Goal: Contribute content: Contribute content

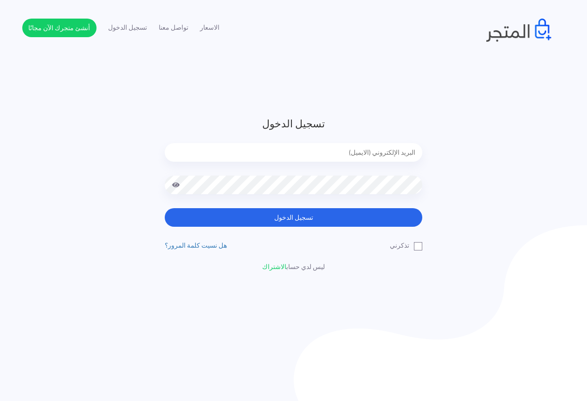
type input "jamikapop1000@gmail.com"
click at [420, 245] on label "تذكرني" at bounding box center [406, 245] width 32 height 10
click at [420, 245] on input "تذكرني" at bounding box center [419, 243] width 6 height 6
checkbox input "true"
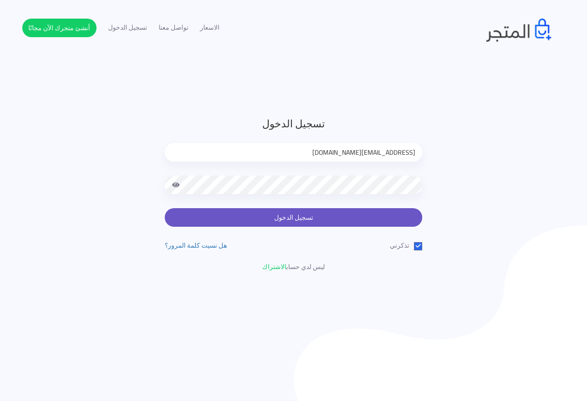
click at [350, 212] on button "تسجيل الدخول" at bounding box center [294, 217] width 258 height 19
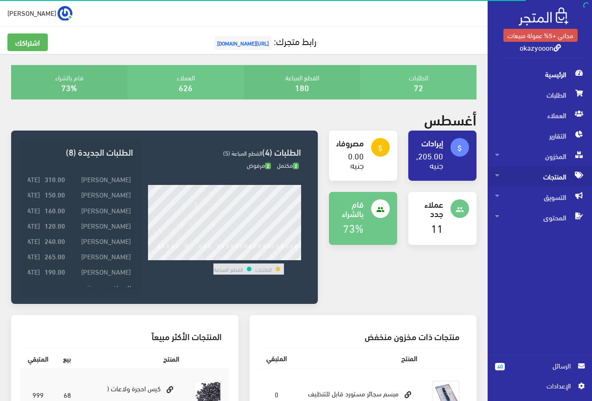
click at [550, 179] on span "المنتجات" at bounding box center [540, 176] width 90 height 20
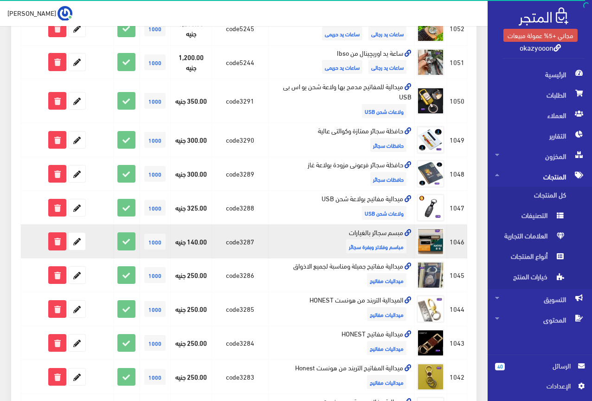
scroll to position [594, 0]
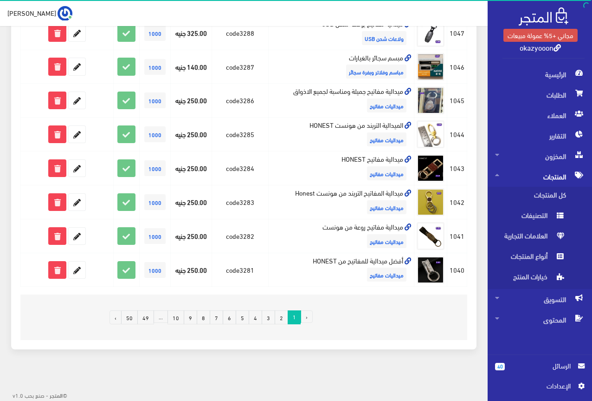
click at [253, 313] on link "4" at bounding box center [255, 317] width 13 height 14
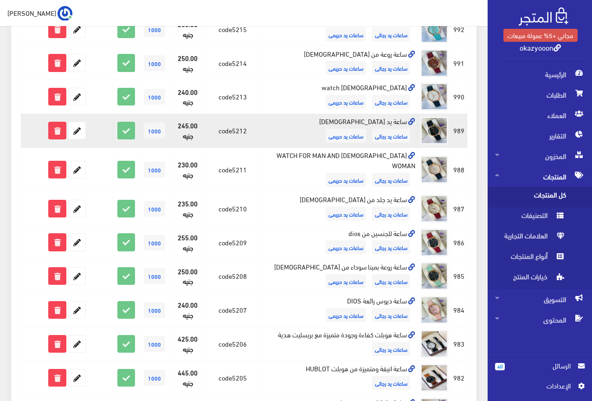
scroll to position [574, 0]
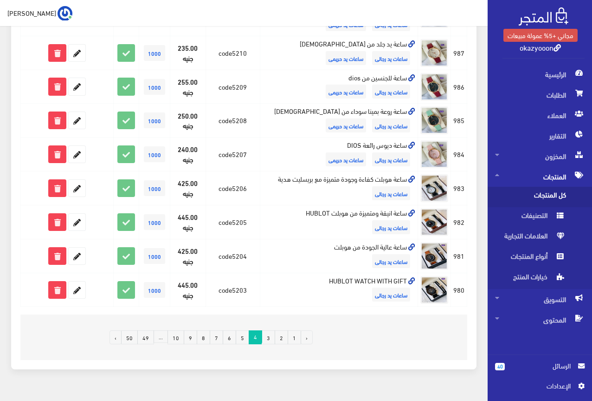
click at [203, 330] on link "8" at bounding box center [203, 337] width 13 height 14
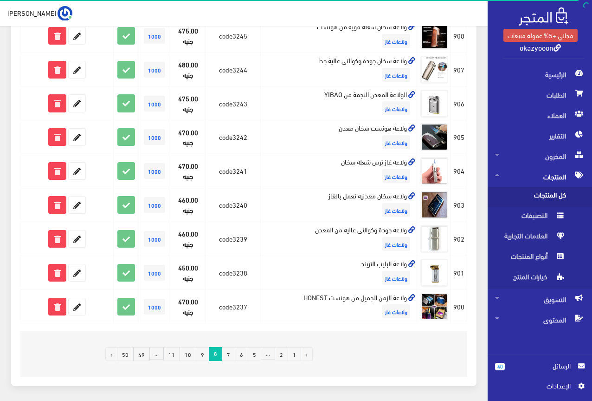
scroll to position [574, 0]
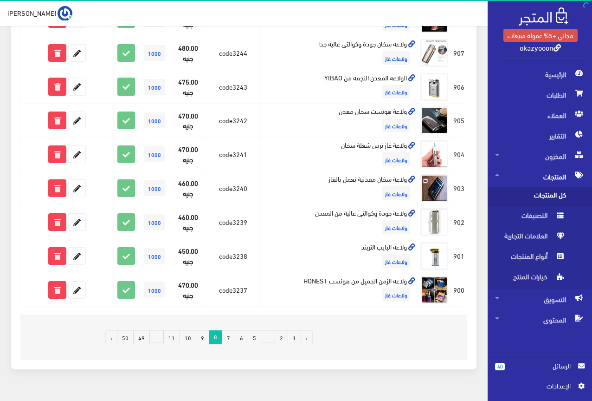
click at [227, 330] on link "7" at bounding box center [228, 337] width 13 height 14
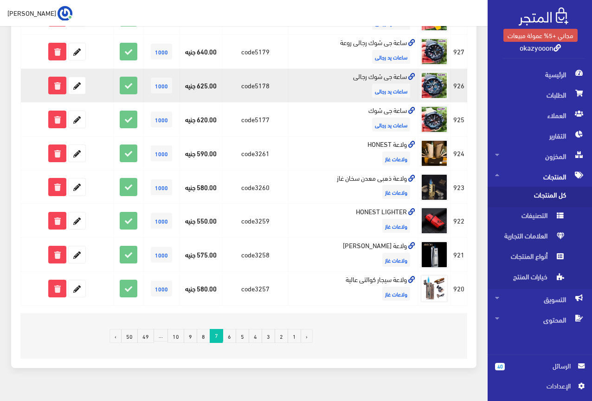
scroll to position [557, 0]
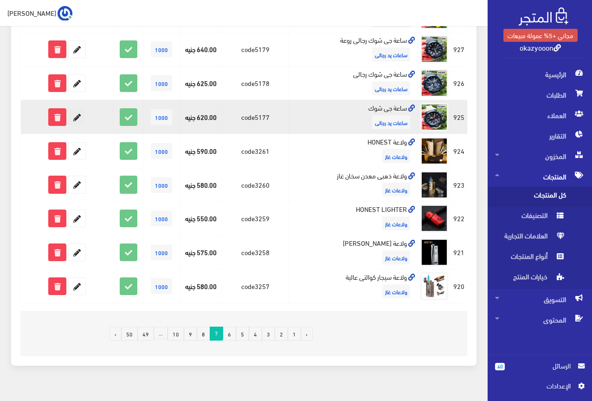
click at [78, 115] on icon at bounding box center [77, 117] width 17 height 17
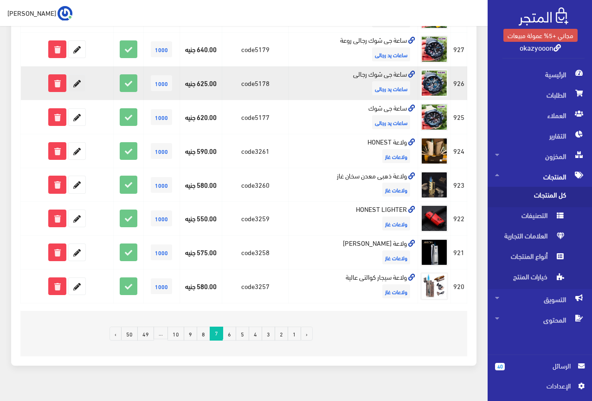
click at [79, 82] on icon at bounding box center [77, 83] width 17 height 17
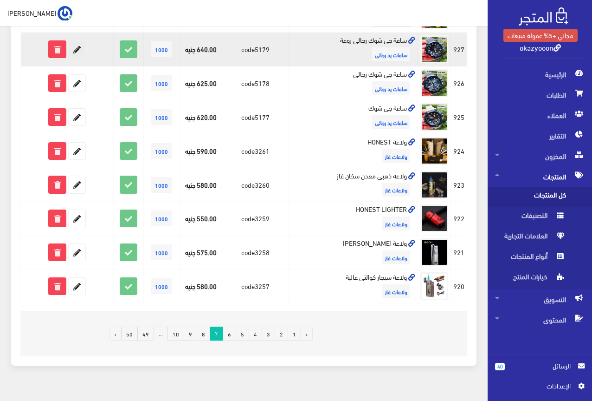
click at [76, 50] on icon at bounding box center [77, 49] width 17 height 17
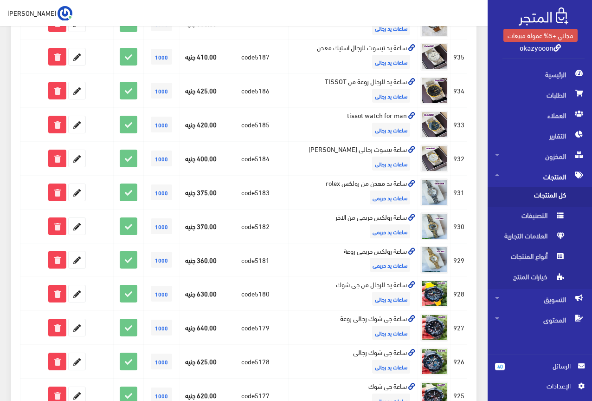
scroll to position [279, 0]
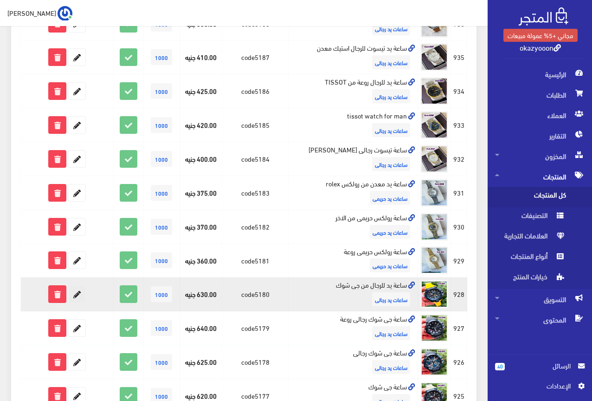
click at [76, 293] on icon at bounding box center [77, 294] width 17 height 17
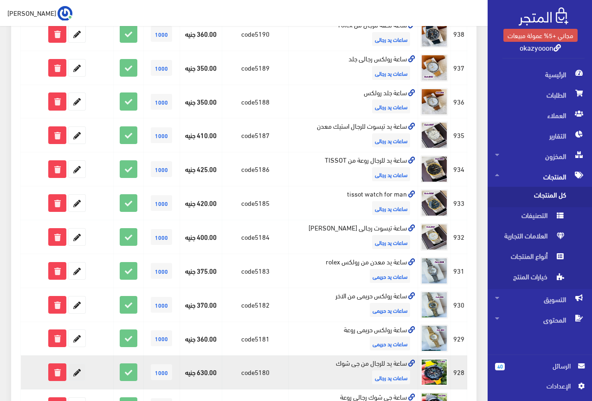
scroll to position [186, 0]
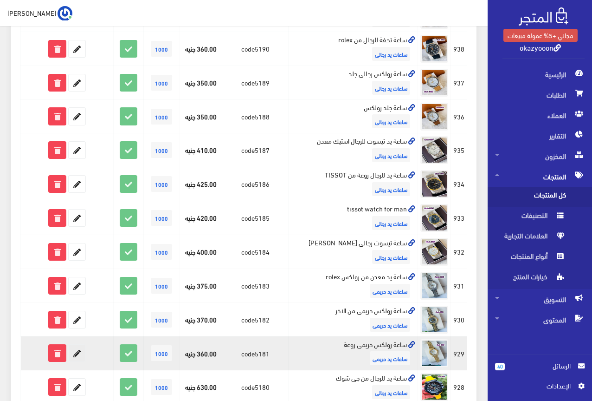
click at [74, 350] on icon at bounding box center [77, 352] width 17 height 17
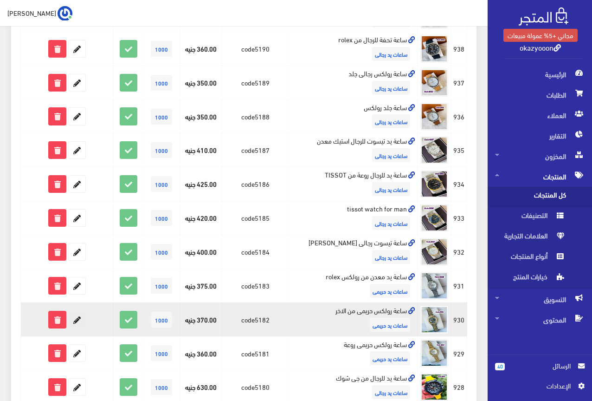
click at [83, 318] on icon at bounding box center [77, 319] width 17 height 17
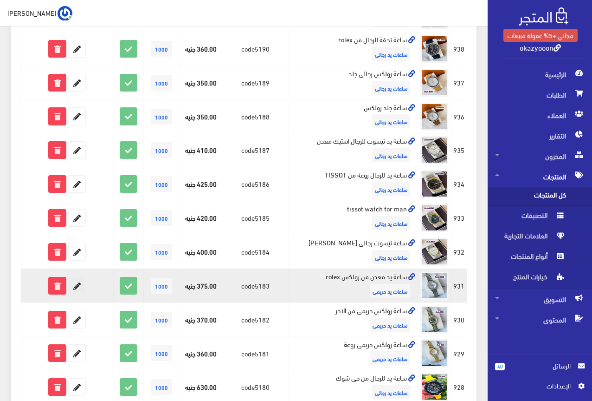
click at [78, 286] on icon at bounding box center [77, 285] width 17 height 17
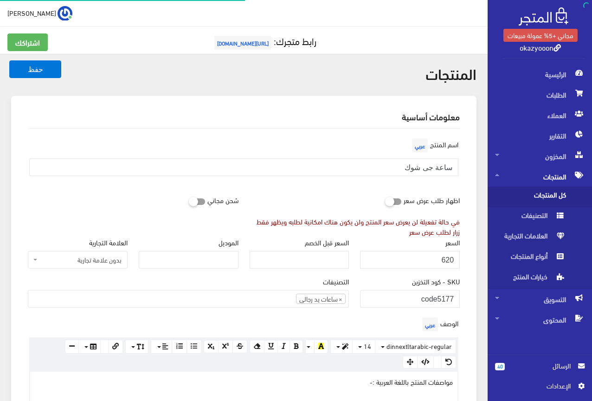
scroll to position [175, 0]
click at [432, 160] on input "ساعة جى شوك" at bounding box center [243, 167] width 429 height 18
click at [437, 167] on input "ساعة جى شوك" at bounding box center [243, 167] width 429 height 18
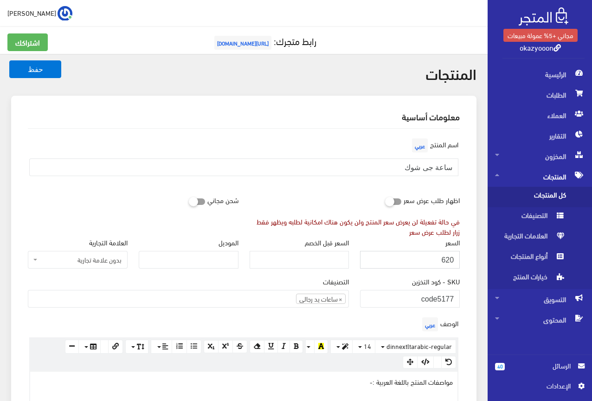
click at [450, 256] on input "620" at bounding box center [410, 260] width 100 height 18
click at [338, 195] on div "اظهار طلب عرض سعر في حالة تفعيلة لن يعرض سعر المنتج ولن يكون هناك امكانية لطلبه…" at bounding box center [355, 213] width 222 height 45
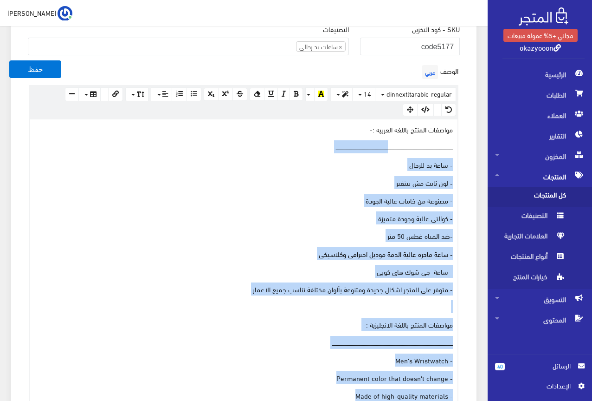
scroll to position [232, 0]
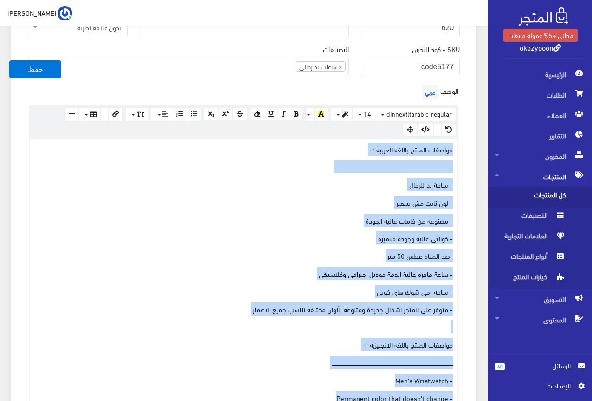
drag, startPoint x: 160, startPoint y: 364, endPoint x: 468, endPoint y: 140, distance: 381.3
click at [468, 140] on div "معلومات أساسية اسم المنتج عربي ساعة جى شوك اظهار طلب عرض سعر في حالة تفعيلة لن …" at bounding box center [244, 367] width 466 height 1006
copy div "مواصفات المنتج باللغة العربية :- ــــــــــــــــــــــــــــــــــــــــــــــ…"
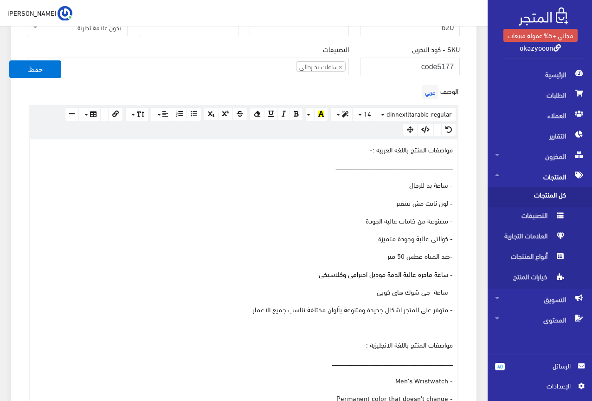
click at [240, 90] on div "الوصف عربي × Insert Image Select from files Image URL Insert Image × Insert Lin…" at bounding box center [243, 303] width 443 height 440
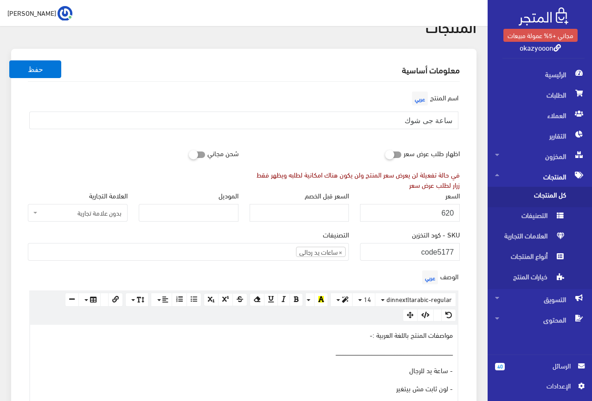
scroll to position [46, 0]
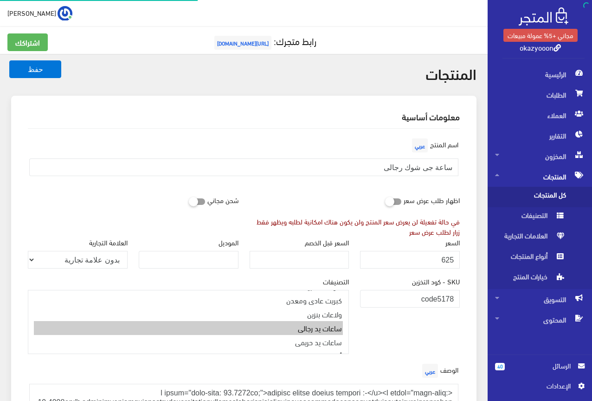
scroll to position [173, 0]
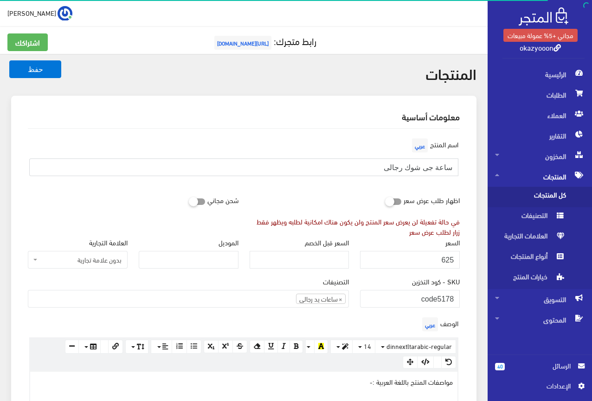
click at [428, 169] on input "ساعة جى شوك رجالى" at bounding box center [243, 167] width 429 height 18
click at [449, 259] on input "625" at bounding box center [410, 260] width 100 height 18
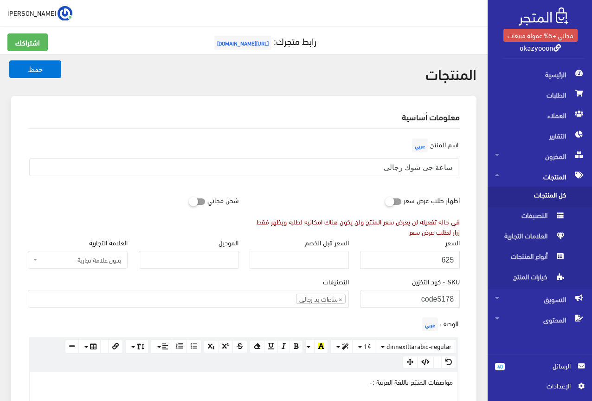
click at [418, 277] on label "SKU - كود التخزين" at bounding box center [436, 281] width 48 height 10
click at [418, 290] on input "code5178" at bounding box center [410, 299] width 100 height 18
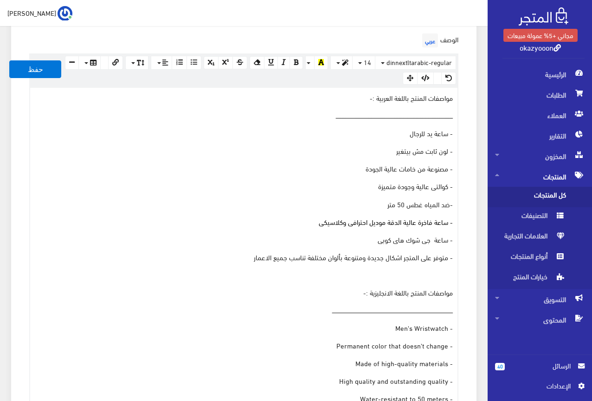
scroll to position [232, 0]
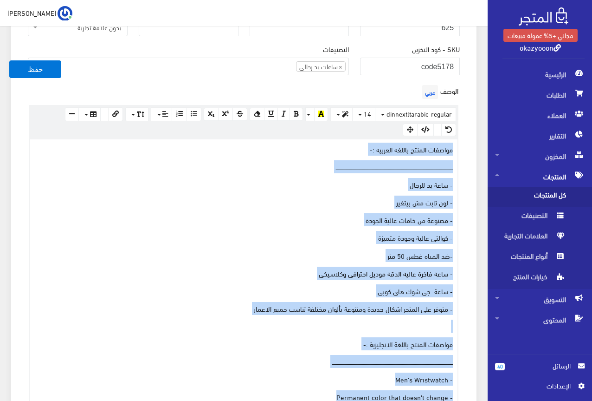
drag, startPoint x: 184, startPoint y: 316, endPoint x: 460, endPoint y: 145, distance: 324.1
click at [460, 145] on div "الوصف عربي × Insert Image Select from files Image URL Insert Image × Insert Lin…" at bounding box center [243, 302] width 443 height 438
copy div "loremip dolors ametco adipisc :- elitseddoeiusmodtemporincididuntutlaboreetdolo…"
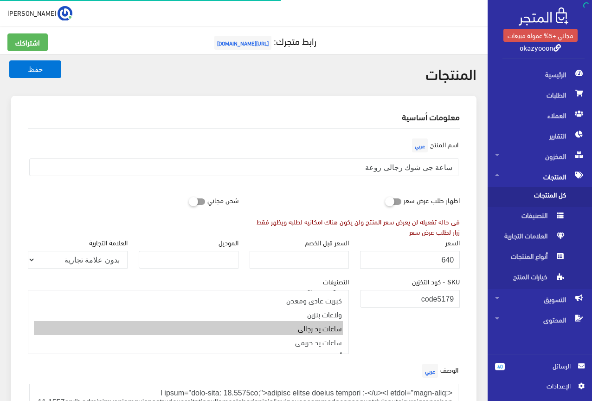
scroll to position [147, 0]
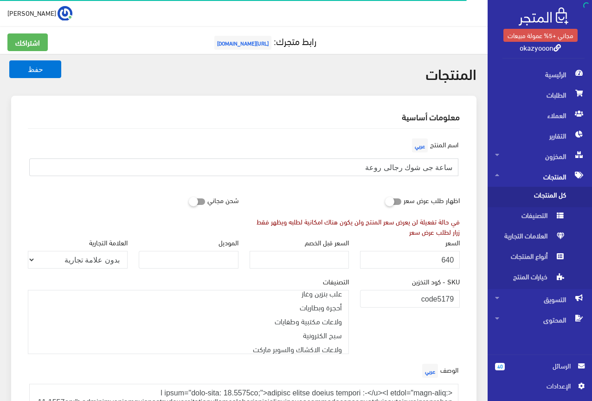
click at [420, 165] on input "ساعة جى شوك رجالى روعة" at bounding box center [243, 167] width 429 height 18
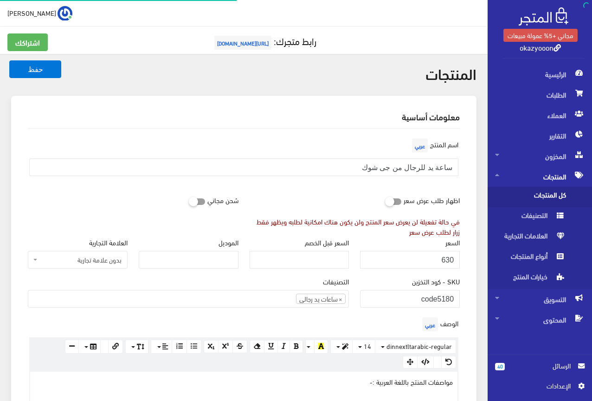
scroll to position [173, 0]
click at [416, 168] on input "ساعة يد للرجال من جى شوك" at bounding box center [243, 167] width 429 height 18
drag, startPoint x: 416, startPoint y: 168, endPoint x: 393, endPoint y: 167, distance: 22.8
click at [393, 167] on input "ساعة يد للرجال من جى شوك" at bounding box center [243, 167] width 429 height 18
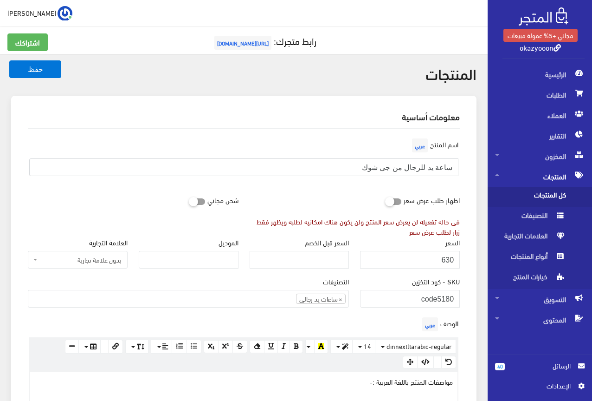
click at [393, 167] on input "ساعة يد للرجال من جى شوك" at bounding box center [243, 167] width 429 height 18
click at [341, 189] on div "اسم المنتج عربي ساعة يد للرجال من جى شوك" at bounding box center [243, 163] width 443 height 55
click at [445, 256] on input "630" at bounding box center [410, 260] width 100 height 18
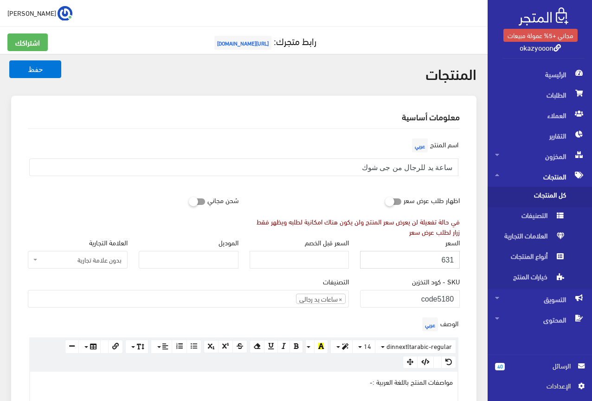
click at [445, 256] on input "631" at bounding box center [410, 260] width 100 height 18
type input "630"
click at [447, 257] on input "630" at bounding box center [410, 260] width 100 height 18
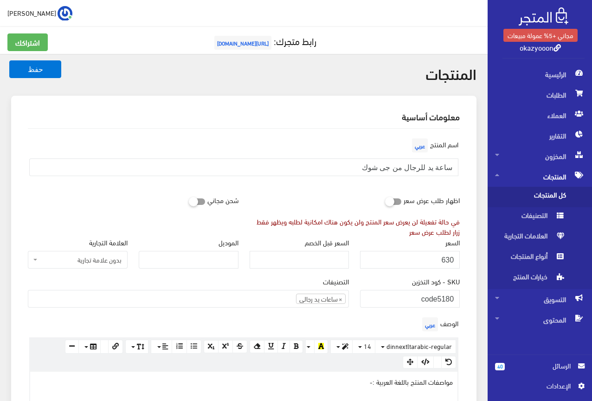
click at [309, 146] on div "اسم المنتج عربي ساعة يد للرجال من جى شوك" at bounding box center [243, 159] width 443 height 47
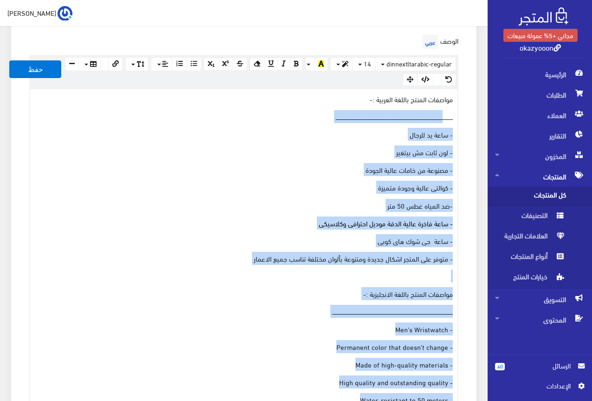
scroll to position [232, 0]
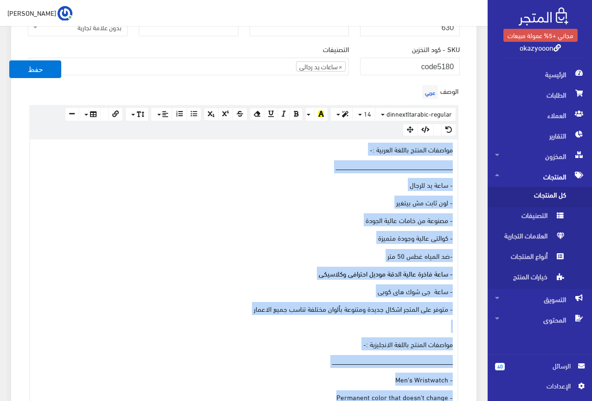
drag, startPoint x: 188, startPoint y: 273, endPoint x: 455, endPoint y: 138, distance: 299.8
click at [455, 138] on div "www.google.com 100% 50% 25% مواصفات المنتج باللغة العربية :- ــــــــــــــــــ…" at bounding box center [243, 329] width 429 height 383
copy div "مواصفات المنتج باللغة العربية :- ــــــــــــــــــــــــــــــــــــــــــــــ…"
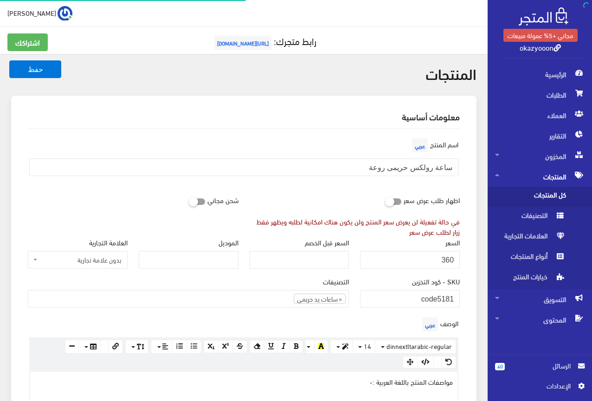
scroll to position [156, 0]
click at [439, 169] on input "ساعة رولكس حريمى روعة" at bounding box center [243, 167] width 429 height 18
click at [444, 260] on input "360" at bounding box center [410, 260] width 100 height 18
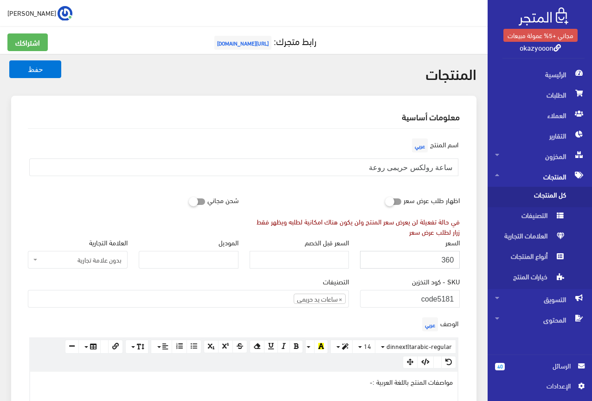
click at [444, 260] on input "360" at bounding box center [410, 260] width 100 height 18
click at [349, 198] on div "اظهار طلب عرض سعر في حالة تفعيلة لن يعرض سعر المنتج ولن يكون هناك امكانية لطلبه…" at bounding box center [355, 213] width 222 height 45
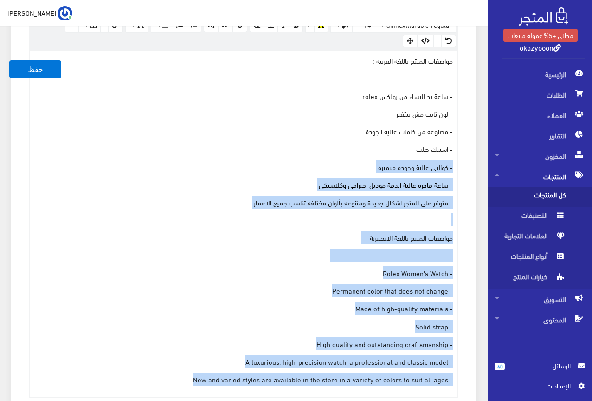
scroll to position [279, 0]
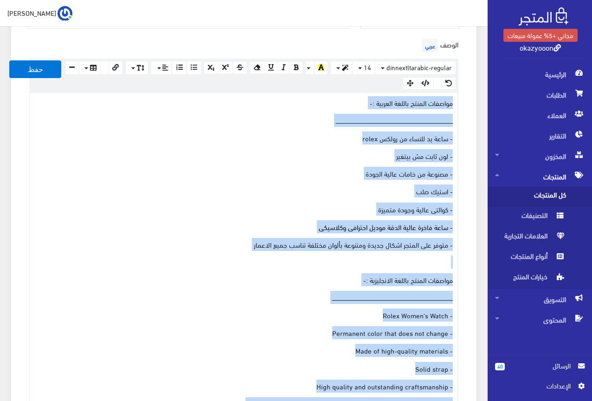
drag, startPoint x: 189, startPoint y: 285, endPoint x: 480, endPoint y: 104, distance: 342.5
click at [480, 104] on div "معلومات أساسية اسم المنتج عربي ساعة رولكس حريمى روعة اظهار طلب عرض سعر في حالة …" at bounding box center [244, 310] width 477 height 987
copy div "مواصفات المنتج باللغة العربية :- ــــــــــــــــــــــــــــــــــــــــــــــ…"
click at [153, 101] on p "مواصفات المنتج باللغة العربية :-" at bounding box center [244, 102] width 418 height 10
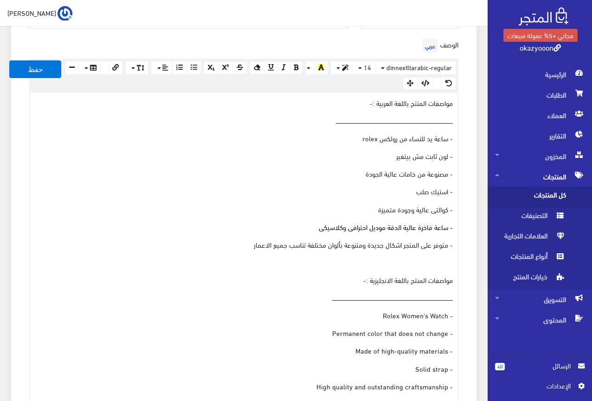
scroll to position [93, 0]
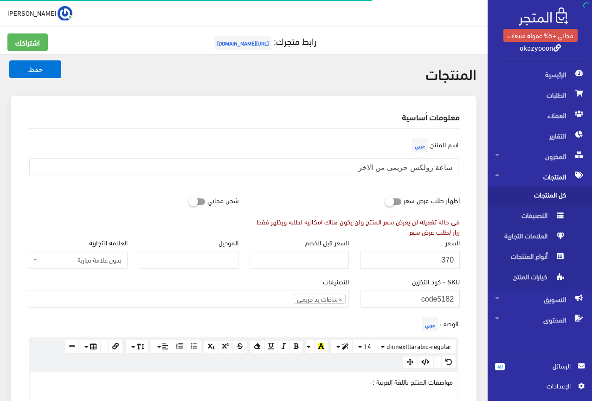
scroll to position [184, 0]
click at [380, 170] on input "ساعة رولكس حريمى من الاخر" at bounding box center [243, 167] width 429 height 18
click at [282, 175] on input "ساعة رولكس حريمى من الاخر" at bounding box center [243, 167] width 429 height 18
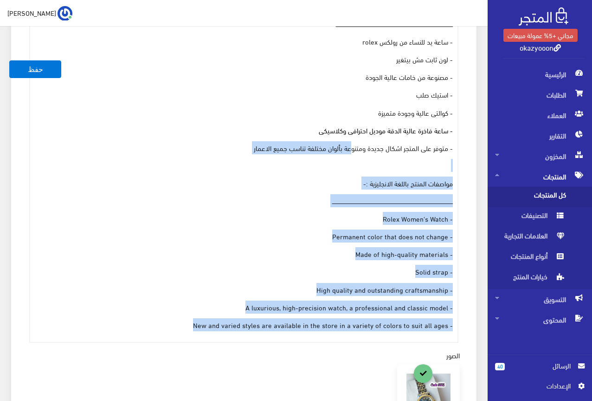
scroll to position [279, 0]
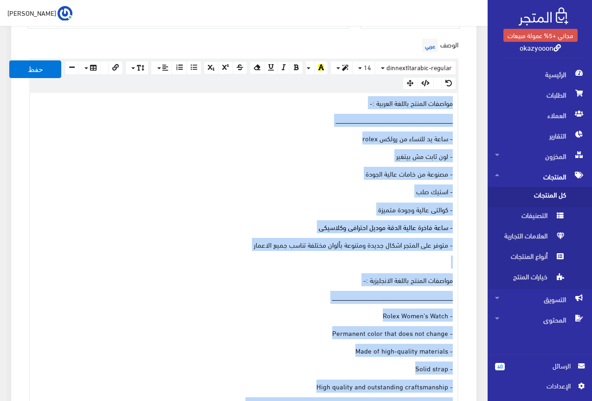
drag, startPoint x: 193, startPoint y: 231, endPoint x: 460, endPoint y: 106, distance: 294.5
click at [460, 106] on div "الوصف عربي × Insert Image Select from files Image URL Insert Image × Insert Lin…" at bounding box center [243, 237] width 443 height 403
copy div "loremip dolors ametco adipisc :- elitseddoeiusmodtemporincididuntutlaboreetdolo…"
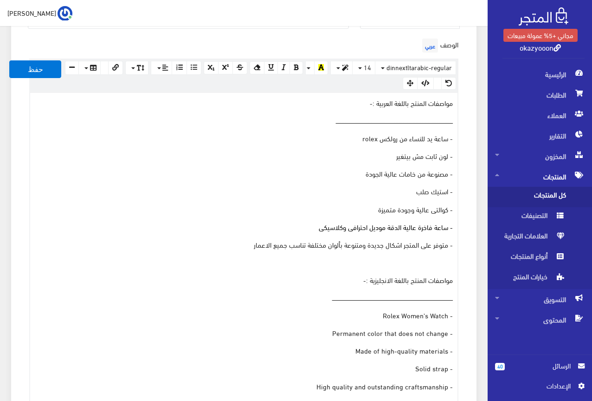
click at [337, 47] on div "الوصف عربي × Insert Image Select from files Image URL Insert Image × Insert Lin…" at bounding box center [243, 237] width 443 height 403
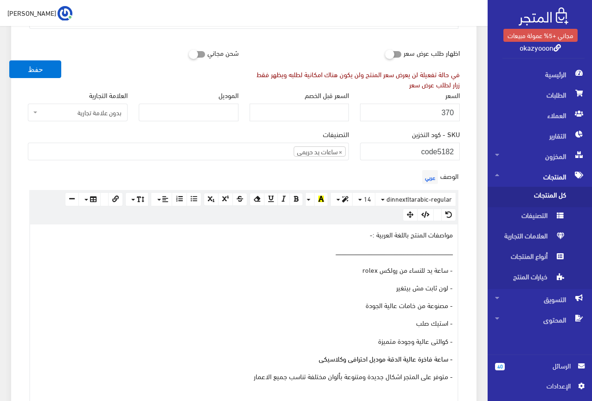
scroll to position [139, 0]
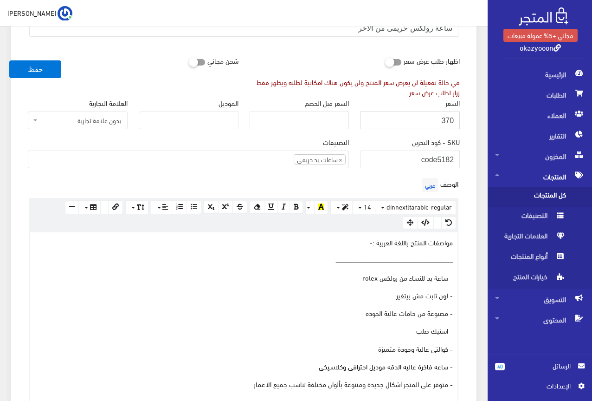
click at [449, 120] on input "370" at bounding box center [410, 120] width 100 height 18
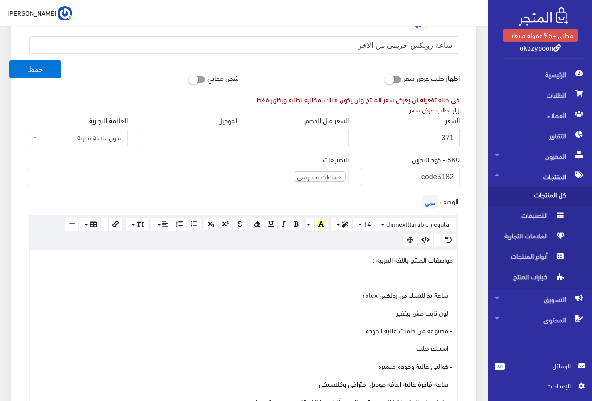
scroll to position [93, 0]
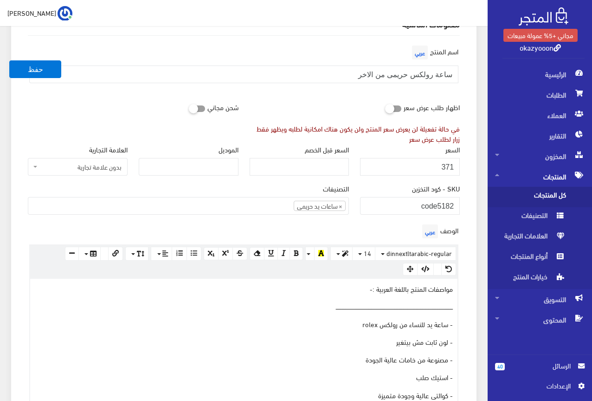
drag, startPoint x: 449, startPoint y: 120, endPoint x: 464, endPoint y: 160, distance: 42.9
click at [464, 160] on div "السعر 371" at bounding box center [410, 163] width 111 height 39
click at [448, 164] on input "371" at bounding box center [410, 167] width 100 height 18
type input "370"
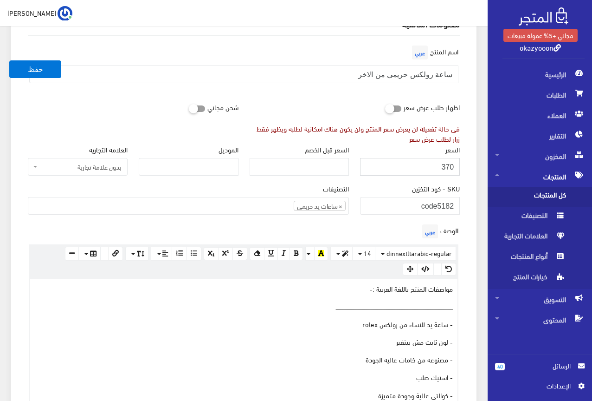
click at [447, 167] on input "370" at bounding box center [410, 167] width 100 height 18
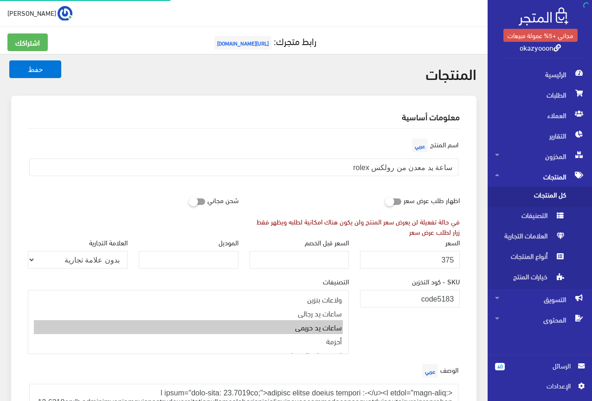
scroll to position [156, 0]
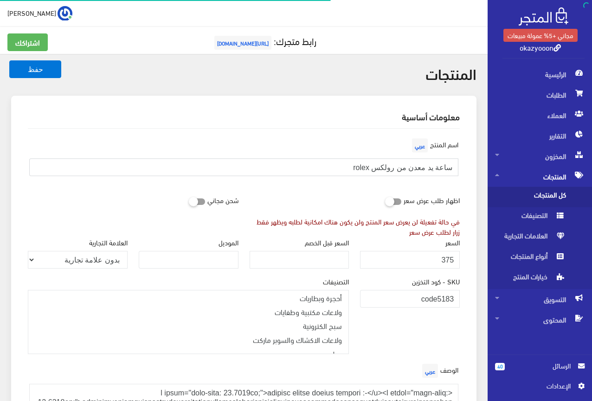
click at [428, 169] on input "ساعة يد معدن من رولكس rolex" at bounding box center [243, 167] width 429 height 18
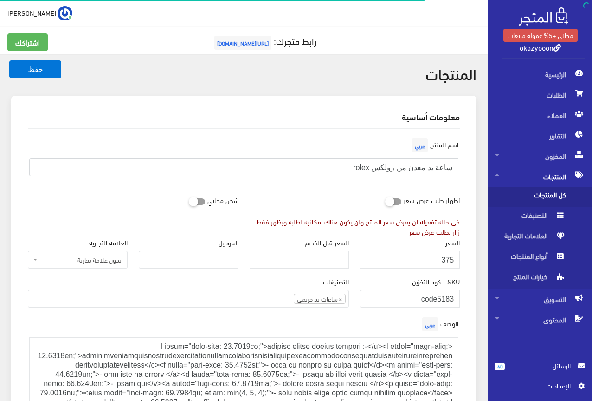
click at [428, 169] on input "ساعة يد معدن من رولكس rolex" at bounding box center [243, 167] width 429 height 18
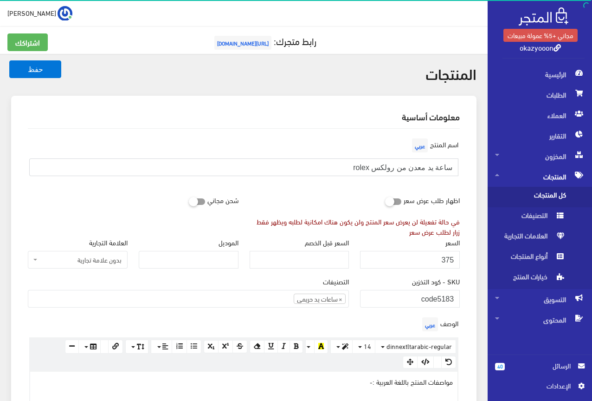
scroll to position [184, 0]
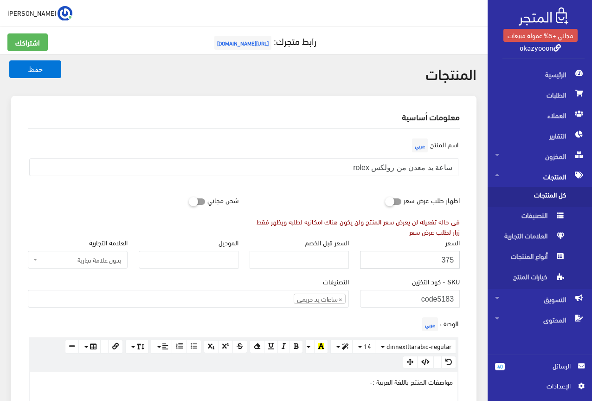
click at [450, 261] on input "375" at bounding box center [410, 260] width 100 height 18
click at [318, 177] on div "اسم المنتج عربي ساعة يد معدن من رولكس rolex" at bounding box center [243, 159] width 443 height 47
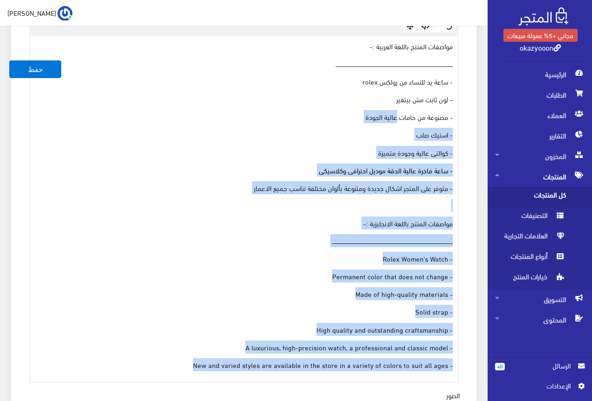
scroll to position [325, 0]
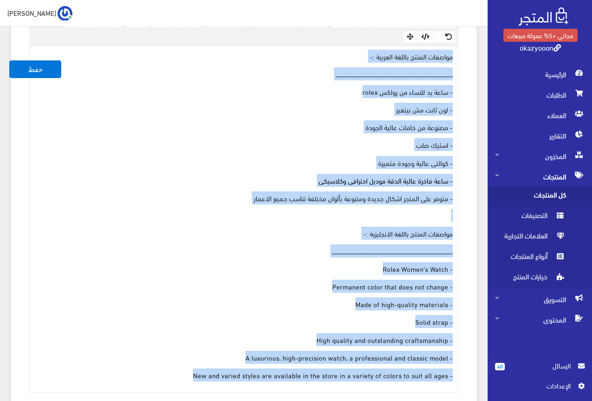
drag, startPoint x: 185, startPoint y: 282, endPoint x: 458, endPoint y: 55, distance: 355.4
click at [458, 55] on div "[DOMAIN_NAME] 100% 50% 25% مواصفات المنتج باللغة العربية :- ـــــــــــــــــــ…" at bounding box center [243, 218] width 429 height 347
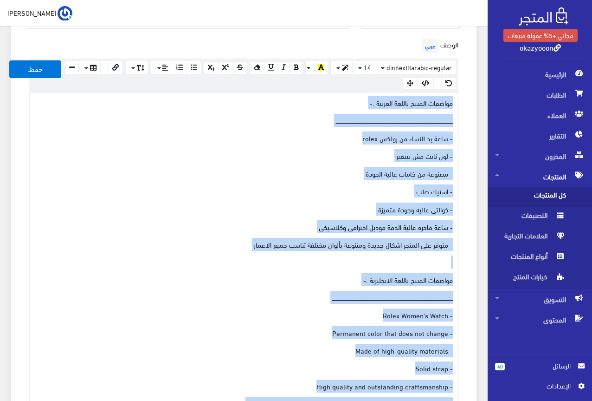
drag, startPoint x: 433, startPoint y: 53, endPoint x: 411, endPoint y: 101, distance: 52.6
copy div "loremip dolors ametco adipisc :- elitseddoeiusmodtemporincididuntutlaboreetdolo…"
click at [221, 151] on p "- لون ثابت مش بيتغير" at bounding box center [244, 155] width 418 height 10
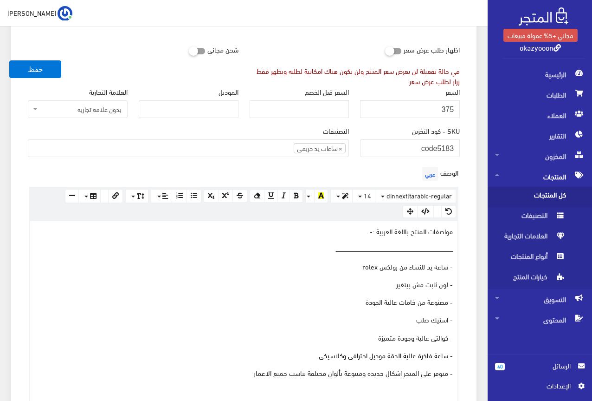
scroll to position [139, 0]
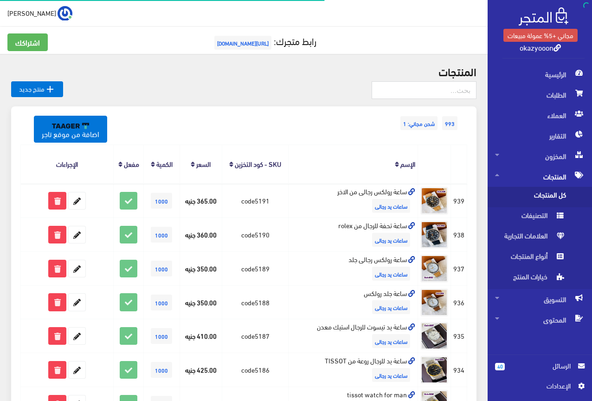
scroll to position [186, 0]
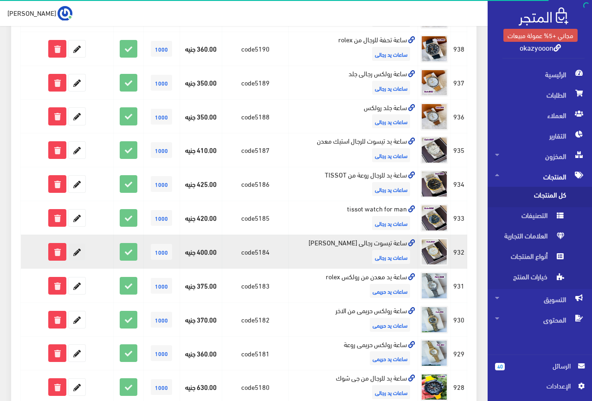
click at [78, 254] on icon at bounding box center [77, 251] width 17 height 17
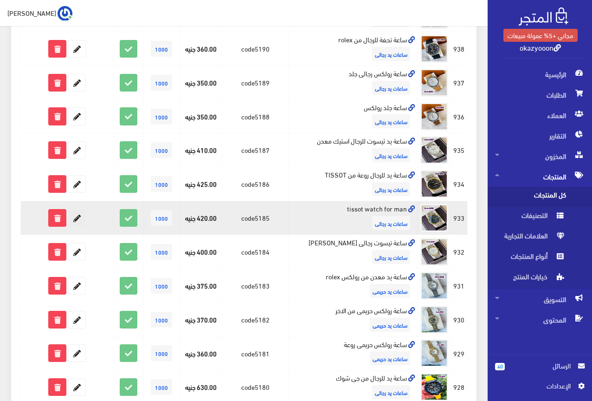
click at [77, 212] on icon at bounding box center [77, 217] width 17 height 17
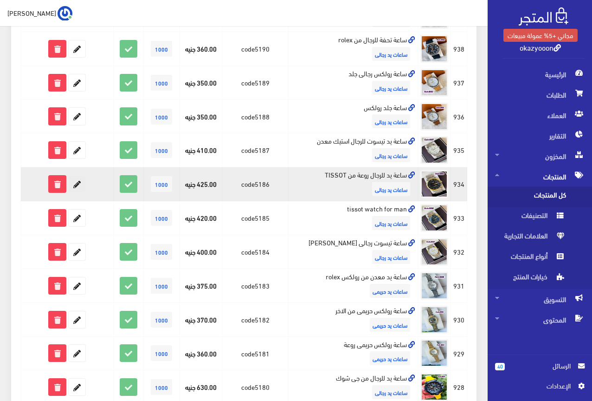
click at [78, 181] on icon at bounding box center [77, 183] width 17 height 17
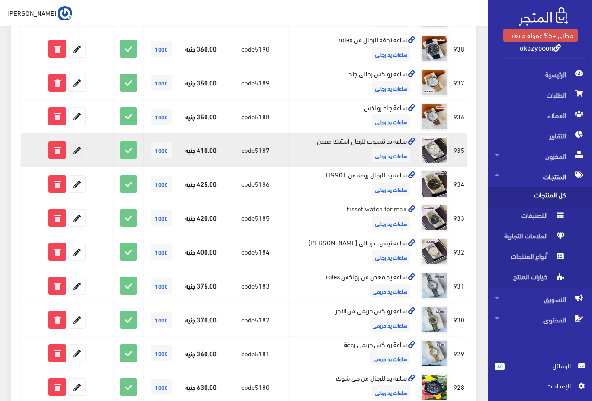
click at [74, 147] on icon at bounding box center [77, 150] width 17 height 17
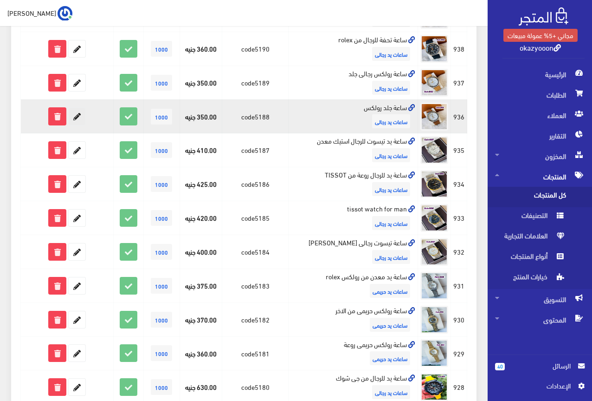
click at [75, 119] on icon at bounding box center [77, 116] width 17 height 17
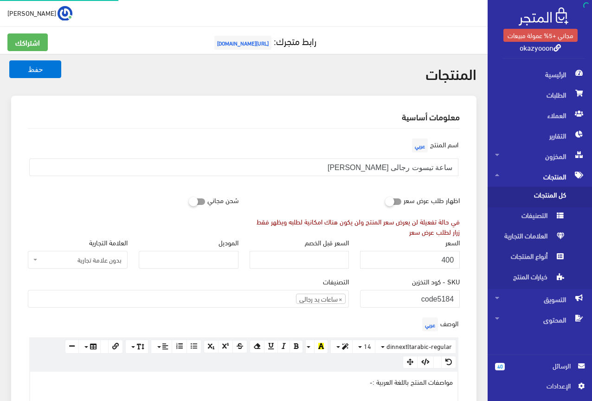
scroll to position [173, 0]
click at [404, 164] on input "ساعة تيسوت رجالى [PERSON_NAME]" at bounding box center [243, 167] width 429 height 18
click at [448, 260] on input "400" at bounding box center [410, 260] width 100 height 18
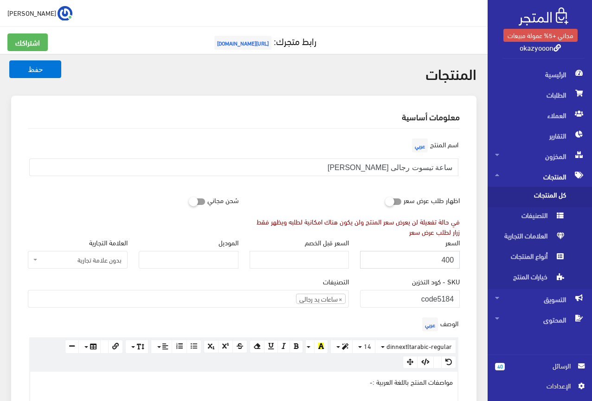
click at [448, 260] on input "400" at bounding box center [410, 260] width 100 height 18
click at [448, 260] on input "401" at bounding box center [410, 260] width 100 height 18
type input "400"
click at [448, 260] on input "400" at bounding box center [410, 260] width 100 height 18
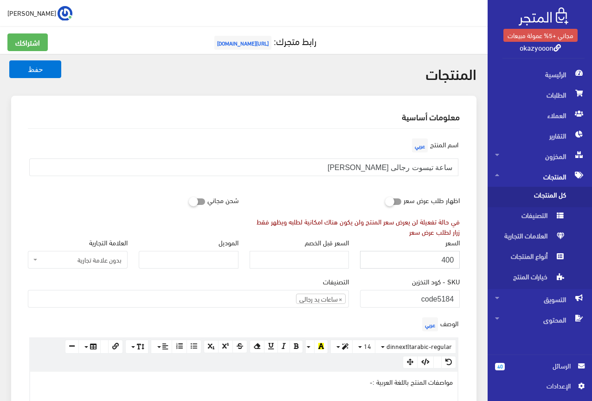
click at [448, 260] on input "400" at bounding box center [410, 260] width 100 height 18
click at [353, 195] on div "اظهار طلب عرض سعر في حالة تفعيلة لن يعرض سعر المنتج ولن يكون هناك امكانية لطلبه…" at bounding box center [355, 213] width 222 height 45
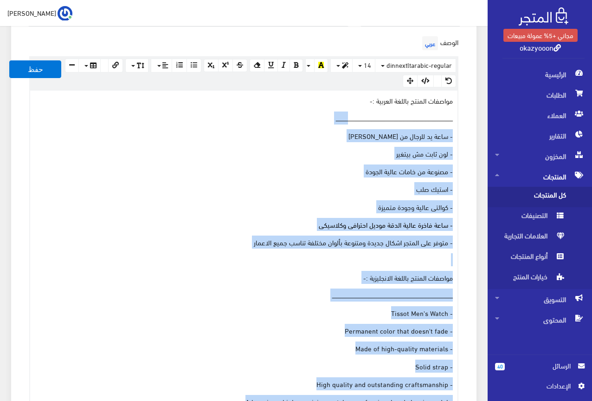
scroll to position [279, 0]
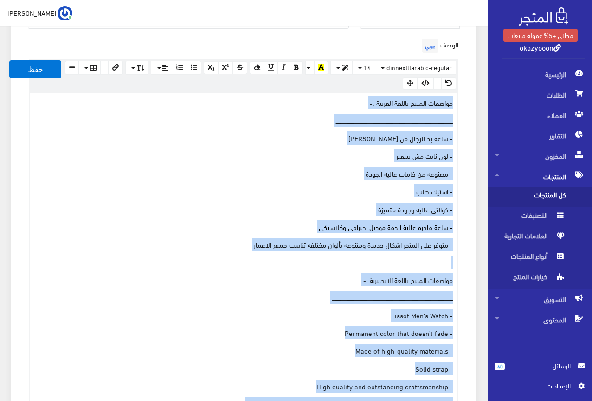
drag, startPoint x: 176, startPoint y: 236, endPoint x: 460, endPoint y: 100, distance: 314.6
click at [460, 100] on div "الوصف عربي × Insert Image Select from files Image URL Insert Image × Insert Lin…" at bounding box center [243, 237] width 443 height 403
copy div "loremip dolors ametco adipisc :- elitseddoeiusmodtemporincididuntutlaboreetdolo…"
click at [155, 173] on p "- مصنوعة من خامات عالية الجودة" at bounding box center [244, 173] width 418 height 10
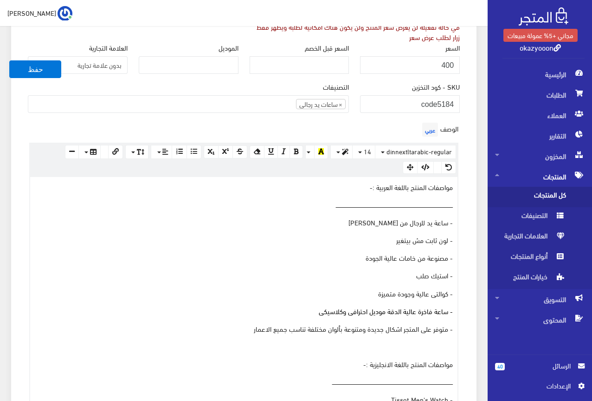
scroll to position [186, 0]
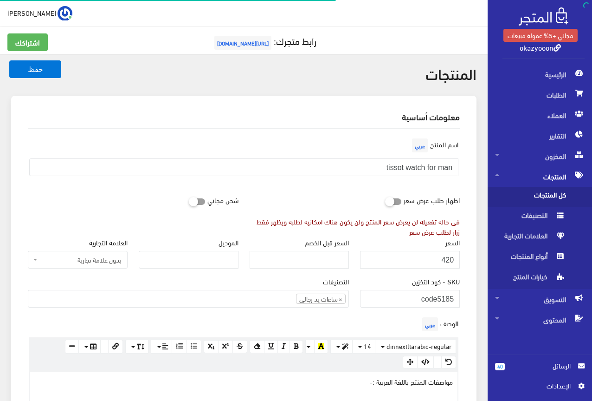
scroll to position [173, 0]
click at [416, 167] on input "tissot watch for man" at bounding box center [243, 167] width 429 height 18
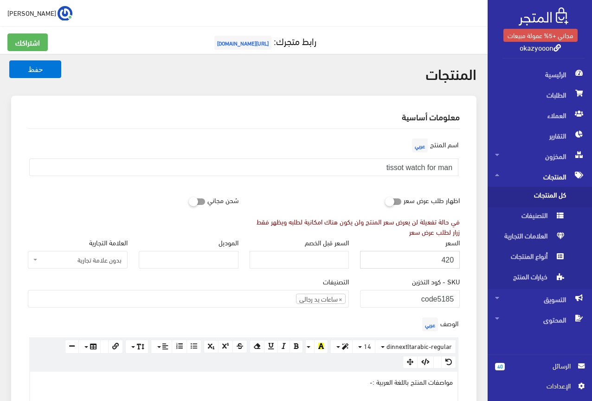
click at [454, 259] on input "420" at bounding box center [410, 260] width 100 height 18
click at [361, 194] on div "اظهار طلب عرض سعر في حالة تفعيلة لن يعرض سعر المنتج ولن يكون هناك امكانية لطلبه…" at bounding box center [355, 213] width 222 height 45
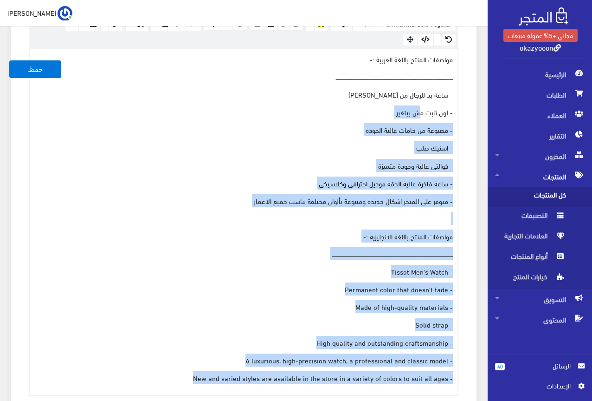
scroll to position [279, 0]
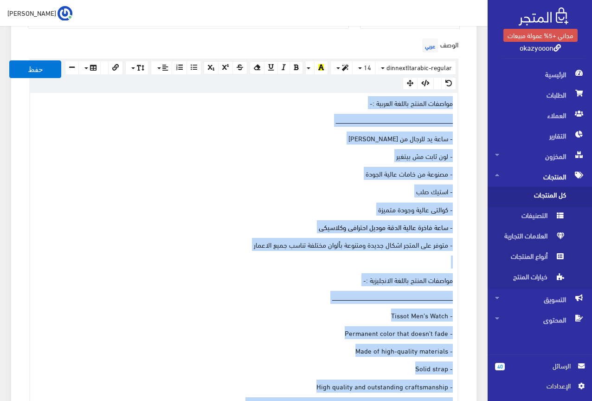
drag, startPoint x: 190, startPoint y: 280, endPoint x: 467, endPoint y: 99, distance: 330.0
click at [467, 99] on div "اسم المنتج عربي tissot watch for man اظهار طلب عرض سعر في حالة تفعيلة لن يعرض س…" at bounding box center [243, 315] width 447 height 931
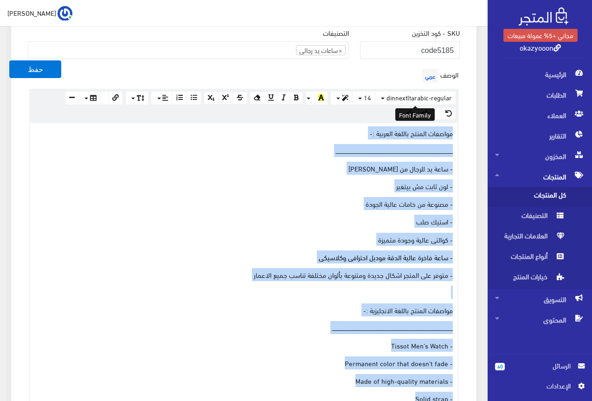
scroll to position [232, 0]
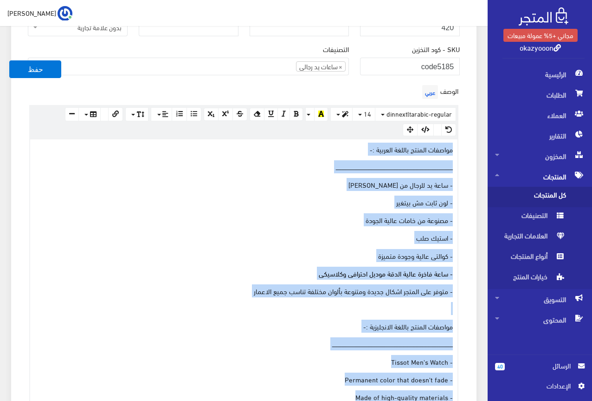
drag, startPoint x: 448, startPoint y: 101, endPoint x: 284, endPoint y: 288, distance: 248.4
copy div "loremip dolors ametco adipisc :- elitseddoeiusmodtemporincididuntutlaboreetdolo…"
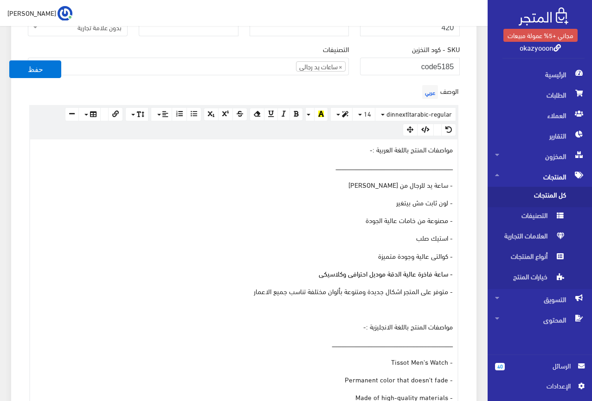
click at [157, 84] on div "الوصف عربي × Insert Image Select from files Image URL Insert Image × Insert Lin…" at bounding box center [243, 284] width 443 height 403
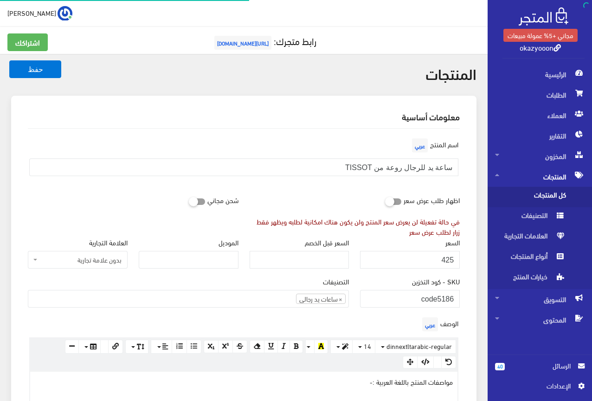
scroll to position [173, 0]
click at [429, 172] on input "ساعة يد للرجال روعة من TISSOT" at bounding box center [243, 167] width 429 height 18
click at [271, 198] on div "اظهار طلب عرض سعر في حالة تفعيلة لن يعرض سعر المنتج ولن يكون هناك امكانية لطلبه…" at bounding box center [355, 213] width 222 height 45
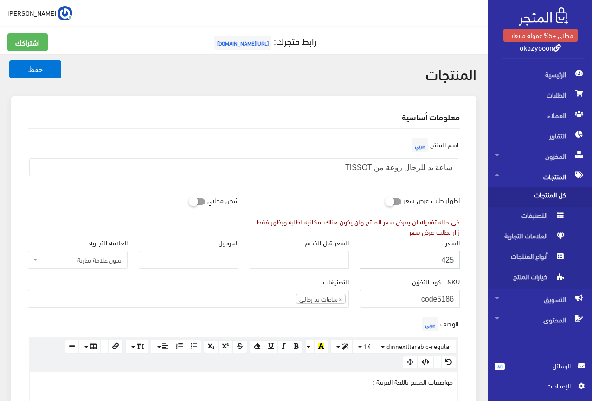
click at [449, 258] on input "425" at bounding box center [410, 260] width 100 height 18
click at [298, 189] on div "اسم المنتج عربي ساعة يد للرجال روعة من TISSOT" at bounding box center [243, 163] width 443 height 55
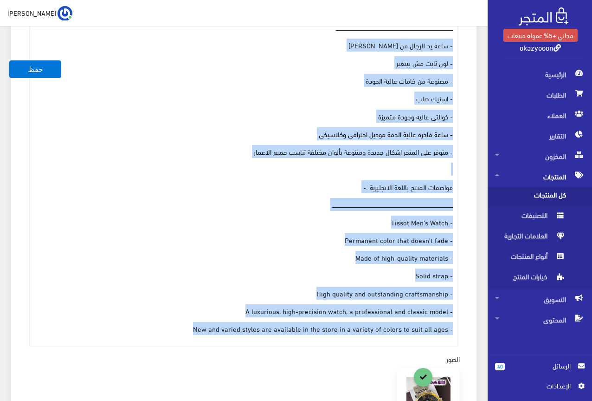
scroll to position [325, 0]
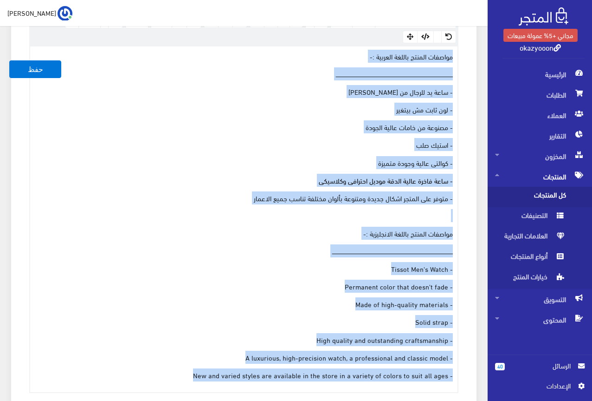
drag, startPoint x: 181, startPoint y: 329, endPoint x: 460, endPoint y: 49, distance: 395.9
click at [460, 49] on div "الوصف عربي × Insert Image Select from files Image URL Insert Image × Insert Lin…" at bounding box center [243, 191] width 443 height 403
copy div "loremip dolors ametco adipisc :- elitseddoeiusmodtemporincididuntutlaboreetdolo…"
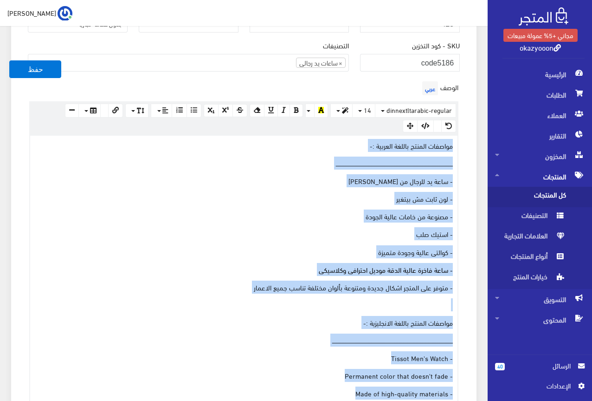
scroll to position [232, 0]
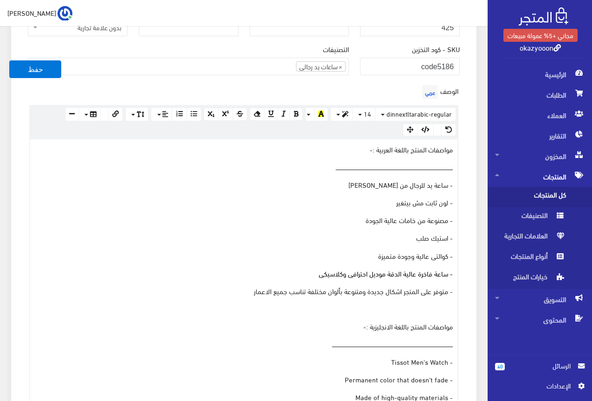
click at [197, 88] on div "الوصف عربي × Insert Image Select from files Image URL Insert Image × Insert Lin…" at bounding box center [243, 284] width 443 height 403
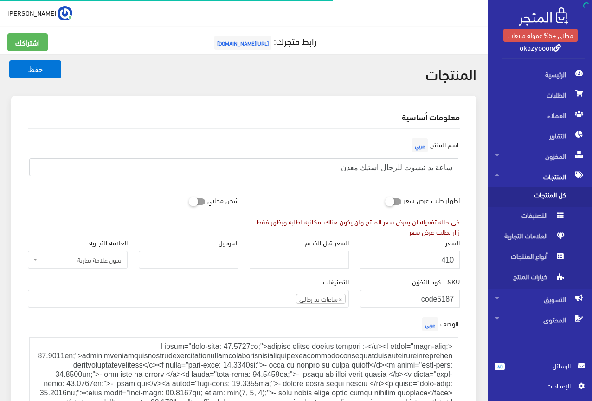
scroll to position [147, 0]
click at [427, 169] on input "ساعة يد تيسوت للرجال استيك معدن" at bounding box center [243, 167] width 429 height 18
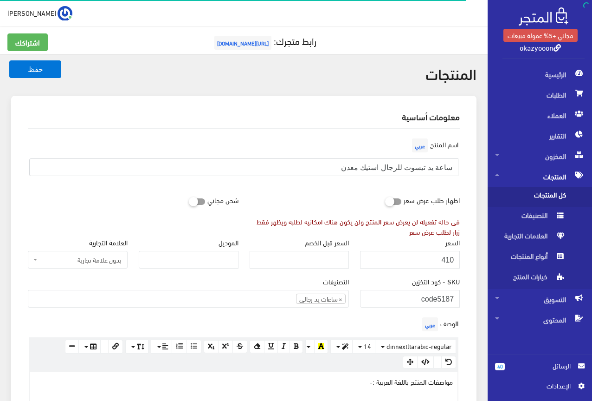
click at [427, 169] on input "ساعة يد تيسوت للرجال استيك معدن" at bounding box center [243, 167] width 429 height 18
click at [449, 257] on input "410" at bounding box center [410, 260] width 100 height 18
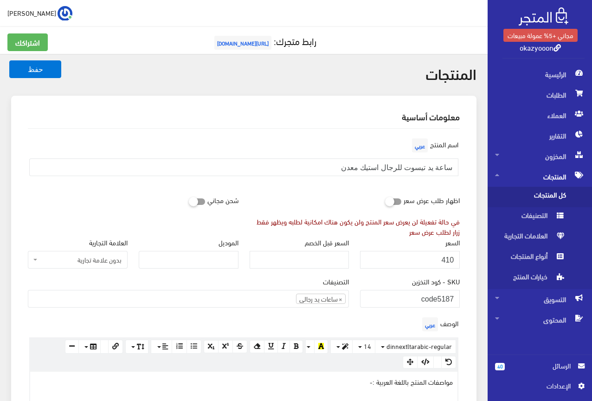
click at [476, 52] on div "اشتراكك رابط متجرك: https://okazyooon.almatjar.store" at bounding box center [244, 47] width 484 height 28
click at [313, 194] on div "اظهار طلب عرض سعر في حالة تفعيلة لن يعرض سعر المنتج ولن يكون هناك امكانية لطلبه…" at bounding box center [355, 213] width 222 height 45
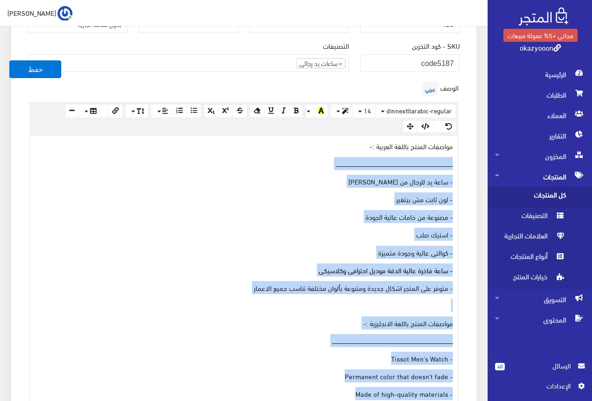
scroll to position [232, 0]
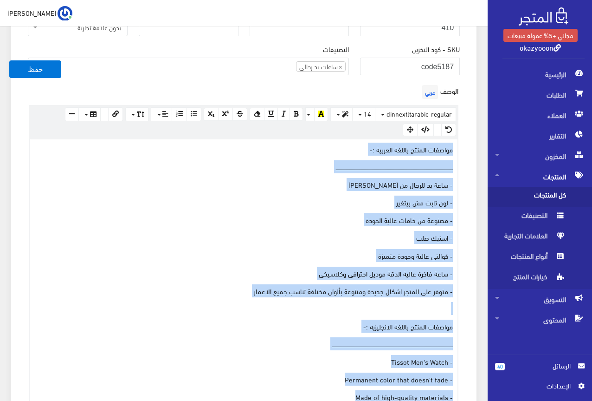
drag, startPoint x: 183, startPoint y: 282, endPoint x: 463, endPoint y: 137, distance: 315.2
click at [463, 137] on div "الوصف عربي × Insert Image Select from files Image URL Insert Image × Insert Lin…" at bounding box center [243, 284] width 443 height 403
copy div "مواصفات المنتج باللغة العربية :- ــــــــــــــــــــــــــــــــــــــــــــــ…"
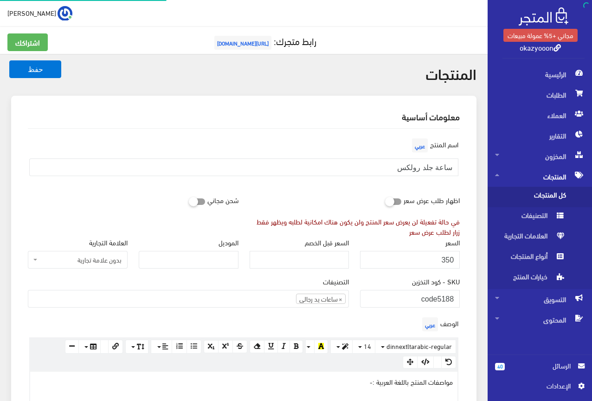
scroll to position [175, 0]
click at [431, 161] on input "ساعة جلد رولكس" at bounding box center [243, 167] width 429 height 18
click at [449, 260] on input "350" at bounding box center [410, 260] width 100 height 18
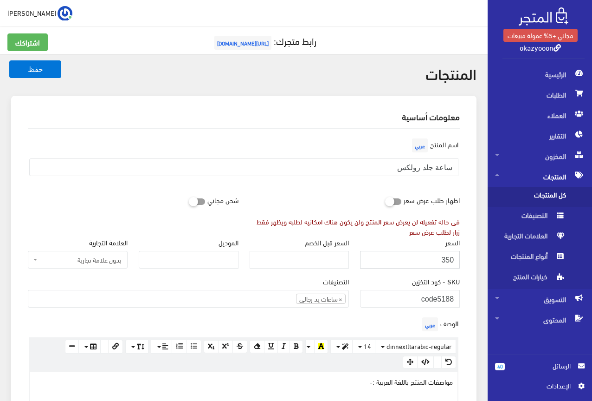
click at [449, 260] on input "350" at bounding box center [410, 260] width 100 height 18
click at [428, 162] on input "ساعة جلد رولكس" at bounding box center [243, 167] width 429 height 18
drag, startPoint x: 428, startPoint y: 162, endPoint x: 420, endPoint y: 165, distance: 9.2
click at [420, 165] on input "ساعة جلد رولكس" at bounding box center [243, 167] width 429 height 18
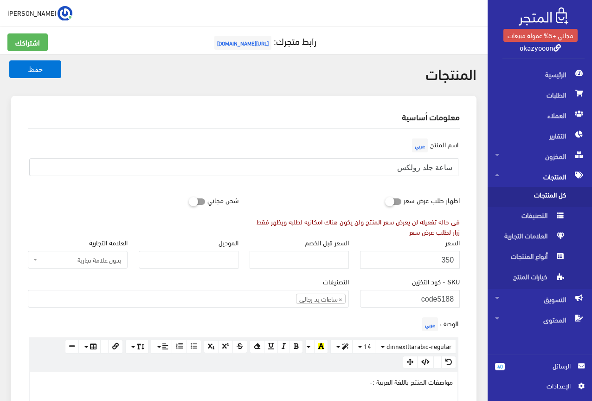
click at [420, 165] on input "ساعة جلد رولكس" at bounding box center [243, 167] width 429 height 18
click at [241, 179] on div "اسم المنتج عربي ساعة جلد رولكس" at bounding box center [243, 159] width 443 height 47
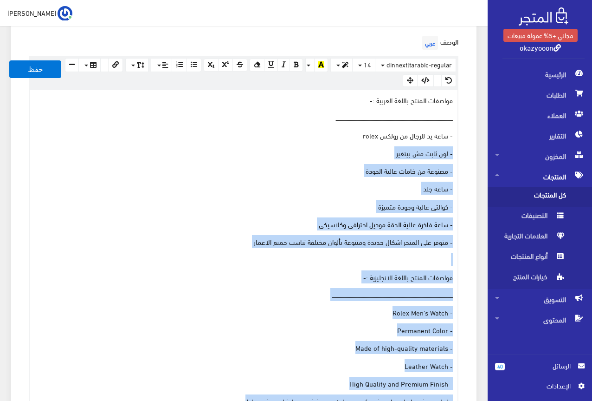
scroll to position [279, 0]
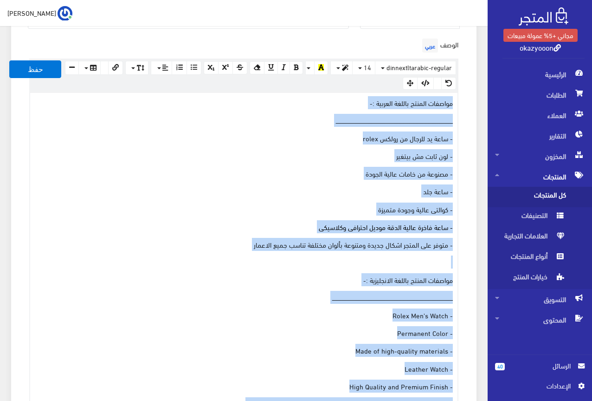
drag, startPoint x: 188, startPoint y: 233, endPoint x: 455, endPoint y: 102, distance: 297.5
click at [455, 102] on div "مواصفات المنتج باللغة العربية :- ــــــــــــــــــــــــــــــــــــــــــــــ…" at bounding box center [244, 265] width 428 height 345
copy div "loremip dolors ametco adipisc :- elitseddoeiusmodtemporincididuntutlaboreetdolo…"
click at [145, 112] on div "مواصفات المنتج باللغة العربية :- ــــــــــــــــــــــــــــــــــــــــــــــ…" at bounding box center [244, 265] width 428 height 345
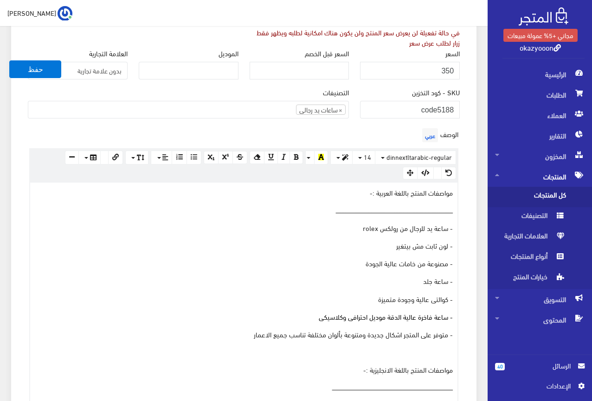
scroll to position [186, 0]
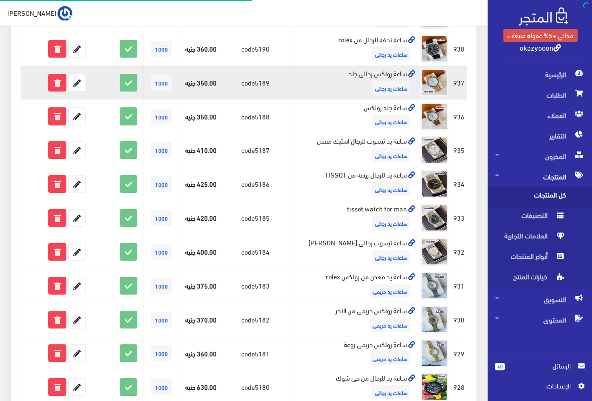
scroll to position [186, 0]
click at [78, 84] on icon at bounding box center [77, 82] width 17 height 17
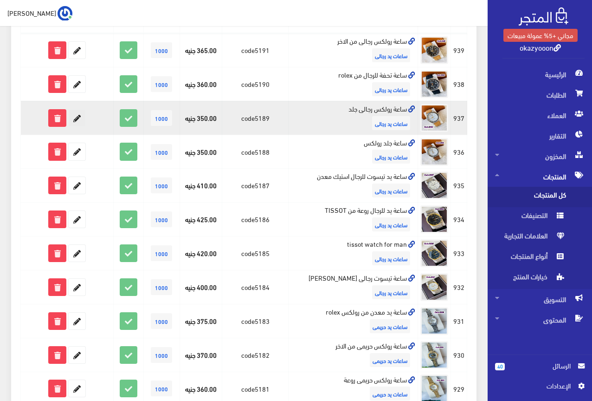
scroll to position [93, 0]
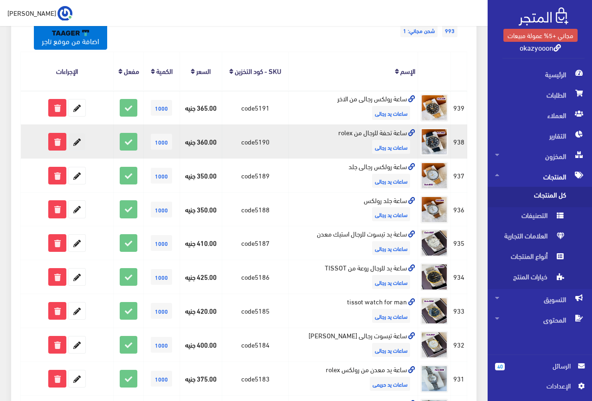
click at [72, 140] on icon at bounding box center [77, 141] width 17 height 17
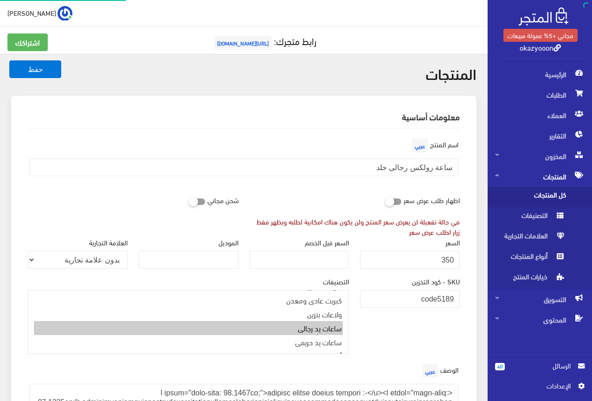
scroll to position [173, 0]
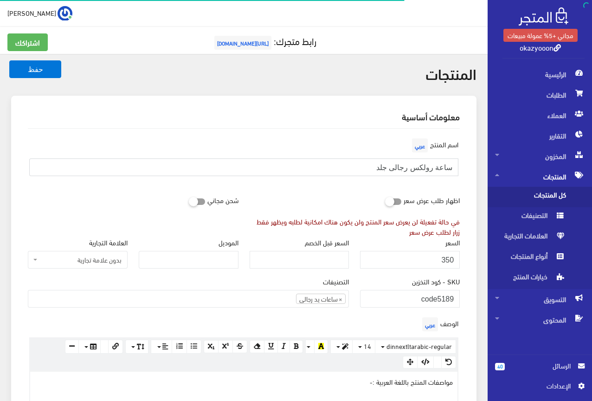
click at [405, 165] on input "ساعة رولكس رجالى جلد" at bounding box center [243, 167] width 429 height 18
click at [448, 260] on input "350" at bounding box center [410, 260] width 100 height 18
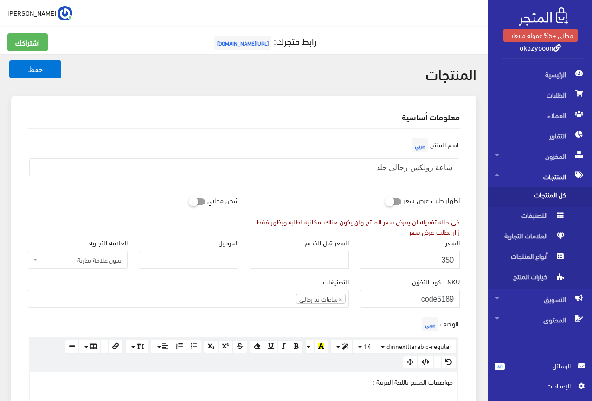
click at [235, 112] on h2 "معلومات أساسية" at bounding box center [244, 116] width 432 height 8
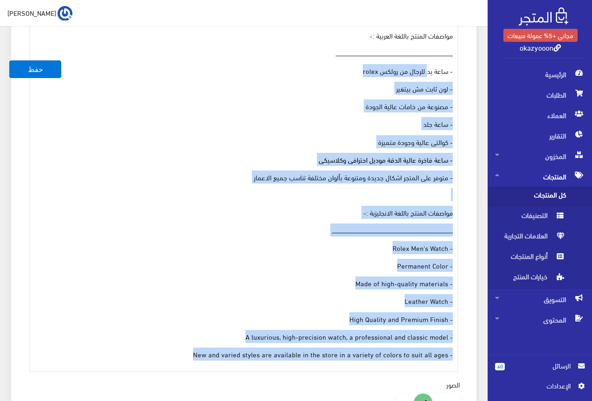
scroll to position [325, 0]
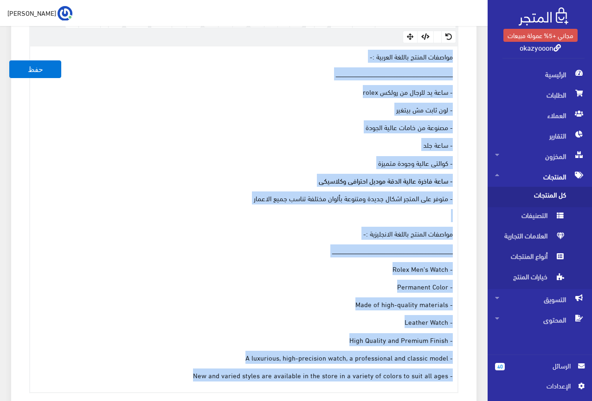
drag, startPoint x: 183, startPoint y: 281, endPoint x: 471, endPoint y: 48, distance: 370.3
click at [471, 48] on div "معلومات أساسية اسم المنتج عربي ساعة رولكس رجالى جلد اظهار طلب عرض سعر في حالة ت…" at bounding box center [244, 256] width 466 height 970
copy div "loremip dolors ametco adipisc :- elitseddoeiusmodtemporincididuntutlaboreetdolo…"
click at [117, 95] on p "- ساعة يد للرجال من رولكس rolex" at bounding box center [244, 91] width 418 height 10
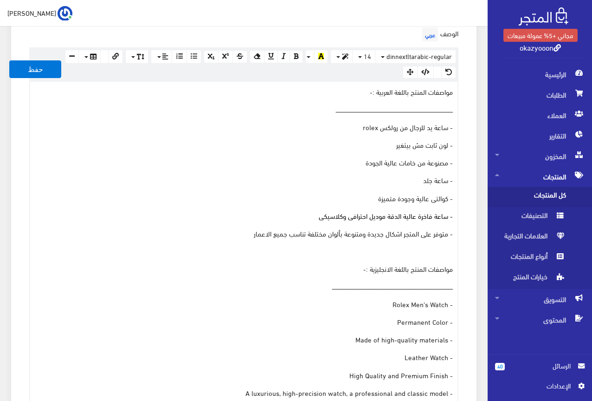
scroll to position [232, 0]
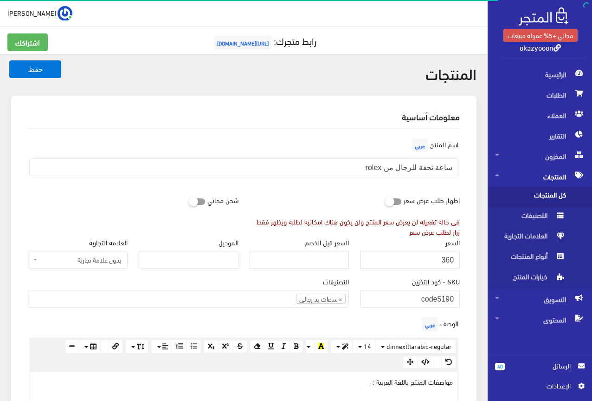
scroll to position [173, 0]
click at [409, 168] on input "ساعة تحفة للرجال من rolex" at bounding box center [243, 167] width 429 height 18
click at [218, 139] on div "اسم المنتج عربي ساعة تحفة للرجال من rolex" at bounding box center [243, 159] width 443 height 47
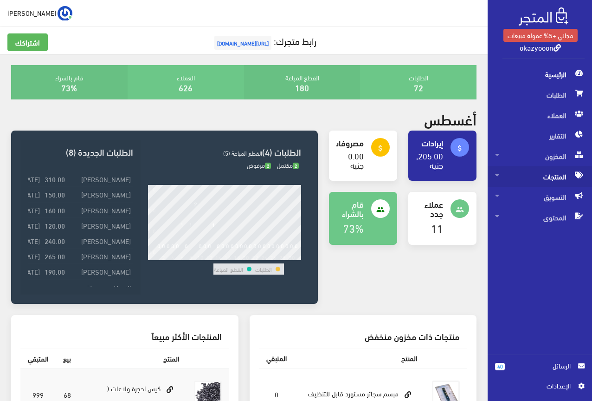
click at [556, 174] on span "المنتجات" at bounding box center [540, 176] width 90 height 20
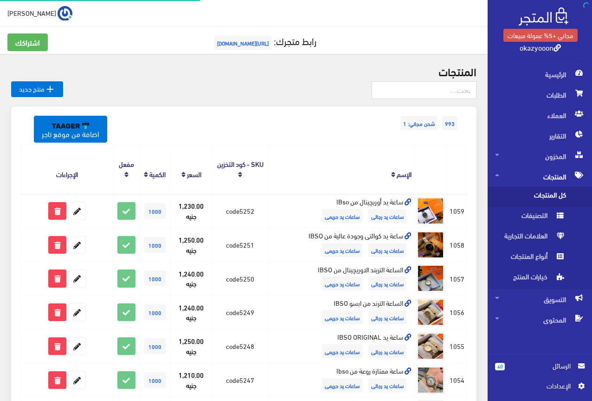
click at [532, 192] on span "كل المنتجات" at bounding box center [530, 197] width 71 height 20
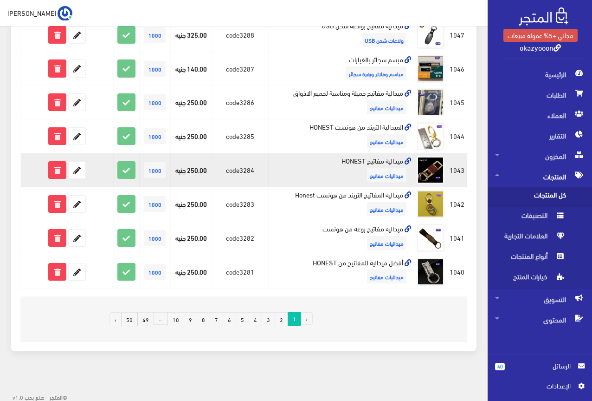
scroll to position [594, 0]
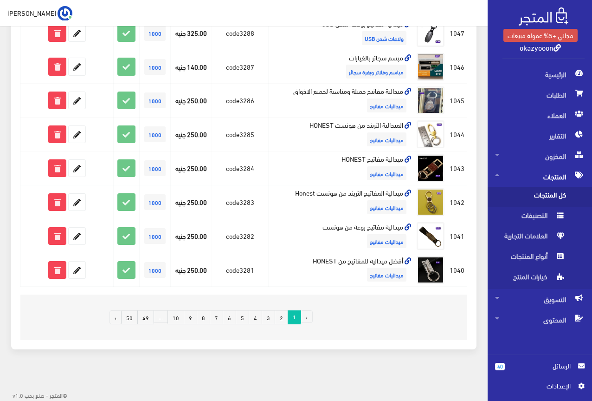
click at [231, 318] on link "6" at bounding box center [229, 317] width 13 height 14
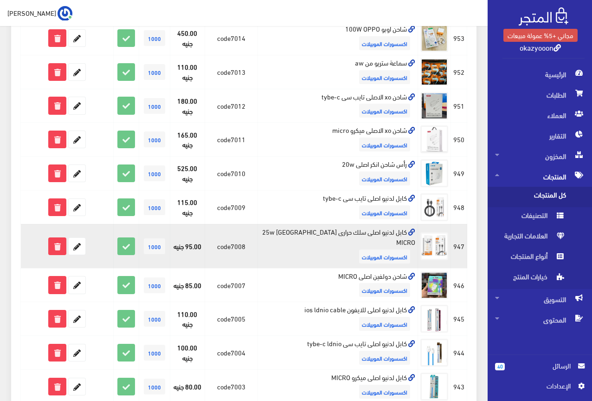
scroll to position [557, 0]
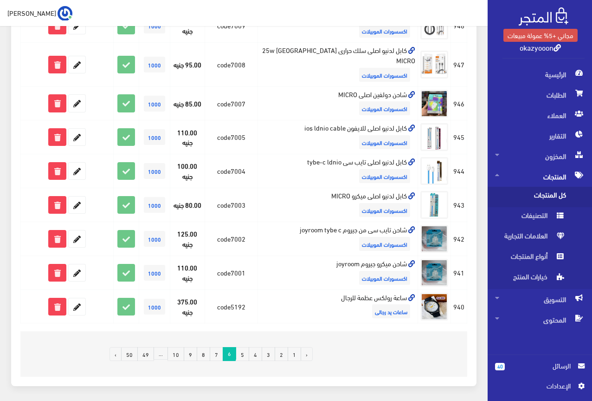
click at [216, 347] on link "7" at bounding box center [216, 354] width 13 height 14
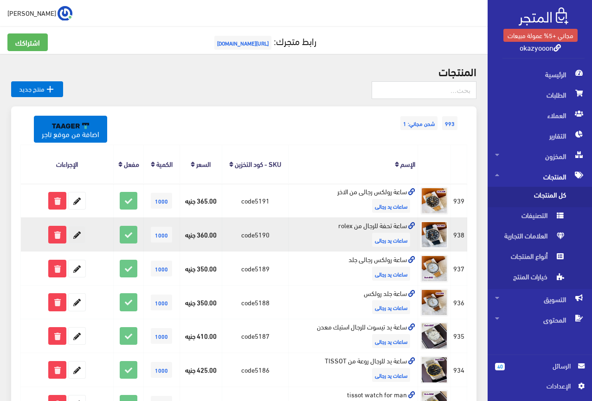
click at [77, 234] on icon at bounding box center [77, 234] width 17 height 17
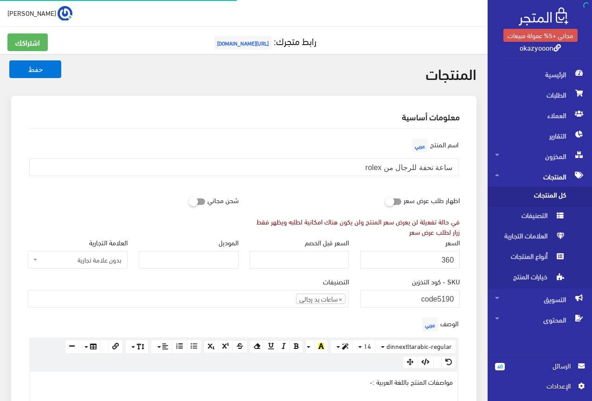
scroll to position [175, 0]
click at [431, 168] on input "ساعة تحفة للرجال من rolex" at bounding box center [243, 167] width 429 height 18
click at [448, 260] on input "360" at bounding box center [410, 260] width 100 height 18
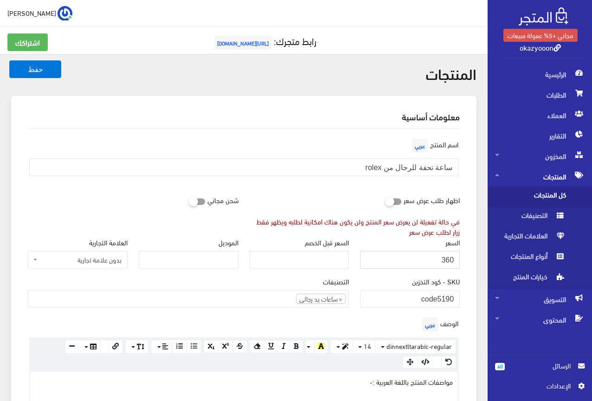
click at [448, 260] on input "360" at bounding box center [410, 260] width 100 height 18
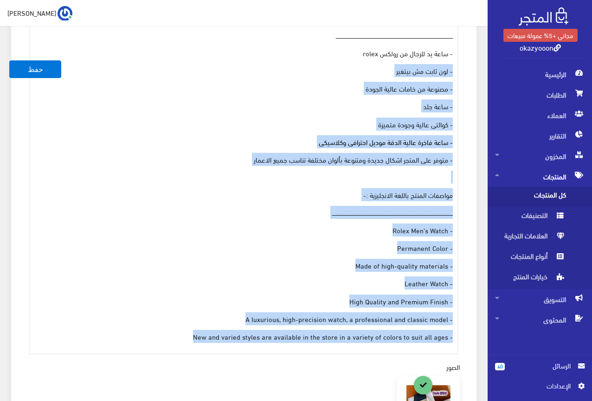
scroll to position [232, 0]
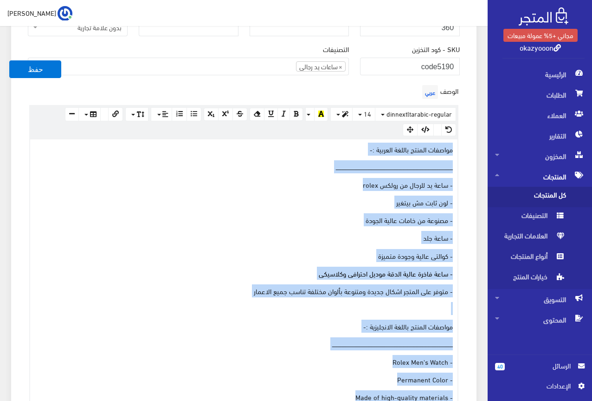
drag, startPoint x: 186, startPoint y: 279, endPoint x: 468, endPoint y: 126, distance: 321.1
click at [468, 126] on div "معلومات أساسية اسم المنتج عربي ساعة تحفة للرجال من rolex اظهار طلب عرض سعر في ح…" at bounding box center [244, 350] width 466 height 973
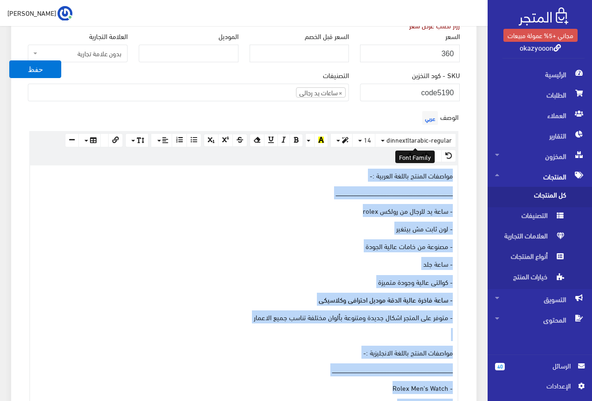
scroll to position [186, 0]
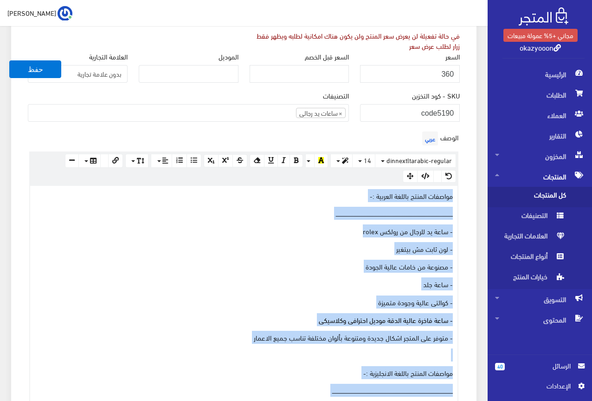
drag, startPoint x: 438, startPoint y: 148, endPoint x: 407, endPoint y: 194, distance: 55.5
copy div "مواصفات المنتج باللغة العربية :- ــــــــــــــــــــــــــــــــــــــــــــــ…"
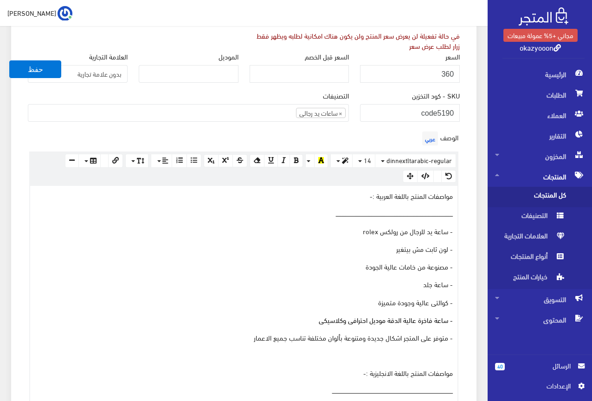
click at [206, 137] on div "الوصف عربي × Insert Image Select from files Image URL Insert Image × Insert Lin…" at bounding box center [243, 330] width 443 height 403
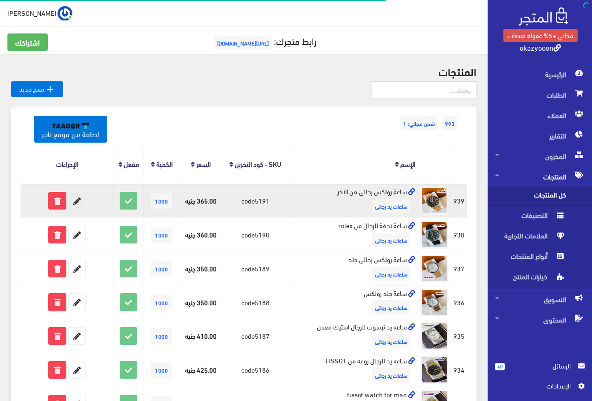
click at [73, 198] on icon at bounding box center [77, 200] width 17 height 17
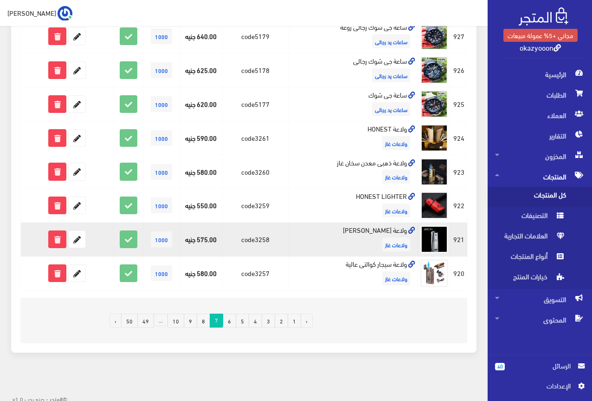
scroll to position [574, 0]
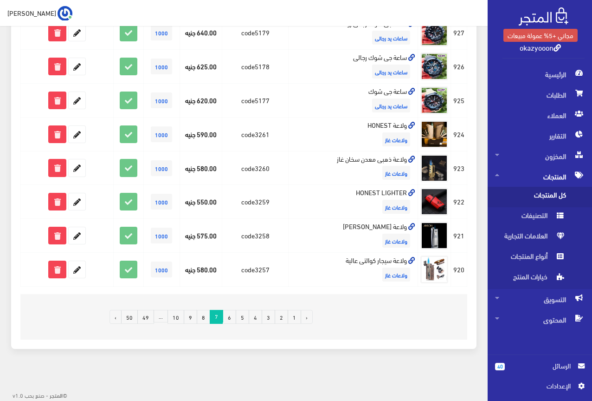
click at [232, 318] on link "6" at bounding box center [229, 317] width 13 height 14
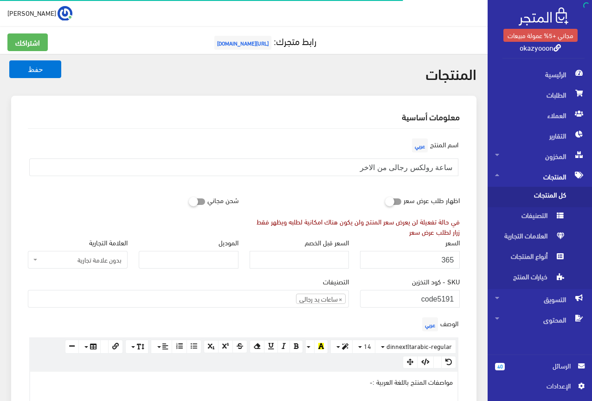
scroll to position [175, 0]
click at [409, 168] on input "ساعة رولكس رجالى من الاخر" at bounding box center [243, 167] width 429 height 18
click at [447, 257] on input "365" at bounding box center [410, 260] width 100 height 18
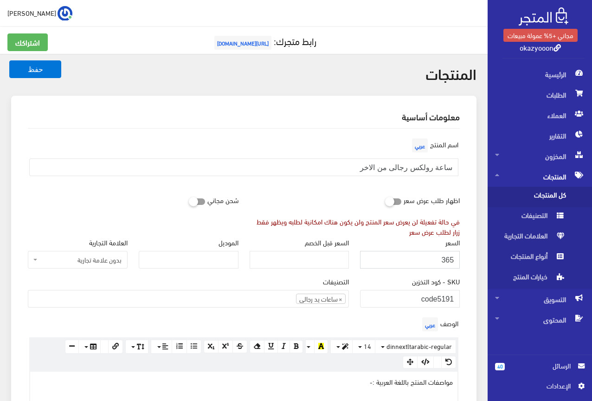
click at [447, 257] on input "365" at bounding box center [410, 260] width 100 height 18
click at [241, 137] on div "اسم المنتج عربي ساعة رولكس رجالى من الاخر" at bounding box center [243, 159] width 443 height 47
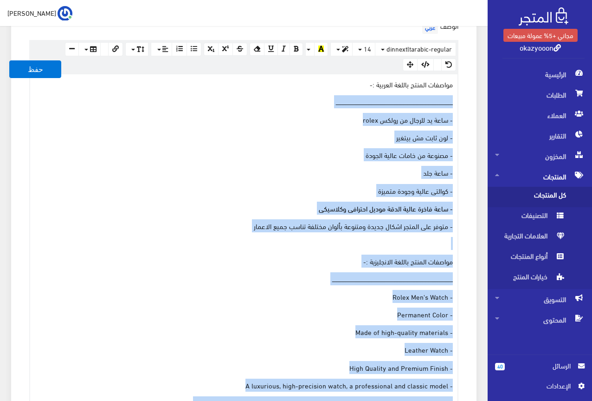
scroll to position [232, 0]
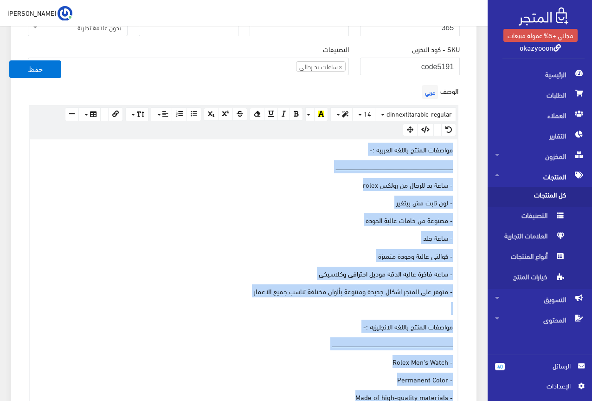
drag, startPoint x: 185, startPoint y: 281, endPoint x: 457, endPoint y: 148, distance: 302.3
click at [457, 148] on div "مواصفات المنتج باللغة العربية :- ــــــــــــــــــــــــــــــــــــــــــــــ…" at bounding box center [244, 311] width 428 height 345
copy div "مواصفات المنتج باللغة العربية :- ــــــــــــــــــــــــــــــــــــــــــــــ…"
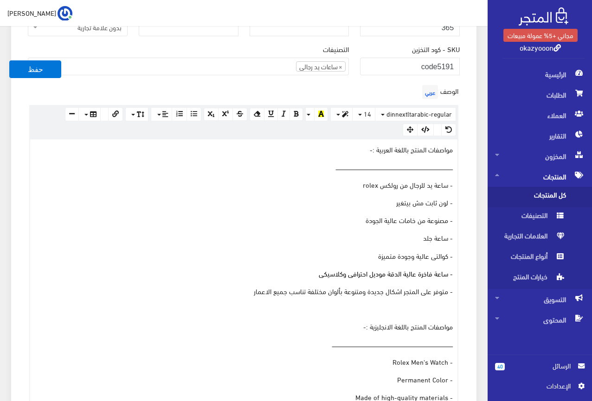
click at [228, 81] on div "التصنيفات ولاعات شحن USB ولاعات بخور ولاعات بشبورى ولاعات غاز حافظات سجائر ساعا…" at bounding box center [188, 63] width 332 height 39
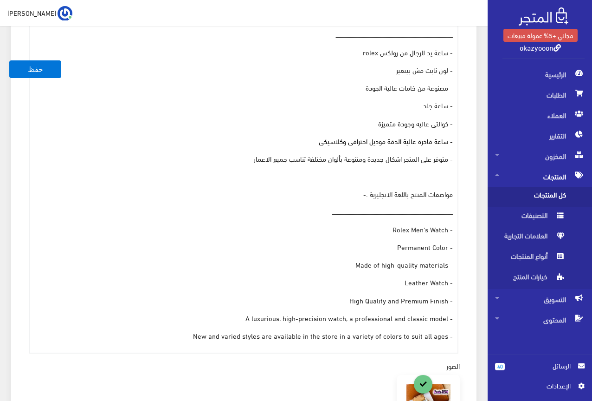
scroll to position [186, 0]
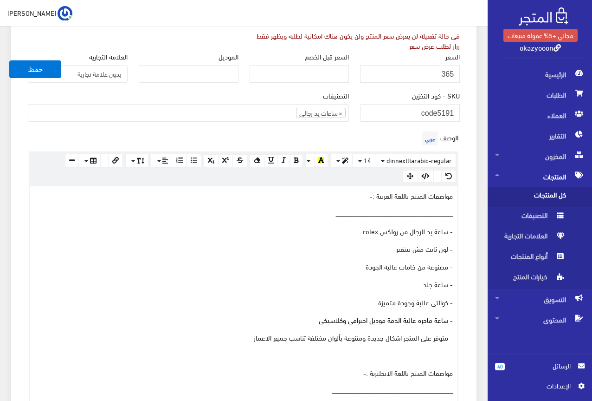
click at [189, 124] on div "التصنيفات ولاعات شحن USB ولاعات بخور ولاعات بشبورى ولاعات غاز حافظات سجائر ساعا…" at bounding box center [188, 109] width 332 height 39
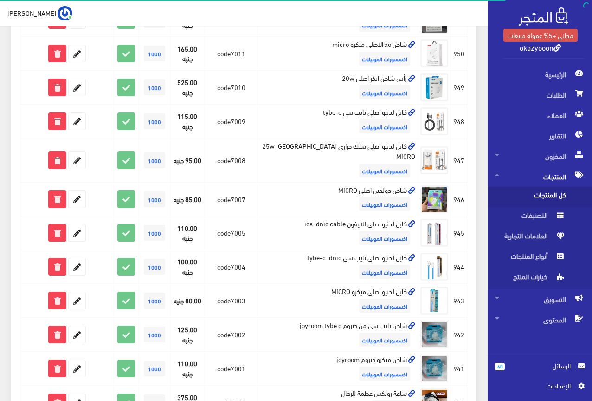
scroll to position [574, 0]
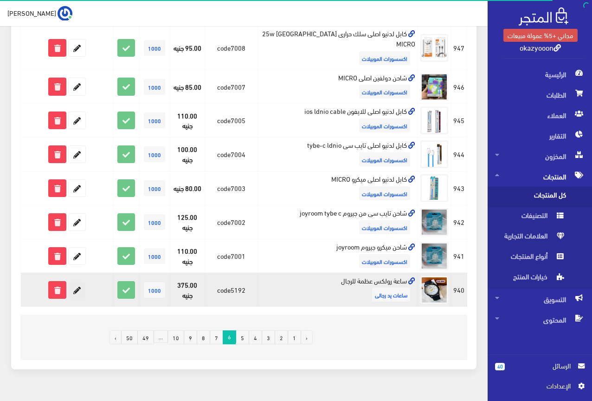
click at [78, 281] on icon at bounding box center [77, 289] width 17 height 17
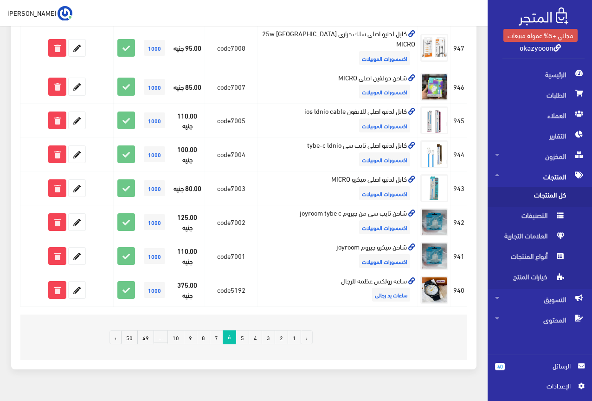
click at [242, 330] on link "5" at bounding box center [242, 337] width 13 height 14
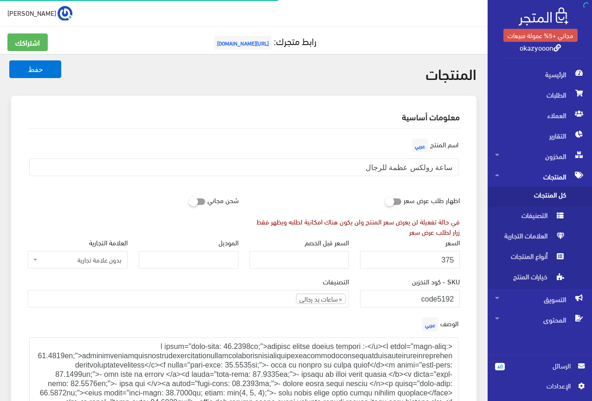
scroll to position [175, 0]
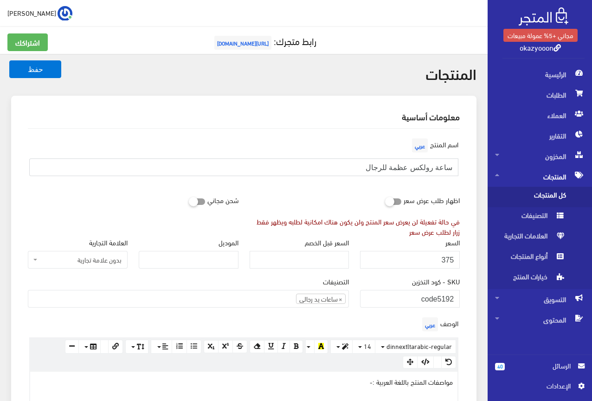
click at [400, 166] on input "ساعة رولكس عظمة للرجال" at bounding box center [243, 167] width 429 height 18
click at [448, 259] on input "375" at bounding box center [410, 260] width 100 height 18
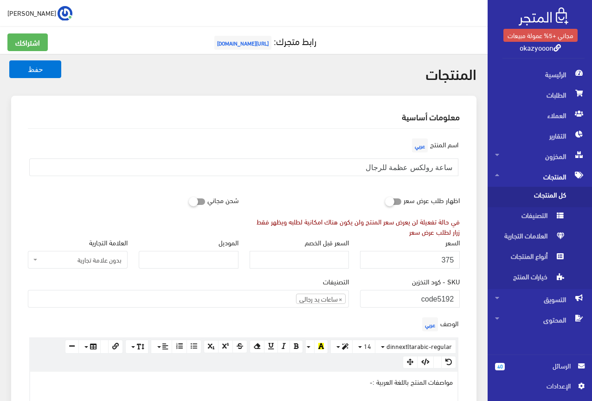
click at [356, 194] on div "اظهار طلب عرض سعر في حالة تفعيلة لن يعرض سعر المنتج ولن يكون هناك امكانية لطلبه…" at bounding box center [355, 213] width 222 height 45
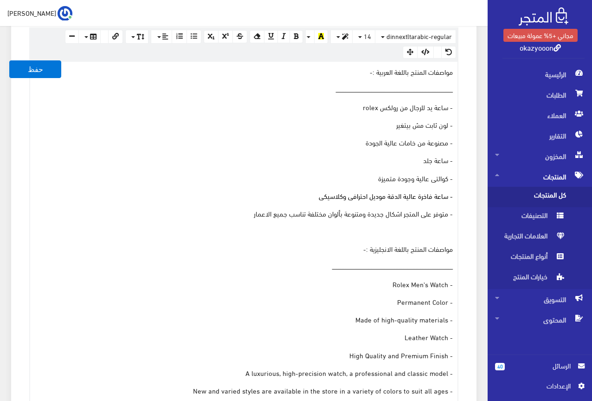
scroll to position [279, 0]
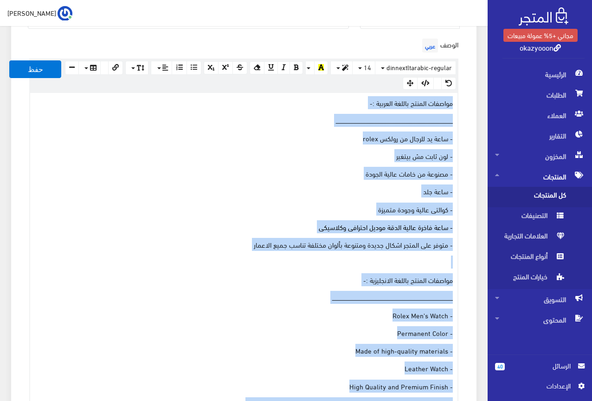
drag, startPoint x: 190, startPoint y: 282, endPoint x: 456, endPoint y: 103, distance: 320.1
click at [456, 103] on div "مواصفات المنتج باللغة العربية :- ــــــــــــــــــــــــــــــــــــــــــــــ…" at bounding box center [244, 265] width 428 height 345
copy div "مواصفات المنتج باللغة العربية :- ــــــــــــــــــــــــــــــــــــــــــــــ…"
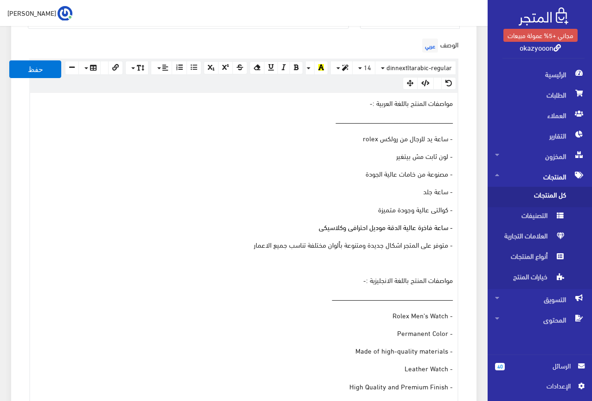
click at [127, 41] on div "الوصف عربي × Insert Image Select from files Image URL Insert Image × Insert Lin…" at bounding box center [243, 237] width 443 height 403
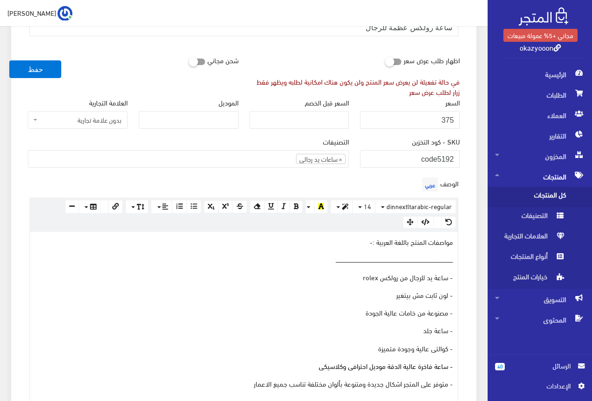
scroll to position [139, 0]
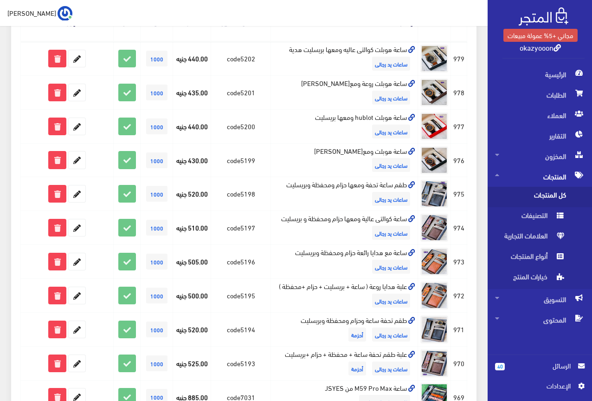
scroll to position [139, 0]
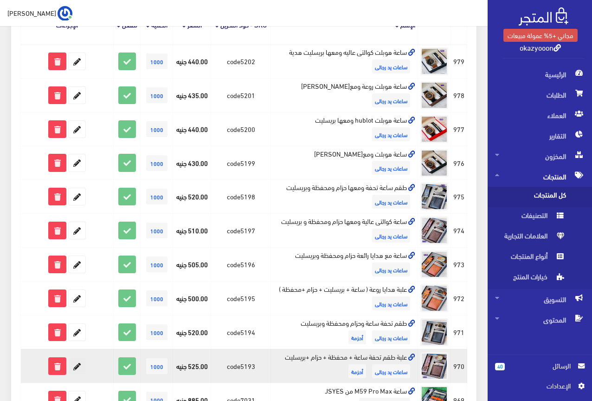
click at [77, 365] on icon at bounding box center [77, 365] width 17 height 17
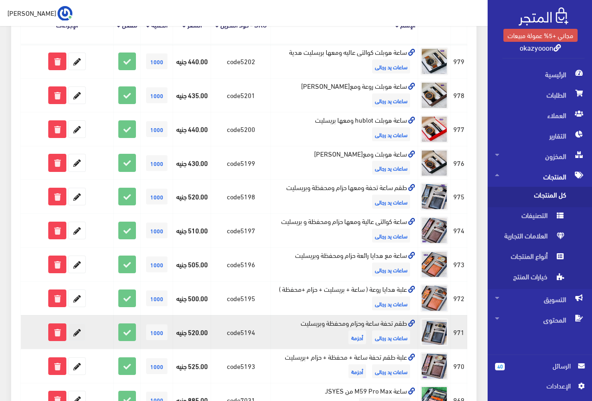
click at [78, 329] on icon at bounding box center [77, 332] width 17 height 17
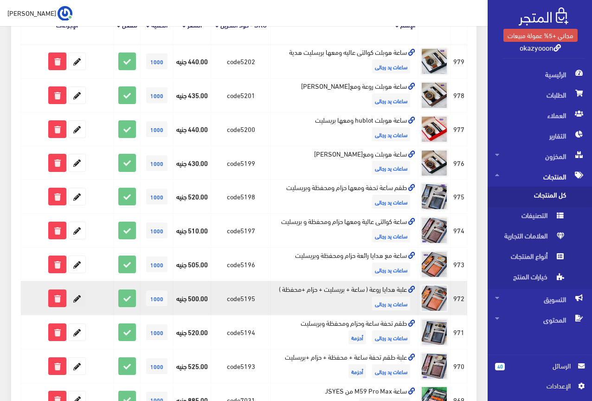
click at [79, 300] on icon at bounding box center [77, 298] width 17 height 17
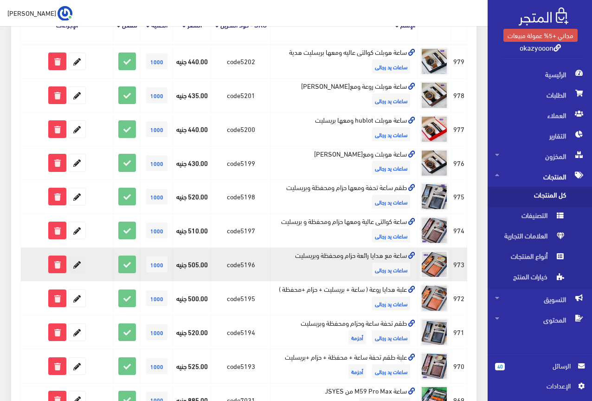
click at [77, 261] on icon at bounding box center [77, 264] width 17 height 17
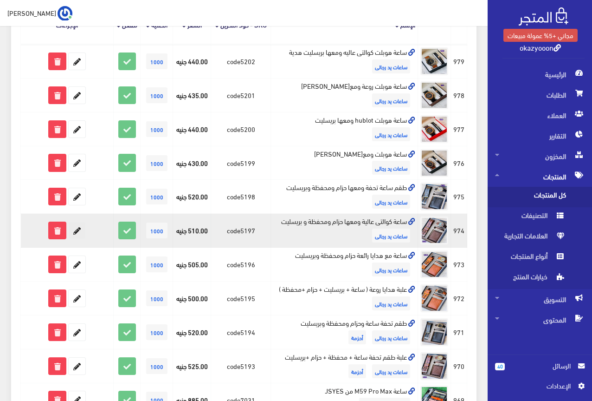
click at [77, 227] on icon at bounding box center [77, 230] width 17 height 17
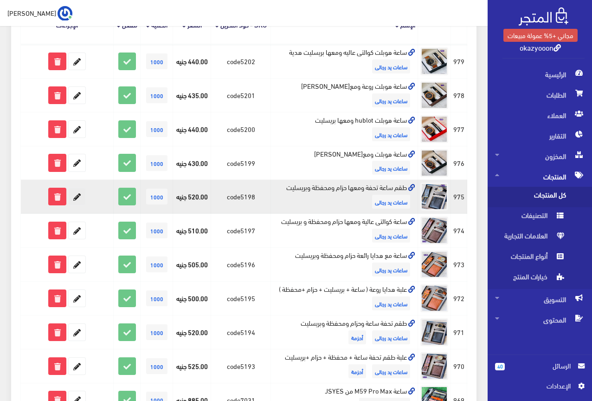
click at [78, 194] on icon at bounding box center [77, 196] width 17 height 17
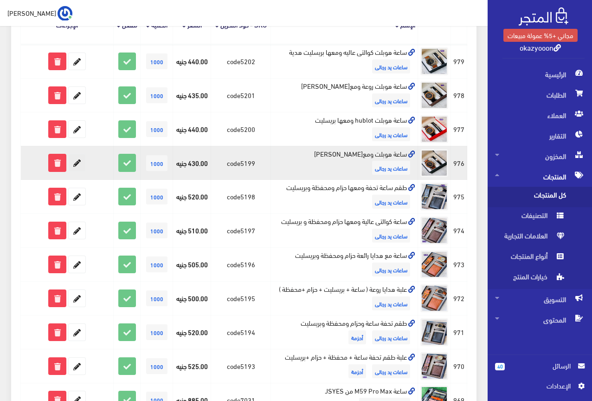
click at [78, 158] on icon at bounding box center [77, 162] width 17 height 17
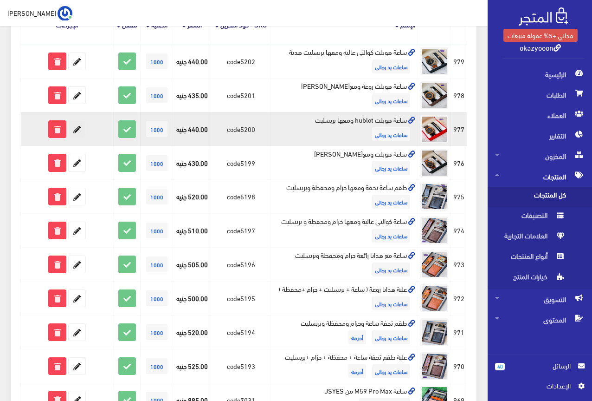
click at [78, 129] on icon at bounding box center [77, 129] width 17 height 17
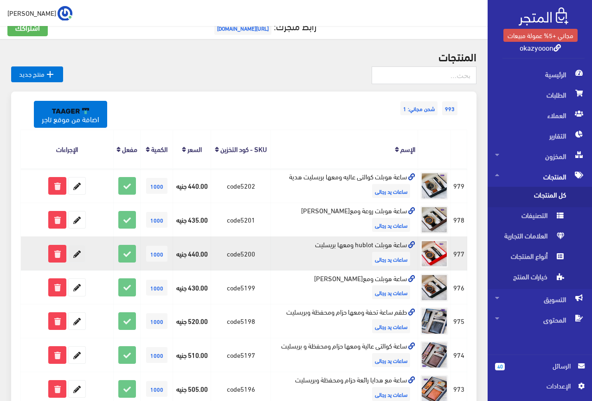
scroll to position [0, 0]
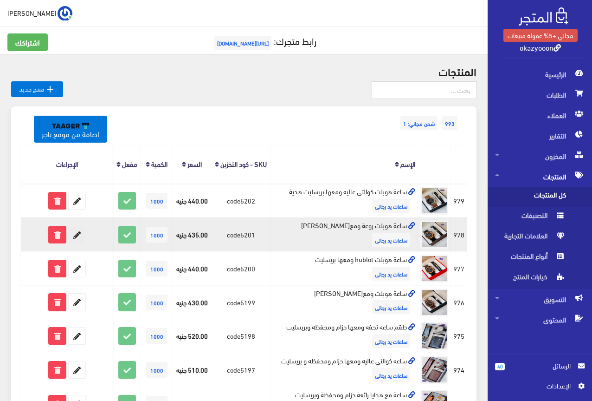
click at [75, 234] on icon at bounding box center [77, 234] width 17 height 17
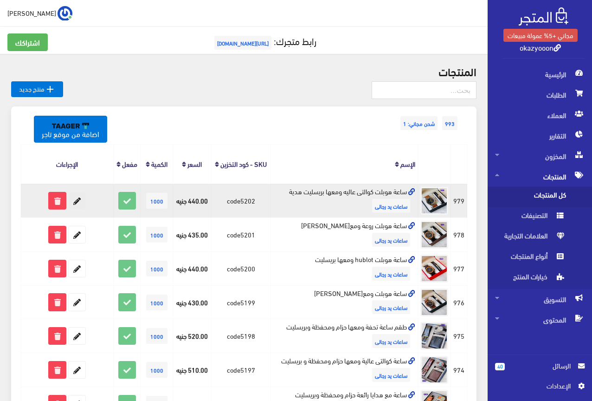
click at [79, 202] on icon at bounding box center [77, 200] width 17 height 17
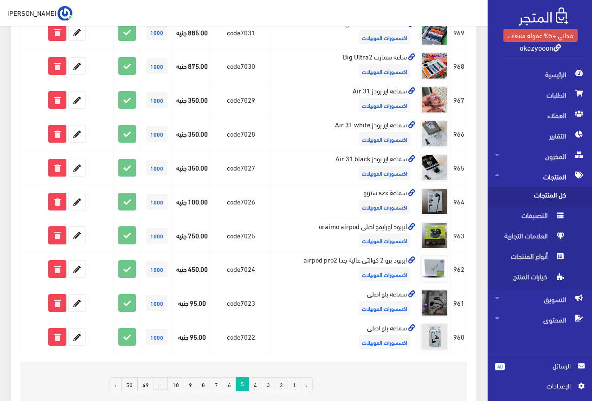
scroll to position [574, 0]
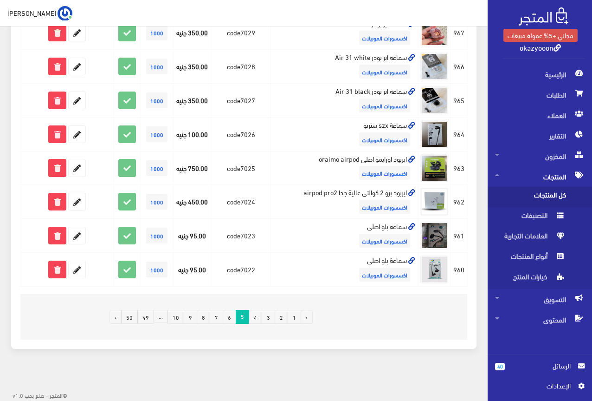
click at [258, 318] on link "4" at bounding box center [255, 317] width 13 height 14
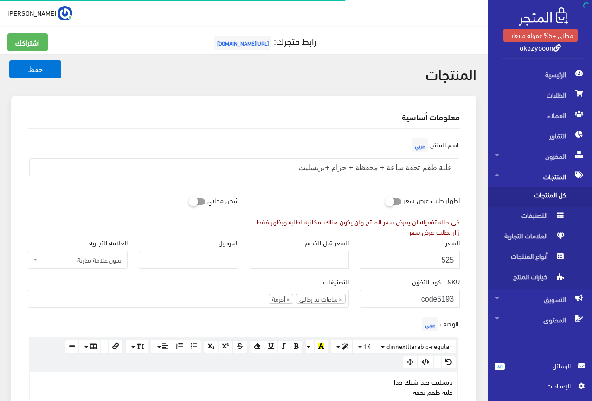
scroll to position [173, 0]
click at [382, 169] on input "علبة طقم تحفة ساعة + محفظة + حزام +بريسليت" at bounding box center [243, 167] width 429 height 18
click at [255, 199] on div "اظهار طلب عرض سعر في حالة تفعيلة لن يعرض سعر المنتج ولن يكون هناك امكانية لطلبه…" at bounding box center [355, 213] width 222 height 45
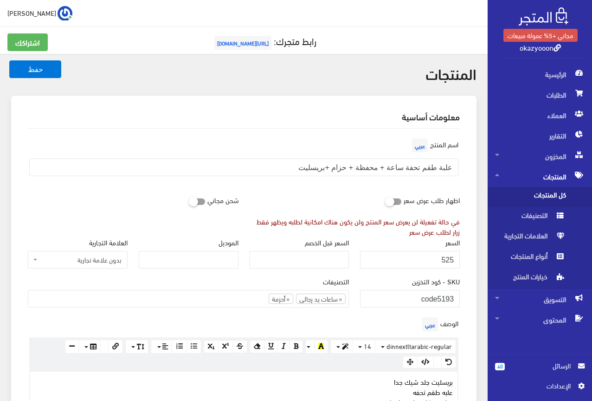
click at [449, 260] on input "525" at bounding box center [410, 260] width 100 height 18
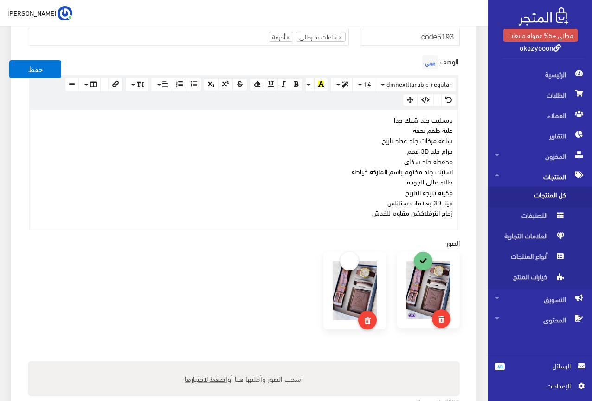
scroll to position [279, 0]
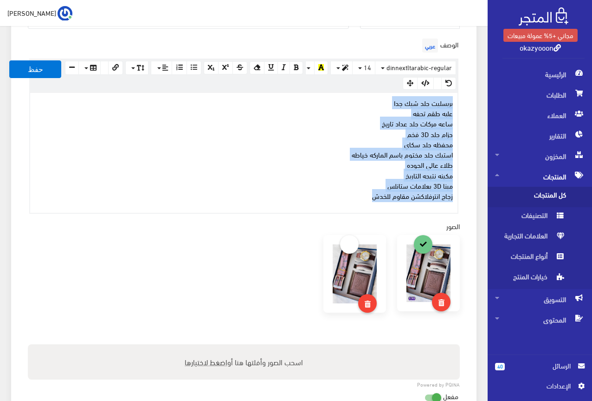
drag, startPoint x: 353, startPoint y: 201, endPoint x: 458, endPoint y: 105, distance: 142.3
click at [458, 105] on div "www.google.com 100% 50% 25% بريسليت جلد شيك جدا علبه طقم تحفه ساعه مركات جلد عد…" at bounding box center [243, 153] width 429 height 122
copy p "بريسليت جلد شيك جدا علبه طقم تحفه ساعه مركات جلد عداد تاريخ حزام جلد 3D فخم محف…"
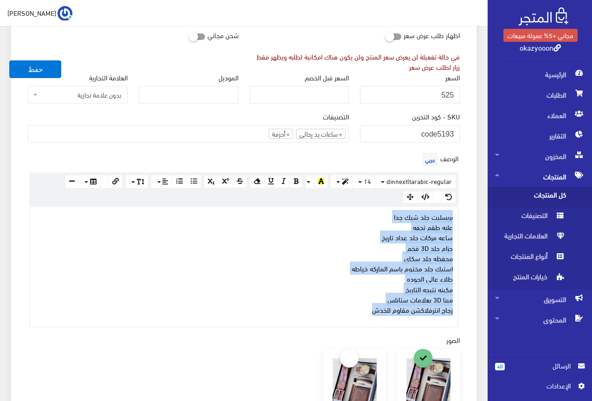
scroll to position [139, 0]
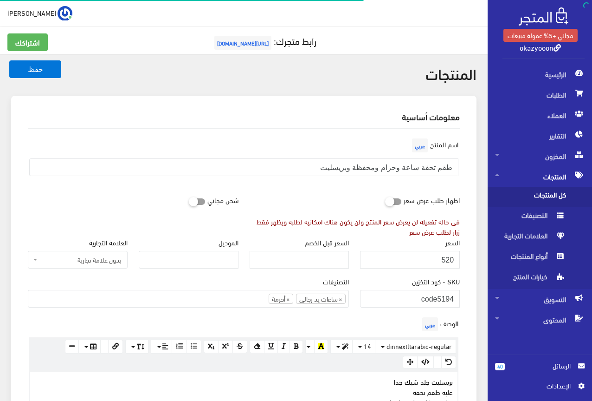
scroll to position [175, 0]
click at [386, 167] on input "طقم تحفة ساعة وحزام ومحفظة وبريسليت" at bounding box center [243, 167] width 429 height 18
click at [275, 190] on div "اسم المنتج عربي طقم تحفة ساعة وحزام ومحفظة وبريسليت" at bounding box center [243, 163] width 443 height 55
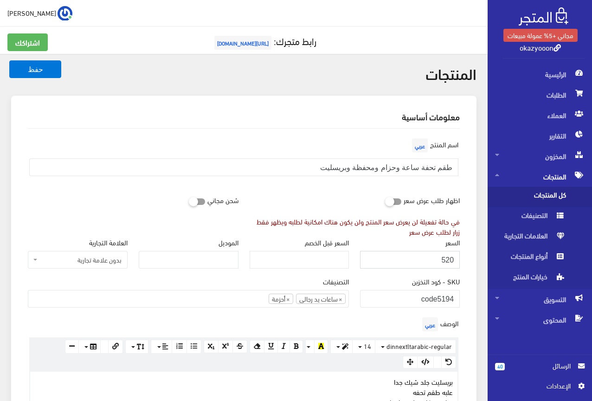
click at [447, 258] on input "520" at bounding box center [410, 260] width 100 height 18
click at [277, 185] on div "اسم المنتج عربي طقم تحفة ساعة وحزام ومحفظة وبريسليت" at bounding box center [243, 163] width 443 height 55
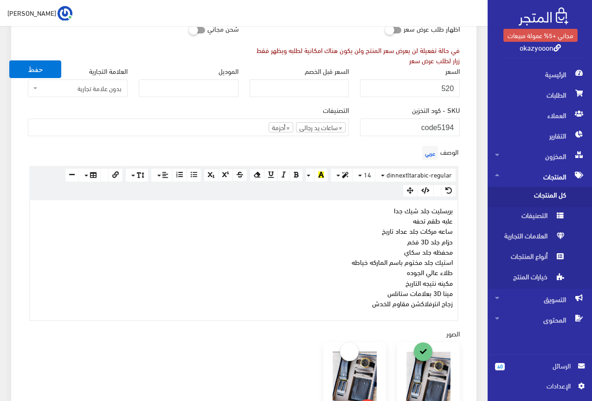
scroll to position [186, 0]
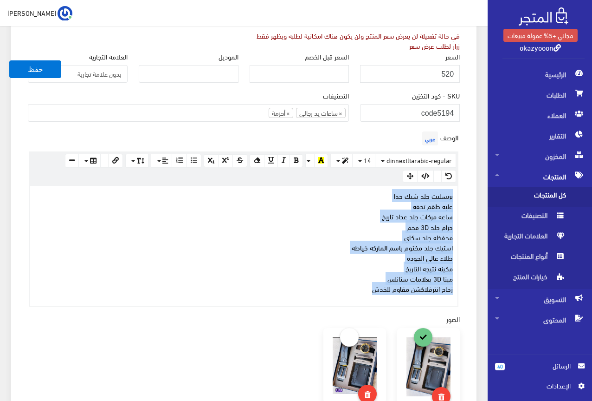
drag, startPoint x: 346, startPoint y: 292, endPoint x: 462, endPoint y: 190, distance: 154.0
click at [462, 190] on div "الوصف عربي × Insert Image Select from files Image URL Insert Image × Insert Lin…" at bounding box center [243, 217] width 443 height 177
copy p "بريسليت جلد شيك جدا علبه طقم تحفه ساعه مركات جلد عداد تاريخ حزام جلد 3D فخم محف…"
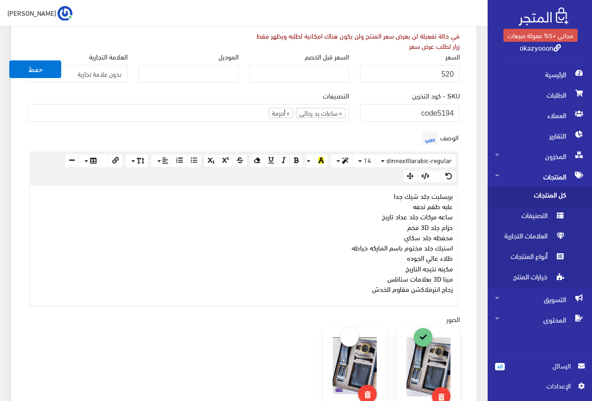
click at [278, 141] on div "الوصف عربي × Insert Image Select from files Image URL Insert Image × Insert Lin…" at bounding box center [243, 217] width 443 height 177
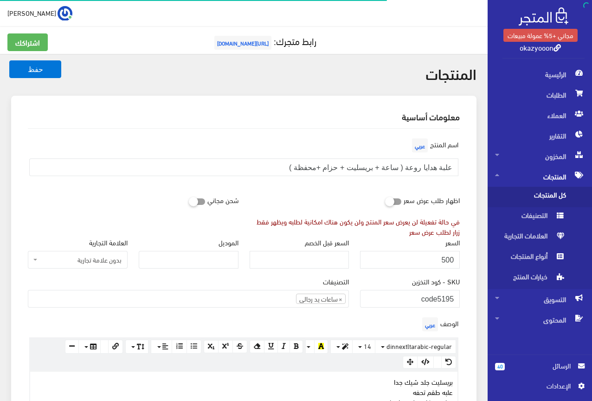
scroll to position [175, 0]
click at [373, 165] on input "علبة هدايا روعة ( ساعة + بريسليت + حزام +محفظة )" at bounding box center [243, 167] width 429 height 18
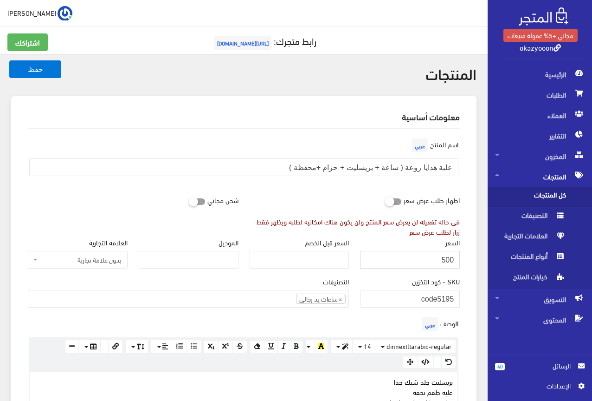
click at [450, 257] on input "500" at bounding box center [410, 260] width 100 height 18
click at [238, 277] on div "التصنيفات ولاعات شحن USB ولاعات بخور ولاعات بشبورى ولاعات غاز حافظات سجائر ساعا…" at bounding box center [188, 292] width 321 height 32
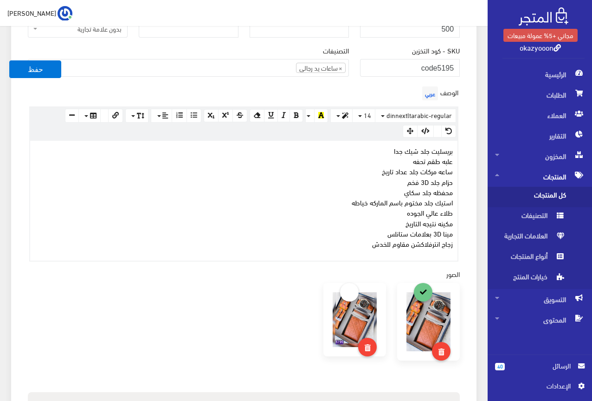
scroll to position [232, 0]
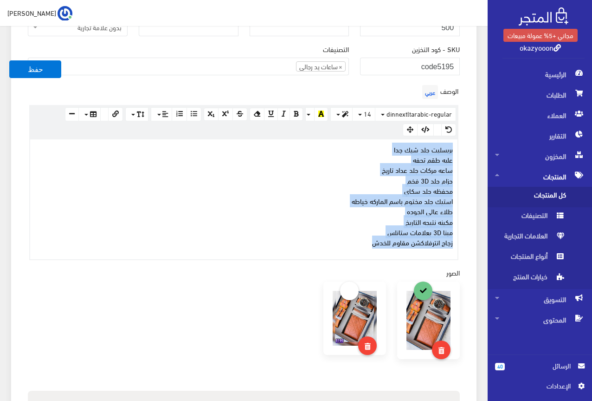
drag, startPoint x: 318, startPoint y: 245, endPoint x: 459, endPoint y: 152, distance: 168.8
click at [459, 152] on div "www.google.com 100% 50% 25% بريسليت جلد شيك جدا علبه طقم تحفه ساعه مركات جلد عد…" at bounding box center [243, 199] width 429 height 122
copy p "بريسليت جلد شيك جدا علبه طقم تحفه ساعه مركات جلد عداد تاريخ حزام جلد 3D فخم محف…"
click at [184, 197] on p "بريسليت جلد شيك جدا علبه طقم تحفه ساعه مركات جلد عداد تاريخ حزام جلد 3D فخم محف…" at bounding box center [244, 195] width 418 height 103
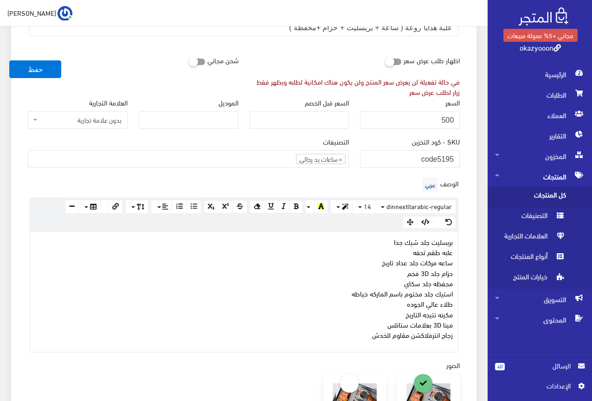
scroll to position [139, 0]
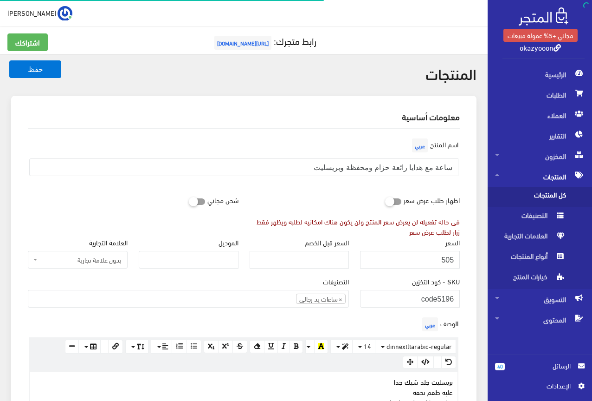
scroll to position [173, 0]
click at [374, 169] on input "ساعة مع هدايا رائعة حزام ومحفظة وبريسليت" at bounding box center [243, 167] width 429 height 18
click at [446, 259] on input "505" at bounding box center [410, 260] width 100 height 18
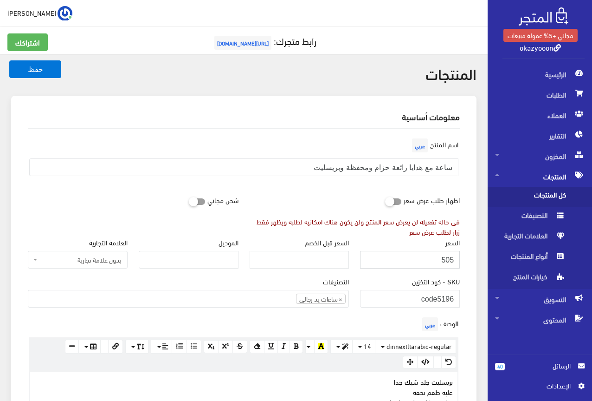
click at [446, 259] on input "505" at bounding box center [410, 260] width 100 height 18
click at [318, 188] on div "اسم المنتج عربي ساعة مع هدايا رائعة حزام ومحفظة وبريسليت" at bounding box center [243, 163] width 443 height 55
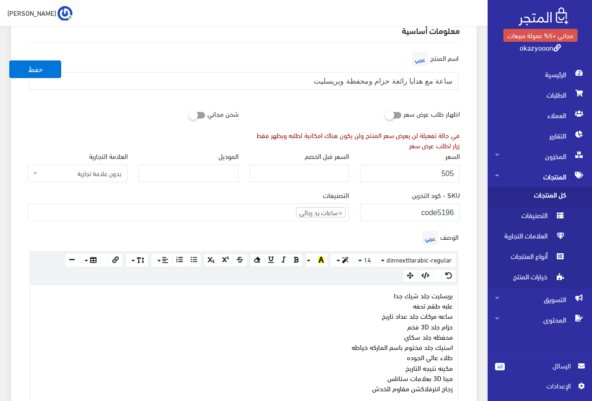
scroll to position [232, 0]
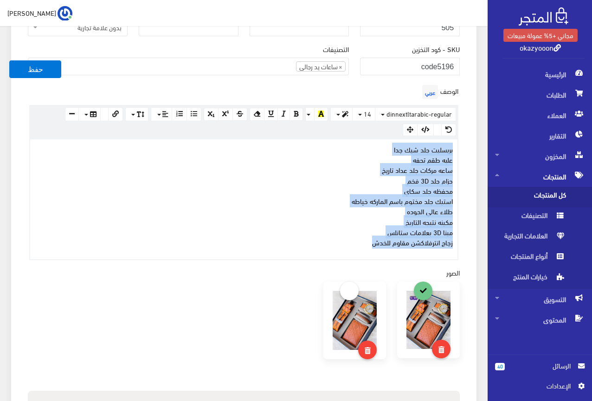
drag, startPoint x: 341, startPoint y: 240, endPoint x: 463, endPoint y: 151, distance: 151.1
click at [463, 151] on div "الوصف عربي × Insert Image Select from files Image URL Insert Image × Insert Lin…" at bounding box center [243, 171] width 443 height 177
copy p "بريسليت جلد شيك جدا علبه طقم تحفه ساعه مركات جلد عداد تاريخ حزام جلد 3D فخم محف…"
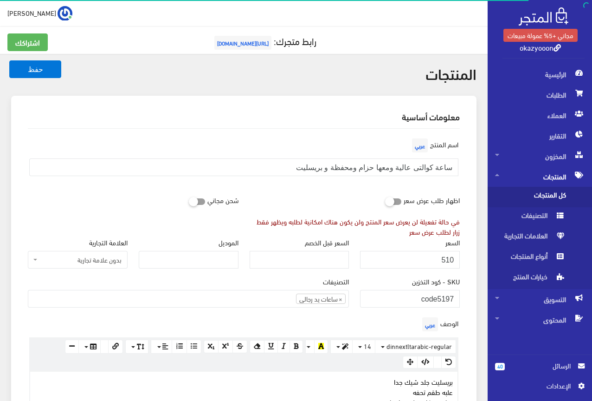
scroll to position [175, 0]
click at [389, 167] on input "ساعة كوالتى عالية ومعها حزام ومحفظة و بريسليت" at bounding box center [243, 167] width 429 height 18
click at [448, 258] on input "510" at bounding box center [410, 260] width 100 height 18
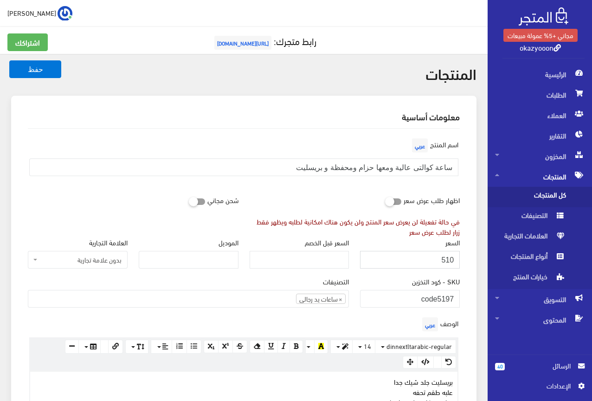
click at [448, 258] on input "510" at bounding box center [410, 260] width 100 height 18
click at [240, 148] on div "اسم المنتج عربي ساعة كوالتى عالية ومعها حزام ومحفظة و بريسليت" at bounding box center [243, 159] width 443 height 47
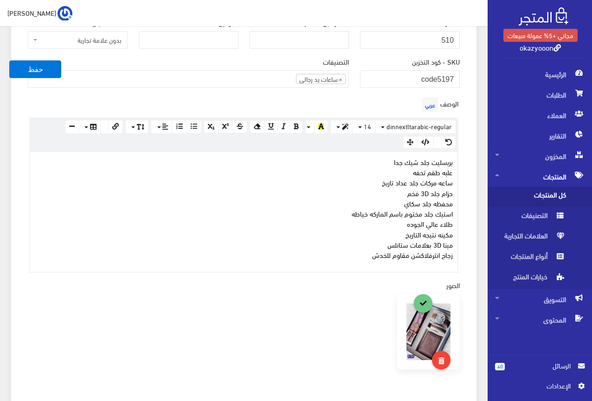
scroll to position [232, 0]
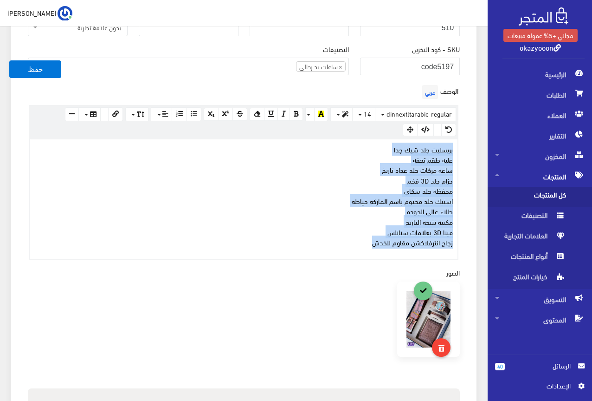
drag, startPoint x: 320, startPoint y: 245, endPoint x: 458, endPoint y: 150, distance: 166.6
click at [458, 150] on div "بريسليت جلد شيك جدا علبه طقم تحفه ساعه مركات جلد عداد تاريخ حزام جلد 3D فخم محف…" at bounding box center [244, 199] width 428 height 120
copy p "بريسليت جلد شيك جدا علبه طقم تحفه ساعه مركات جلد عداد تاريخ حزام جلد 3D فخم محف…"
click at [163, 182] on p "بريسليت جلد شيك جدا علبه طقم تحفه ساعه مركات جلد عداد تاريخ حزام جلد 3D فخم محف…" at bounding box center [244, 195] width 418 height 103
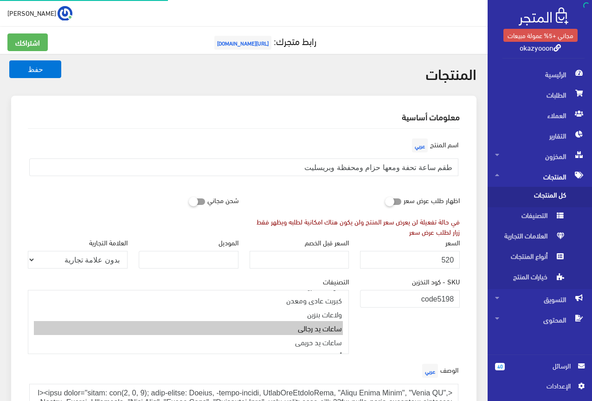
scroll to position [173, 0]
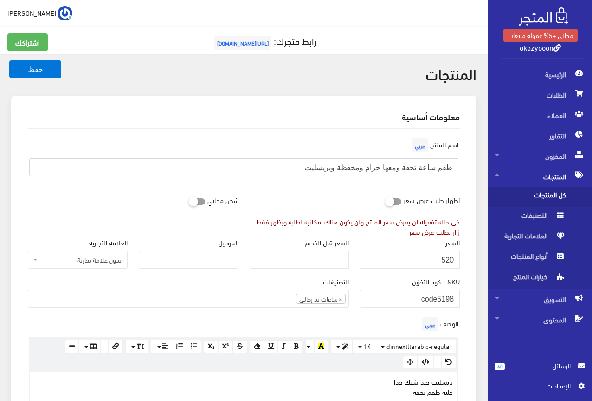
click at [410, 166] on input "طقم ساعة تحفة ومعها حزام ومحفظة وبريسليت" at bounding box center [243, 167] width 429 height 18
click at [448, 260] on input "520" at bounding box center [410, 260] width 100 height 18
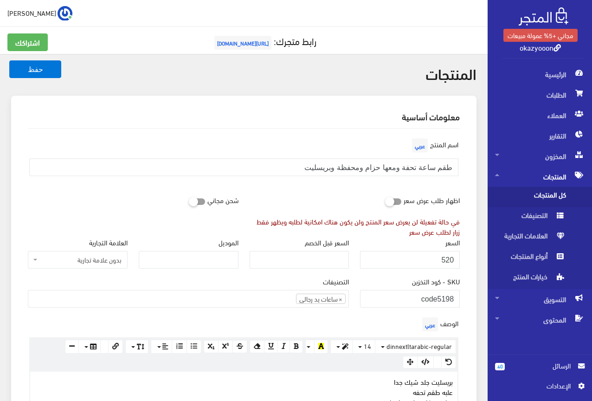
click at [354, 183] on div "اسم المنتج عربي طقم ساعة تحفة ومعها حزام ومحفظة وبريسليت" at bounding box center [243, 159] width 443 height 47
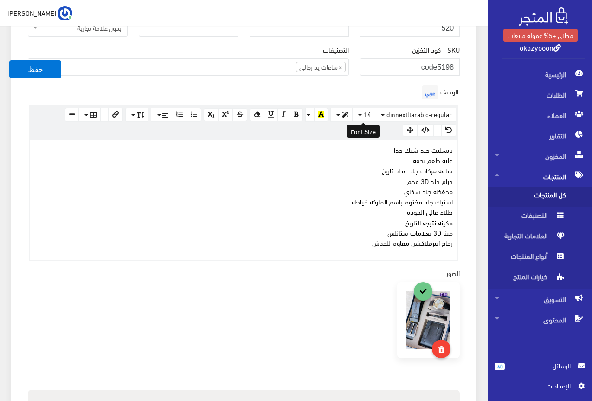
scroll to position [232, 0]
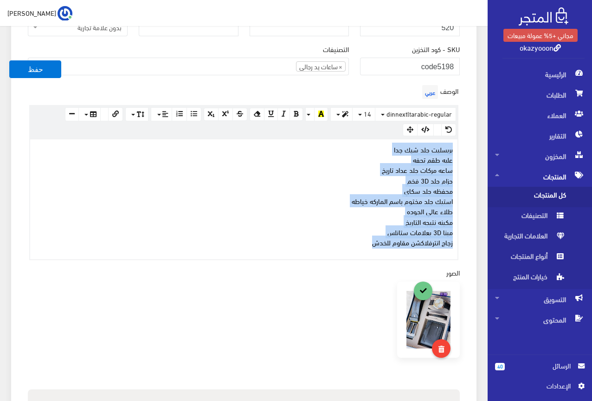
drag, startPoint x: 352, startPoint y: 242, endPoint x: 467, endPoint y: 150, distance: 146.6
click at [467, 150] on div "اسم المنتج عربي طقم ساعة تحفة ومعها حزام ومحفظة وبريسليت اظهار طلب عرض سعر في ح…" at bounding box center [243, 250] width 447 height 709
copy p "بريسليت جلد شيك جدا علبه طقم تحفه ساعه مركات جلد عداد تاريخ حزام جلد 3D فخم محف…"
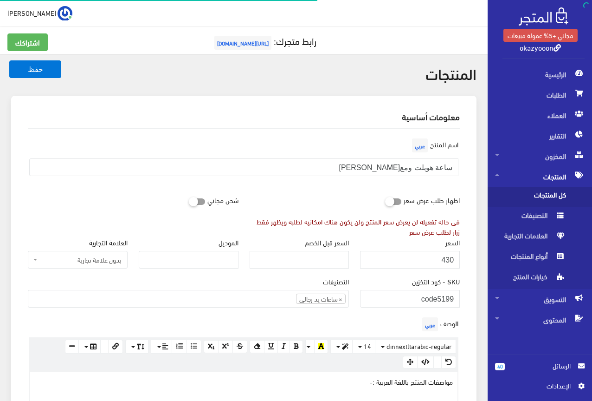
scroll to position [175, 0]
click at [430, 168] on input "ساعة هوبلت ومعها بريسليت" at bounding box center [243, 167] width 429 height 18
click at [326, 194] on div "اظهار طلب عرض سعر في حالة تفعيلة لن يعرض سعر المنتج ولن يكون هناك امكانية لطلبه…" at bounding box center [355, 213] width 222 height 45
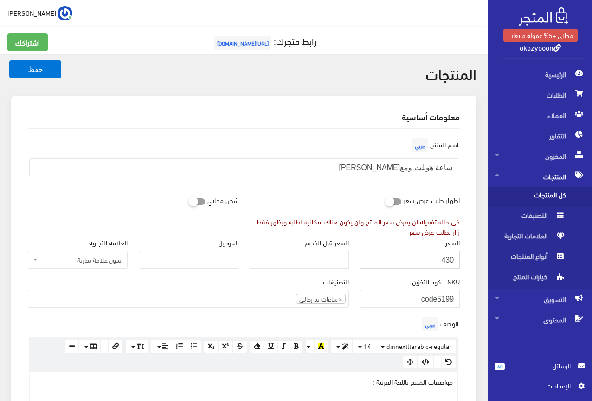
click at [448, 259] on input "430" at bounding box center [410, 260] width 100 height 18
click at [307, 195] on div "اظهار طلب عرض سعر في حالة تفعيلة لن يعرض سعر المنتج ولن يكون هناك امكانية لطلبه…" at bounding box center [355, 213] width 222 height 45
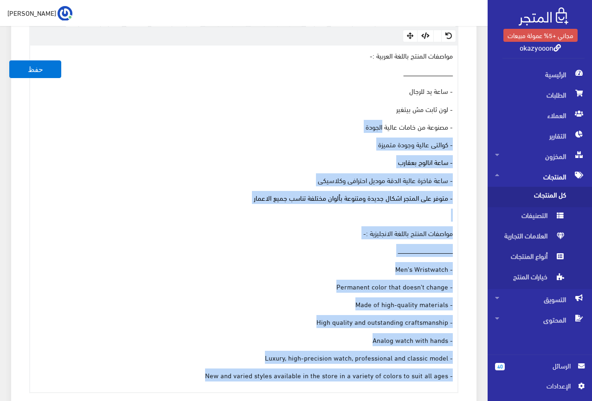
scroll to position [325, 0]
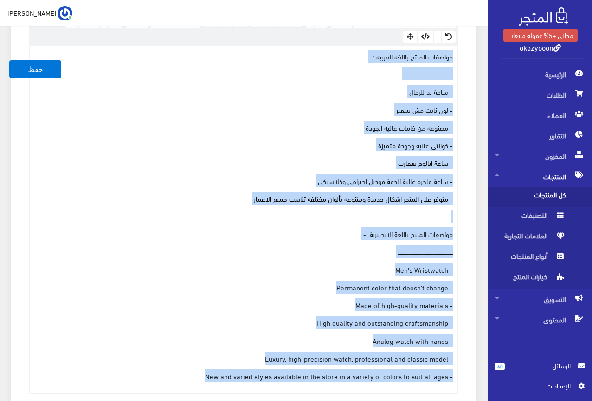
drag, startPoint x: 199, startPoint y: 286, endPoint x: 457, endPoint y: 58, distance: 344.4
click at [457, 58] on div "مواصفات المنتج باللغة العربية :- ــــــــــــــــــــــــــــــــــــــــــــــ…" at bounding box center [244, 219] width 428 height 346
copy div "مواصفات المنتج باللغة العربية :- ــــــــــــــــــــــــــــــــــــــــــــــ…"
click at [112, 77] on p "ـــــــــــــــــــــــــــــــــــــــــــــــــــــ" at bounding box center [244, 74] width 418 height 10
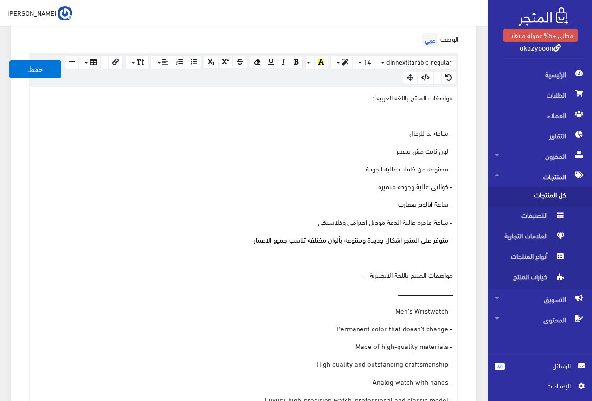
scroll to position [232, 0]
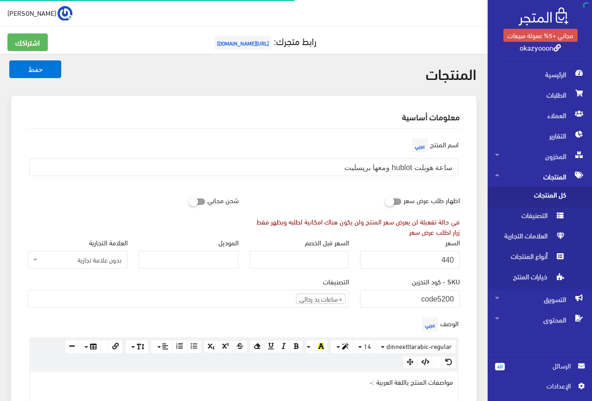
scroll to position [173, 0]
click at [420, 166] on input "ساعة هوبلت hublot ومعها بريسليت" at bounding box center [243, 167] width 429 height 18
click at [448, 260] on input "440" at bounding box center [410, 260] width 100 height 18
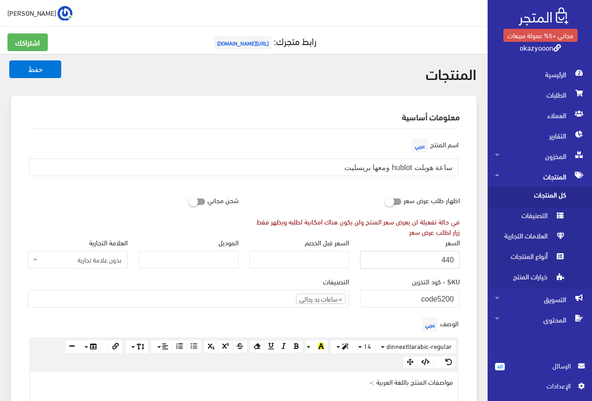
click at [448, 260] on input "440" at bounding box center [410, 260] width 100 height 18
click at [327, 184] on div "اسم المنتج عربي ساعة هوبلت hublot ومعها بريسليت" at bounding box center [243, 163] width 443 height 55
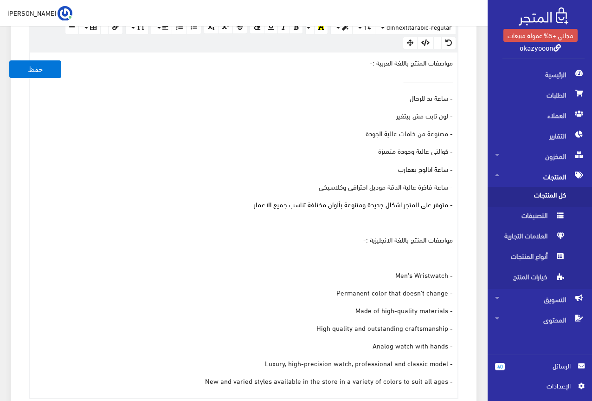
scroll to position [279, 0]
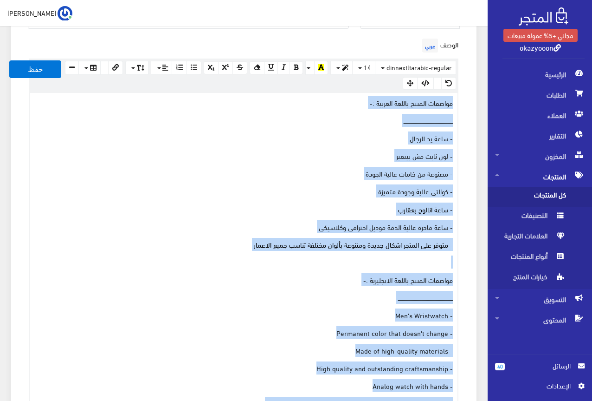
drag, startPoint x: 193, startPoint y: 330, endPoint x: 468, endPoint y: 103, distance: 356.8
click at [468, 103] on div "معلومات أساسية اسم المنتج عربي ساعة هوبلت hublot ومعها بريسليت اظهار طلب عرض سع…" at bounding box center [244, 306] width 466 height 978
copy div "loremip dolors ametco adipisc :- elitseddoeiusmodtemporincididuntutlaboreetdolo…"
click at [247, 170] on p "- مصنوعة من خامات عالية الجودة" at bounding box center [244, 173] width 418 height 10
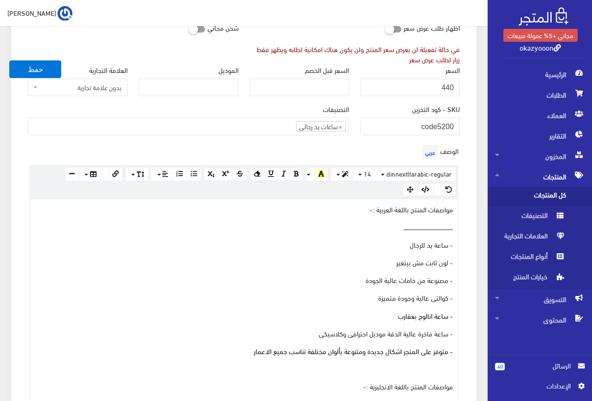
scroll to position [139, 0]
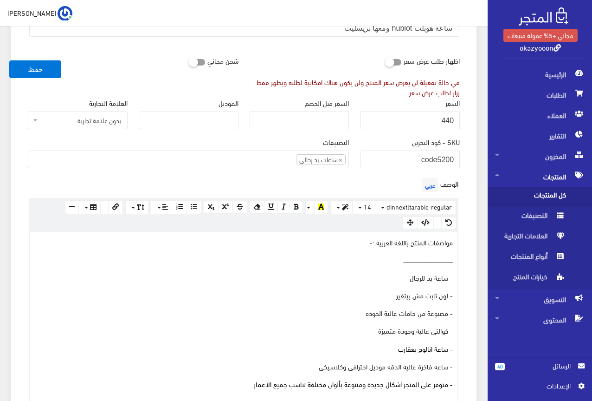
click at [216, 173] on div "التصنيفات ولاعات شحن USB ولاعات بخور ولاعات بشبورى ولاعات غاز حافظات سجائر ساعا…" at bounding box center [188, 155] width 332 height 39
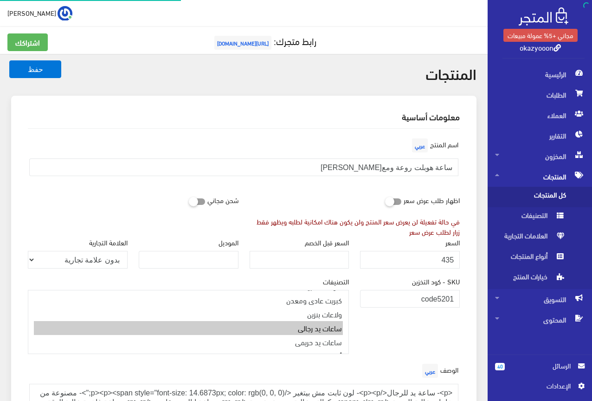
scroll to position [147, 0]
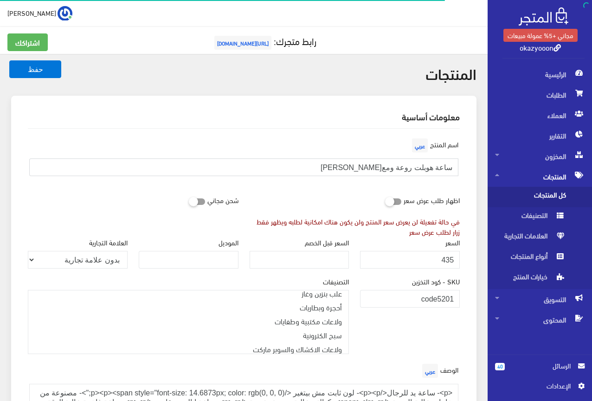
click at [409, 167] on input "ساعة هوبلت روعة ومع[PERSON_NAME]" at bounding box center [243, 167] width 429 height 18
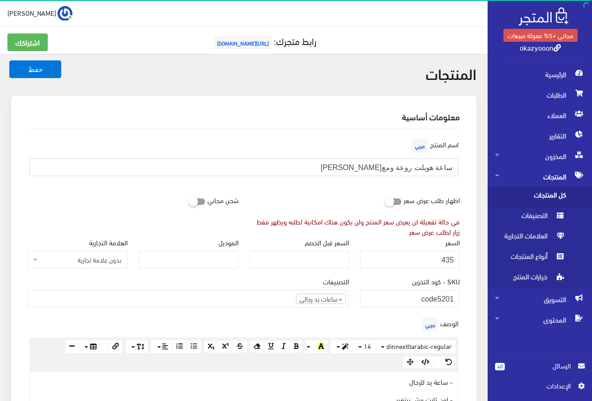
scroll to position [173, 0]
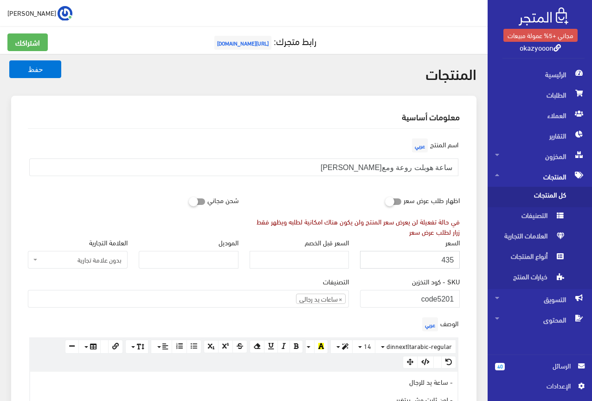
click at [449, 256] on input "435" at bounding box center [410, 260] width 100 height 18
click at [318, 154] on div "اسم المنتج عربي ساعة هوبلت روعة ومع[PERSON_NAME]" at bounding box center [243, 159] width 443 height 47
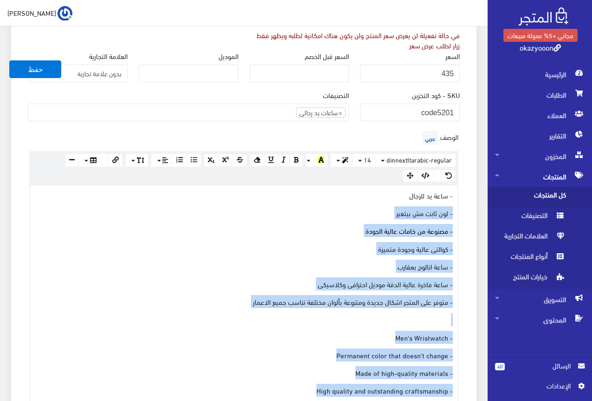
scroll to position [186, 0]
drag, startPoint x: 208, startPoint y: 259, endPoint x: 460, endPoint y: 173, distance: 265.7
click at [460, 173] on div "الوصف عربي <p>- ساعة يد للرجال</p><p>- لون ثابت مش بيتغير </p><p><span style="f…" at bounding box center [243, 295] width 443 height 333
copy div "- ساعة يد للرجال - لون ثابت مش بيتغير - مصنوعة من خامات عالية الجودة - كوالتى ع…"
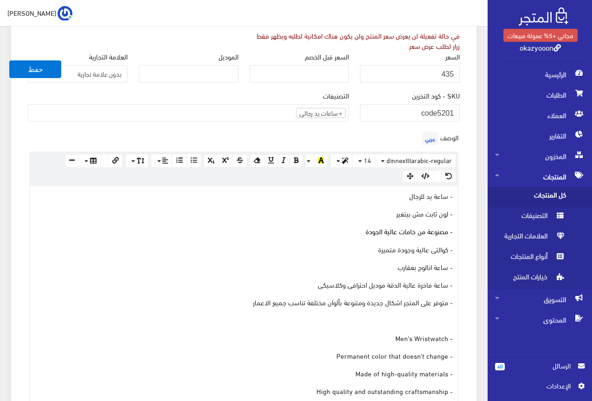
click at [216, 125] on div "التصنيفات ولاعات شحن USB ولاعات بخور ولاعات بشبورى ولاعات غاز حافظات سجائر ساعا…" at bounding box center [188, 109] width 332 height 39
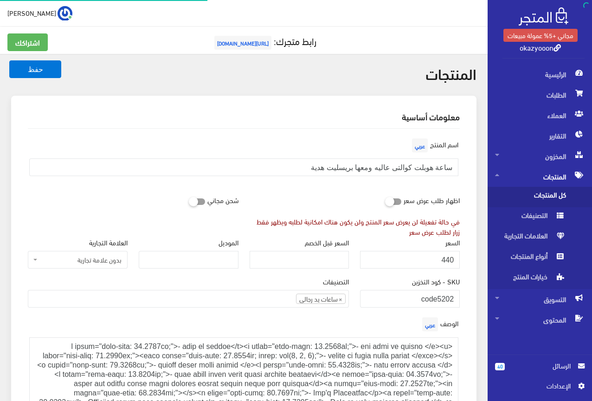
scroll to position [173, 0]
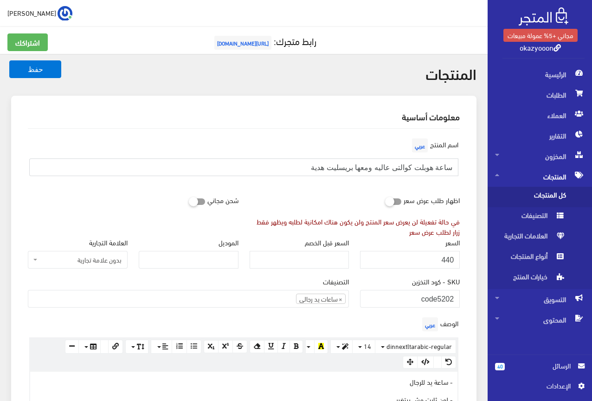
click at [375, 162] on input "ساعة هوبلت كوالتى عاليه ومعها بريسليت هدية" at bounding box center [243, 167] width 429 height 18
click at [314, 193] on div "اظهار طلب عرض سعر في حالة تفعيلة لن يعرض سعر المنتج ولن يكون هناك امكانية لطلبه…" at bounding box center [355, 213] width 222 height 45
click at [449, 259] on input "440" at bounding box center [410, 260] width 100 height 18
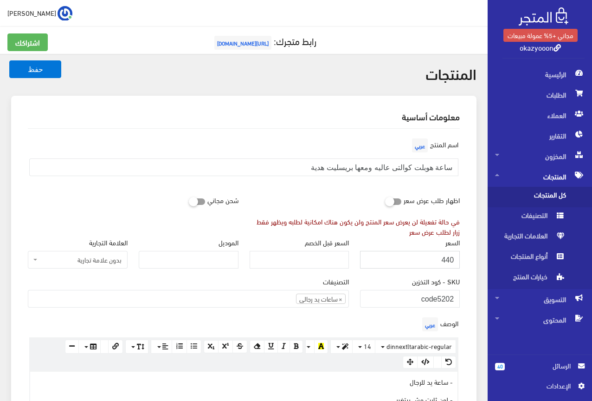
click at [449, 259] on input "440" at bounding box center [410, 260] width 100 height 18
click at [447, 259] on input "441" at bounding box center [410, 260] width 100 height 18
type input "440"
click at [445, 259] on input "440" at bounding box center [410, 260] width 100 height 18
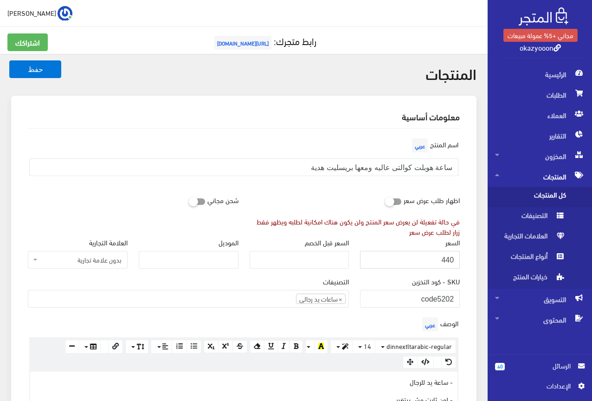
click at [445, 259] on input "440" at bounding box center [410, 260] width 100 height 18
click at [263, 314] on div "التصنيفات ولاعات شحن USB ولاعات بخور ولاعات بشبورى ولاعات غاز حافظات سجائر ساعا…" at bounding box center [188, 295] width 332 height 39
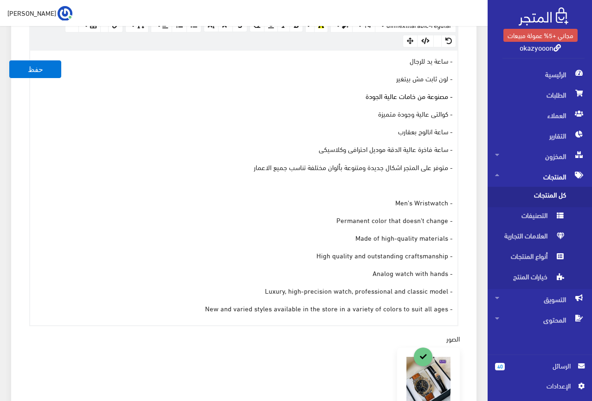
scroll to position [325, 0]
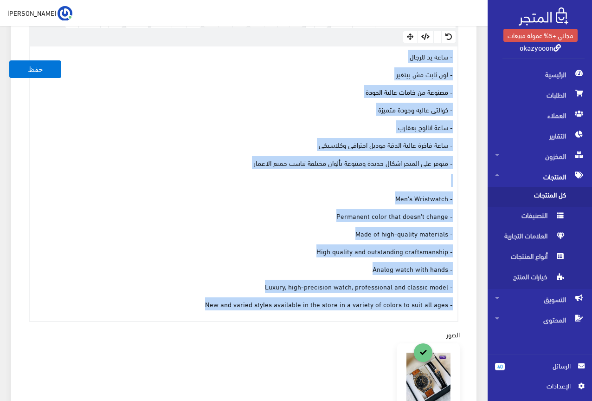
drag, startPoint x: 205, startPoint y: 307, endPoint x: 480, endPoint y: 48, distance: 377.7
click at [480, 48] on div "معلومات أساسية اسم المنتج عربي ساعة هوبلت كوالتى عاليه ومعها بريسليت هدية اظهار…" at bounding box center [244, 229] width 477 height 916
copy div "- ساعة يد للرجال - لون ثابت مش بيتغير - مصنوعة من خامات عالية الجودة - كوالتى ع…"
click at [87, 51] on p "- ساعة يد للرجال" at bounding box center [244, 56] width 418 height 10
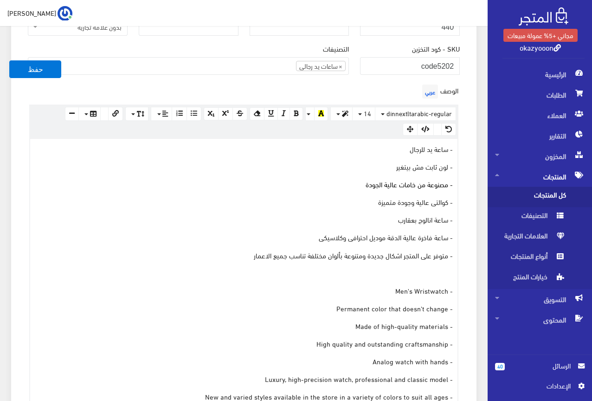
scroll to position [232, 0]
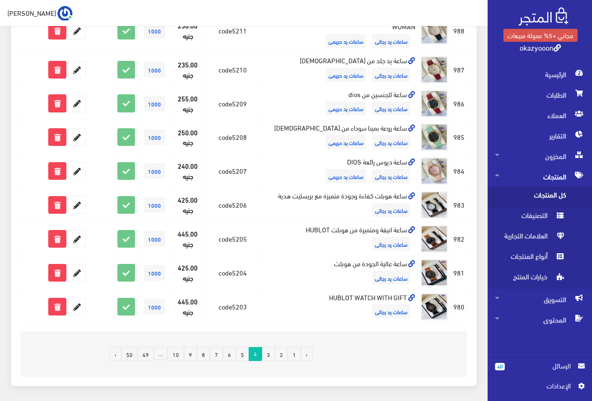
scroll to position [556, 0]
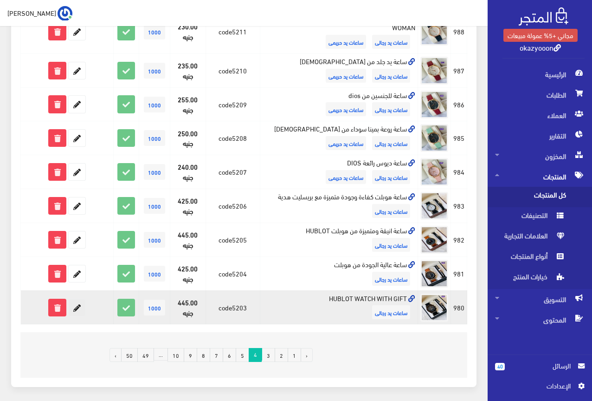
click at [78, 299] on icon at bounding box center [77, 307] width 17 height 17
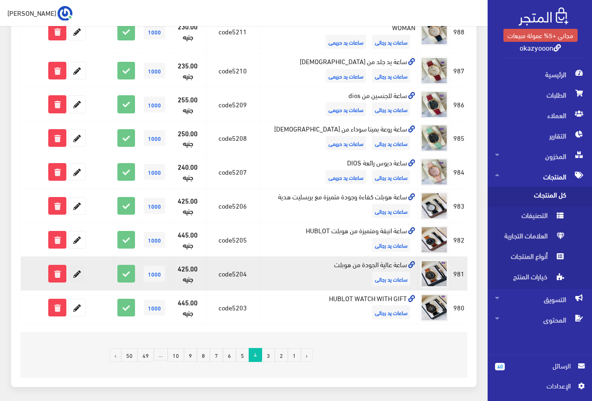
click at [74, 265] on icon at bounding box center [77, 273] width 17 height 17
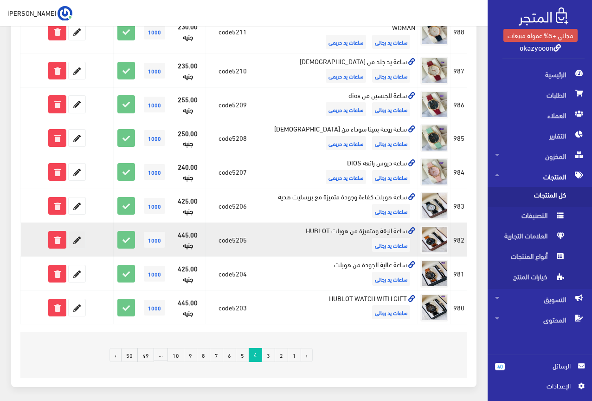
click at [79, 231] on icon at bounding box center [77, 239] width 17 height 17
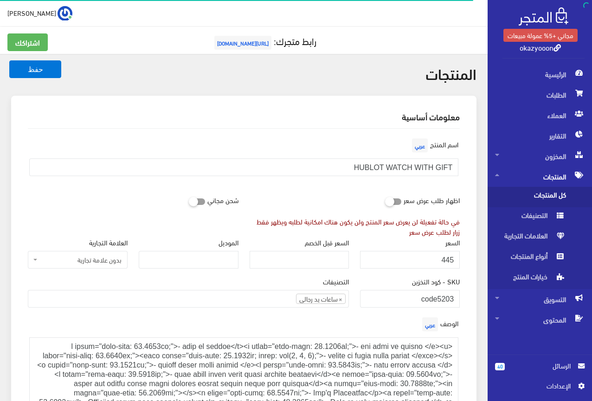
scroll to position [173, 0]
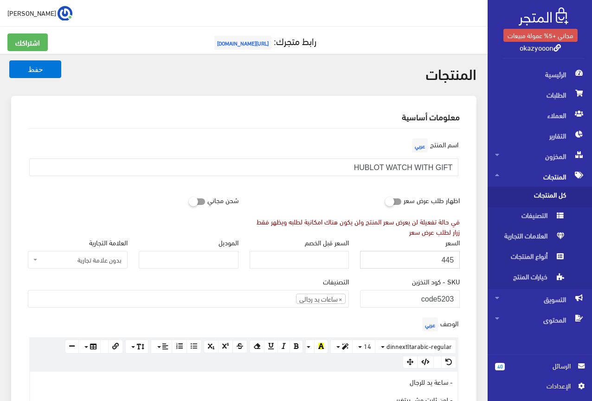
click at [449, 258] on input "445" at bounding box center [410, 260] width 100 height 18
click at [284, 145] on div "اسم [PERSON_NAME] HUBLOT WATCH WITH GIFT" at bounding box center [243, 159] width 443 height 47
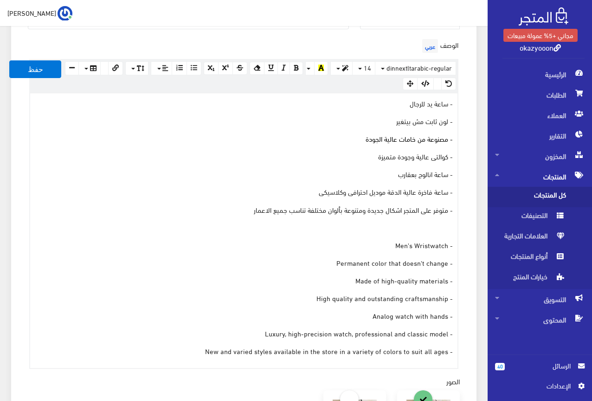
scroll to position [279, 0]
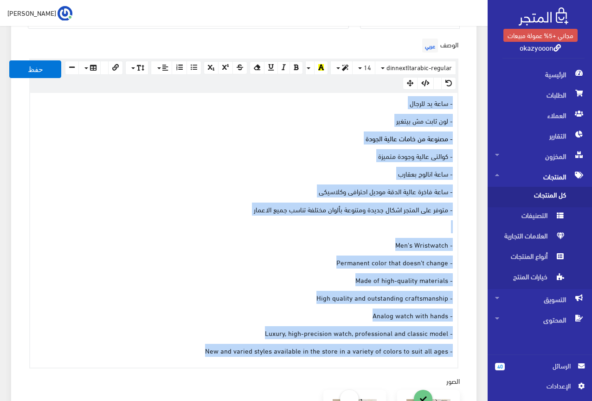
drag, startPoint x: 202, startPoint y: 349, endPoint x: 455, endPoint y: 101, distance: 353.9
click at [455, 101] on div "- ساعة يد للرجال - لون ثابت مش بيتغير - مصنوعة من خامات عالية الجودة - كوالتى ع…" at bounding box center [244, 230] width 428 height 274
copy div "- ساعة يد للرجال - لون ثابت مش بيتغير - مصنوعة من خامات عالية الجودة - كوالتى ع…"
click at [149, 153] on p "- كوالتى عالية وجودة متميزة" at bounding box center [244, 155] width 418 height 10
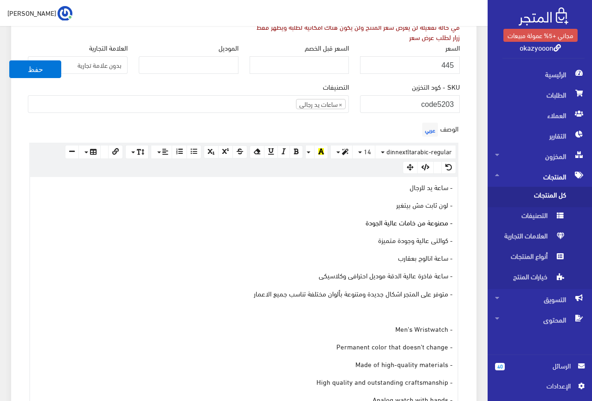
scroll to position [186, 0]
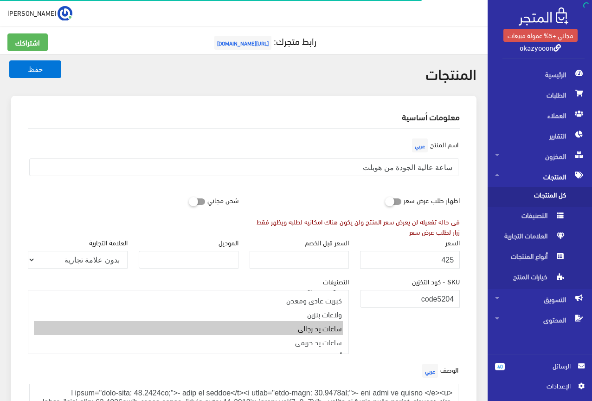
scroll to position [147, 0]
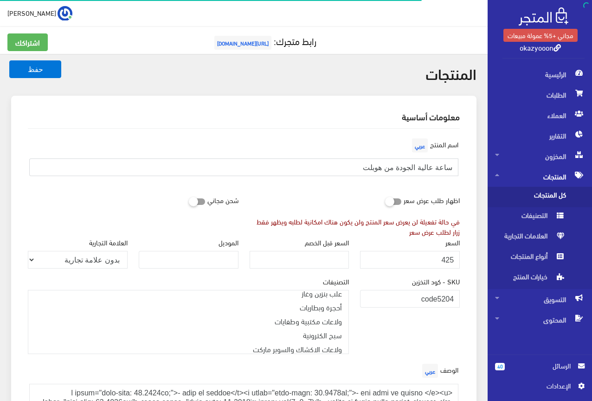
click at [405, 164] on input "ساعة عالية الجودة من هوبلت" at bounding box center [243, 167] width 429 height 18
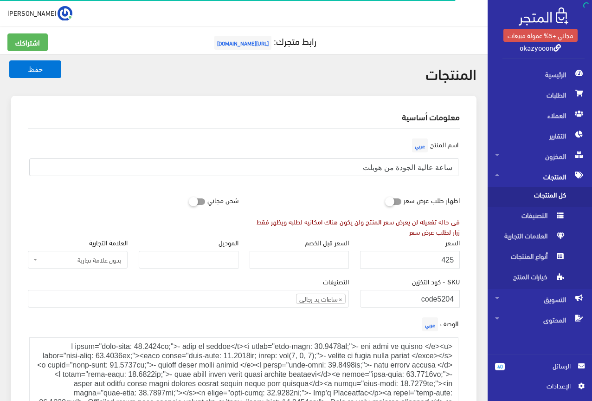
click at [405, 164] on input "ساعة عالية الجودة من هوبلت" at bounding box center [243, 167] width 429 height 18
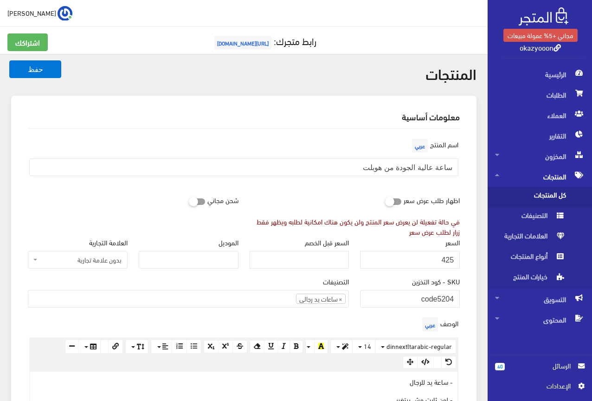
click at [366, 147] on div "اسم المنتج عربي ساعة عالية الجودة من هوبلت" at bounding box center [243, 159] width 443 height 47
click at [448, 258] on input "425" at bounding box center [410, 260] width 100 height 18
click at [281, 194] on div "اظهار طلب عرض سعر في حالة تفعيلة لن يعرض سعر المنتج ولن يكون هناك امكانية لطلبه…" at bounding box center [355, 213] width 222 height 45
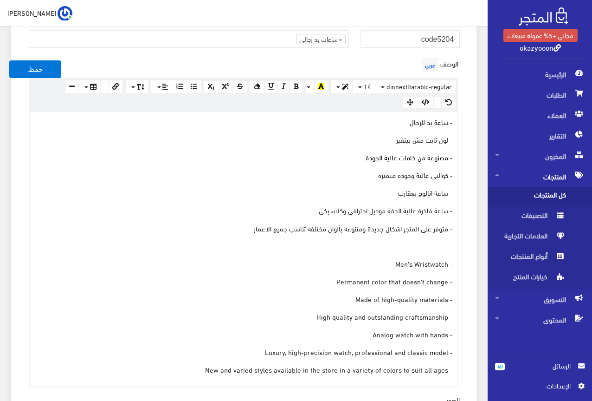
scroll to position [279, 0]
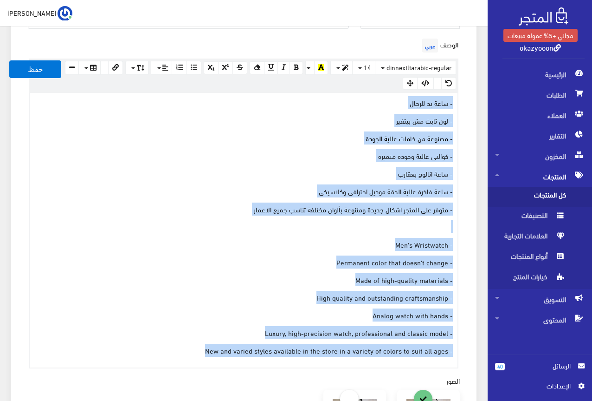
drag, startPoint x: 172, startPoint y: 353, endPoint x: 456, endPoint y: 102, distance: 379.2
click at [456, 102] on div "- ساعة يد للرجال - لون ثابت مش بيتغير - مصنوعة من خامات عالية الجودة - كوالتى ع…" at bounding box center [244, 230] width 428 height 274
copy div "- ساعة يد للرجال - لون ثابت مش بيتغير - مصنوعة من خامات عالية الجودة - كوالتى ع…"
click at [158, 97] on div "- ساعة يد للرجال - لون ثابت مش بيتغير - مصنوعة من خامات عالية الجودة - كوالتى ع…" at bounding box center [244, 230] width 428 height 274
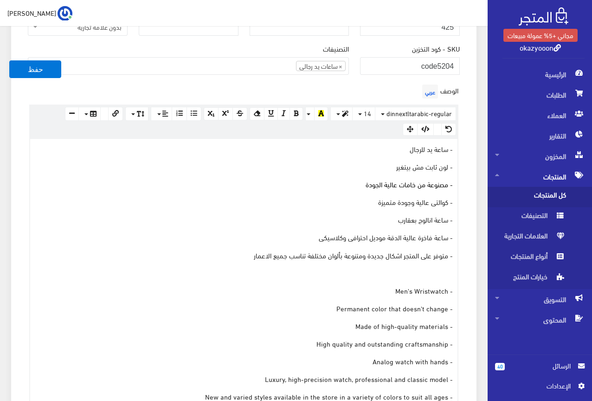
scroll to position [232, 0]
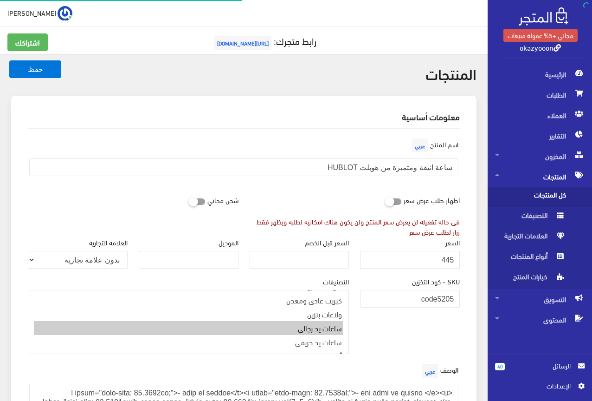
scroll to position [173, 0]
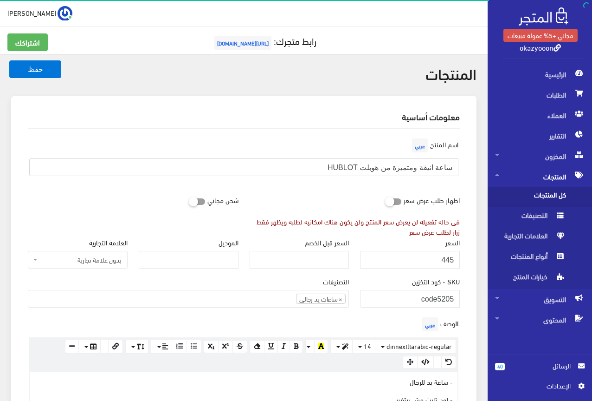
click at [413, 164] on input "ساعة انيقة ومتميزة من هوبلت HUBLOT" at bounding box center [243, 167] width 429 height 18
click at [449, 260] on input "445" at bounding box center [410, 260] width 100 height 18
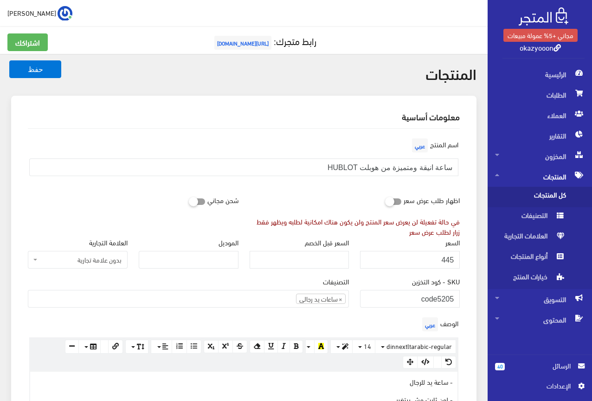
click at [274, 145] on div "اسم المنتج عربي ساعة انيقة ومتميزة من هوبلت HUBLOT" at bounding box center [243, 159] width 443 height 47
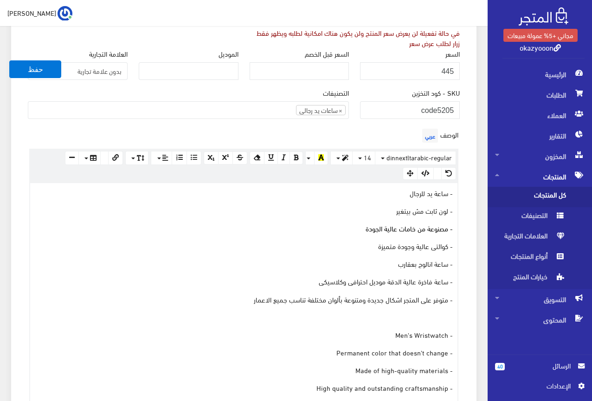
scroll to position [325, 0]
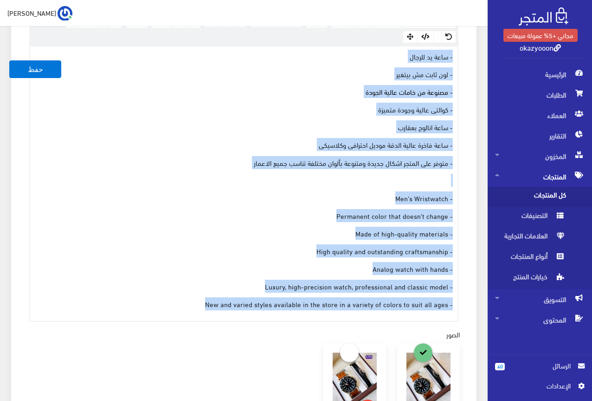
drag, startPoint x: 204, startPoint y: 305, endPoint x: 474, endPoint y: 58, distance: 365.7
click at [474, 58] on div "معلومات أساسية اسم المنتج عربي ساعة انيقة ومتميزة من هوبلت HUBLOT اظهار طلب عرض…" at bounding box center [244, 224] width 466 height 907
copy div "- ساعة يد للرجال - لون ثابت مش بيتغير - مصنوعة من خامات عالية الجودة - كوالتى ع…"
click at [147, 102] on div "- ساعة يد للرجال - لون ثابت مش بيتغير - مصنوعة من خامات عالية الجودة - كوالتى ع…" at bounding box center [244, 183] width 428 height 274
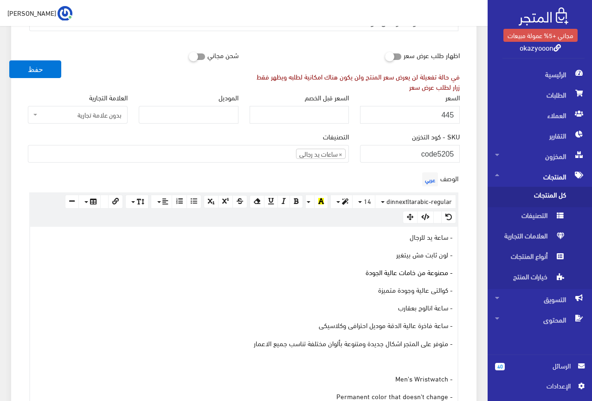
scroll to position [139, 0]
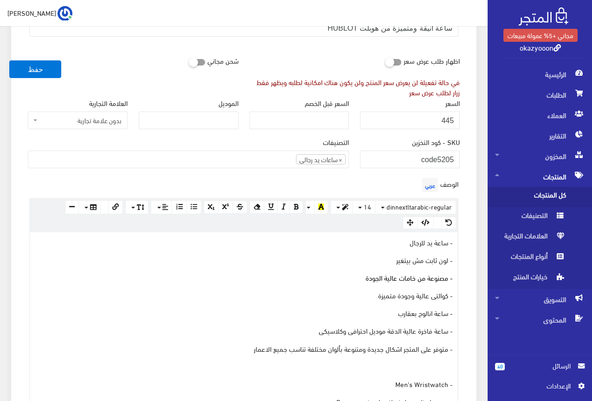
click at [201, 173] on div "التصنيفات ولاعات شحن USB ولاعات بخور ولاعات بشبورى ولاعات غاز حافظات سجائر ساعا…" at bounding box center [188, 155] width 332 height 39
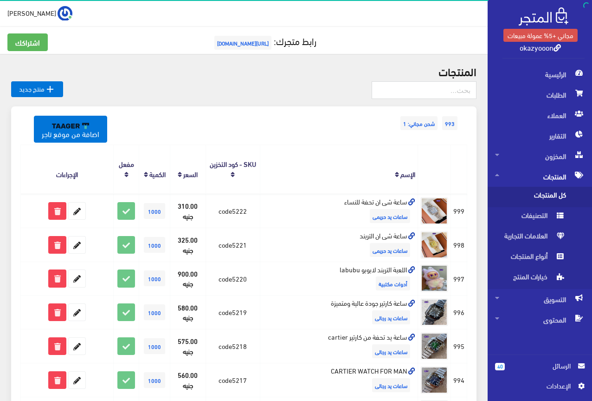
scroll to position [556, 0]
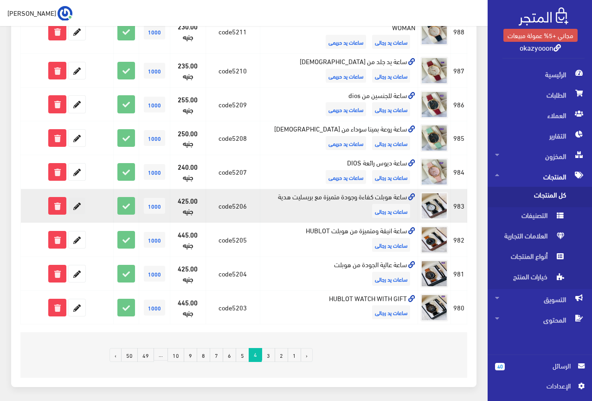
click at [75, 197] on icon at bounding box center [77, 205] width 17 height 17
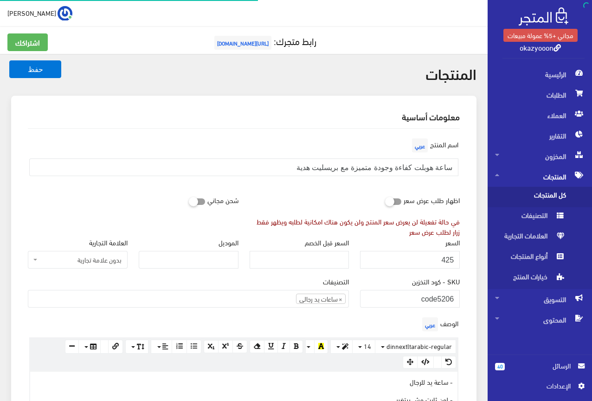
scroll to position [173, 0]
click at [413, 163] on input "ساعة هوبلت كفاءة وجودة متميزة مع بريسليت هدية" at bounding box center [243, 167] width 429 height 18
click at [450, 259] on input "425" at bounding box center [410, 260] width 100 height 18
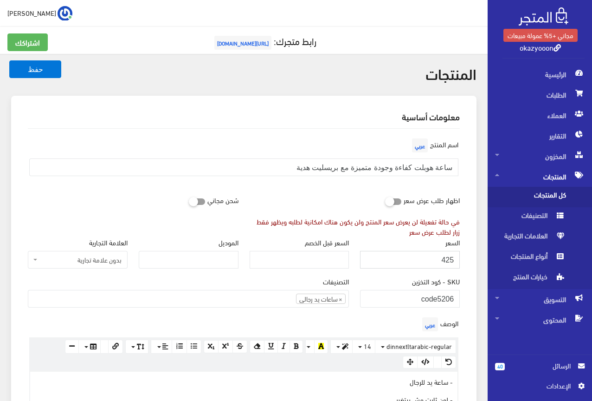
click at [450, 259] on input "425" at bounding box center [410, 260] width 100 height 18
click at [275, 199] on div "اظهار طلب عرض سعر في حالة تفعيلة لن يعرض سعر المنتج ولن يكون هناك امكانية لطلبه…" at bounding box center [355, 213] width 222 height 45
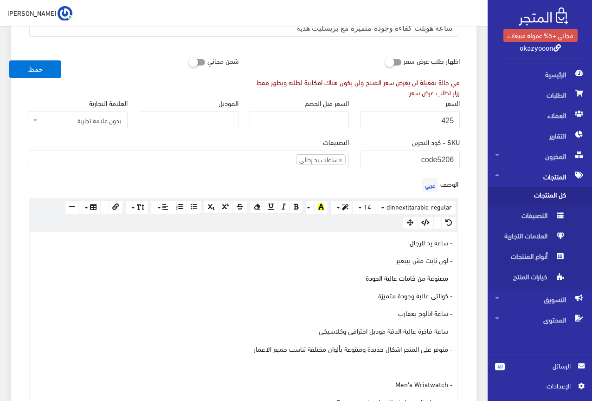
scroll to position [279, 0]
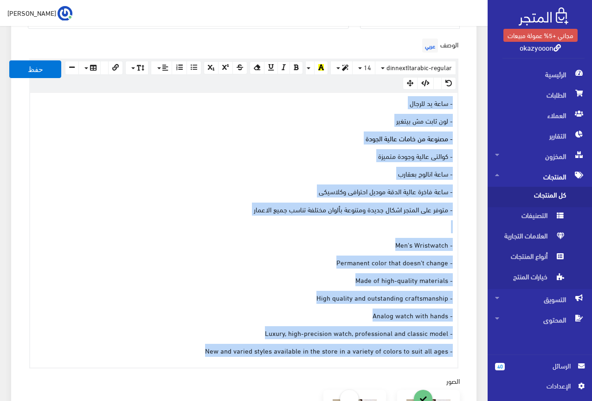
drag, startPoint x: 201, startPoint y: 350, endPoint x: 457, endPoint y: 104, distance: 354.9
click at [457, 104] on div "- ساعة يد للرجال - لون ثابت مش بيتغير - مصنوعة من خامات عالية الجودة - كوالتى ع…" at bounding box center [244, 230] width 428 height 274
copy div "- ساعة يد للرجال - لون ثابت مش بيتغير - مصنوعة من خامات عالية الجودة - كوالتى ع…"
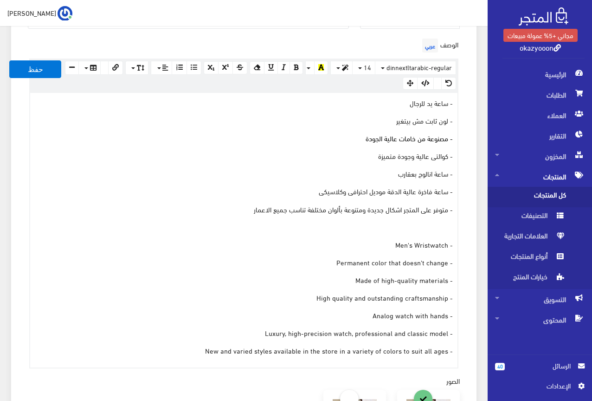
click at [161, 45] on div "الوصف عربي × Insert Image Select from files Image URL Insert Image × Insert Lin…" at bounding box center [243, 202] width 443 height 332
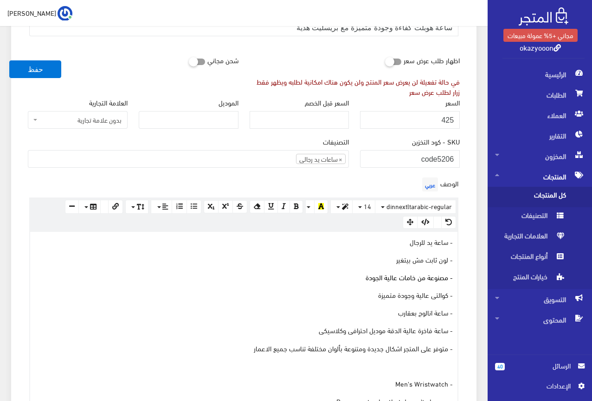
scroll to position [139, 0]
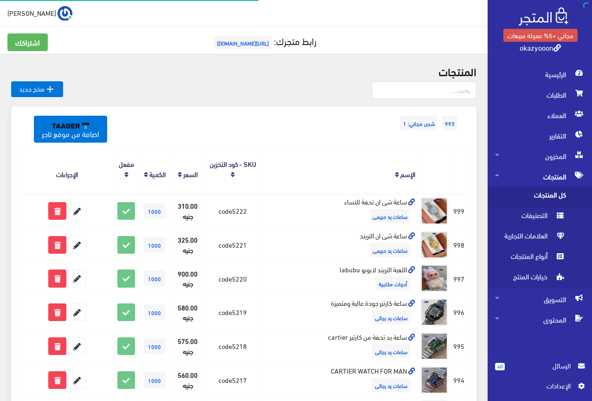
scroll to position [556, 0]
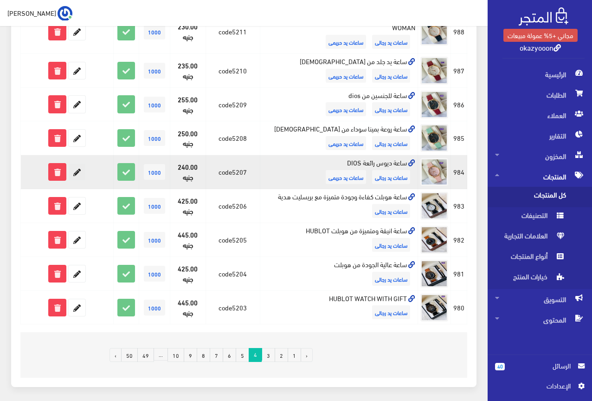
click at [80, 163] on icon at bounding box center [77, 171] width 17 height 17
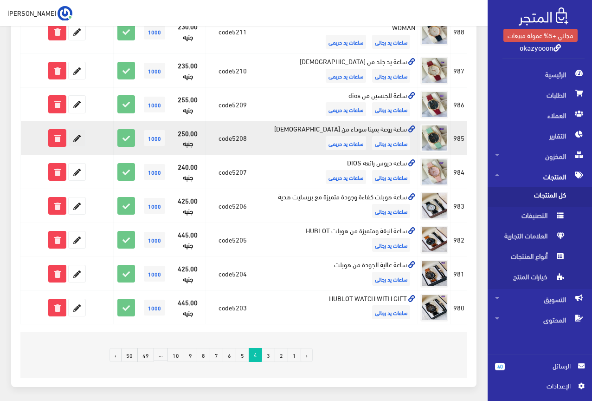
click at [78, 130] on icon at bounding box center [77, 138] width 17 height 17
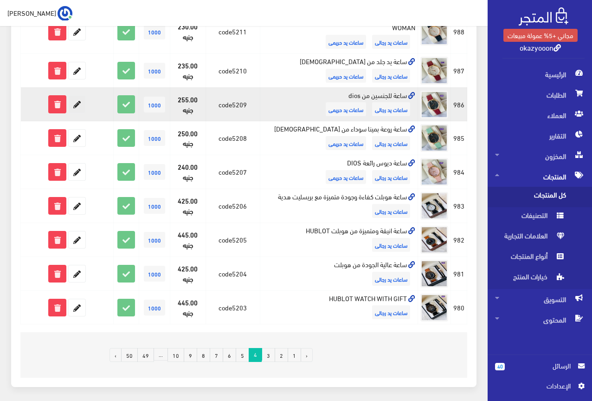
click at [82, 96] on icon at bounding box center [77, 104] width 17 height 17
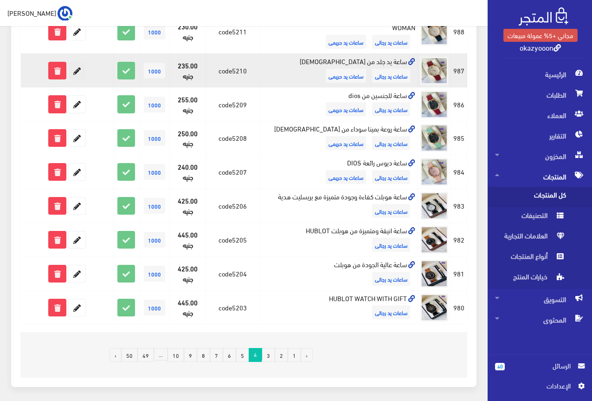
click at [77, 62] on icon at bounding box center [77, 70] width 17 height 17
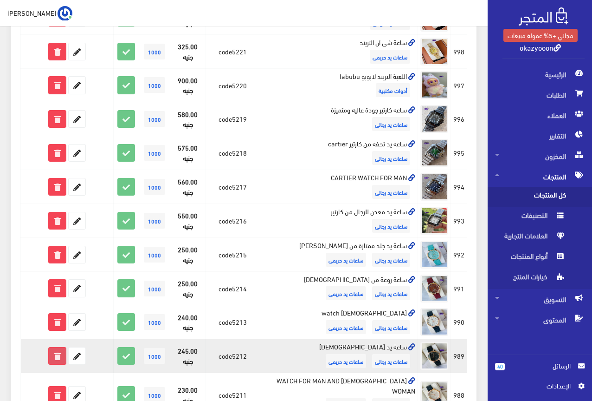
scroll to position [185, 0]
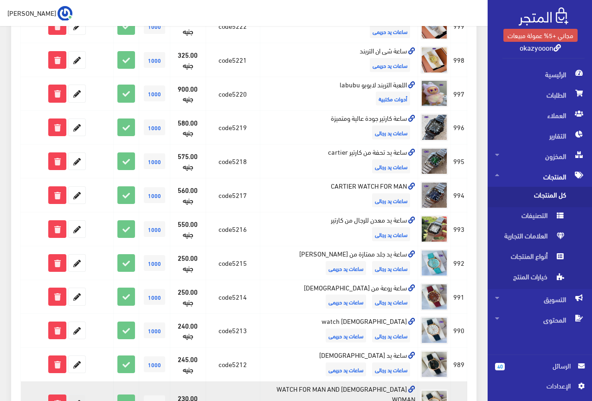
click at [73, 395] on icon at bounding box center [77, 403] width 17 height 17
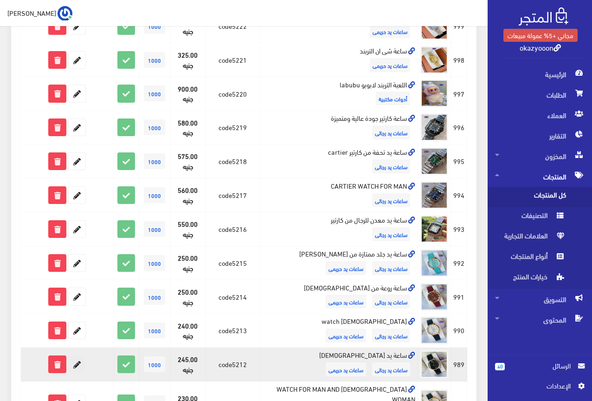
click at [76, 356] on icon at bounding box center [77, 364] width 17 height 17
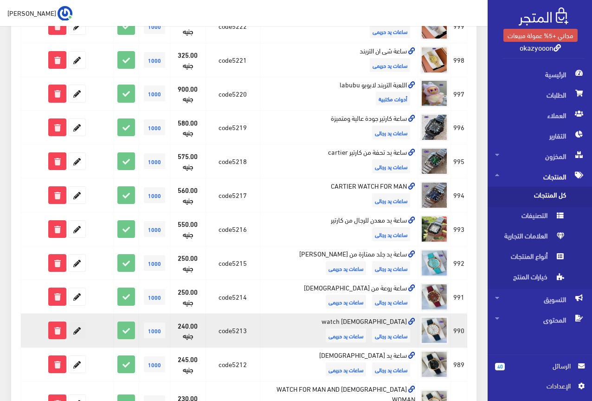
click at [78, 323] on icon at bounding box center [77, 330] width 17 height 17
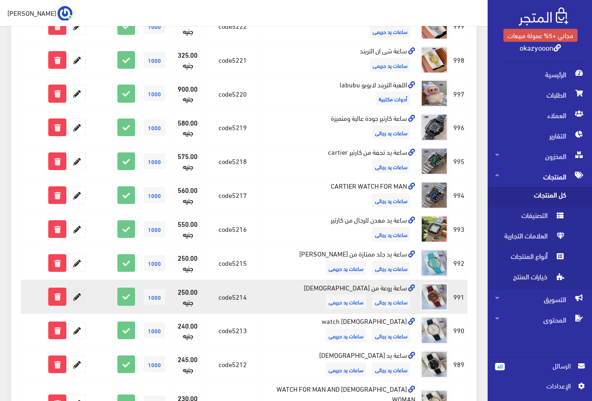
click at [77, 288] on icon at bounding box center [77, 296] width 17 height 17
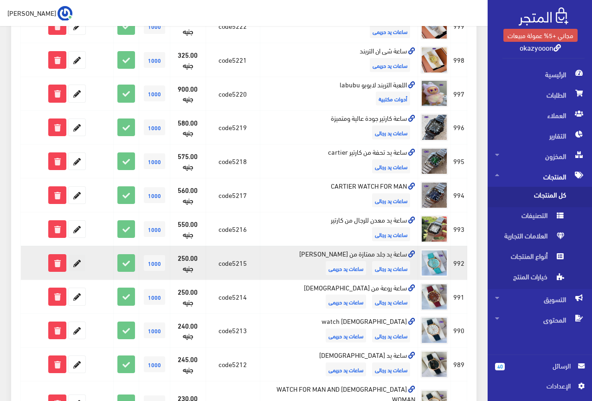
click at [77, 255] on icon at bounding box center [77, 262] width 17 height 17
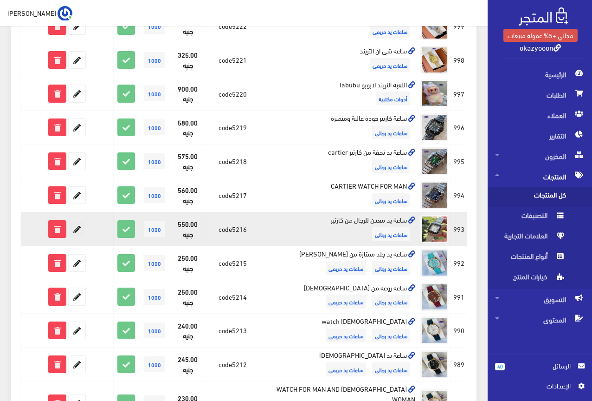
click at [81, 222] on icon at bounding box center [77, 229] width 17 height 17
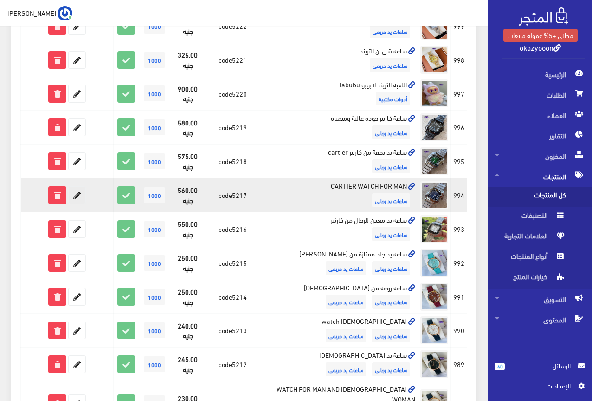
click at [79, 187] on icon at bounding box center [77, 195] width 17 height 17
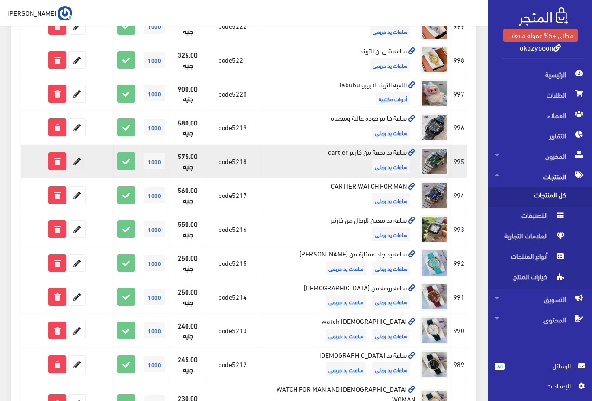
click at [78, 153] on icon at bounding box center [77, 161] width 17 height 17
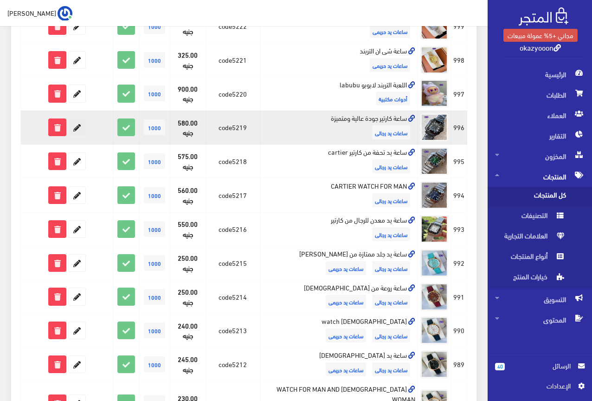
click at [77, 119] on icon at bounding box center [77, 127] width 17 height 17
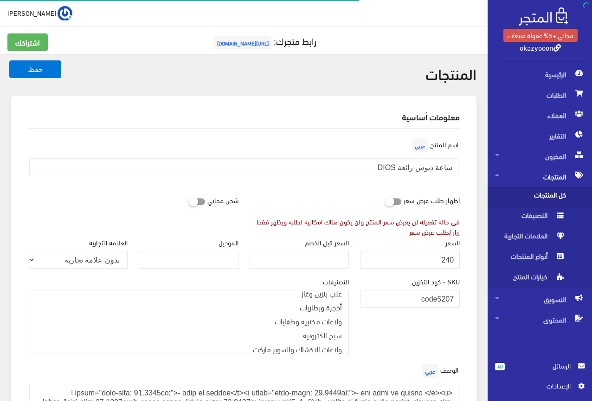
scroll to position [173, 0]
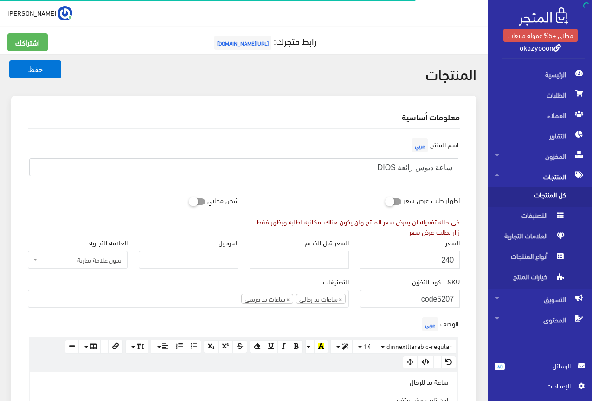
click at [411, 165] on input "ساعة ديوس رائعة DIOS" at bounding box center [243, 167] width 429 height 18
click at [445, 259] on input "240" at bounding box center [410, 260] width 100 height 18
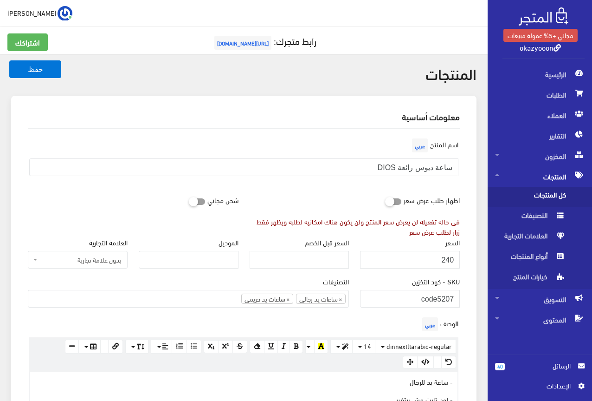
click at [291, 184] on div "اسم المنتج عربي ساعة ديوس رائعة DIOS" at bounding box center [243, 163] width 443 height 55
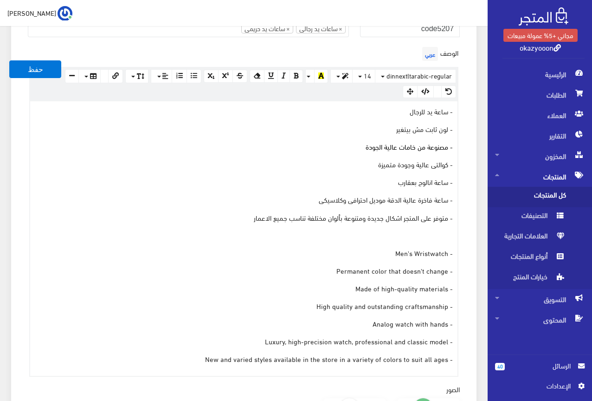
scroll to position [279, 0]
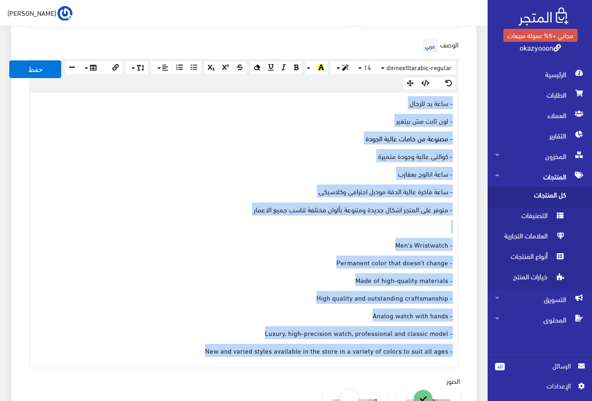
drag, startPoint x: 202, startPoint y: 349, endPoint x: 461, endPoint y: 98, distance: 360.5
click at [461, 98] on div "الوصف عربي × Insert Image Select from files Image URL Insert Image × Insert Lin…" at bounding box center [243, 202] width 443 height 332
copy div "- ساعة يد للرجال - لون ثابت مش بيتغير - مصنوعة من خامات عالية الجودة - كوالتى ع…"
click at [184, 156] on p "- كوالتى عالية وجودة متميزة" at bounding box center [244, 155] width 418 height 10
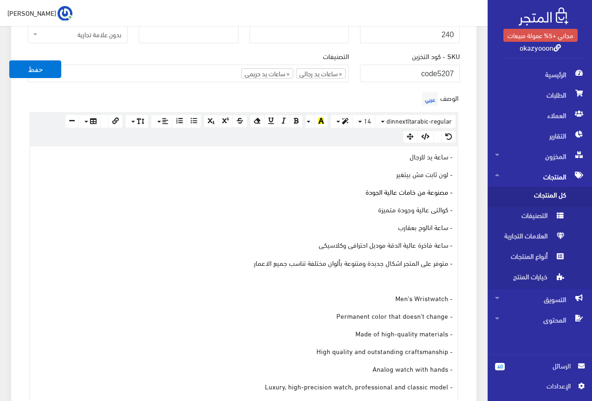
scroll to position [186, 0]
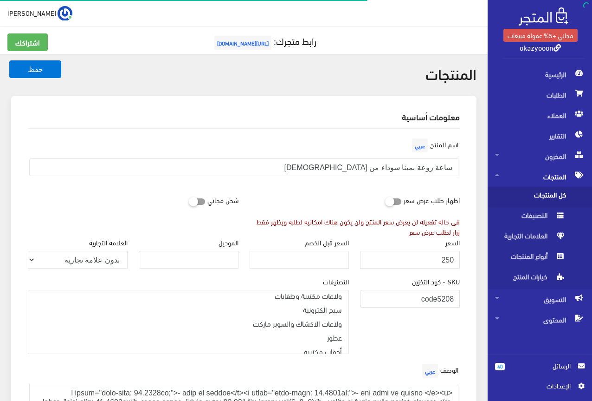
scroll to position [173, 0]
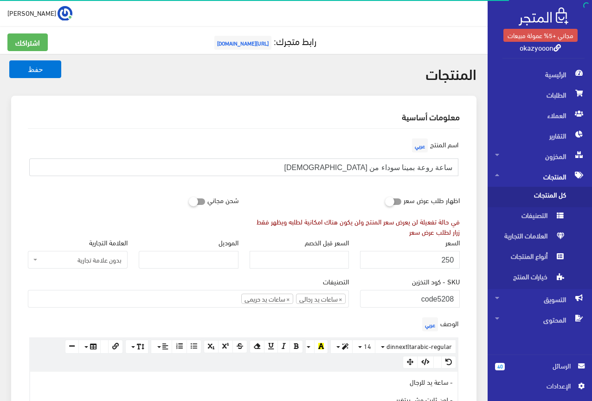
click at [409, 168] on input "ساعة روعة بمينا سوداء من [DEMOGRAPHIC_DATA]" at bounding box center [243, 167] width 429 height 18
click at [451, 259] on input "250" at bounding box center [410, 260] width 100 height 18
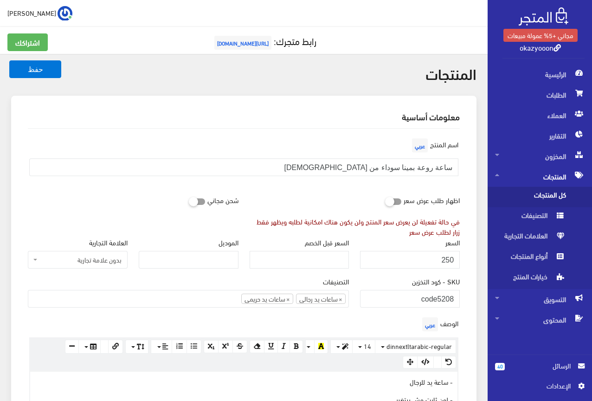
click at [350, 140] on div "اسم المنتج عربي ساعة روعة بمينا سوداء من DIOS" at bounding box center [243, 159] width 443 height 47
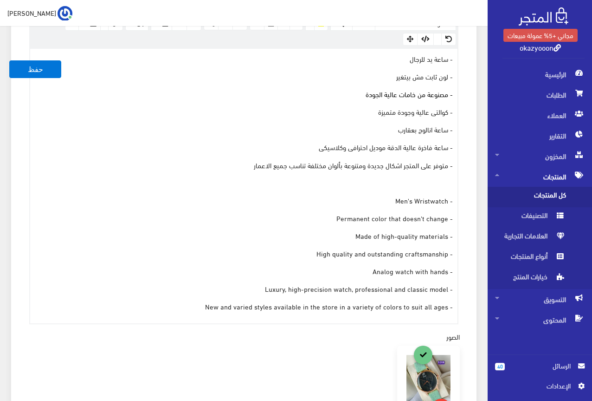
scroll to position [325, 0]
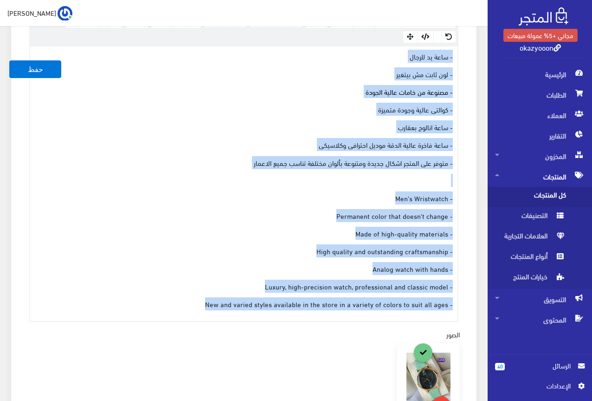
drag, startPoint x: 204, startPoint y: 305, endPoint x: 473, endPoint y: 58, distance: 365.3
click at [473, 58] on div "معلومات أساسية اسم المنتج عربي ساعة روعة بمينا سوداء من DIOS اظهار طلب عرض سعر …" at bounding box center [244, 221] width 466 height 901
copy div "- ساعة يد للرجال - لون ثابت مش بيتغير - مصنوعة من خامات عالية الجودة - كوالتى ع…"
click at [143, 87] on p "- مصنوعة من خامات عالية الجودة" at bounding box center [244, 91] width 418 height 10
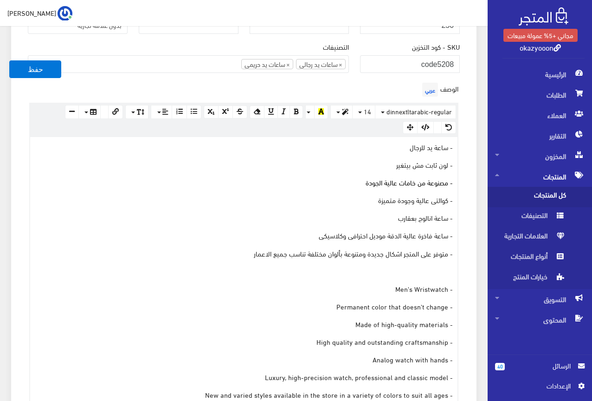
scroll to position [232, 0]
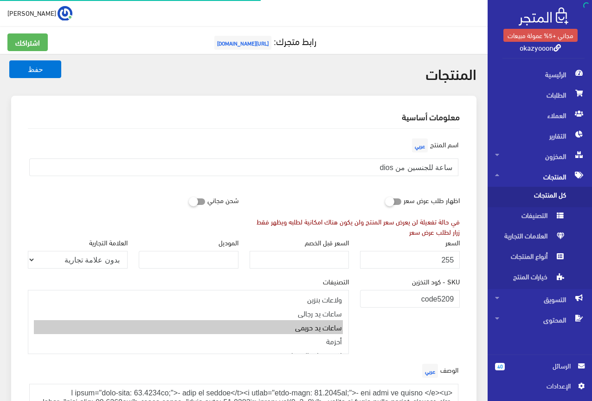
scroll to position [173, 0]
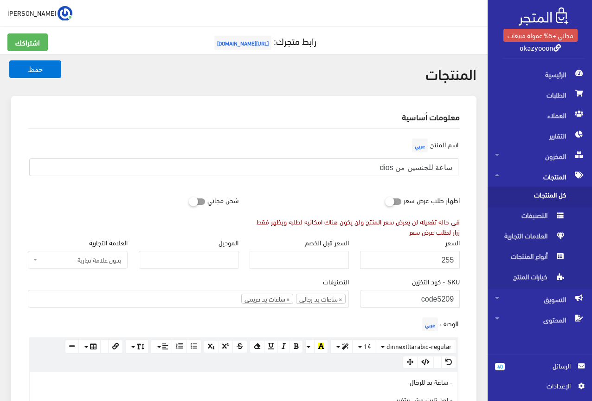
click at [411, 168] on input "ساعة للجنسين من dios" at bounding box center [243, 167] width 429 height 18
click at [447, 258] on input "255" at bounding box center [410, 260] width 100 height 18
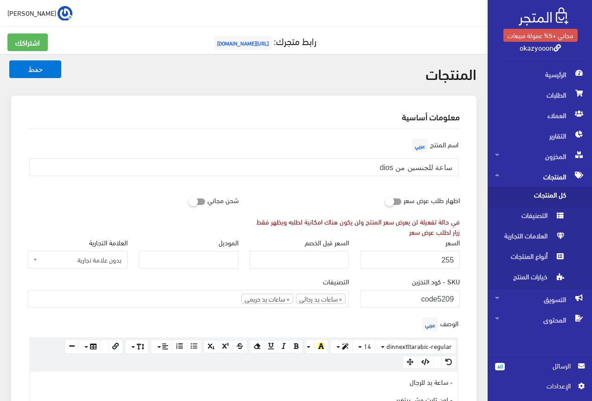
click at [332, 196] on div "اظهار طلب عرض سعر في حالة تفعيلة لن يعرض سعر المنتج ولن يكون هناك امكانية لطلبه…" at bounding box center [355, 213] width 222 height 45
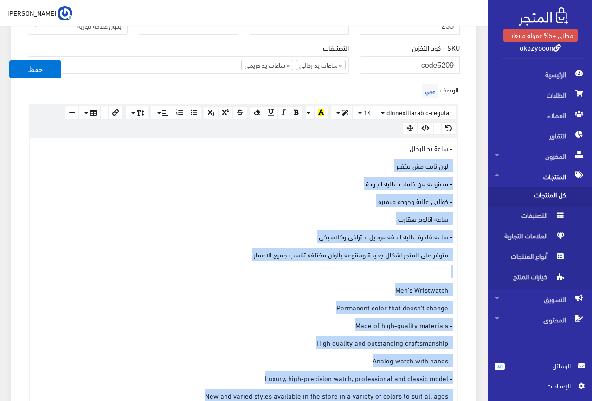
scroll to position [232, 0]
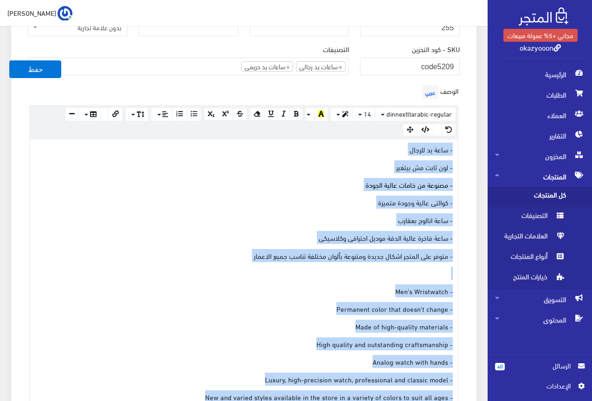
drag, startPoint x: 174, startPoint y: 257, endPoint x: 475, endPoint y: 142, distance: 323.0
click at [475, 142] on div "معلومات أساسية اسم المنتج عربي ساعة للجنسين من dios اظهار طلب عرض سعر في حالة ت…" at bounding box center [244, 317] width 466 height 907
copy div "- ساعة يد للرجال - لون ثابت مش بيتغير - مصنوعة من خامات عالية الجودة - كوالتى ع…"
click at [226, 167] on p "- لون ثابت مش بيتغير" at bounding box center [244, 167] width 418 height 10
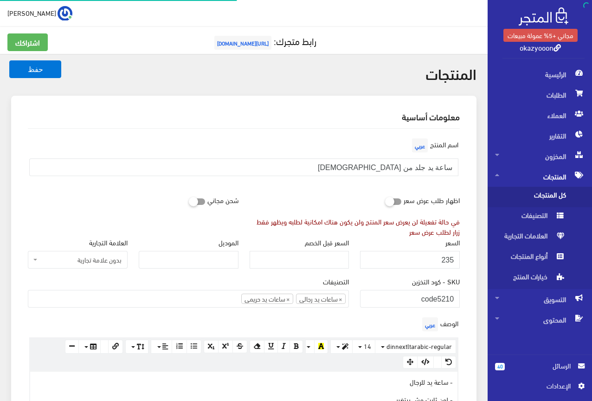
scroll to position [173, 0]
click at [417, 164] on input "ساعة يد جلد من [DEMOGRAPHIC_DATA]" at bounding box center [243, 167] width 429 height 18
click at [447, 258] on input "235" at bounding box center [410, 260] width 100 height 18
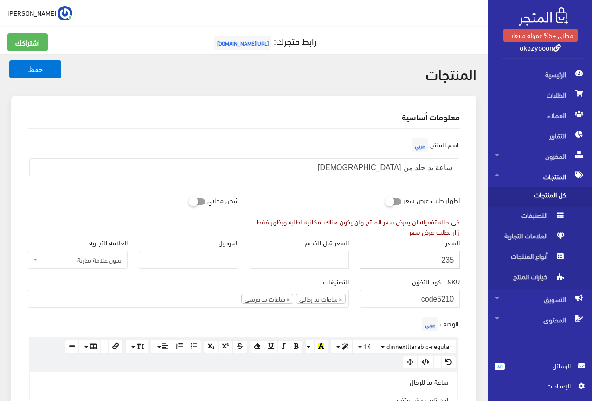
click at [447, 258] on input "235" at bounding box center [410, 260] width 100 height 18
click at [245, 137] on div "اسم المنتج عربي ساعة يد جلد من [DEMOGRAPHIC_DATA]" at bounding box center [243, 159] width 443 height 47
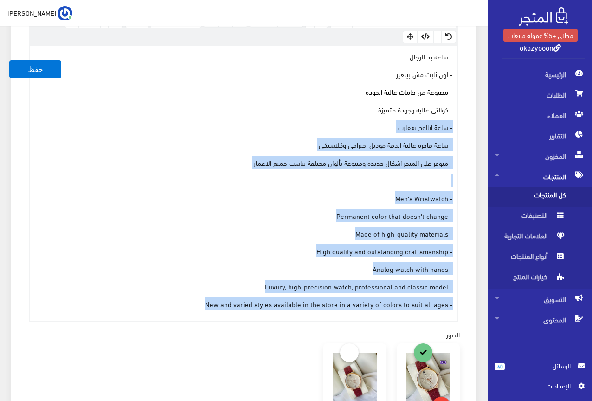
scroll to position [279, 0]
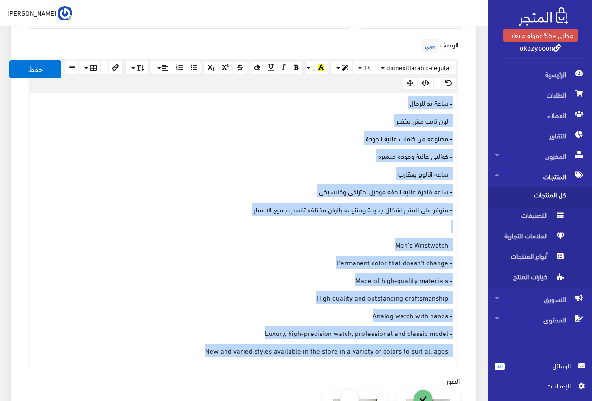
drag, startPoint x: 203, startPoint y: 298, endPoint x: 457, endPoint y: 105, distance: 318.5
click at [457, 105] on div "- ساعة يد للرجال - لون ثابت مش بيتغير - مصنوعة من خامات عالية الجودة - كوالتى ع…" at bounding box center [244, 230] width 428 height 274
copy div "- ساعة يد للرجال - لون ثابت مش بيتغير - مصنوعة من خامات عالية الجودة - كوالتى ع…"
click at [203, 125] on div "- ساعة يد للرجال - لون ثابت مش بيتغير - مصنوعة من خامات عالية الجودة - كوالتى ع…" at bounding box center [244, 230] width 428 height 274
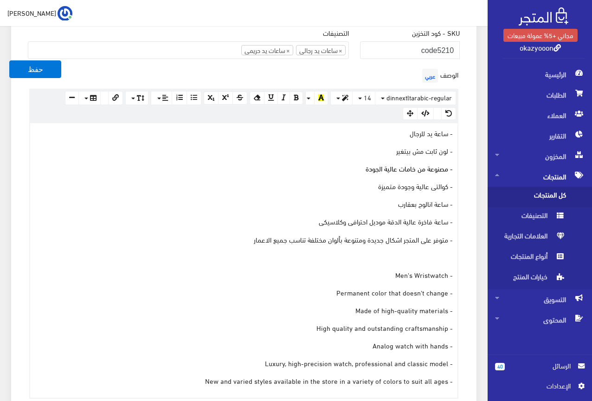
scroll to position [232, 0]
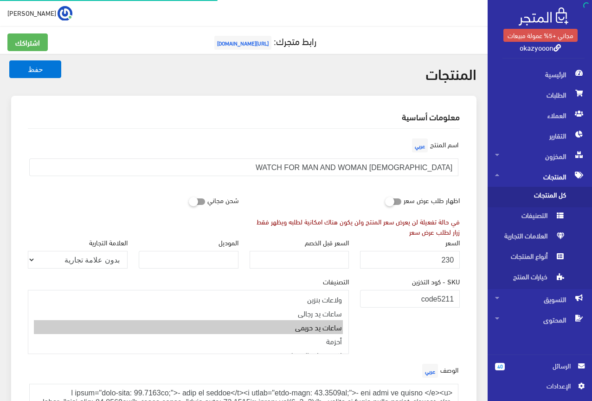
scroll to position [147, 0]
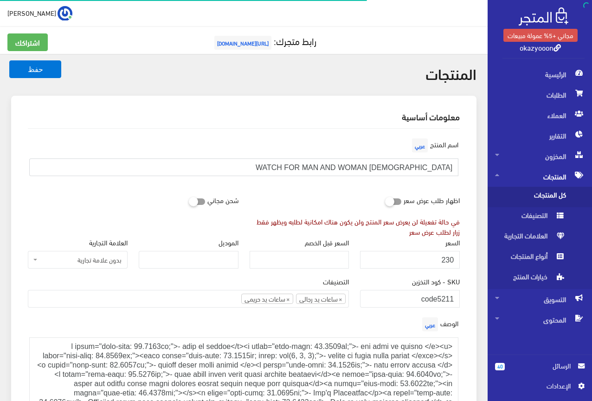
click at [415, 166] on input "DIOS WATCH FOR MAN AND WOMAN" at bounding box center [243, 167] width 429 height 18
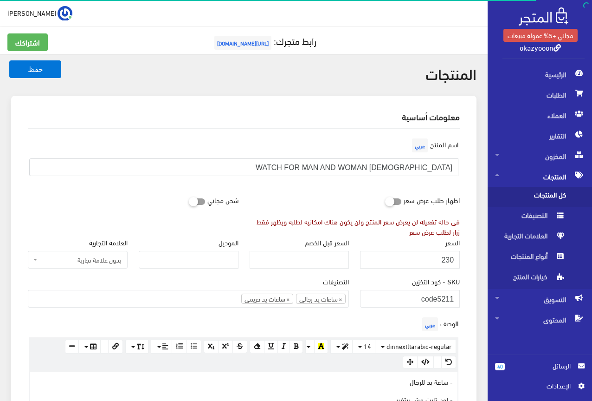
scroll to position [173, 0]
click at [448, 261] on input "230" at bounding box center [410, 260] width 100 height 18
click at [339, 185] on div "اسم المنتج عربي DIOS WATCH FOR MAN AND WOMAN" at bounding box center [243, 163] width 443 height 55
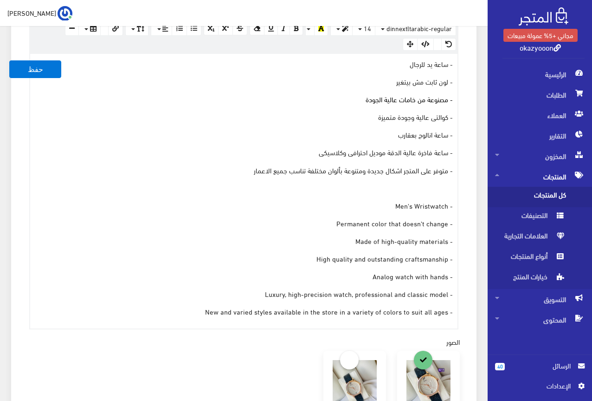
scroll to position [325, 0]
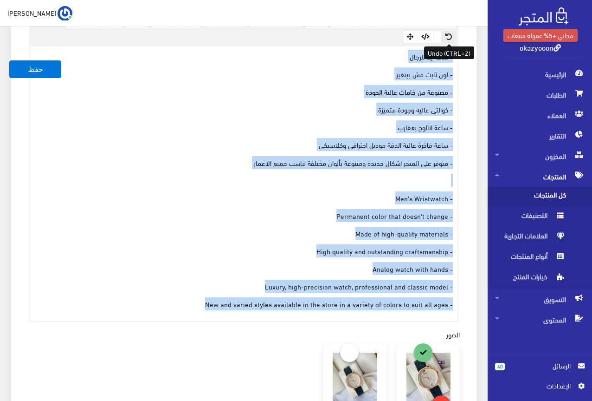
drag, startPoint x: 202, startPoint y: 302, endPoint x: 456, endPoint y: 41, distance: 363.4
click at [456, 41] on div "× Insert Image Select from files Image URL Insert Image × Insert Link Text to d…" at bounding box center [243, 167] width 429 height 310
click at [456, 41] on button "button" at bounding box center [448, 37] width 15 height 13
copy div "- ساعة يد للرجال - لون ثابت مش بيتغير - مصنوعة من خامات عالية الجودة - كوالتى ع…"
click at [140, 78] on p "- لون ثابت مش بيتغير" at bounding box center [244, 74] width 418 height 10
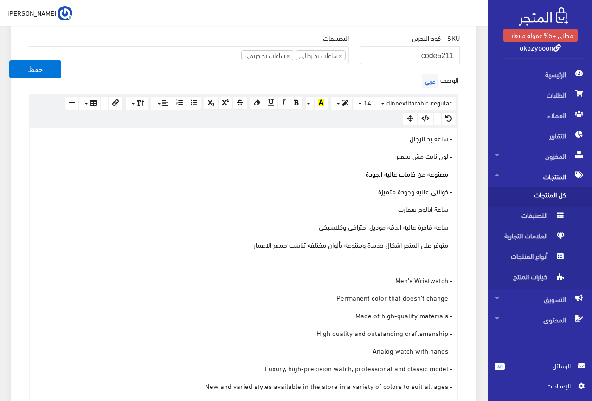
scroll to position [186, 0]
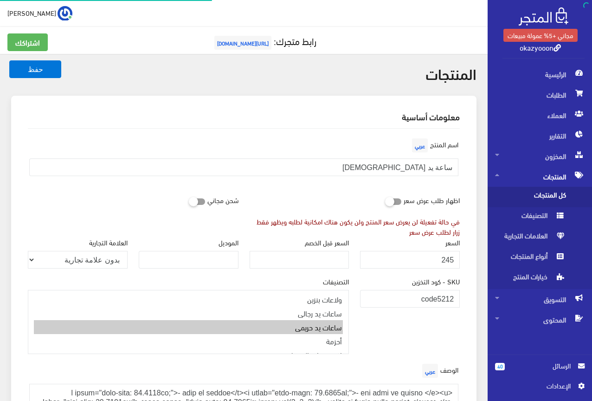
scroll to position [173, 0]
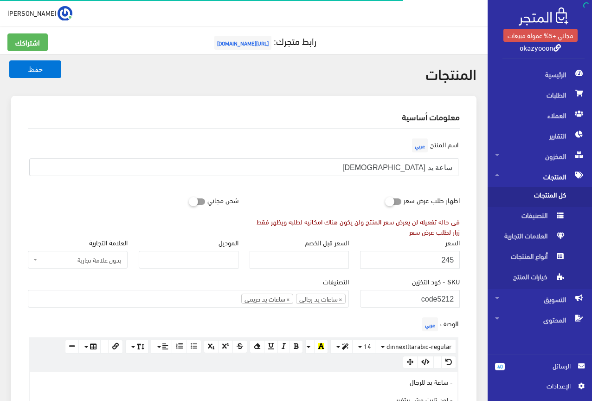
click at [431, 167] on input "ساعة يد [DEMOGRAPHIC_DATA]" at bounding box center [243, 167] width 429 height 18
click at [445, 259] on input "245" at bounding box center [410, 260] width 100 height 18
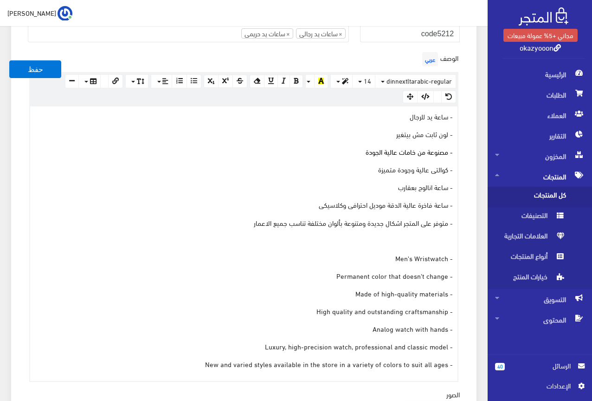
scroll to position [279, 0]
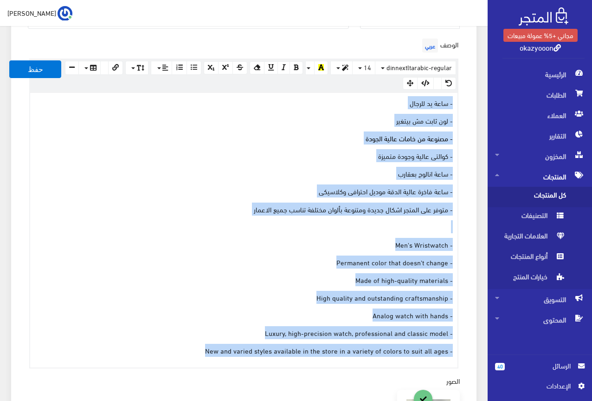
drag, startPoint x: 211, startPoint y: 347, endPoint x: 468, endPoint y: 102, distance: 354.6
click at [468, 102] on div "معلومات أساسية اسم المنتج عربي ساعة يد [DEMOGRAPHIC_DATA] اظهار طلب عرض سعر في …" at bounding box center [244, 267] width 466 height 900
copy div "- ساعة يد للرجال - لون ثابت مش بيتغير - مصنوعة من خامات عالية الجودة - كوالتى ع…"
click at [256, 159] on p "- كوالتى عالية وجودة متميزة" at bounding box center [244, 155] width 418 height 10
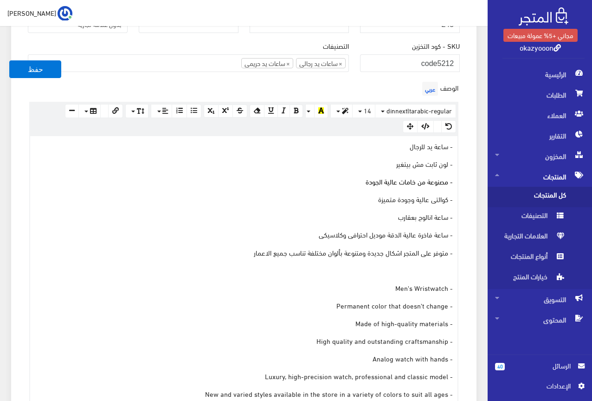
scroll to position [186, 0]
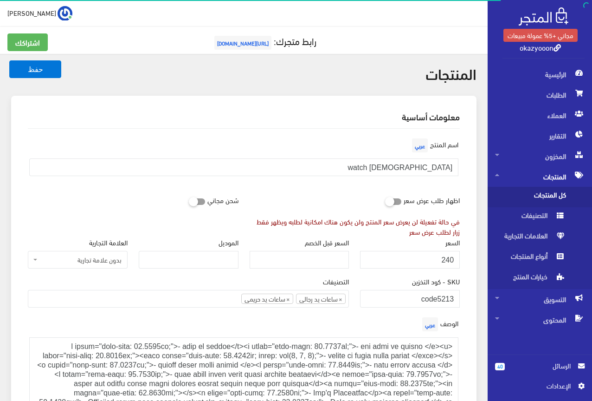
scroll to position [173, 0]
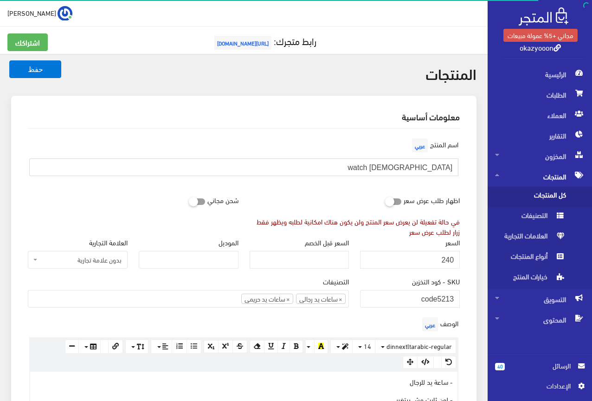
click at [440, 166] on input "[DEMOGRAPHIC_DATA] watch" at bounding box center [243, 167] width 429 height 18
drag, startPoint x: 440, startPoint y: 166, endPoint x: 432, endPoint y: 168, distance: 8.2
click at [432, 168] on input "[DEMOGRAPHIC_DATA] watch" at bounding box center [243, 167] width 429 height 18
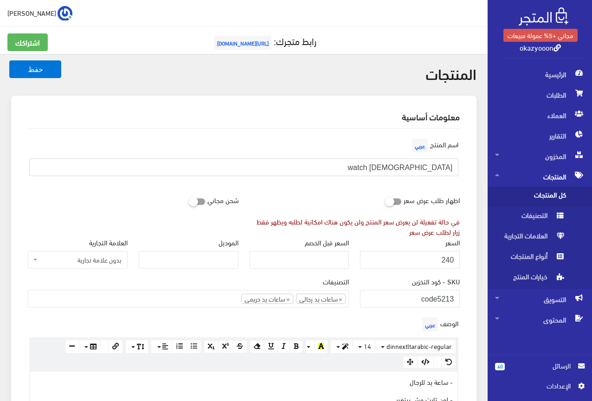
click at [432, 168] on input "[DEMOGRAPHIC_DATA] watch" at bounding box center [243, 167] width 429 height 18
click at [449, 256] on input "240" at bounding box center [410, 260] width 100 height 18
click at [358, 199] on div "اظهار طلب عرض سعر في حالة تفعيلة لن يعرض سعر المنتج ولن يكون هناك امكانية لطلبه…" at bounding box center [355, 213] width 222 height 45
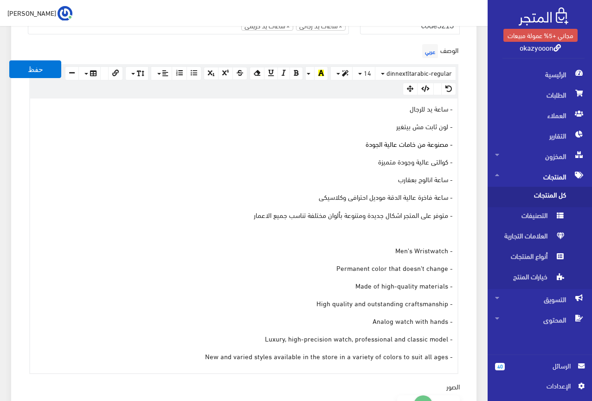
scroll to position [279, 0]
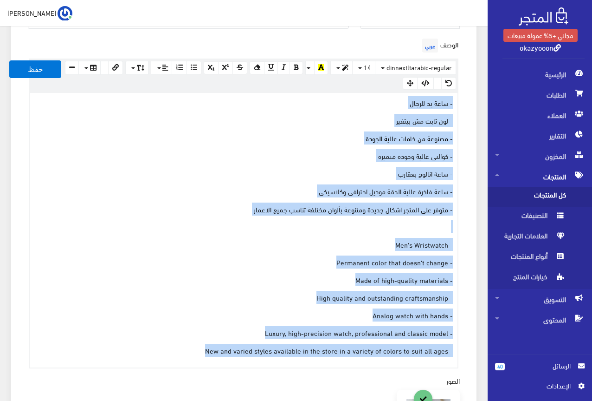
drag, startPoint x: 211, startPoint y: 342, endPoint x: 461, endPoint y: 102, distance: 346.4
click at [461, 102] on div "الوصف عربي × Insert Image Select from files Image URL Insert Image × Insert Lin…" at bounding box center [243, 202] width 443 height 332
copy div "- ساعة يد للرجال - لون ثابت مش بيتغير - مصنوعة من خامات عالية الجودة - كوالتى ع…"
click at [189, 165] on div "- ساعة يد للرجال - لون ثابت مش بيتغير - مصنوعة من خامات عالية الجودة - كوالتى ع…" at bounding box center [244, 230] width 428 height 274
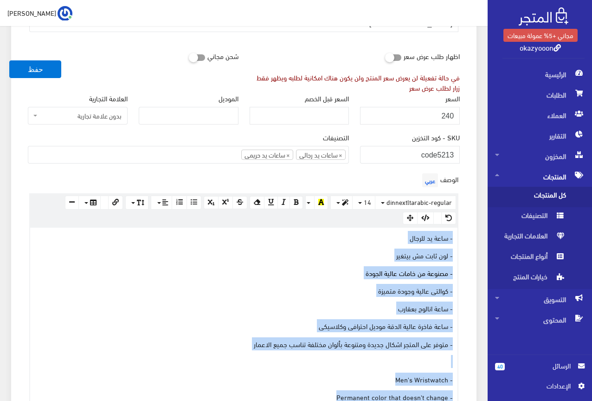
scroll to position [139, 0]
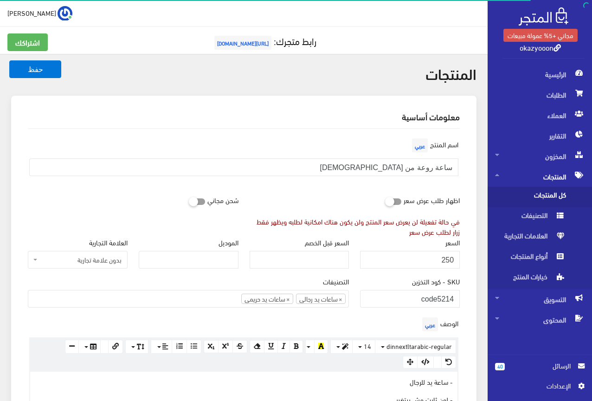
scroll to position [175, 0]
click at [400, 169] on input "ساعة روعة من [DEMOGRAPHIC_DATA]" at bounding box center [243, 167] width 429 height 18
click at [400, 169] on input "ساعة روعة من ديوس DIOS" at bounding box center [243, 167] width 429 height 18
click at [447, 258] on input "250" at bounding box center [410, 260] width 100 height 18
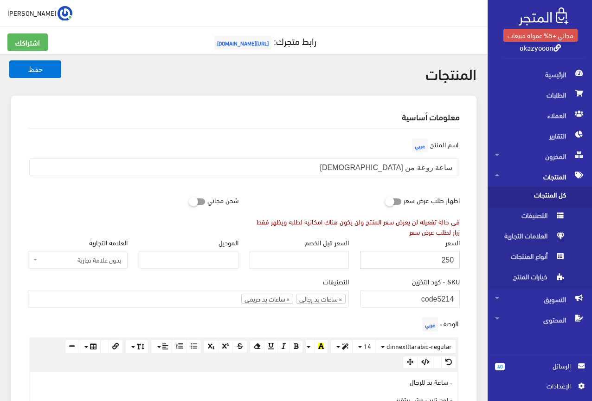
click at [447, 258] on input "250" at bounding box center [410, 260] width 100 height 18
click at [267, 178] on div "اسم المنتج عربي ساعة روعة من ديوس DIOS" at bounding box center [243, 159] width 443 height 47
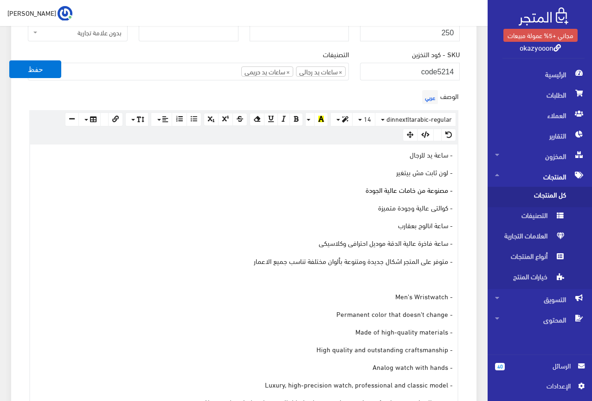
scroll to position [279, 0]
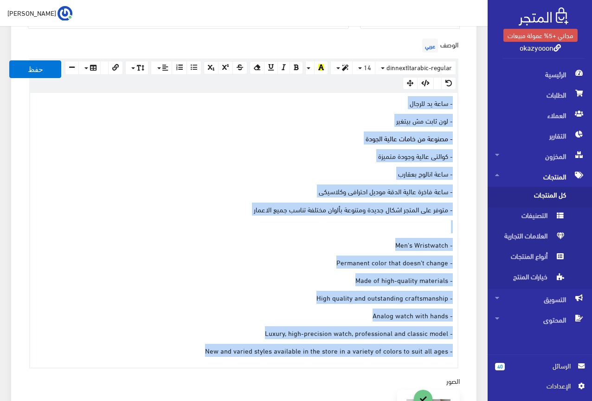
drag, startPoint x: 206, startPoint y: 350, endPoint x: 465, endPoint y: 101, distance: 359.8
click at [465, 101] on div "الوصف عربي × Insert Image Select from files Image URL Insert Image × Insert Lin…" at bounding box center [243, 202] width 443 height 332
copy div "- ساعة يد للرجال - لون ثابت مش بيتغير - مصنوعة من خامات عالية الجودة - كوالتى ع…"
click at [239, 141] on p "- مصنوعة من خامات عالية الجودة" at bounding box center [244, 138] width 418 height 10
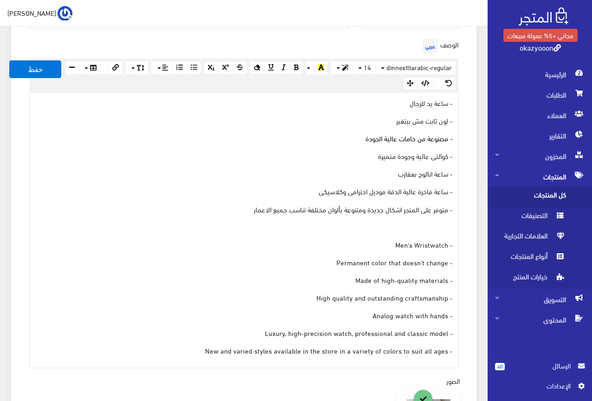
scroll to position [232, 0]
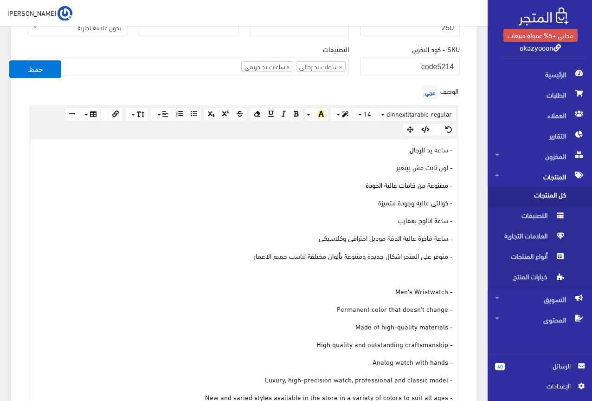
click at [124, 144] on p "- ساعة يد للرجال" at bounding box center [244, 149] width 418 height 10
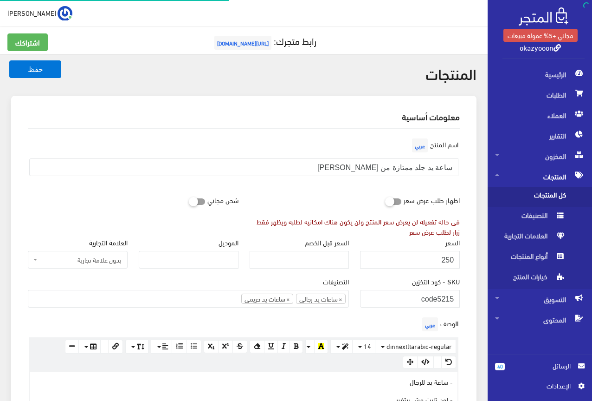
scroll to position [175, 0]
click at [391, 166] on input "ساعة يد جلد ممتازة من [PERSON_NAME]" at bounding box center [243, 167] width 429 height 18
click at [323, 192] on div "اظهار طلب عرض سعر في حالة تفعيلة لن يعرض سعر المنتج ولن يكون هناك امكانية لطلبه…" at bounding box center [355, 213] width 222 height 45
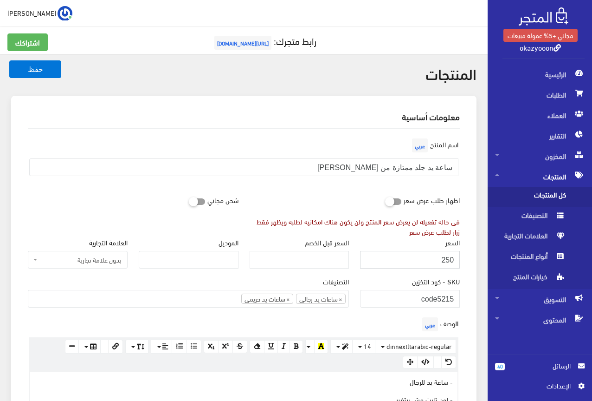
click at [449, 258] on input "250" at bounding box center [410, 260] width 100 height 18
click at [290, 180] on div "اسم المنتج عربي ساعة يد جلد ممتازة من [PERSON_NAME]" at bounding box center [243, 159] width 443 height 47
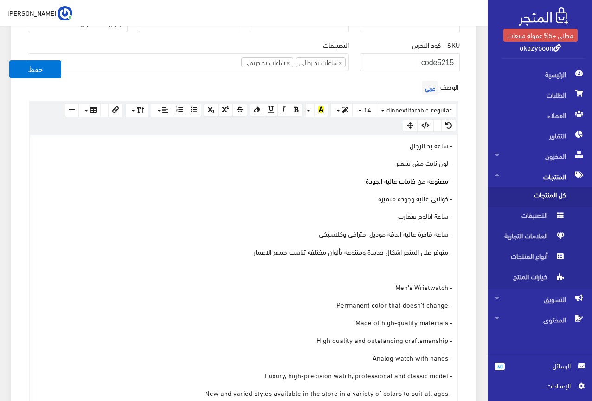
scroll to position [325, 0]
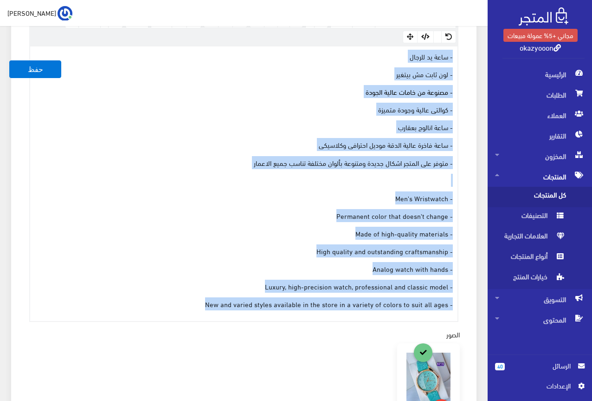
drag, startPoint x: 194, startPoint y: 307, endPoint x: 458, endPoint y: 56, distance: 363.8
click at [458, 56] on div "- ساعة يد للرجال - لون ثابت مش بيتغير - مصنوعة من خامات عالية الجودة - كوالتى ع…" at bounding box center [244, 183] width 428 height 274
copy div "- ساعة يد للرجال - لون ثابت مش بيتغير - مصنوعة من خامات عالية الجودة - كوالتى ع…"
click at [188, 133] on div "- ساعة يد للرجال - لون ثابت مش بيتغير - مصنوعة من خامات عالية الجودة - كوالتى ع…" at bounding box center [244, 183] width 428 height 274
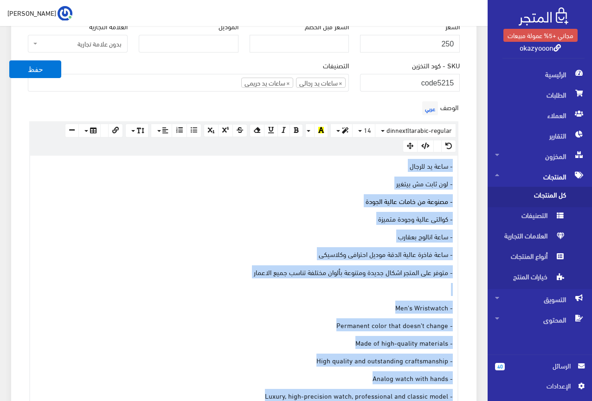
scroll to position [186, 0]
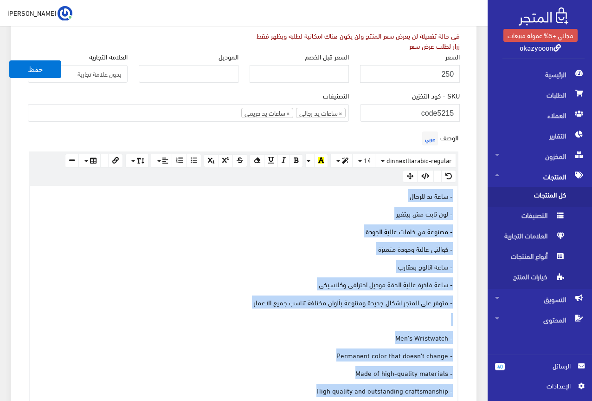
click at [228, 239] on div "- ساعة يد للرجال - لون ثابت مش بيتغير - مصنوعة من خامات عالية الجودة - كوالتى ع…" at bounding box center [244, 323] width 428 height 274
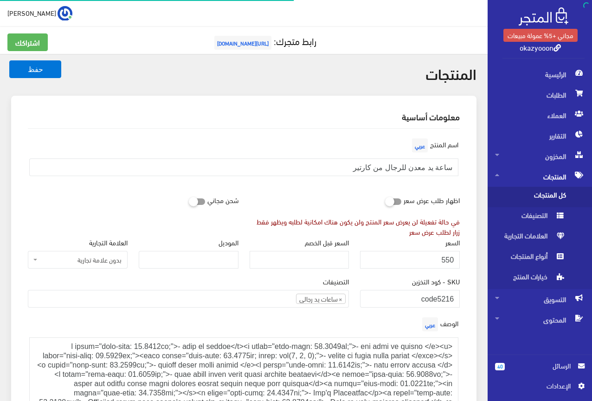
scroll to position [173, 0]
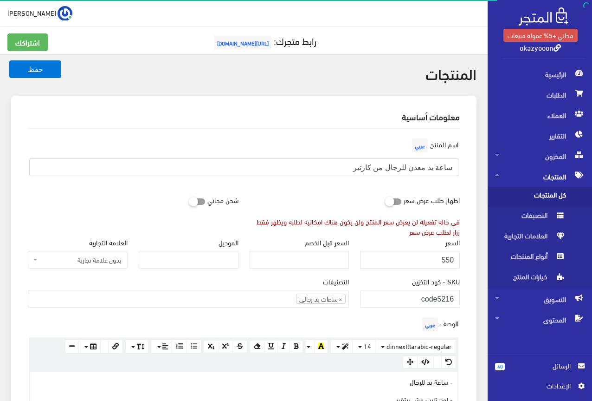
click at [433, 168] on input "ساعة يد معدن للرجال من كارتير" at bounding box center [243, 167] width 429 height 18
click at [447, 259] on input "550" at bounding box center [410, 260] width 100 height 18
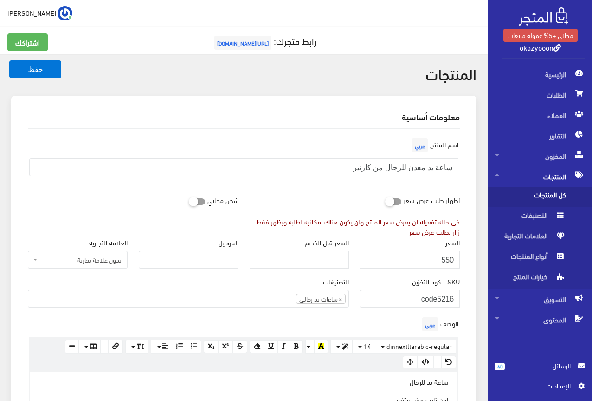
click at [272, 151] on div "اسم المنتج عربي ساعة يد معدن للرجال من كارتير" at bounding box center [243, 159] width 443 height 47
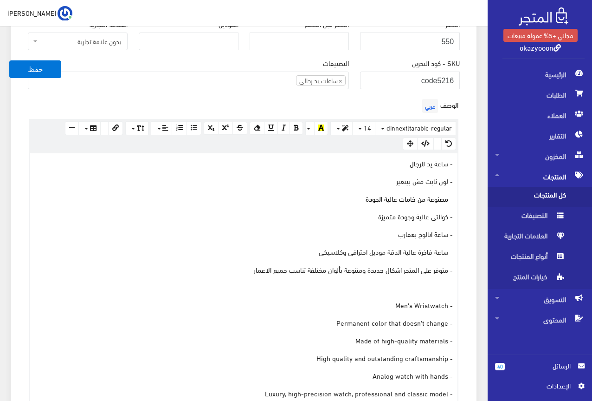
scroll to position [279, 0]
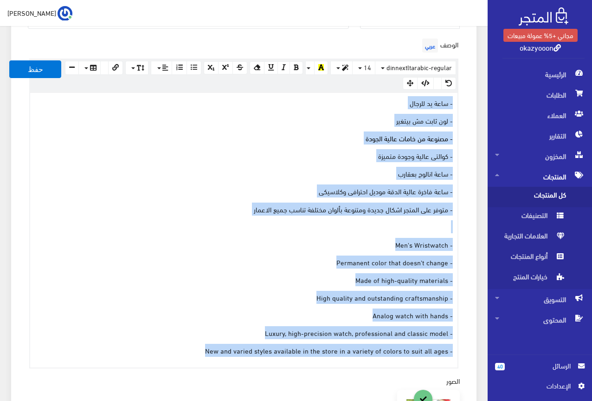
drag, startPoint x: 185, startPoint y: 345, endPoint x: 458, endPoint y: 101, distance: 365.9
click at [458, 101] on div "- ساعة يد للرجال - لون ثابت مش بيتغير - مصنوعة من خامات عالية الجودة - كوالتى ع…" at bounding box center [244, 230] width 428 height 274
copy div "- ساعة يد للرجال - لون ثابت مش بيتغير - مصنوعة من خامات عالية الجودة - كوالتى ع…"
click at [234, 150] on p "- كوالتى عالية وجودة متميزة" at bounding box center [244, 155] width 418 height 10
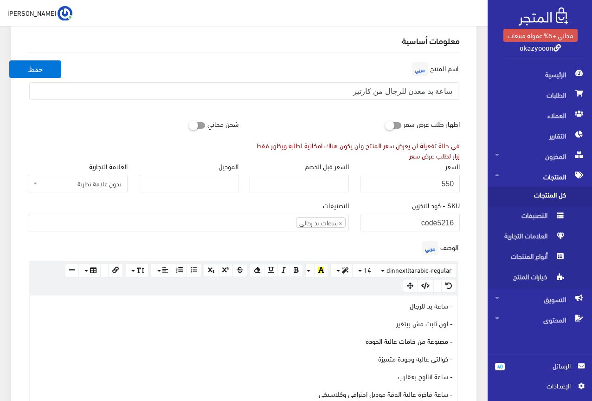
scroll to position [46, 0]
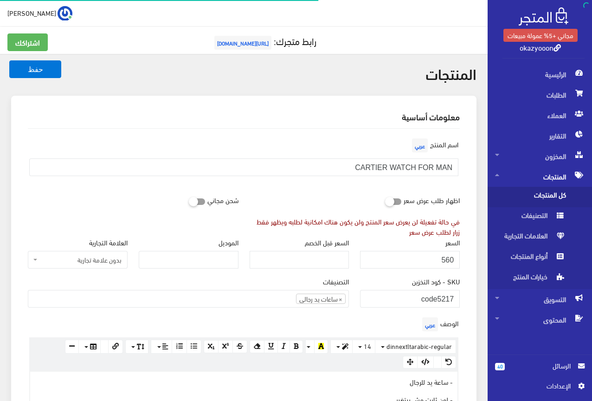
scroll to position [175, 0]
click at [412, 166] on input "CARTIER WATCH FOR MAN" at bounding box center [243, 167] width 429 height 18
click at [447, 258] on input "560" at bounding box center [410, 260] width 100 height 18
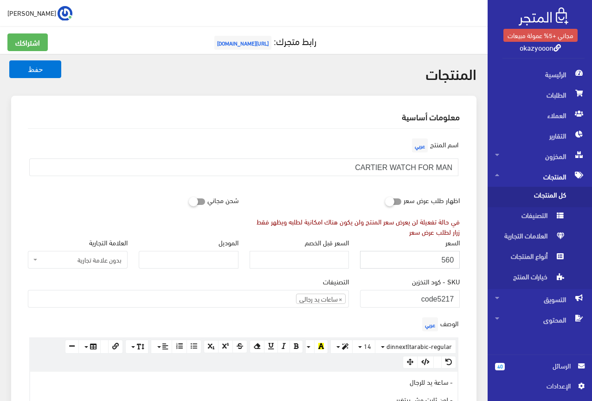
click at [447, 258] on input "560" at bounding box center [410, 260] width 100 height 18
click at [322, 206] on div "اظهار طلب عرض سعر في حالة تفعيلة لن يعرض سعر المنتج ولن يكون هناك امكانية لطلبه…" at bounding box center [355, 213] width 222 height 45
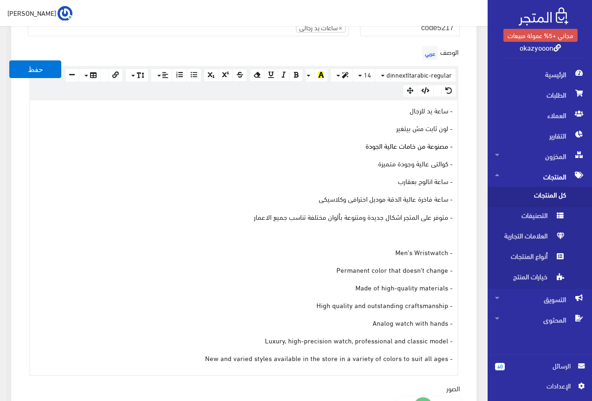
scroll to position [325, 0]
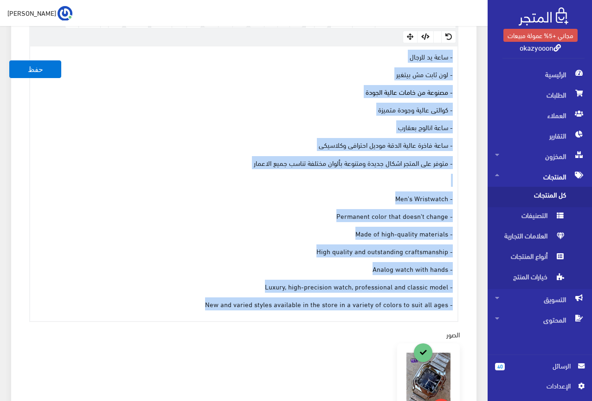
drag, startPoint x: 208, startPoint y: 308, endPoint x: 456, endPoint y: 54, distance: 354.9
click at [456, 54] on div "- ساعة يد للرجال - لون ثابت مش بيتغير - مصنوعة من خامات عالية الجودة - كوالتى ع…" at bounding box center [244, 183] width 428 height 274
copy div "- ساعة يد للرجال - لون ثابت مش بيتغير - مصنوعة من خامات عالية الجودة - كوالتى ع…"
click at [123, 63] on div "- ساعة يد للرجال - لون ثابت مش بيتغير - مصنوعة من خامات عالية الجودة - كوالتى ع…" at bounding box center [244, 183] width 428 height 274
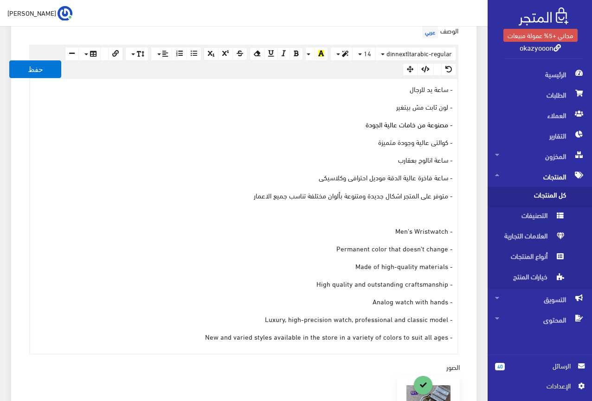
scroll to position [232, 0]
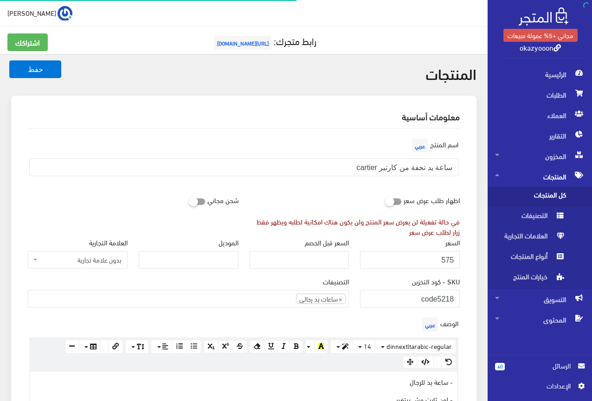
scroll to position [175, 0]
click at [424, 164] on input "ساعة يد تحفة من كارتير cartier" at bounding box center [243, 167] width 429 height 18
click at [446, 258] on input "575" at bounding box center [410, 260] width 100 height 18
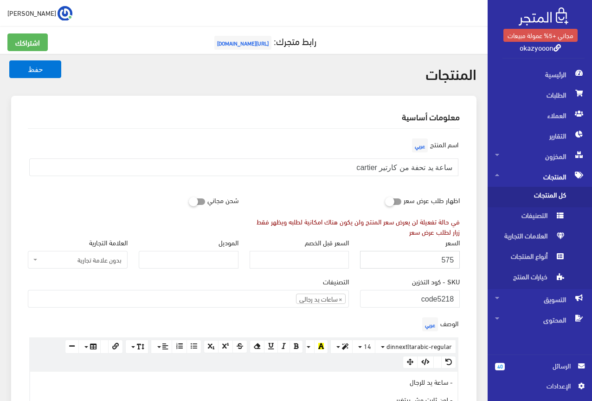
click at [446, 258] on input "575" at bounding box center [410, 260] width 100 height 18
click at [292, 175] on input "ساعة يد تحفة من كارتير cartier" at bounding box center [243, 167] width 429 height 18
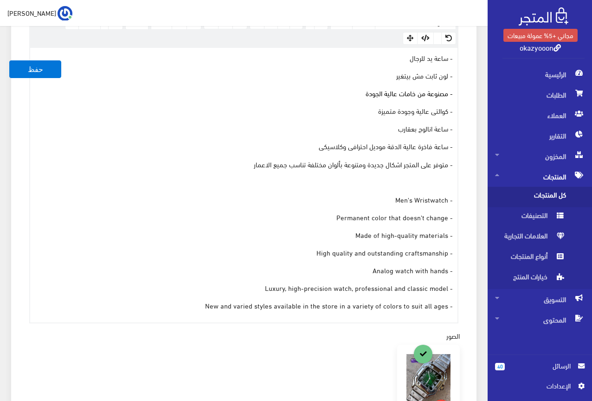
scroll to position [325, 0]
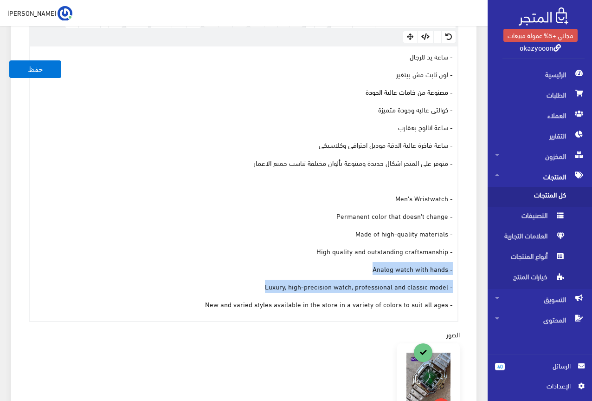
drag, startPoint x: 224, startPoint y: 269, endPoint x: 230, endPoint y: 254, distance: 16.0
click at [230, 254] on div "- ساعة يد للرجال - لون ثابت مش بيتغير - مصنوعة من خامات عالية الجودة - كوالتى ع…" at bounding box center [244, 183] width 428 height 274
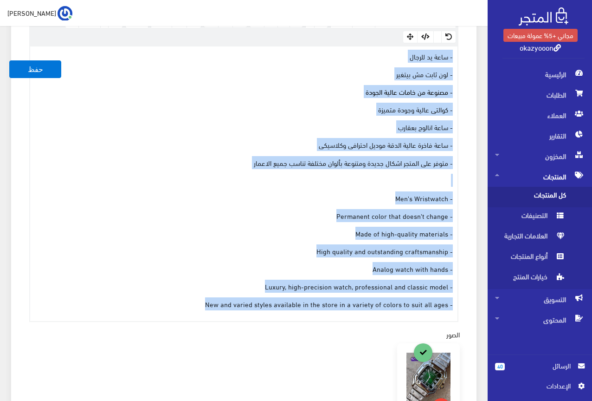
drag, startPoint x: 193, startPoint y: 304, endPoint x: 472, endPoint y: 53, distance: 374.8
click at [472, 53] on div "معلومات أساسية اسم المنتج عربي ساعة يد تحفة من كارتير cartier اظهار طلب عرض سعر…" at bounding box center [244, 222] width 466 height 902
copy div "- ساعة يد للرجال - لون ثابت مش بيتغير - مصنوعة من خامات عالية الجودة - كوالتى ع…"
click at [107, 71] on p "- لون ثابت مش بيتغير" at bounding box center [244, 74] width 418 height 10
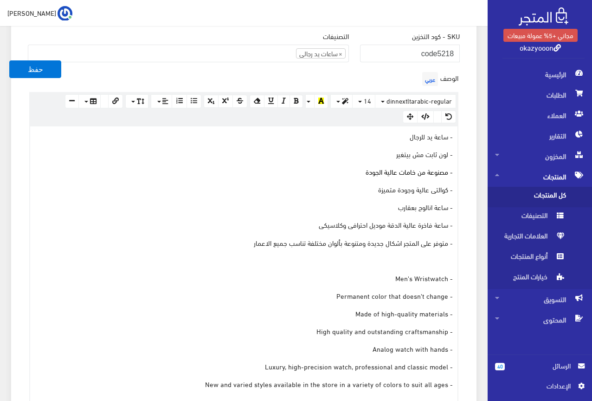
scroll to position [232, 0]
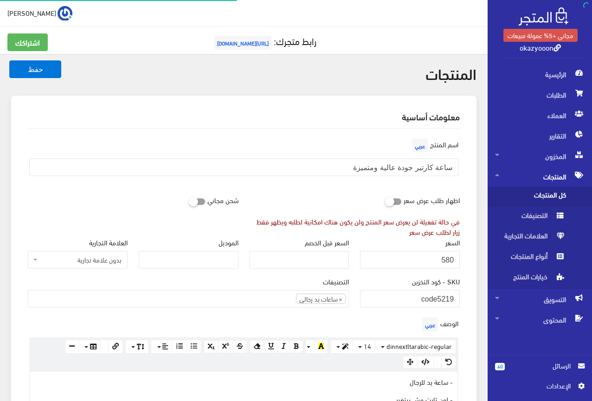
scroll to position [173, 0]
click at [396, 167] on input "ساعة كارتير جودة عالية ومتميزة" at bounding box center [243, 167] width 429 height 18
click at [365, 189] on div "اسم المنتج عربي ساعة كارتير جودة عالية ومتميزة" at bounding box center [243, 163] width 443 height 55
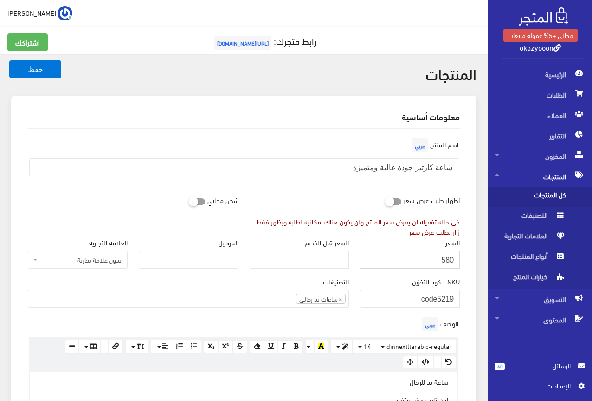
click at [443, 258] on input "580" at bounding box center [410, 260] width 100 height 18
click at [448, 260] on input "580" at bounding box center [410, 260] width 100 height 18
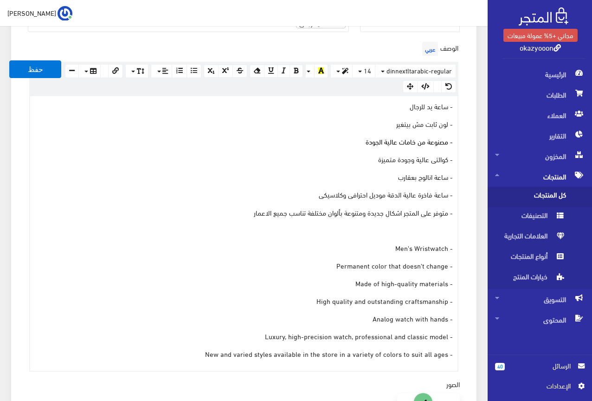
scroll to position [325, 0]
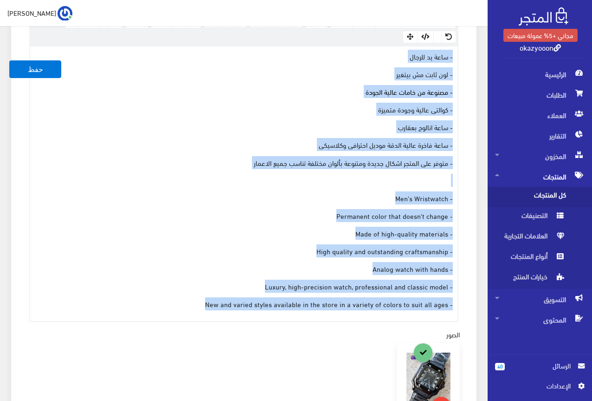
drag, startPoint x: 201, startPoint y: 301, endPoint x: 456, endPoint y: 52, distance: 356.8
click at [456, 52] on div "- ساعة يد للرجال - لون ثابت مش بيتغير - مصنوعة من خامات عالية الجودة - كوالتى ع…" at bounding box center [244, 183] width 428 height 274
copy div "- ساعة يد للرجال - لون ثابت مش بيتغير - مصنوعة من خامات عالية الجودة - كوالتى ع…"
click at [162, 92] on p "- مصنوعة من خامات عالية الجودة" at bounding box center [244, 91] width 418 height 10
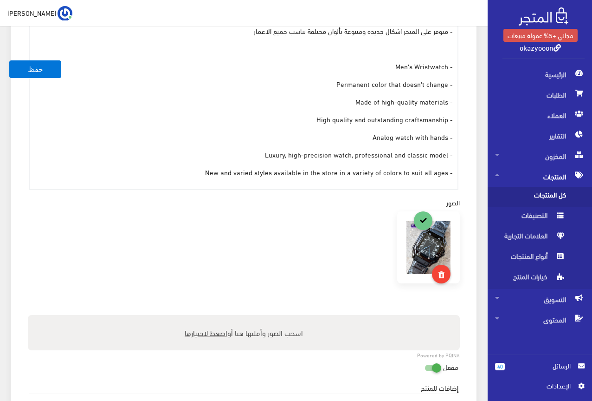
scroll to position [511, 0]
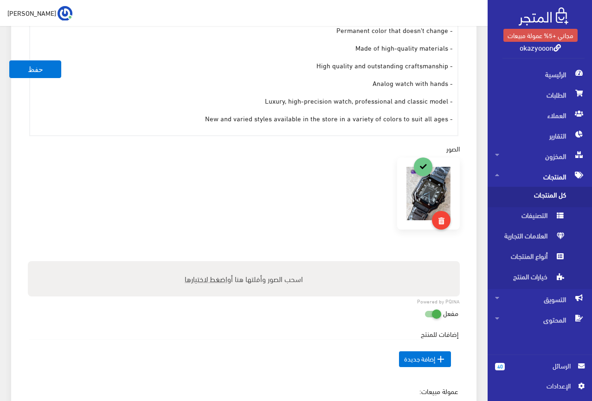
click at [217, 156] on div "اسم المنتج عربي ساعة كارتير جودة عالية ومتميزة اظهار طلب عرض سعر في حالة تفعيلة…" at bounding box center [243, 47] width 447 height 859
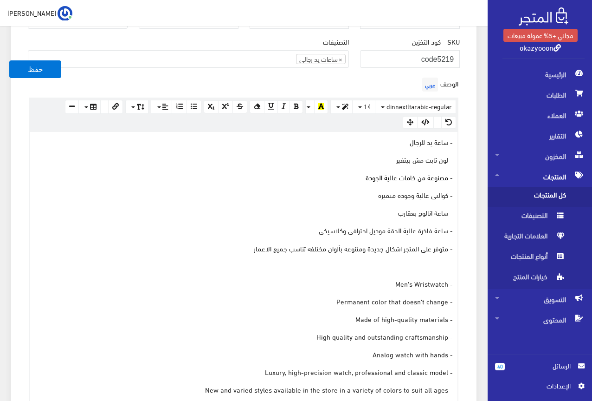
scroll to position [186, 0]
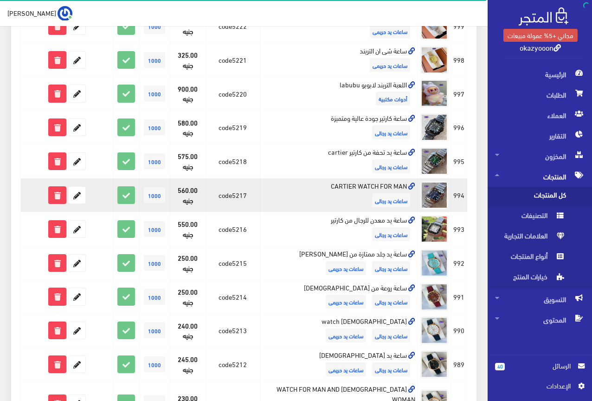
scroll to position [185, 0]
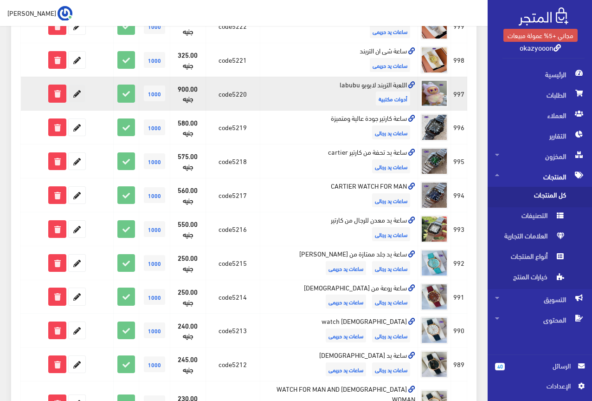
click at [76, 85] on icon at bounding box center [77, 93] width 17 height 17
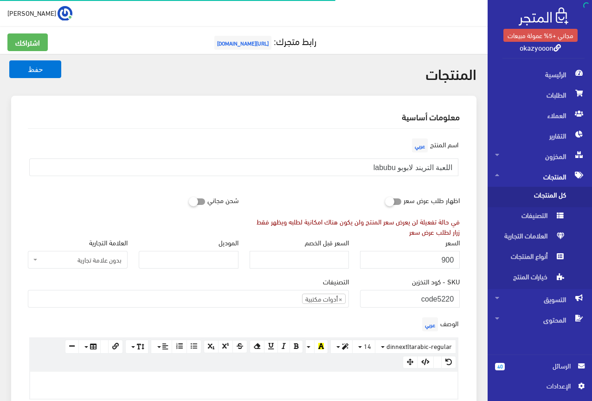
scroll to position [141, 0]
click at [427, 169] on input "اللعبة التريند لابوبو labubu" at bounding box center [243, 167] width 429 height 18
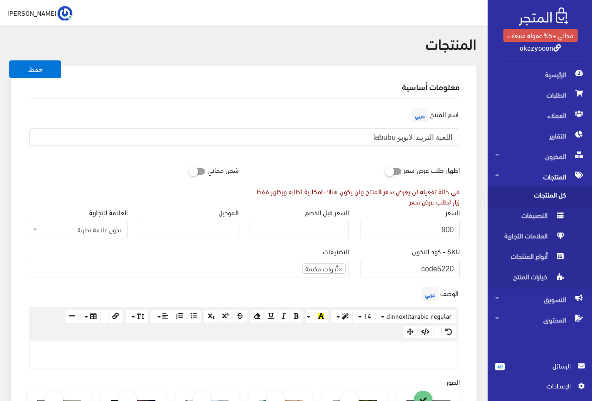
scroll to position [93, 0]
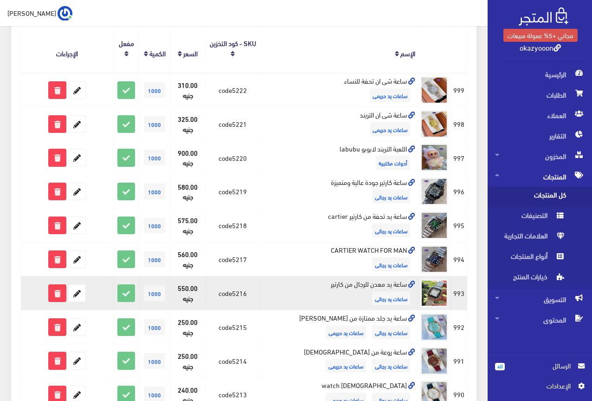
scroll to position [92, 0]
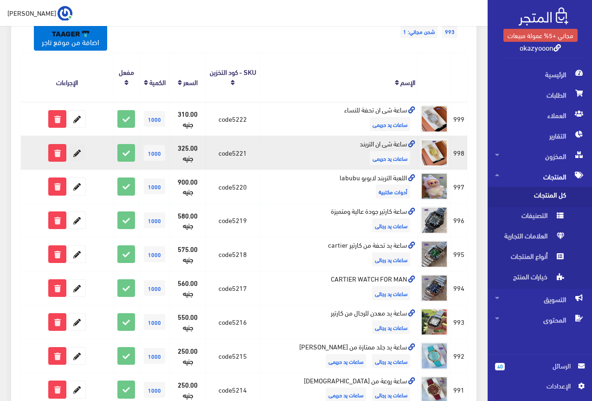
click at [71, 144] on icon at bounding box center [77, 152] width 17 height 17
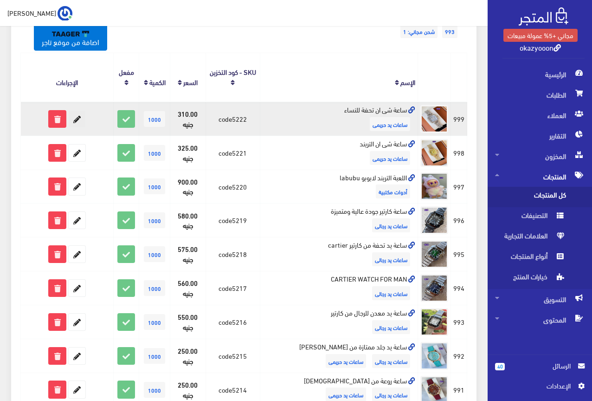
click at [81, 110] on icon at bounding box center [77, 118] width 17 height 17
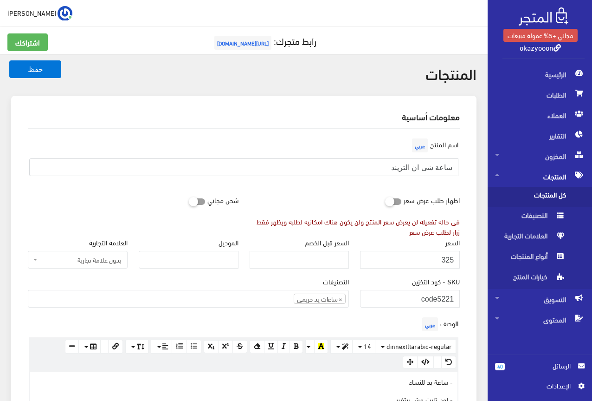
click at [427, 162] on input "ساعة شى ان التريند" at bounding box center [243, 167] width 429 height 18
click at [447, 261] on input "325" at bounding box center [410, 260] width 100 height 18
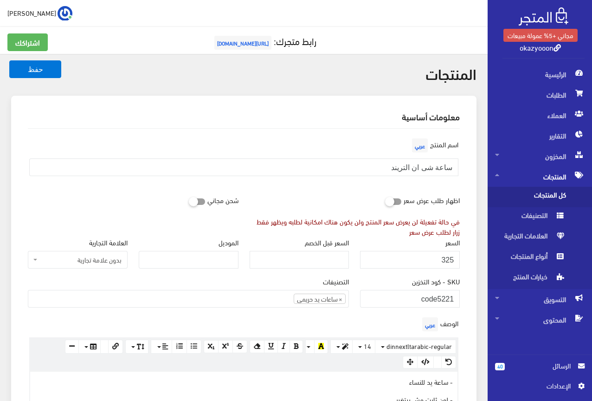
click at [298, 143] on div "اسم المنتج عربي ساعة شى ان التريند" at bounding box center [243, 159] width 443 height 47
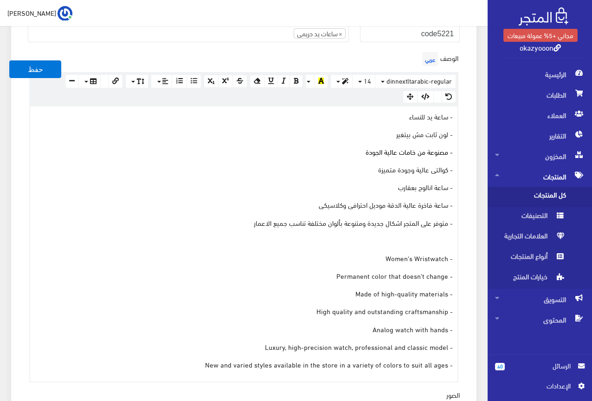
scroll to position [279, 0]
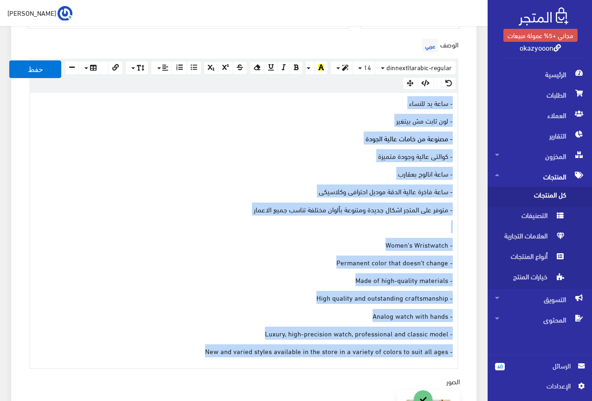
drag, startPoint x: 207, startPoint y: 355, endPoint x: 463, endPoint y: 96, distance: 364.7
click at [463, 96] on div "الوصف عربي × Insert Image Select from files Image URL Insert Image × Insert Lin…" at bounding box center [243, 202] width 443 height 332
copy div "- ساعة يد للنساء - لون ثابت مش بيتغير - مصنوعة من خامات عالية الجودة - كوالتى ع…"
click at [166, 155] on p "- كوالتى عالية وجودة متميزة" at bounding box center [244, 155] width 418 height 10
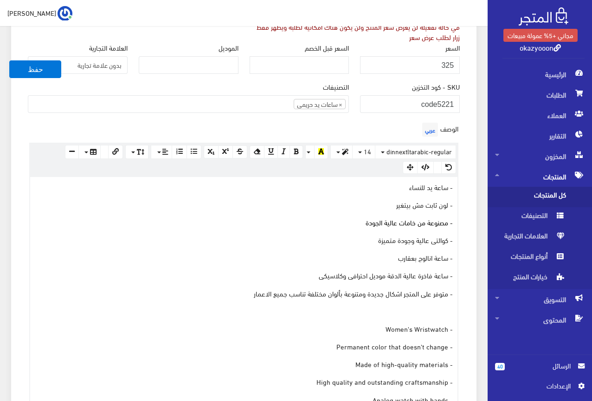
scroll to position [186, 0]
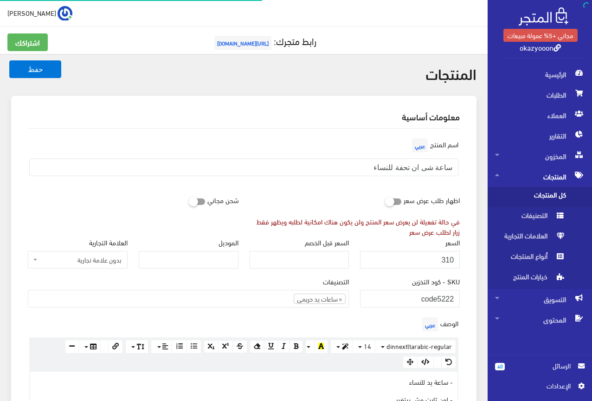
scroll to position [186, 0]
click at [436, 166] on input "ساعة شى ان تحفة للنساء" at bounding box center [243, 167] width 429 height 18
click at [447, 260] on input "310" at bounding box center [410, 260] width 100 height 18
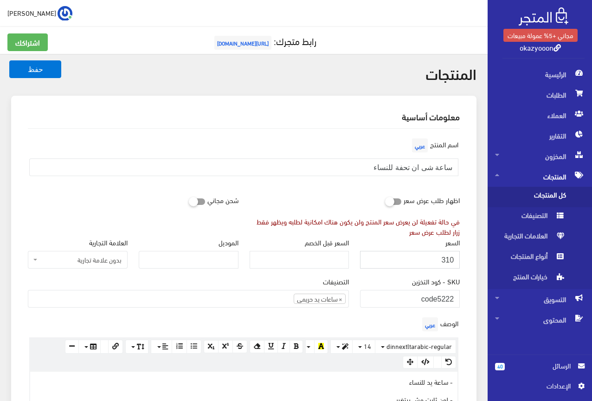
click at [447, 260] on input "310" at bounding box center [410, 260] width 100 height 18
click at [296, 188] on div "اسم المنتج عربي ساعة شى ان تحفة للنساء" at bounding box center [243, 163] width 443 height 55
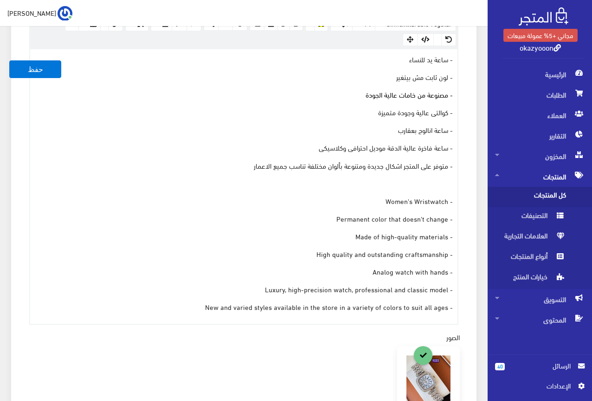
scroll to position [325, 0]
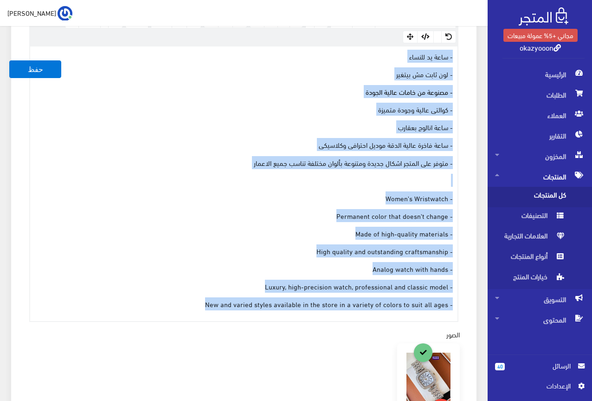
drag, startPoint x: 198, startPoint y: 306, endPoint x: 468, endPoint y: 58, distance: 367.0
click at [468, 58] on div "معلومات أساسية اسم المنتج عربي ساعة شى ان تحفة للنساء اظهار طلب عرض سعر في حالة…" at bounding box center [244, 222] width 466 height 903
copy div "- ساعة يد للنساء - لون ثابت مش بيتغير - مصنوعة من خامات عالية الجودة - كوالتى ع…"
click at [261, 228] on p "- Made of high-quality materials" at bounding box center [244, 233] width 418 height 10
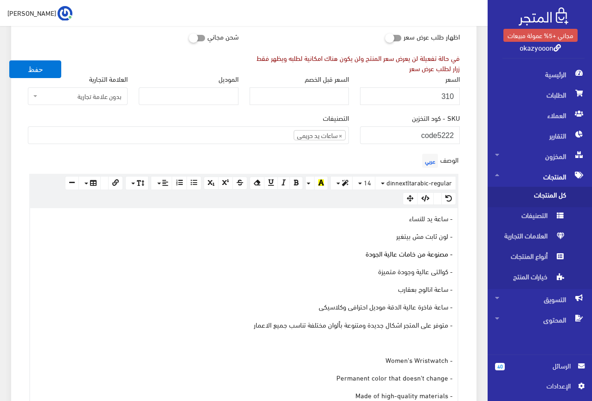
scroll to position [139, 0]
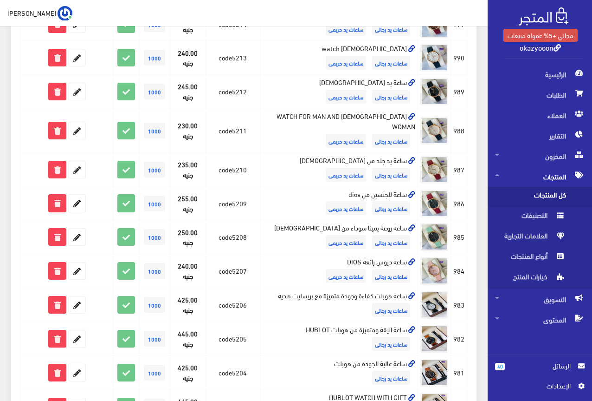
scroll to position [574, 0]
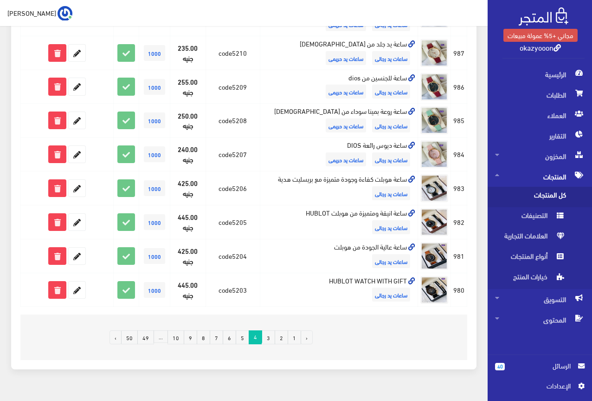
click at [269, 330] on link "3" at bounding box center [268, 337] width 13 height 14
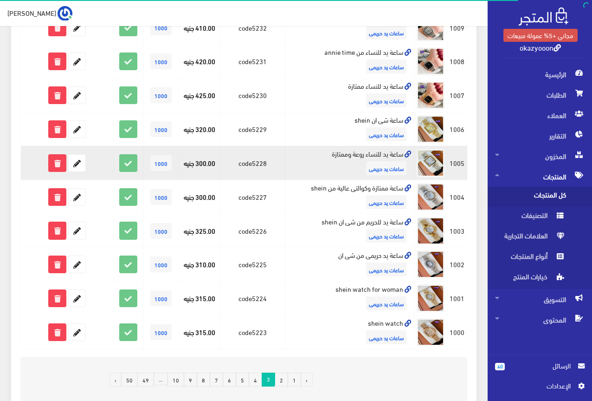
scroll to position [574, 0]
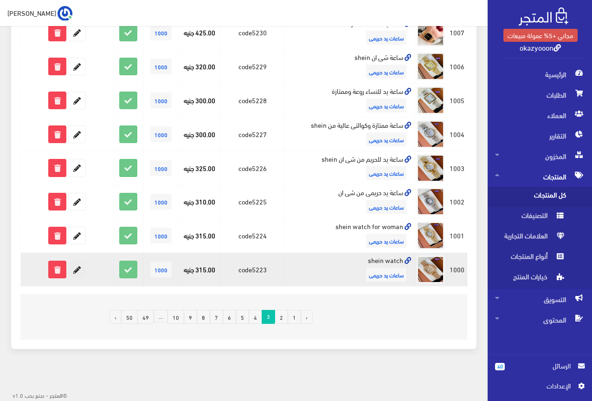
click at [72, 271] on icon at bounding box center [77, 269] width 17 height 17
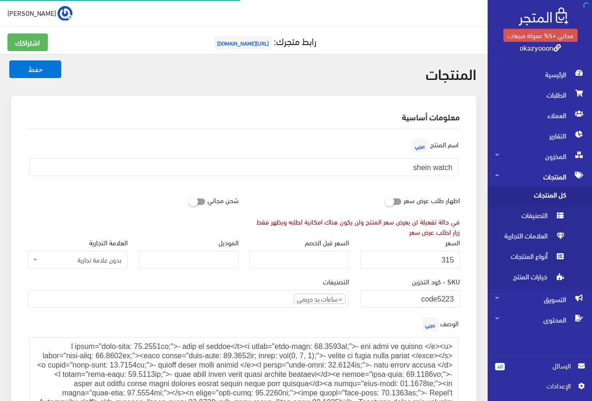
scroll to position [184, 0]
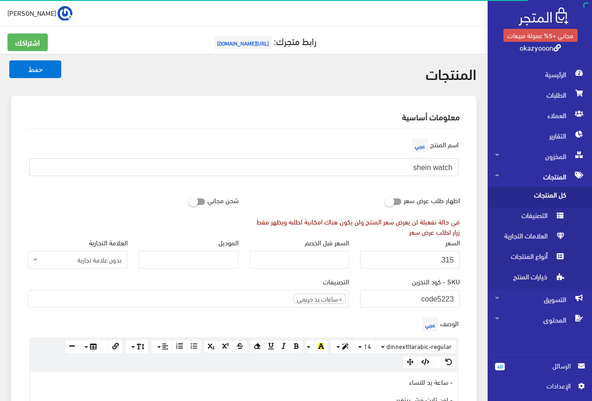
click at [432, 165] on input "shein watch" at bounding box center [243, 167] width 429 height 18
click at [450, 257] on input "315" at bounding box center [410, 260] width 100 height 18
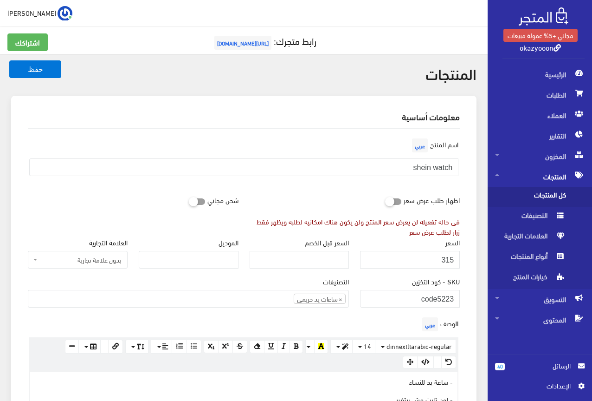
click at [345, 201] on div "اظهار طلب عرض سعر في حالة تفعيلة لن يعرض سعر المنتج ولن يكون هناك امكانية لطلبه…" at bounding box center [355, 213] width 222 height 45
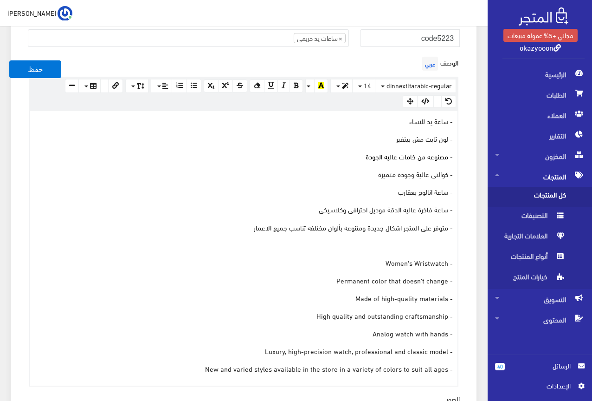
scroll to position [279, 0]
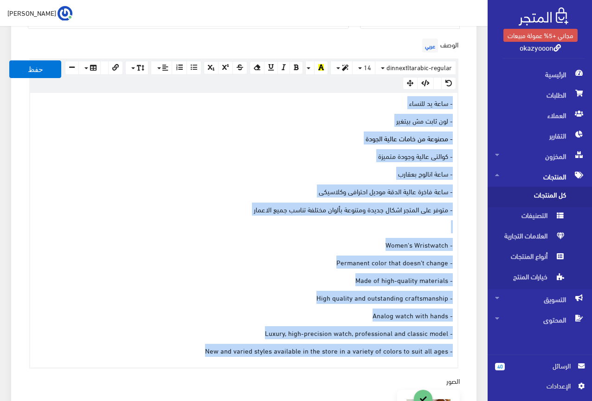
drag, startPoint x: 204, startPoint y: 350, endPoint x: 467, endPoint y: 104, distance: 360.3
click at [467, 104] on div "اسم المنتج عربي shein watch اظهار طلب عرض سعر في حالة تفعيلة لن يعرض سعر المنتج…" at bounding box center [243, 280] width 447 height 860
copy div "- ساعة يد للنساء - لون ثابت مش بيتغير - مصنوعة من خامات عالية الجودة - كوالتى ع…"
click at [136, 116] on p "- لون ثابت مش بيتغير" at bounding box center [244, 120] width 418 height 10
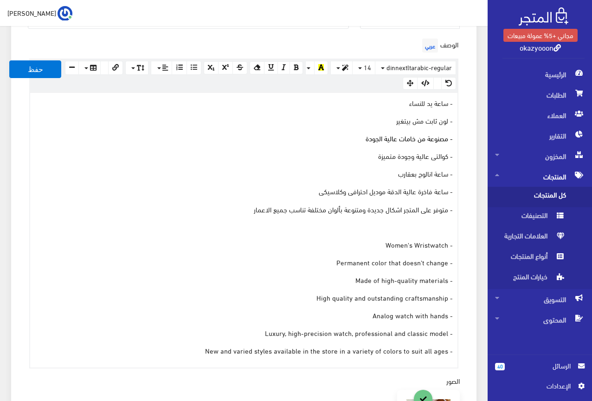
scroll to position [186, 0]
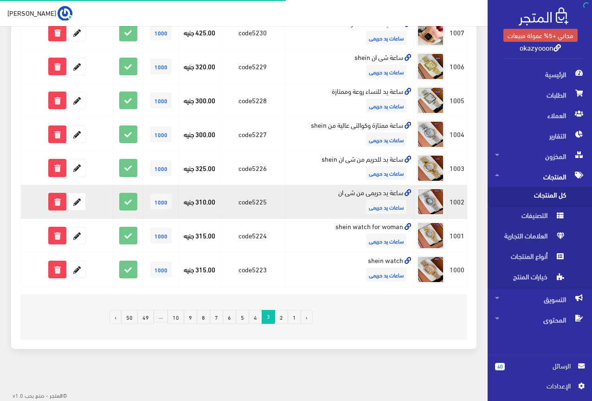
scroll to position [574, 0]
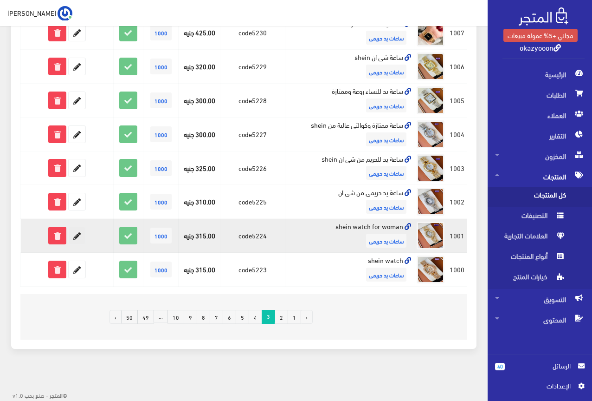
click at [75, 233] on icon at bounding box center [77, 235] width 17 height 17
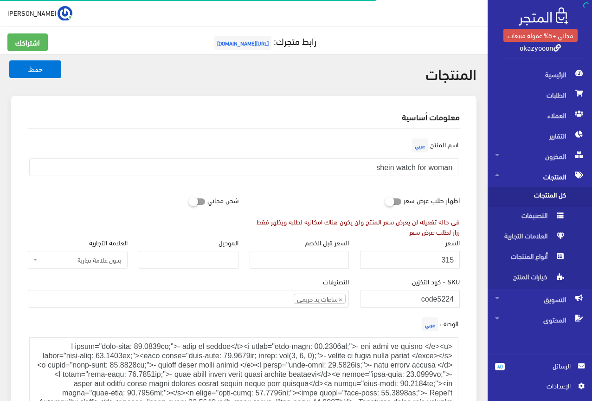
scroll to position [184, 0]
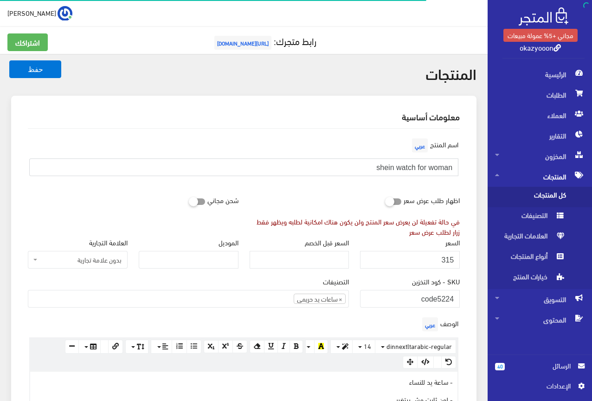
click at [413, 167] on input "shein watch for woman" at bounding box center [243, 167] width 429 height 18
click at [413, 190] on div "اسم المنتج عربي shein watch for woman" at bounding box center [243, 163] width 443 height 55
click at [445, 258] on input "315" at bounding box center [410, 260] width 100 height 18
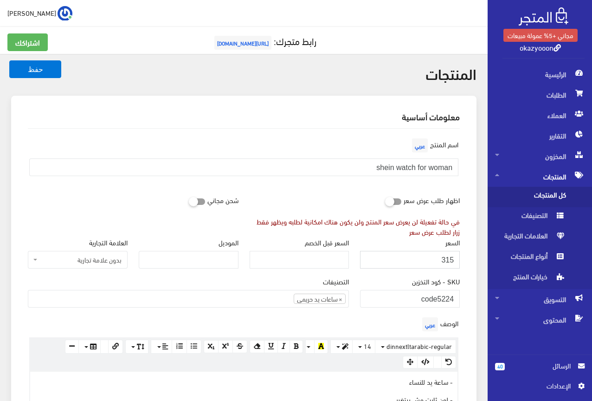
click at [445, 258] on input "315" at bounding box center [410, 260] width 100 height 18
click at [352, 183] on div "اسم المنتج عربي shein watch for woman" at bounding box center [243, 159] width 443 height 47
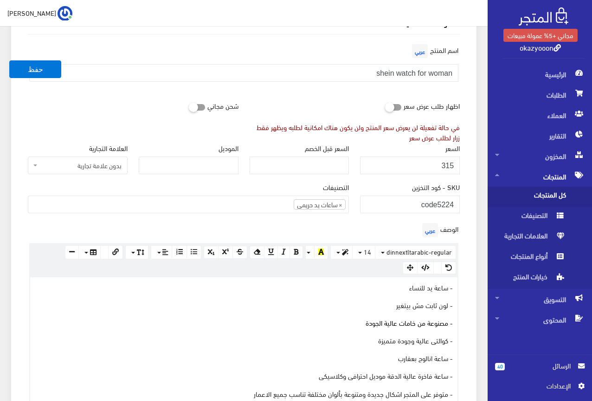
scroll to position [279, 0]
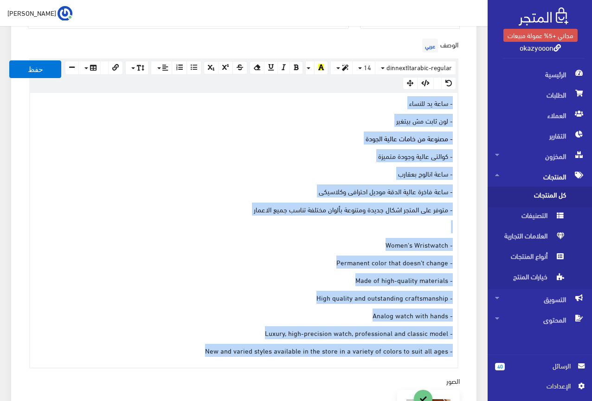
drag, startPoint x: 175, startPoint y: 352, endPoint x: 464, endPoint y: 106, distance: 379.4
click at [464, 106] on div "الوصف عربي × Insert Image Select from files Image URL Insert Image × Insert Lin…" at bounding box center [243, 202] width 443 height 332
copy div "- ساعة يد للنساء - لون ثابت مش بيتغير - مصنوعة من خامات عالية الجودة - كوالتى ع…"
click at [131, 126] on div "- ساعة يد للنساء - لون ثابت مش بيتغير - مصنوعة من خامات عالية الجودة - كوالتى ع…" at bounding box center [244, 230] width 428 height 274
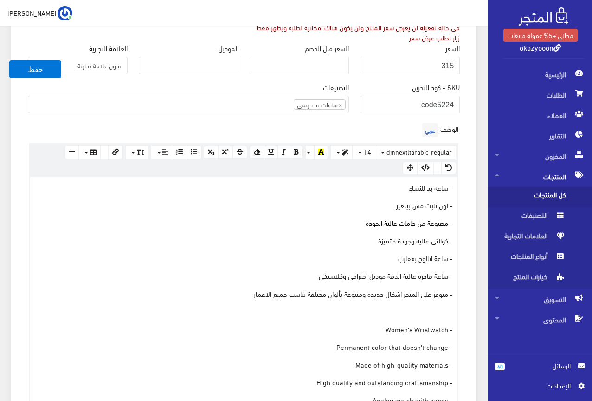
scroll to position [186, 0]
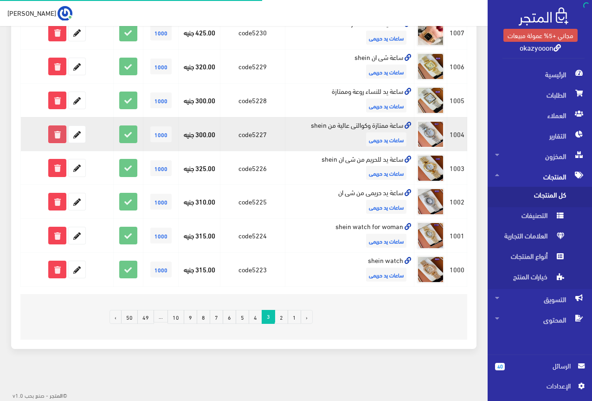
scroll to position [574, 0]
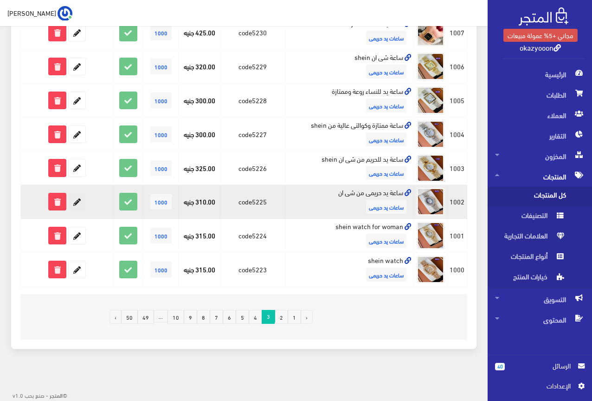
click at [75, 203] on icon at bounding box center [77, 201] width 17 height 17
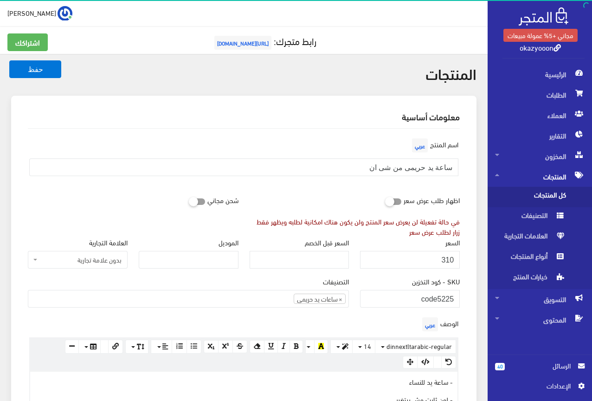
scroll to position [184, 0]
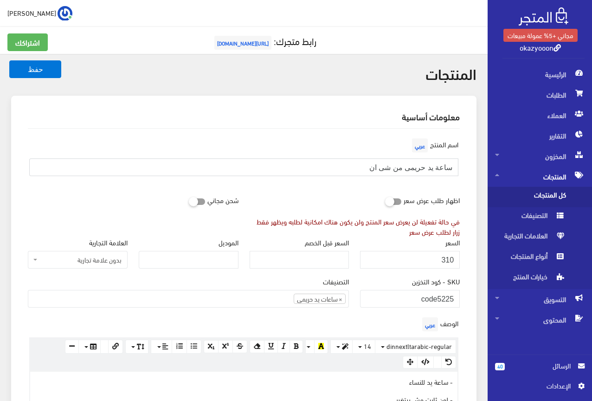
click at [409, 167] on input "ساعة يد حريمى من شى ان" at bounding box center [243, 167] width 429 height 18
drag, startPoint x: 409, startPoint y: 167, endPoint x: 399, endPoint y: 167, distance: 10.2
click at [399, 167] on input "ساعة يد حريمى من شى ان" at bounding box center [243, 167] width 429 height 18
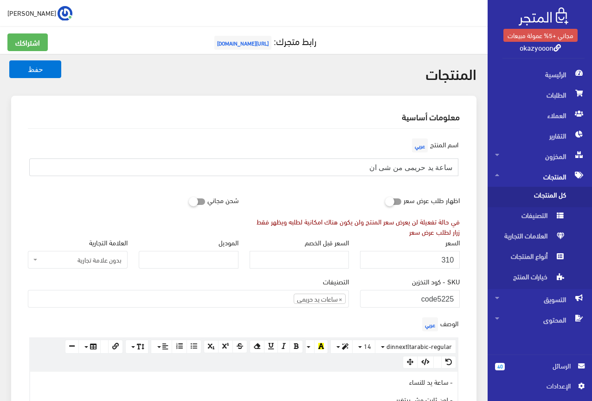
click at [399, 167] on input "ساعة يد حريمى من شى ان" at bounding box center [243, 167] width 429 height 18
click at [451, 259] on input "310" at bounding box center [410, 260] width 100 height 18
click at [275, 139] on div "اسم المنتج عربي ساعة يد حريمى من شى ان" at bounding box center [243, 159] width 443 height 47
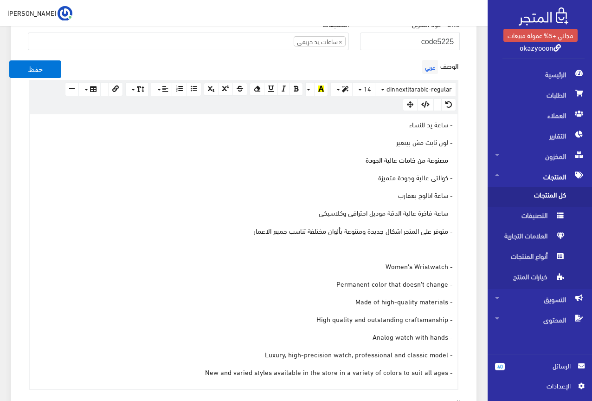
scroll to position [279, 0]
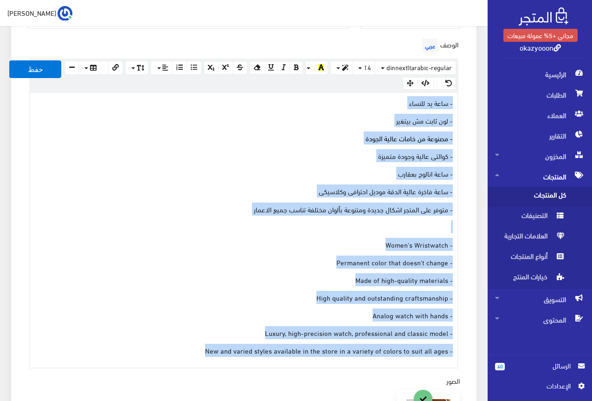
drag, startPoint x: 195, startPoint y: 352, endPoint x: 462, endPoint y: 104, distance: 365.3
click at [462, 104] on div "الوصف عربي × Insert Image Select from files Image URL Insert Image × Insert Lin…" at bounding box center [243, 202] width 443 height 332
copy div "- ساعة يد للنساء - لون ثابت مش بيتغير - مصنوعة من خامات عالية الجودة - كوالتى ع…"
click at [166, 110] on div "- ساعة يد للنساء - لون ثابت مش بيتغير - مصنوعة من خامات عالية الجودة - كوالتى ع…" at bounding box center [244, 230] width 428 height 274
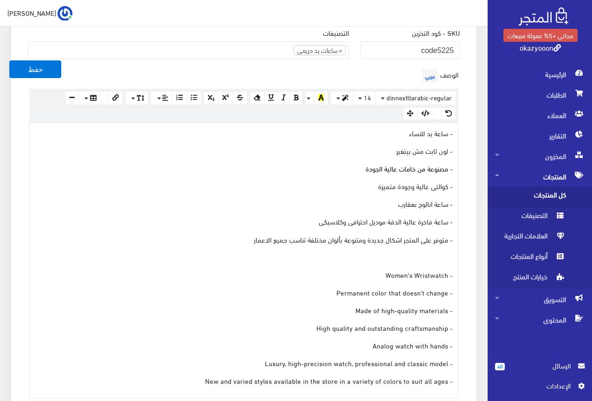
scroll to position [232, 0]
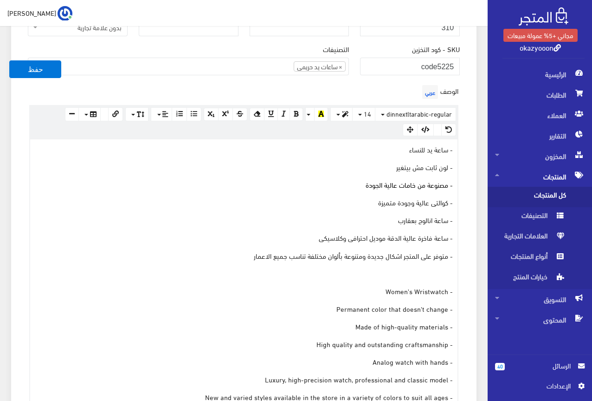
click at [223, 167] on p "- لون ثابت مش بيتغير" at bounding box center [244, 167] width 418 height 10
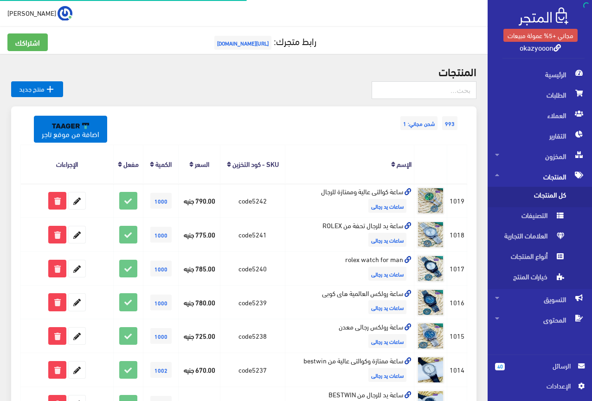
scroll to position [574, 0]
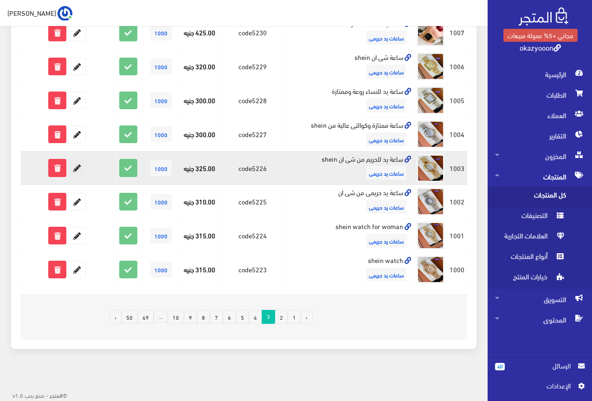
click at [75, 164] on icon at bounding box center [77, 167] width 17 height 17
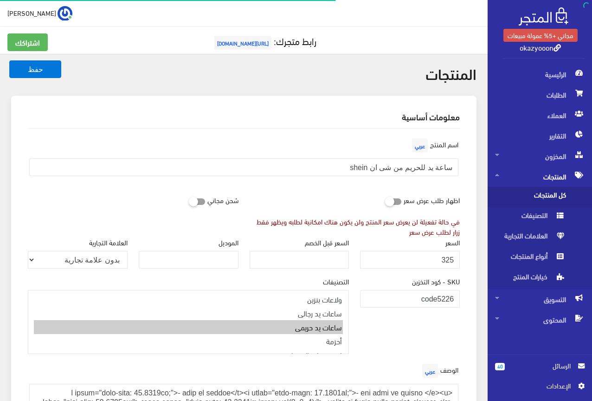
scroll to position [184, 0]
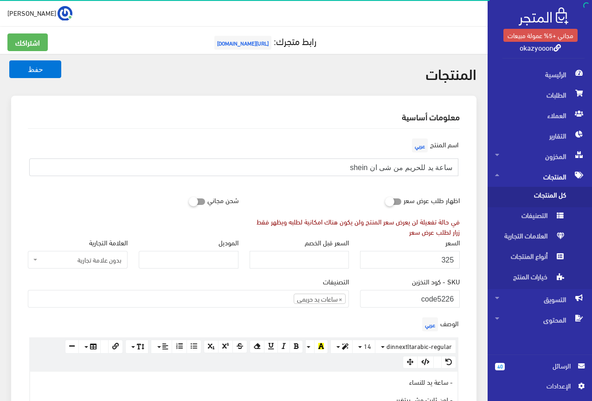
click at [438, 167] on input "ساعة يد للحريم من شى ان shein" at bounding box center [243, 167] width 429 height 18
click at [452, 256] on input "325" at bounding box center [410, 260] width 100 height 18
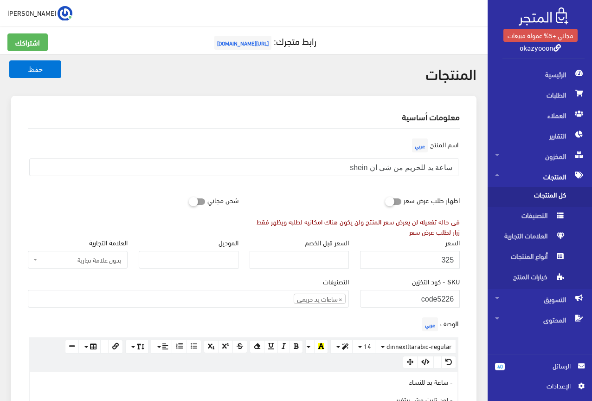
click at [320, 196] on div "اظهار طلب عرض سعر في حالة تفعيلة لن يعرض سعر المنتج ولن يكون هناك امكانية لطلبه…" at bounding box center [355, 213] width 222 height 45
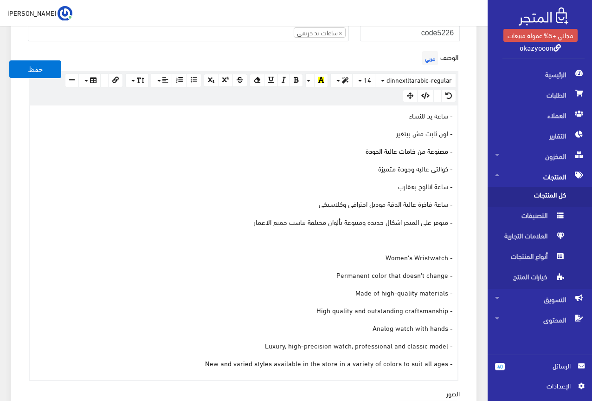
scroll to position [279, 0]
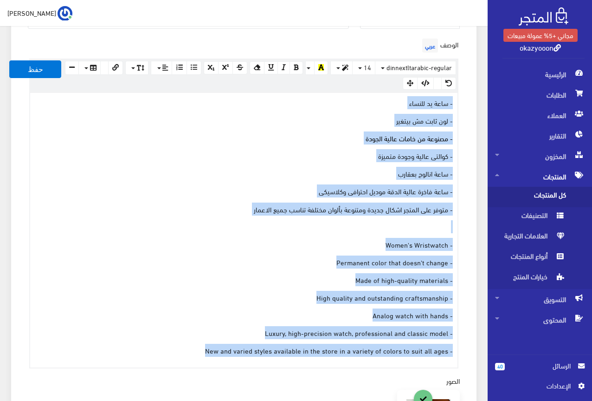
drag, startPoint x: 206, startPoint y: 352, endPoint x: 465, endPoint y: 101, distance: 361.1
click at [465, 101] on div "الوصف عربي × Insert Image Select from files Image URL Insert Image × Insert Lin…" at bounding box center [243, 202] width 443 height 332
copy div "- ساعة يد للنساء - لون ثابت مش بيتغير - مصنوعة من خامات عالية الجودة - كوالتى ع…"
click at [117, 156] on p "- كوالتى عالية وجودة متميزة" at bounding box center [244, 155] width 418 height 10
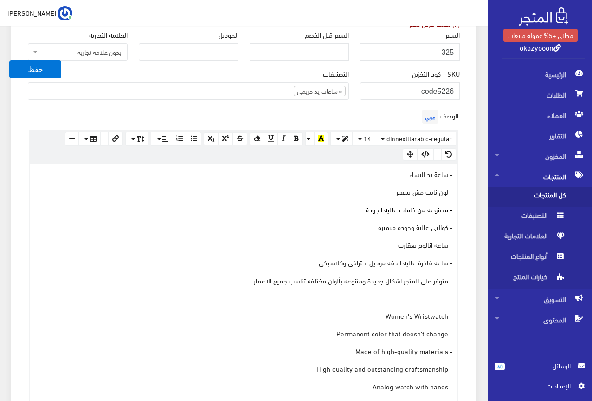
scroll to position [186, 0]
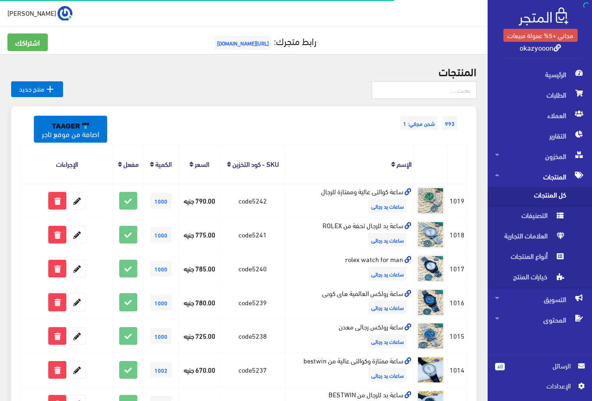
scroll to position [574, 0]
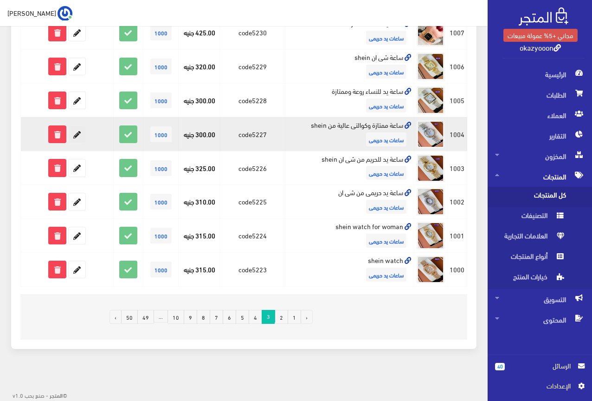
click at [79, 132] on icon at bounding box center [77, 134] width 17 height 17
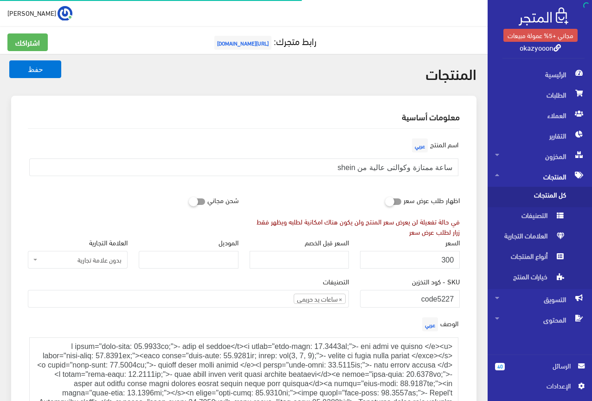
scroll to position [184, 0]
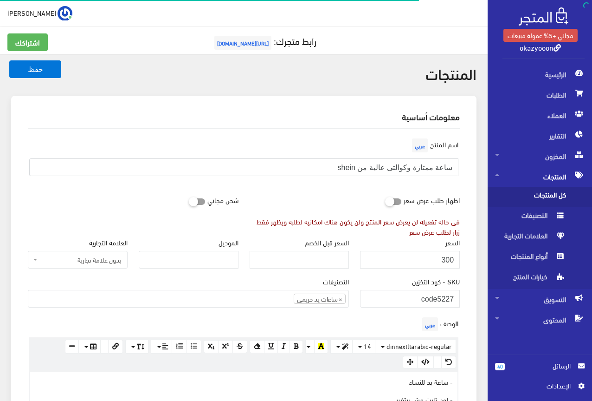
click at [402, 166] on input "ساعة ممتازة وكوالتى عالية من shein" at bounding box center [243, 167] width 429 height 18
click at [449, 261] on input "300" at bounding box center [410, 260] width 100 height 18
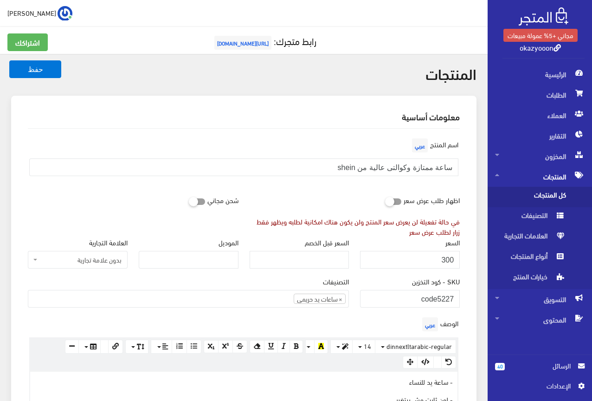
click at [294, 182] on div "اسم المنتج عربي ساعة ممتازة وكوالتى عالية من shein" at bounding box center [243, 159] width 443 height 47
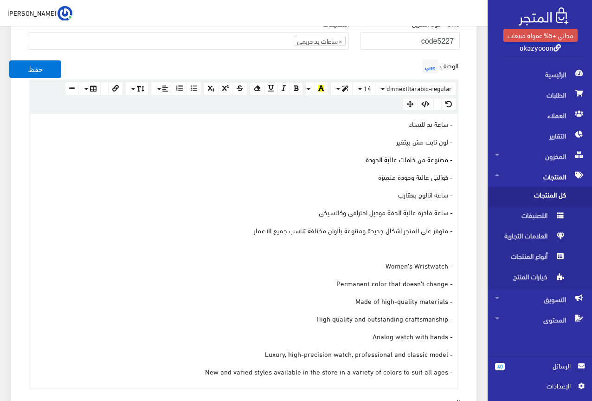
scroll to position [279, 0]
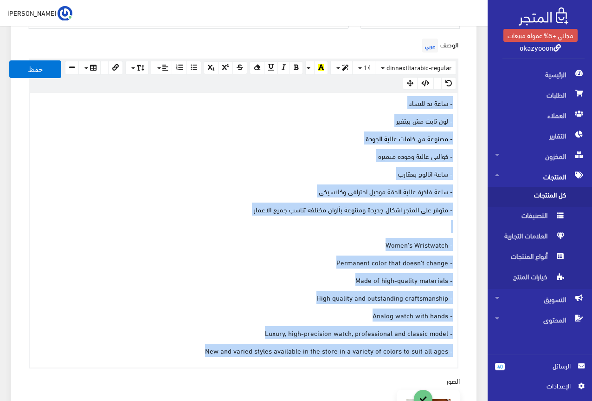
drag, startPoint x: 206, startPoint y: 351, endPoint x: 456, endPoint y: 97, distance: 356.2
click at [456, 97] on div "- ساعة يد للنساء - لون ثابت مش بيتغير - مصنوعة من خامات عالية الجودة - كوالتى ع…" at bounding box center [244, 230] width 428 height 274
copy div "- ساعة يد للنساء - لون ثابت مش بيتغير - مصنوعة من خامات عالية الجودة - كوالتى ع…"
click at [90, 111] on div "- ساعة يد للنساء - لون ثابت مش بيتغير - مصنوعة من خامات عالية الجودة - كوالتى ع…" at bounding box center [244, 230] width 428 height 274
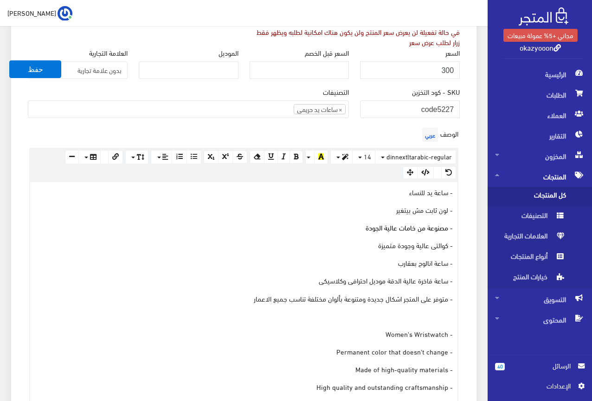
scroll to position [186, 0]
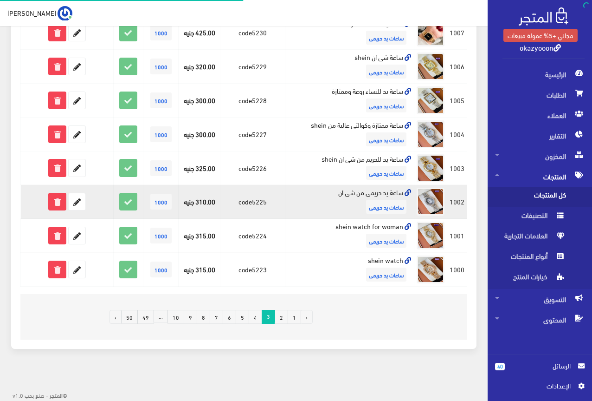
scroll to position [574, 0]
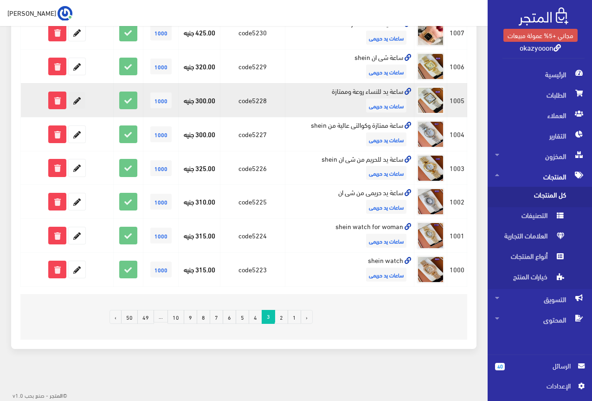
click at [77, 96] on icon at bounding box center [77, 100] width 17 height 17
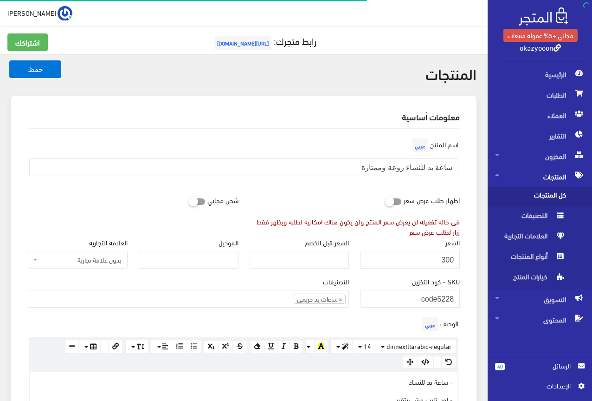
scroll to position [184, 0]
click at [421, 168] on input "ساعة يد للنساء روعة وممتازة" at bounding box center [243, 167] width 429 height 18
click at [447, 258] on input "300" at bounding box center [410, 260] width 100 height 18
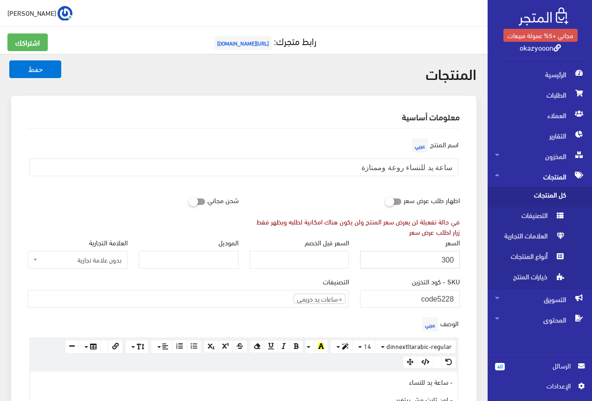
click at [447, 258] on input "300" at bounding box center [410, 260] width 100 height 18
click at [303, 186] on div "اسم المنتج عربي ساعة يد للنساء روعة وممتازة" at bounding box center [243, 163] width 443 height 55
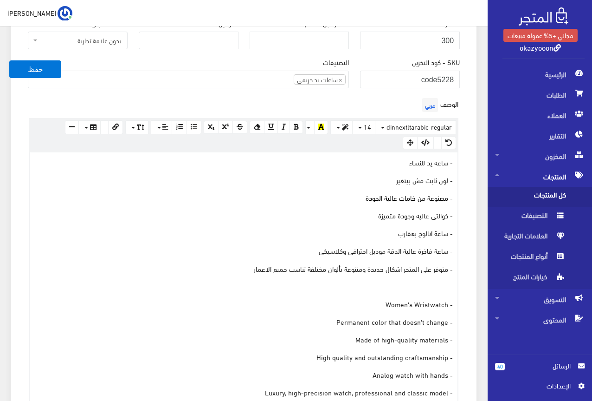
scroll to position [279, 0]
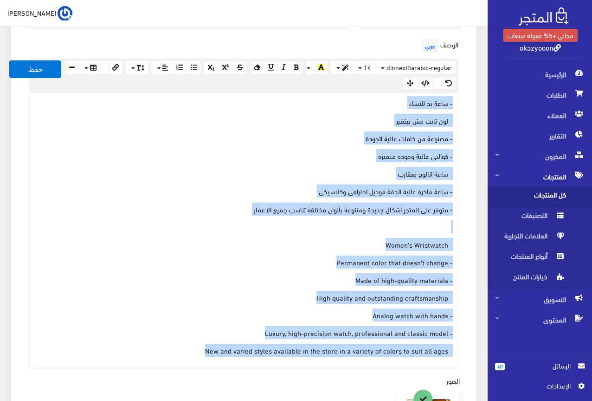
drag, startPoint x: 201, startPoint y: 347, endPoint x: 454, endPoint y: 106, distance: 350.0
click at [459, 105] on div "www.google.com 100% 50% 25% - ساعة يد للنساء - لون ثابت مش بيتغير - مصنوعة من خ…" at bounding box center [243, 230] width 429 height 276
copy div "- ساعة يد للنساء - لون ثابت مش بيتغير - مصنوعة من خامات عالية الجودة - كوالتى ع…"
click at [237, 148] on div "- ساعة يد للنساء - لون ثابت مش بيتغير - مصنوعة من خامات عالية الجودة - كوالتى ع…" at bounding box center [244, 230] width 428 height 274
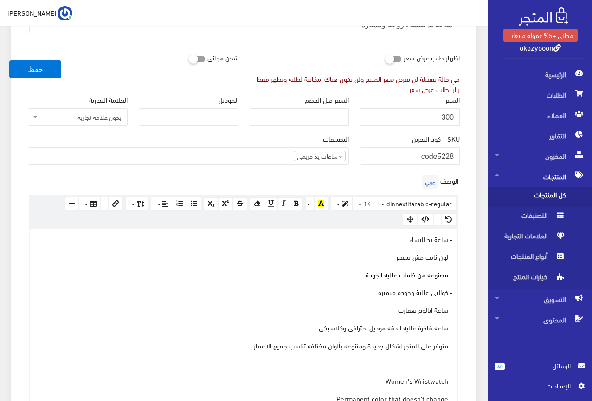
scroll to position [139, 0]
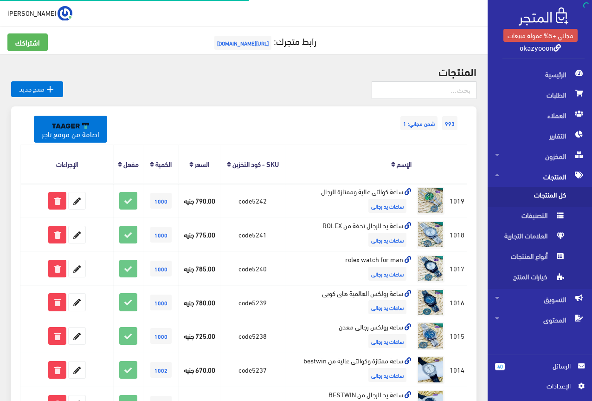
scroll to position [574, 0]
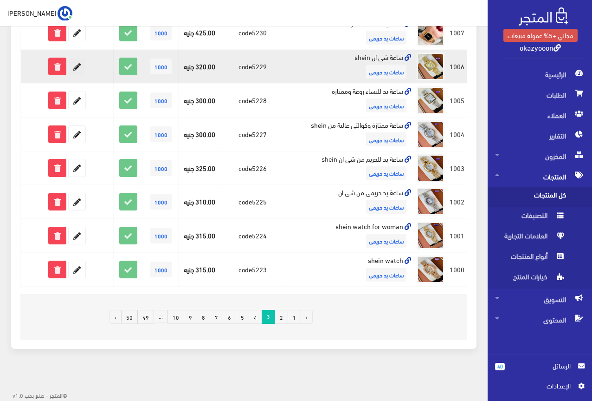
click at [77, 67] on icon at bounding box center [77, 66] width 17 height 17
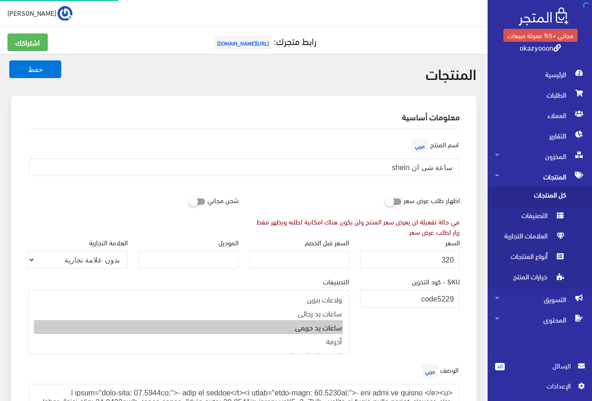
scroll to position [156, 0]
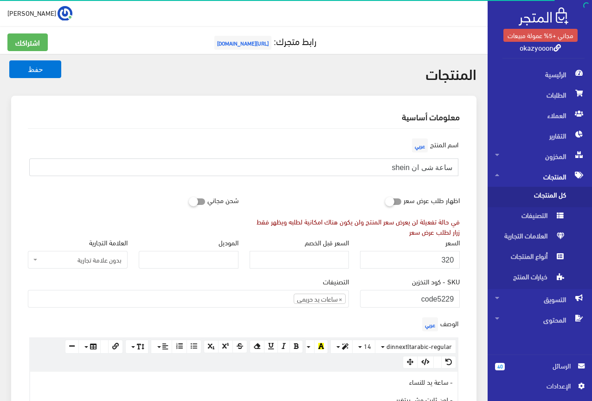
click at [438, 167] on input "ساعة شى ان shein" at bounding box center [243, 167] width 429 height 18
click at [448, 257] on input "320" at bounding box center [410, 260] width 100 height 18
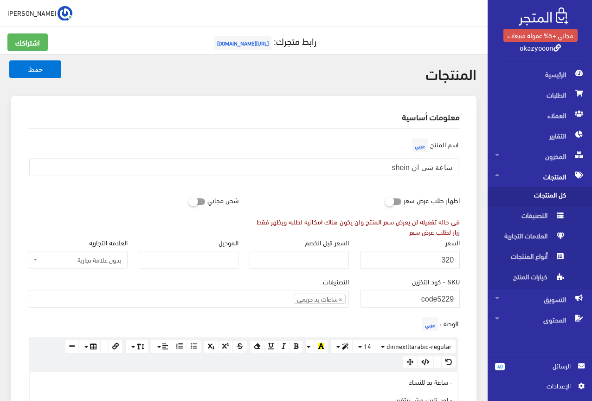
click at [320, 150] on div "اسم المنتج عربي ساعة شى ان shein" at bounding box center [243, 159] width 443 height 47
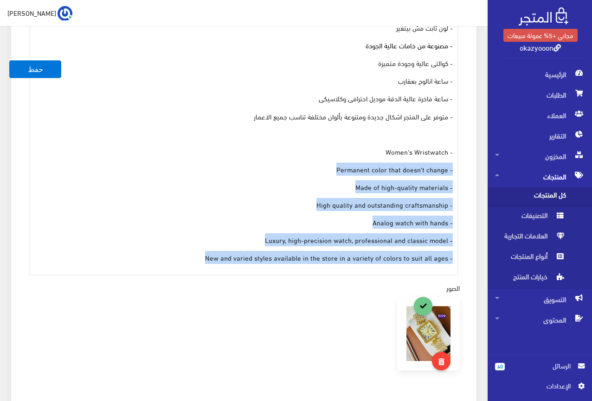
scroll to position [325, 0]
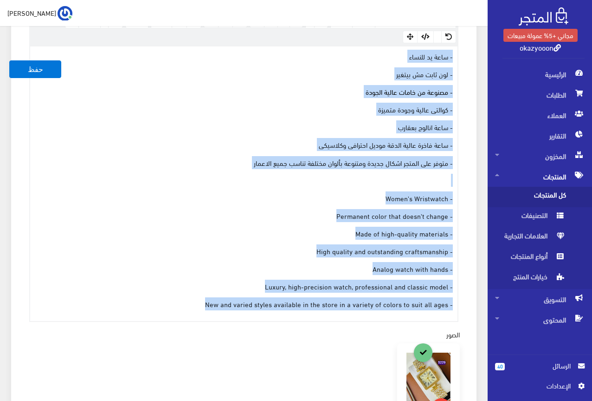
drag, startPoint x: 201, startPoint y: 256, endPoint x: 452, endPoint y: 58, distance: 320.3
click at [452, 58] on div "- ساعة يد للنساء - لون ثابت مش بيتغير - مصنوعة من خامات عالية الجودة - كوالتى ع…" at bounding box center [244, 183] width 428 height 274
copy div "- ساعة يد للنساء - لون ثابت مش بيتغير - مصنوعة من خامات عالية الجودة - كوالتى ع…"
click at [151, 125] on p "- ساعة انالوج بعقارب" at bounding box center [244, 127] width 418 height 10
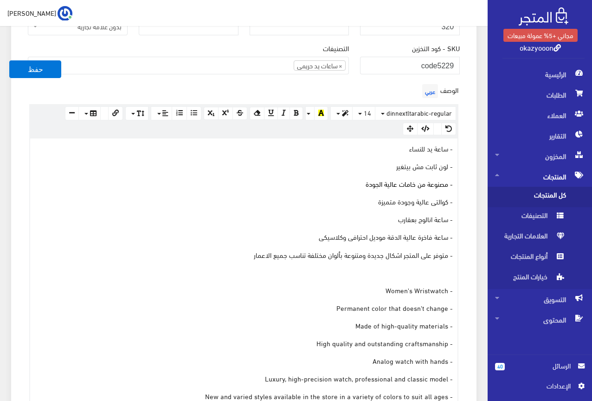
scroll to position [232, 0]
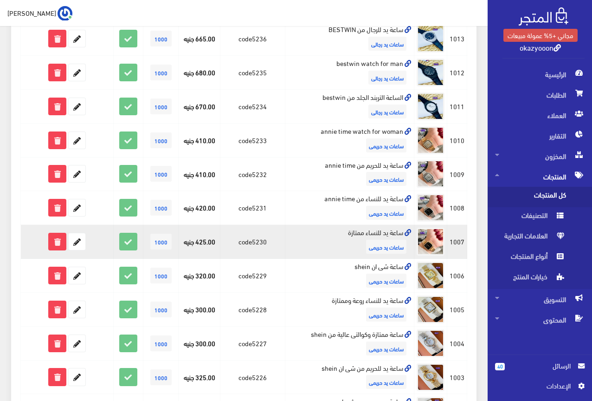
scroll to position [295, 0]
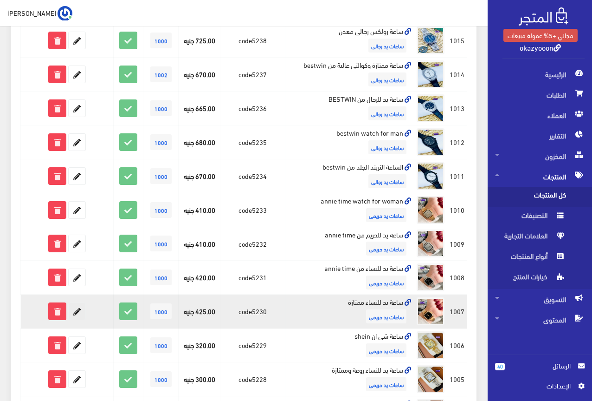
click at [78, 307] on icon at bounding box center [77, 311] width 17 height 17
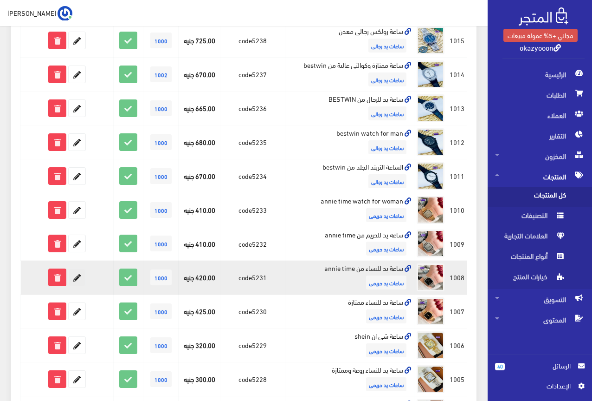
click at [80, 275] on icon at bounding box center [77, 277] width 17 height 17
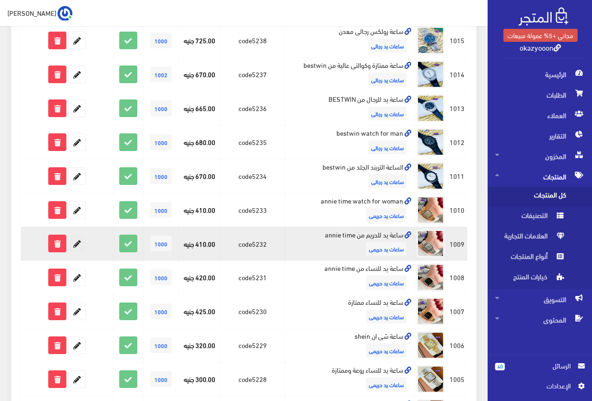
click at [79, 239] on icon at bounding box center [77, 243] width 17 height 17
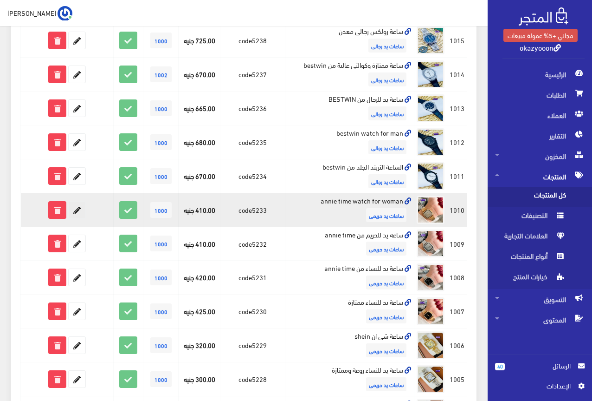
click at [82, 212] on icon at bounding box center [77, 209] width 17 height 17
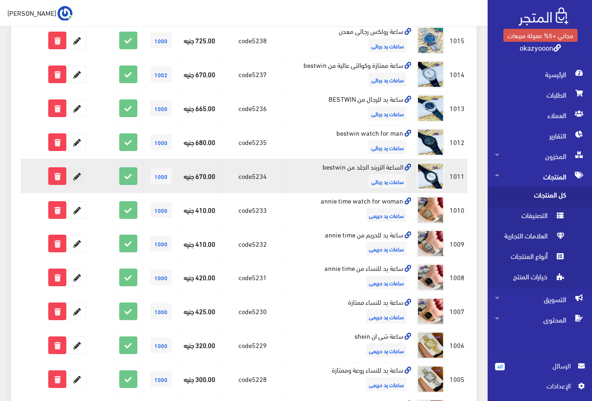
click at [72, 175] on icon at bounding box center [77, 176] width 17 height 17
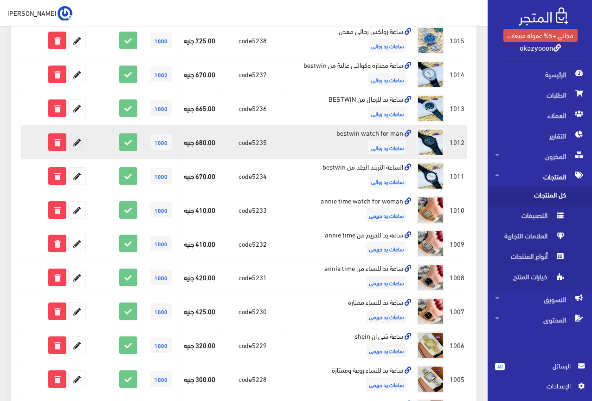
click at [76, 137] on icon at bounding box center [77, 142] width 17 height 17
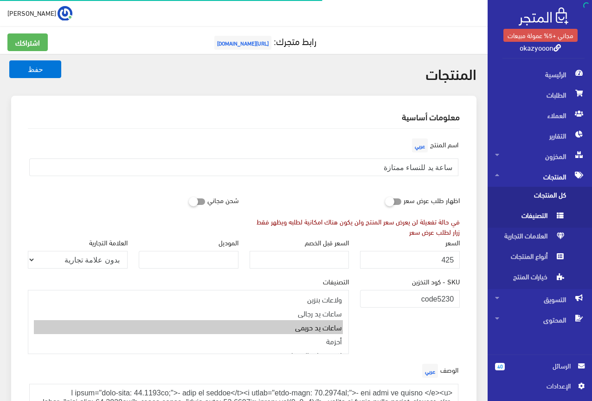
scroll to position [184, 0]
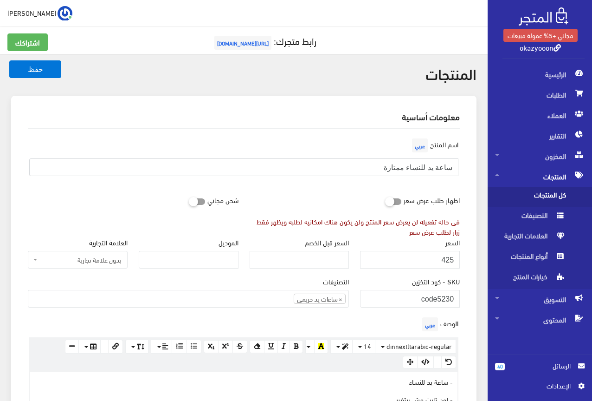
click at [426, 171] on input "ساعة يد للنساء ممتازة" at bounding box center [243, 167] width 429 height 18
click at [450, 261] on input "425" at bounding box center [410, 260] width 100 height 18
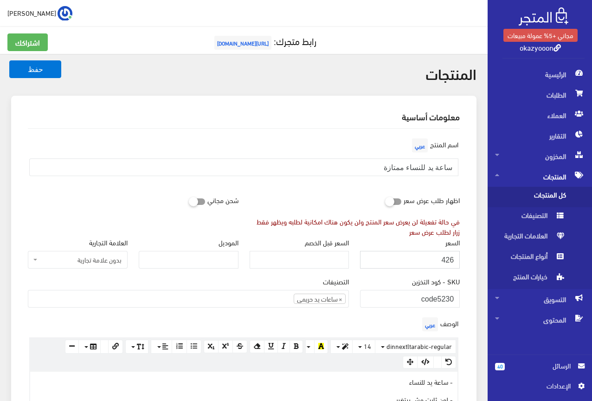
click at [450, 261] on input "426" at bounding box center [410, 260] width 100 height 18
type input "425"
click at [447, 260] on input "425" at bounding box center [410, 260] width 100 height 18
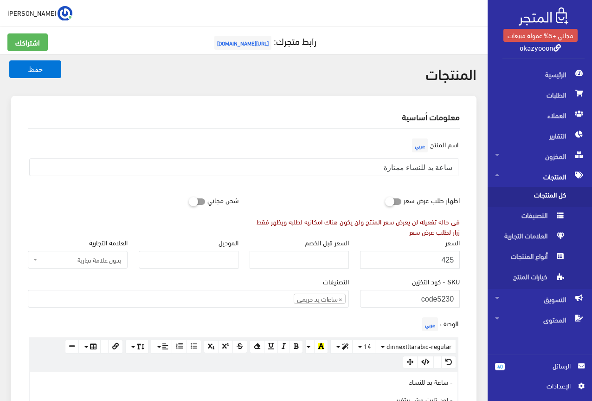
click at [331, 197] on div "اظهار طلب عرض سعر في حالة تفعيلة لن يعرض سعر المنتج ولن يكون هناك امكانية لطلبه…" at bounding box center [355, 213] width 222 height 45
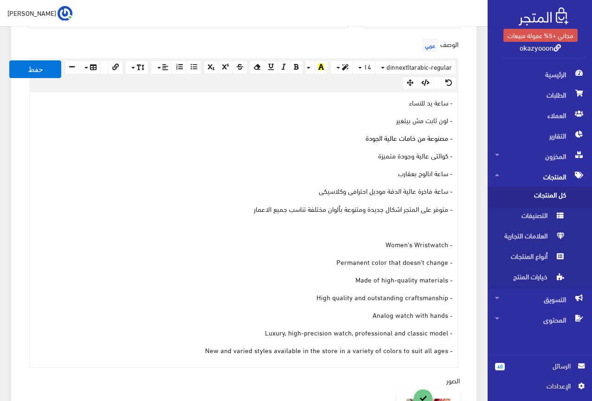
scroll to position [279, 0]
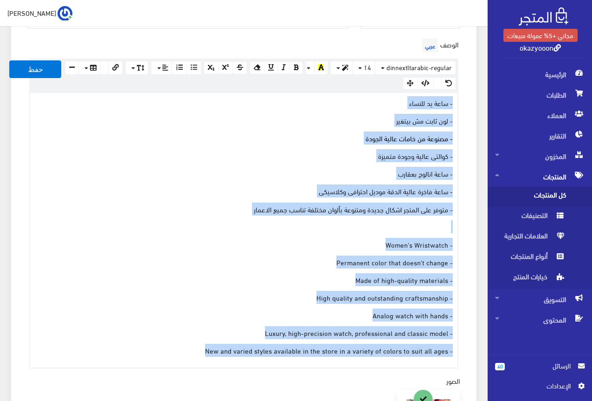
drag, startPoint x: 204, startPoint y: 350, endPoint x: 462, endPoint y: 102, distance: 357.5
click at [462, 102] on div "الوصف عربي × Insert Image Select from files Image URL Insert Image × Insert Lin…" at bounding box center [243, 202] width 443 height 332
copy div "- ساعة يد للنساء - لون ثابت مش بيتغير - مصنوعة من خامات عالية الجودة - كوالتى ع…"
click at [111, 105] on p "- ساعة يد للنساء" at bounding box center [244, 102] width 418 height 10
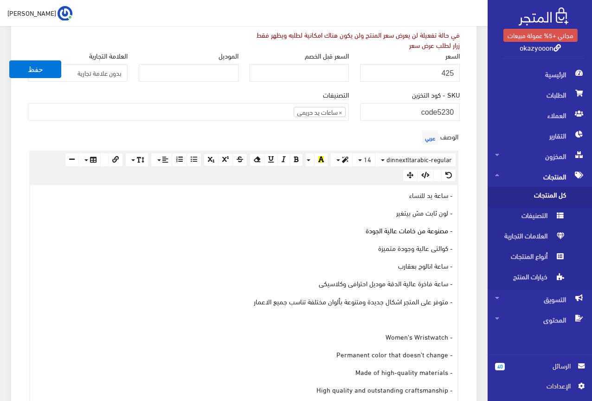
scroll to position [186, 0]
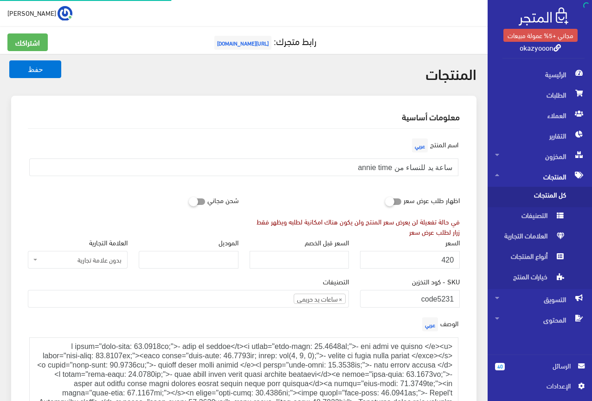
scroll to position [184, 0]
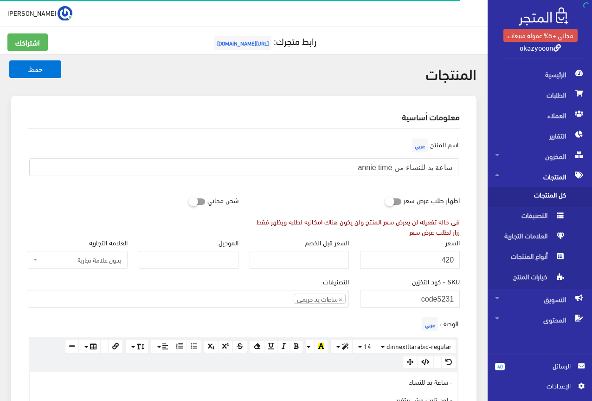
click at [420, 167] on input "ساعة يد للنساء من annie time" at bounding box center [243, 167] width 429 height 18
click at [447, 263] on input "420" at bounding box center [410, 260] width 100 height 18
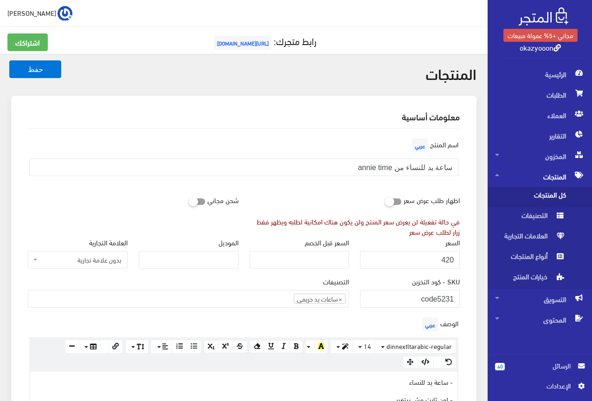
click at [298, 154] on div "اسم المنتج عربي ساعة يد للنساء من annie time" at bounding box center [243, 159] width 443 height 47
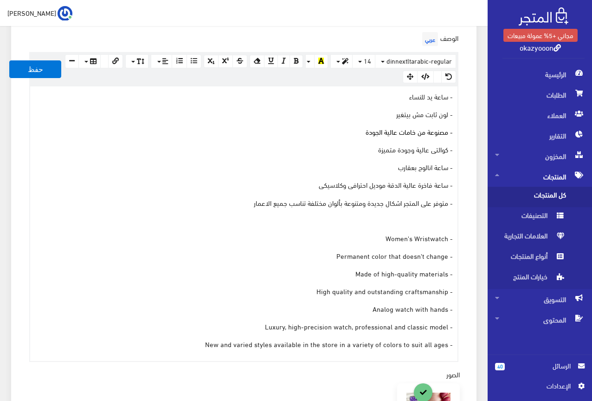
scroll to position [325, 0]
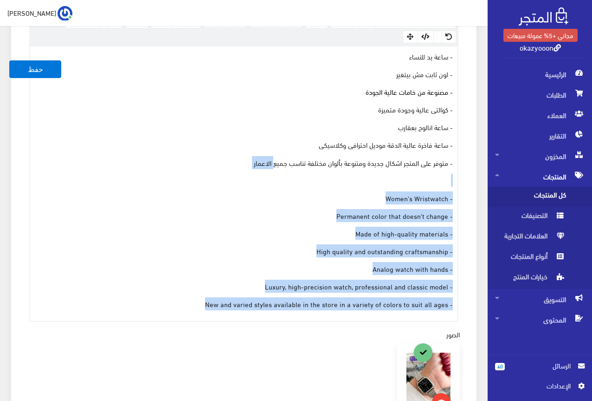
drag, startPoint x: 200, startPoint y: 303, endPoint x: 366, endPoint y: 95, distance: 265.9
click at [303, 129] on div "- ساعة يد للنساء - لون ثابت مش بيتغير - مصنوعة من خامات عالية الجودة - كوالتى ع…" at bounding box center [244, 183] width 428 height 274
drag, startPoint x: 366, startPoint y: 95, endPoint x: 459, endPoint y: 64, distance: 98.1
click at [459, 64] on div "www.google.com 100% 50% 25% - ساعة يد للنساء - لون ثابت مش بيتغير - مصنوعة من خ…" at bounding box center [243, 183] width 429 height 276
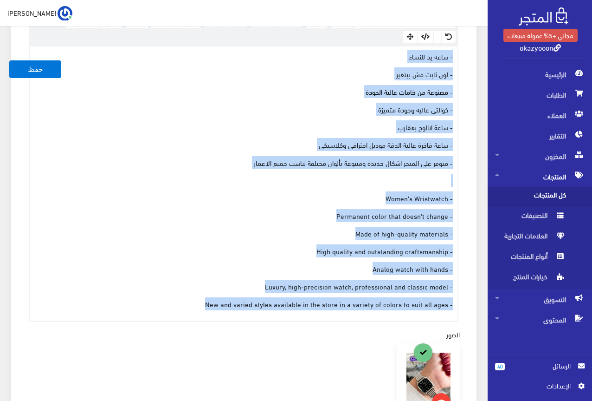
drag, startPoint x: 204, startPoint y: 305, endPoint x: 459, endPoint y: 51, distance: 359.4
click at [459, 51] on div "www.google.com 100% 50% 25% - ساعة يد للنساء - لون ثابت مش بيتغير - مصنوعة من خ…" at bounding box center [243, 183] width 429 height 276
copy div "- ساعة يد للنساء - لون ثابت مش بيتغير - مصنوعة من خامات عالية الجودة - كوالتى ع…"
click at [128, 103] on div "- ساعة يد للنساء - لون ثابت مش بيتغير - مصنوعة من خامات عالية الجودة - كوالتى ع…" at bounding box center [244, 183] width 428 height 274
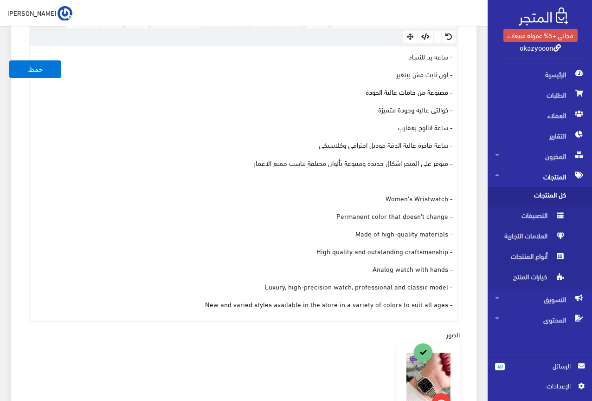
scroll to position [186, 0]
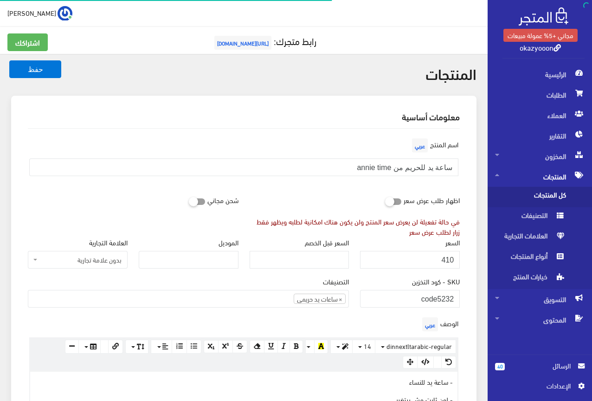
scroll to position [184, 0]
click at [402, 167] on input "ساعة يد للحريم من annie time" at bounding box center [243, 167] width 429 height 18
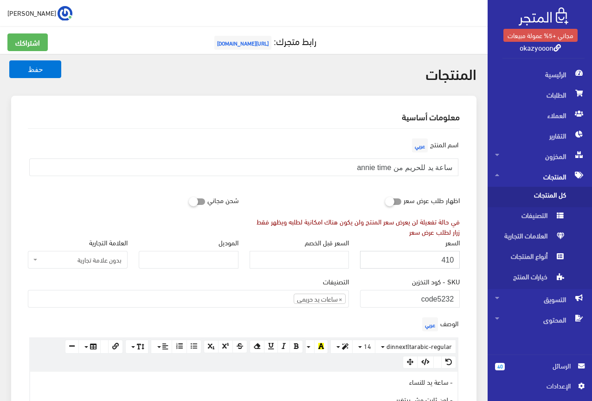
click at [448, 260] on input "410" at bounding box center [410, 260] width 100 height 18
click at [252, 145] on div "اسم المنتج عربي ساعة يد للحريم من annie time" at bounding box center [243, 159] width 443 height 47
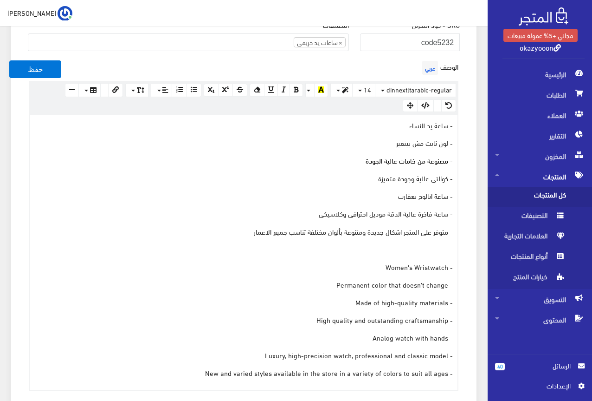
scroll to position [279, 0]
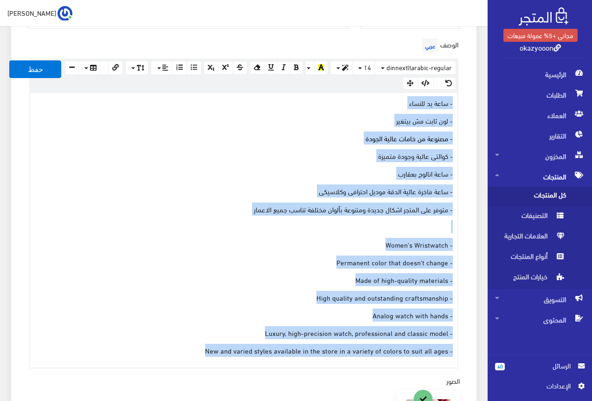
drag, startPoint x: 175, startPoint y: 350, endPoint x: 466, endPoint y: 103, distance: 381.0
click at [466, 103] on div "الوصف عربي × Insert Image Select from files Image URL Insert Image × Insert Lin…" at bounding box center [243, 202] width 443 height 332
copy div "- ساعة يد للنساء - لون ثابت مش بيتغير - مصنوعة من خامات عالية الجودة - كوالتى ع…"
click at [140, 130] on div "- ساعة يد للنساء - لون ثابت مش بيتغير - مصنوعة من خامات عالية الجودة - كوالتى ع…" at bounding box center [244, 230] width 428 height 274
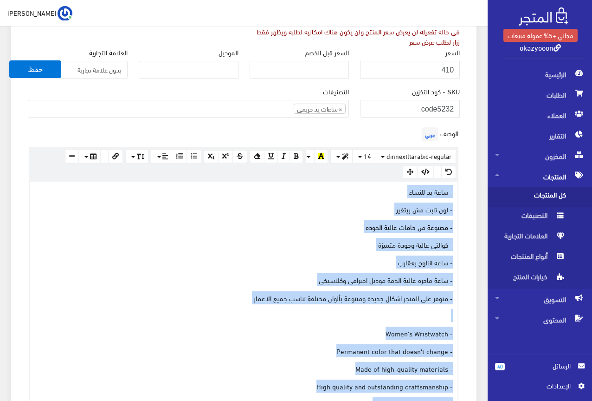
scroll to position [186, 0]
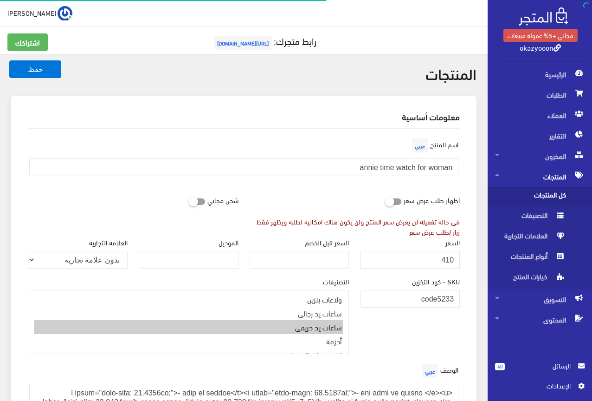
scroll to position [156, 0]
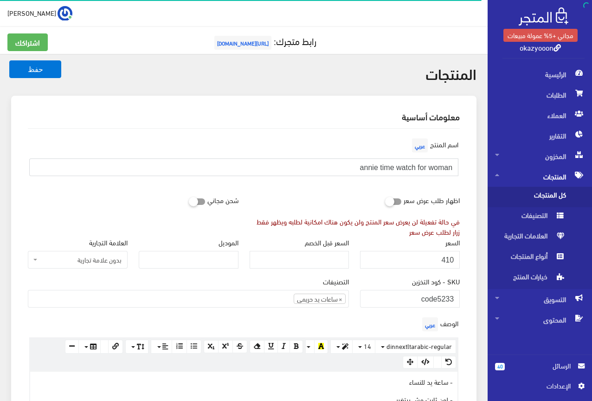
click at [395, 168] on input "annie time watch for woman" at bounding box center [243, 167] width 429 height 18
click at [448, 259] on input "410" at bounding box center [410, 260] width 100 height 18
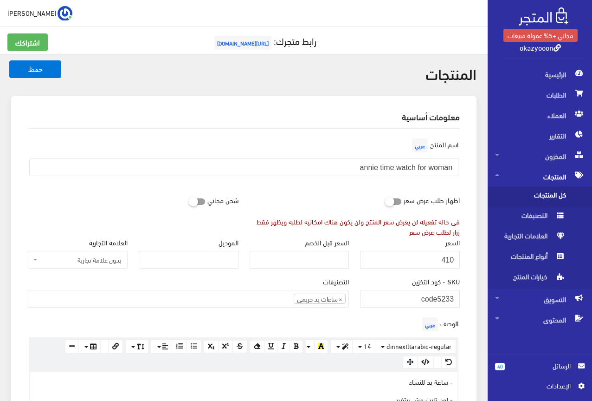
click at [344, 154] on div "اسم [PERSON_NAME] [PERSON_NAME] time watch for woman" at bounding box center [243, 159] width 443 height 47
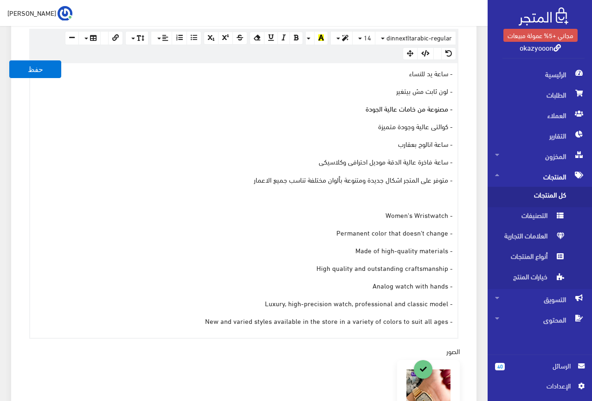
scroll to position [325, 0]
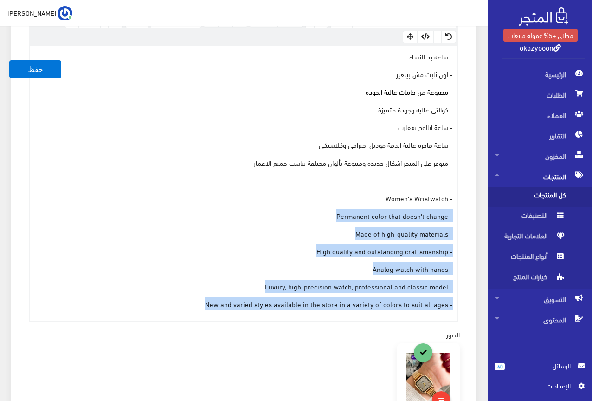
drag, startPoint x: 205, startPoint y: 305, endPoint x: 343, endPoint y: 180, distance: 186.7
click at [337, 182] on div "- ساعة يد للنساء - لون ثابت مش بيتغير - مصنوعة من خامات عالية الجودة - كوالتى ع…" at bounding box center [244, 183] width 428 height 274
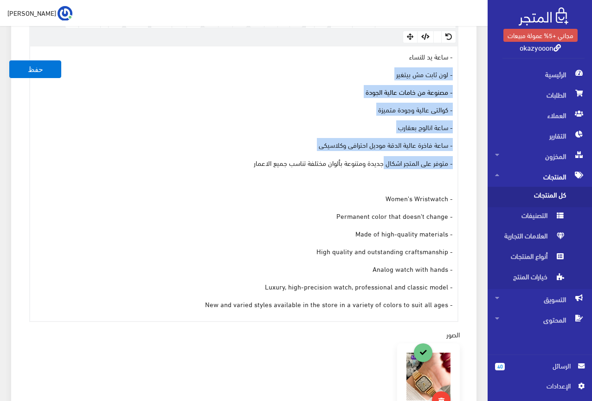
drag, startPoint x: 420, startPoint y: 131, endPoint x: 466, endPoint y: 73, distance: 73.4
click at [466, 73] on div "الوصف عربي × Insert Image Select from files Image URL Insert Image × Insert Lin…" at bounding box center [243, 156] width 443 height 332
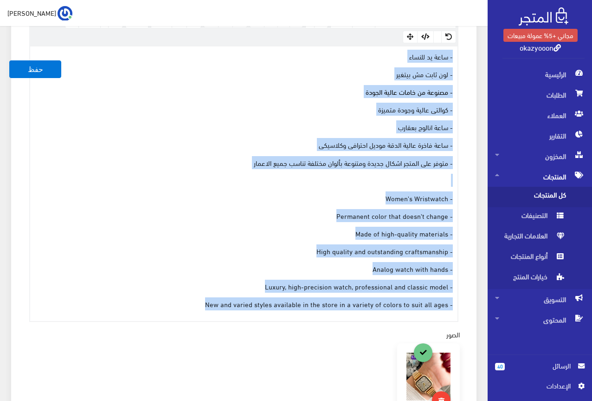
drag, startPoint x: 182, startPoint y: 302, endPoint x: 455, endPoint y: 54, distance: 368.1
click at [455, 54] on div "- ساعة يد للنساء - لون ثابت مش بيتغير - مصنوعة من خامات عالية الجودة - كوالتى ع…" at bounding box center [244, 183] width 428 height 274
copy div "- ساعة يد للنساء - لون ثابت مش بيتغير - مصنوعة من خامات عالية الجودة - كوالتى ع…"
click at [116, 96] on p "- مصنوعة من خامات عالية الجودة" at bounding box center [244, 91] width 418 height 10
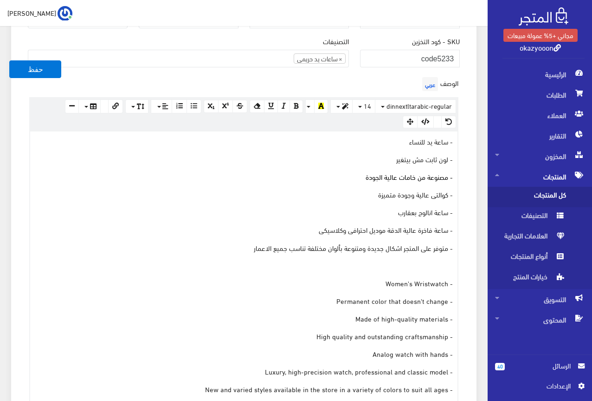
scroll to position [232, 0]
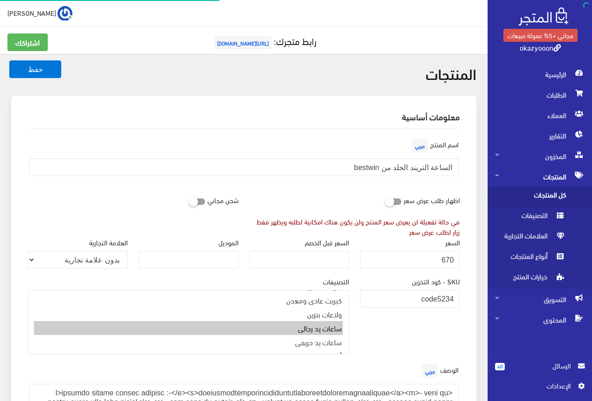
scroll to position [173, 0]
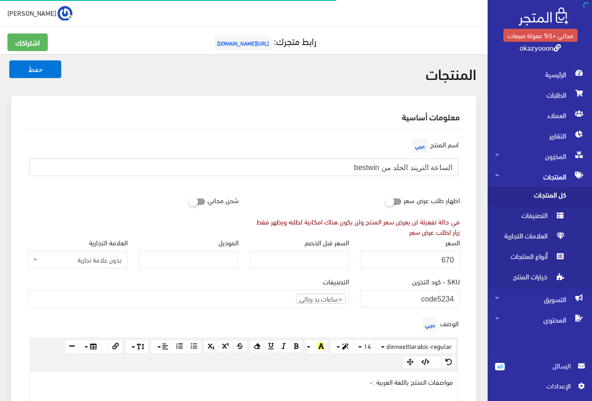
click at [400, 166] on input "الساعة التريند الجلد من bestwin" at bounding box center [243, 167] width 429 height 18
click at [451, 259] on input "670" at bounding box center [410, 260] width 100 height 18
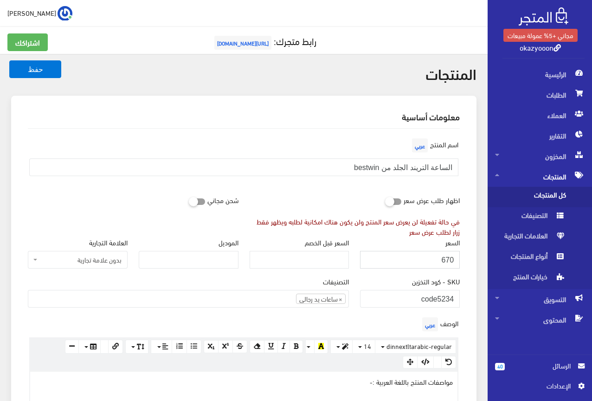
click at [451, 259] on input "670" at bounding box center [410, 260] width 100 height 18
click at [305, 136] on div "اسم المنتج عربي الساعة التريند الجلد من bestwin" at bounding box center [243, 159] width 443 height 47
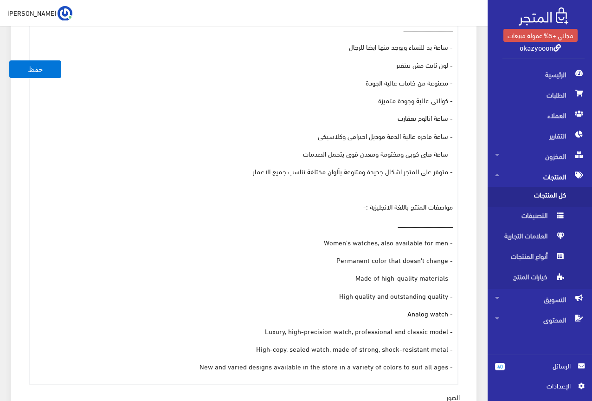
scroll to position [279, 0]
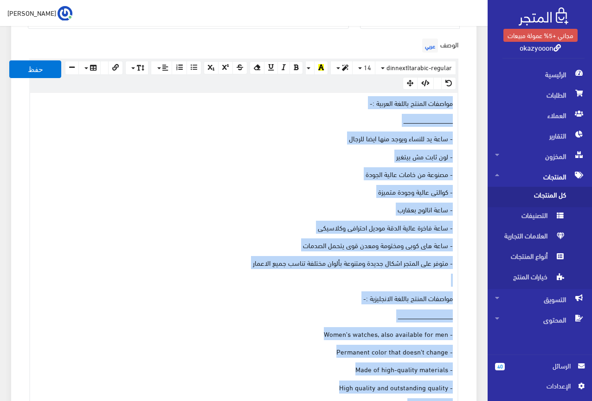
drag, startPoint x: 188, startPoint y: 317, endPoint x: 483, endPoint y: 100, distance: 365.9
click at [483, 100] on div "المنتجات حفظ معلومات أساسية اسم المنتج عربي" at bounding box center [244, 409] width 488 height 1268
copy div "loremip dolors ametco adipisc :- elitseddoeiusmodtemporincididuntutlaboreetdolo…"
click at [70, 100] on p "مواصفات المنتج باللغة العربية :-" at bounding box center [244, 102] width 418 height 10
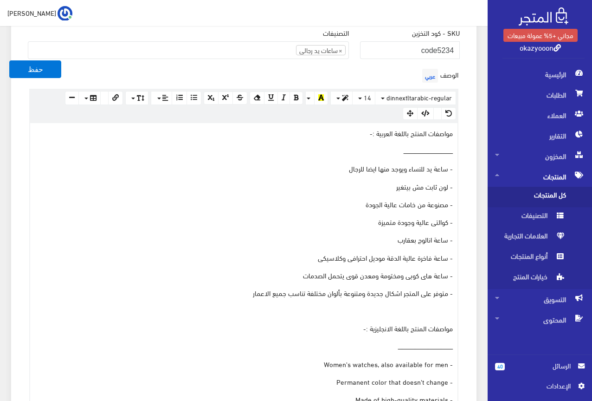
scroll to position [232, 0]
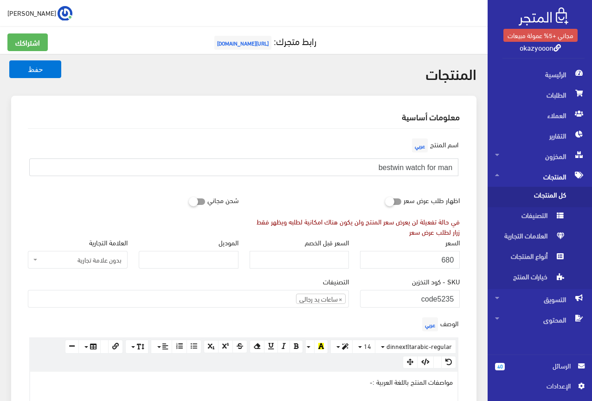
click at [413, 165] on input "bestwin watch for man" at bounding box center [243, 167] width 429 height 18
click at [448, 259] on input "680" at bounding box center [410, 260] width 100 height 18
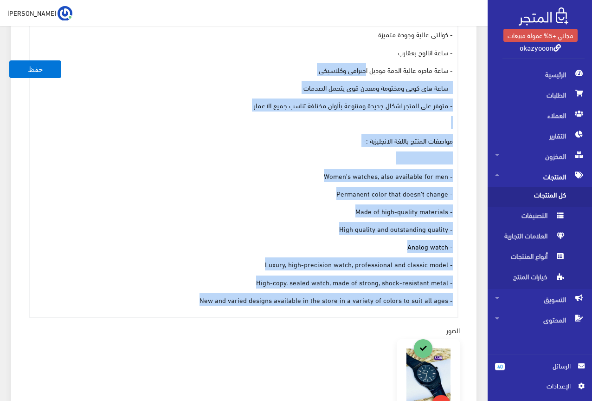
scroll to position [325, 0]
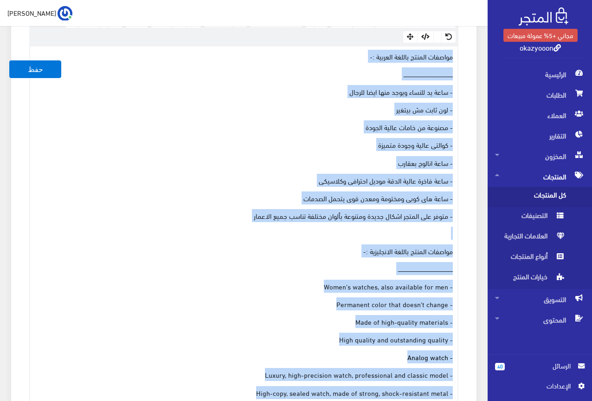
drag, startPoint x: 180, startPoint y: 273, endPoint x: 467, endPoint y: 59, distance: 358.4
click at [467, 59] on div "اسم المنتج عربي bestwin watch for man اظهار طلب عرض سعر في حالة تفعيلة لن يعرض …" at bounding box center [243, 287] width 447 height 967
copy div "loremip dolors ametco adipisc :- elitseddoeiusmodtemporincididuntutlaboreetdolo…"
click at [109, 97] on div "مواصفات المنتج باللغة العربية :- ــــــــــــــــــــــــــــــــــــــــــــــ…" at bounding box center [244, 236] width 428 height 381
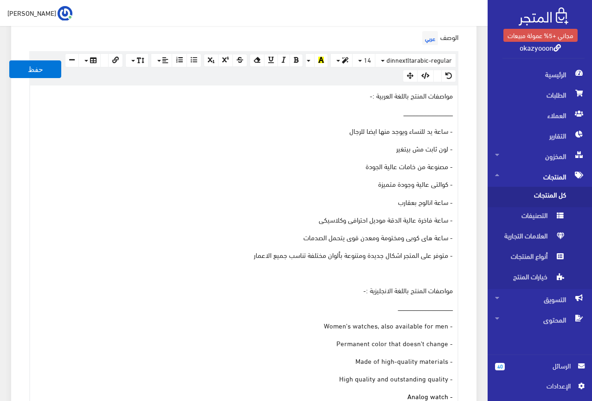
scroll to position [232, 0]
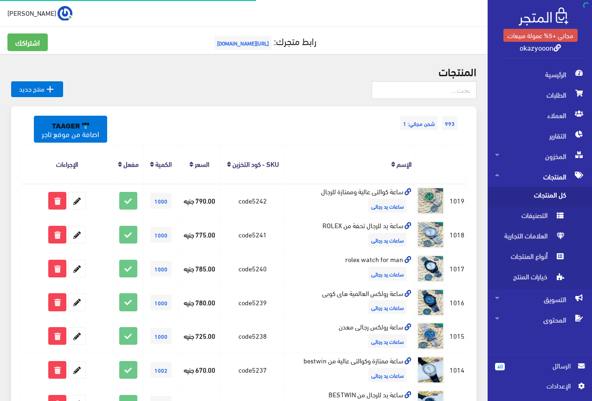
scroll to position [295, 0]
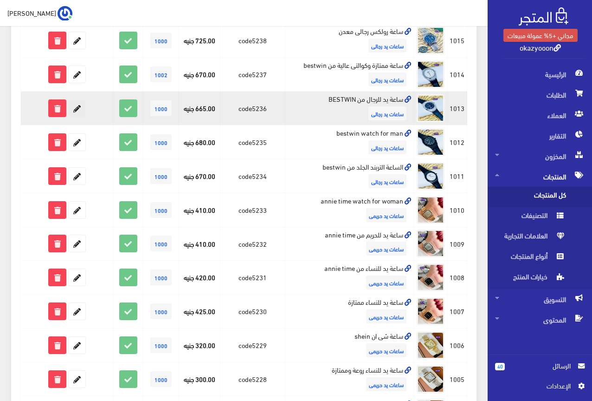
click at [74, 104] on icon at bounding box center [77, 108] width 17 height 17
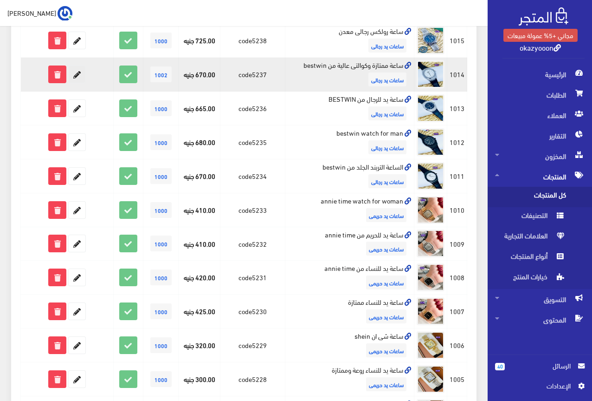
click at [77, 73] on icon at bounding box center [77, 74] width 17 height 17
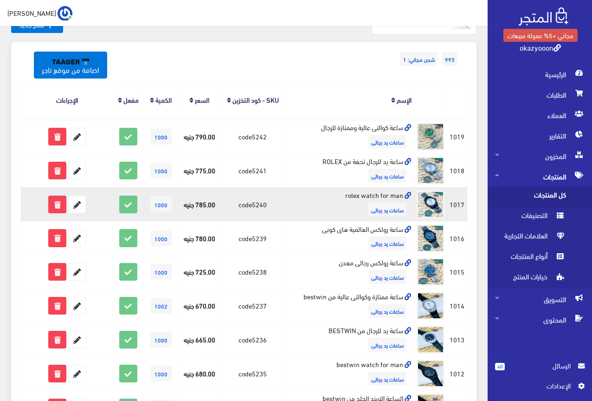
scroll to position [63, 0]
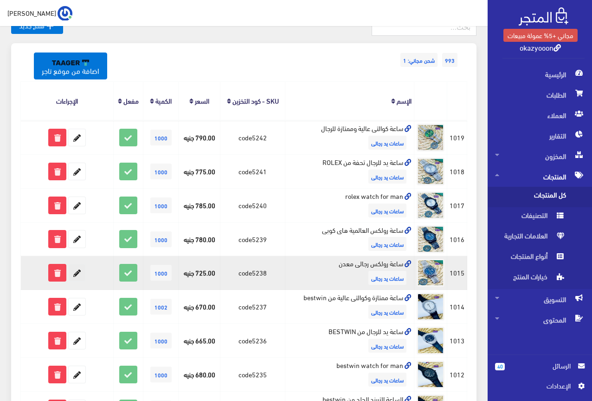
click at [79, 272] on icon at bounding box center [77, 272] width 17 height 17
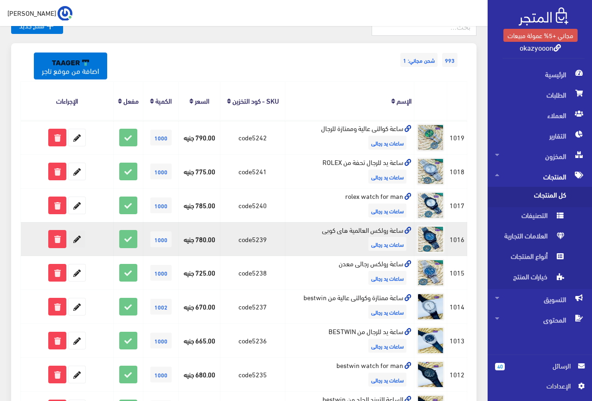
click at [80, 235] on icon at bounding box center [77, 238] width 17 height 17
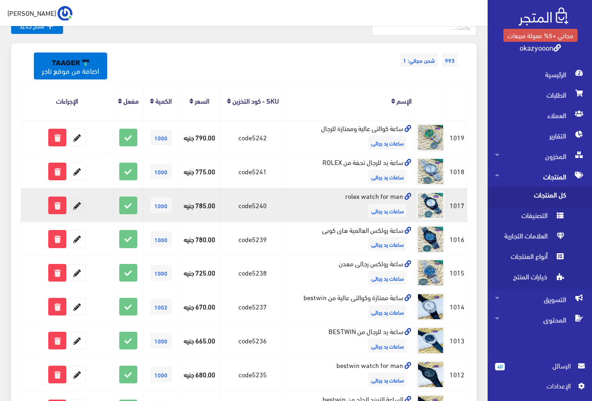
click at [78, 203] on icon at bounding box center [77, 205] width 17 height 17
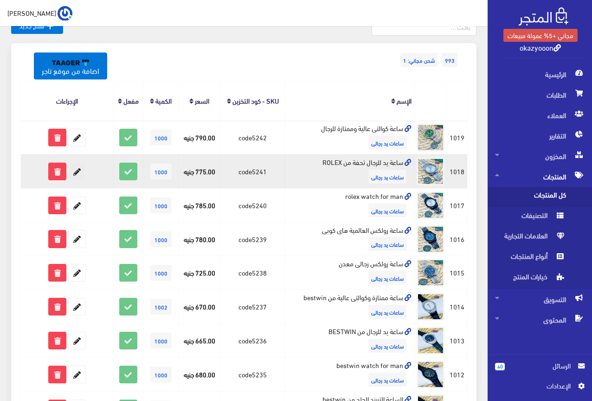
click at [76, 167] on icon at bounding box center [77, 171] width 17 height 17
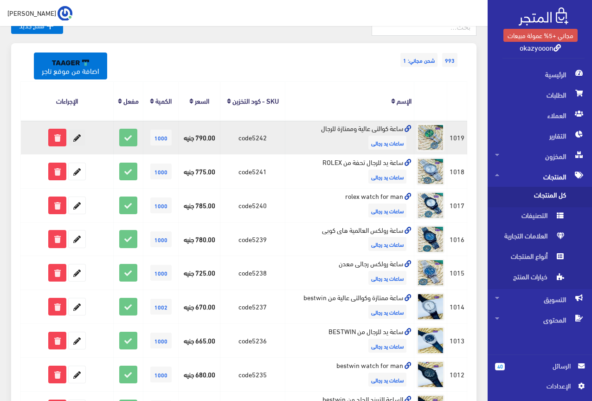
click at [75, 138] on icon at bounding box center [77, 137] width 17 height 17
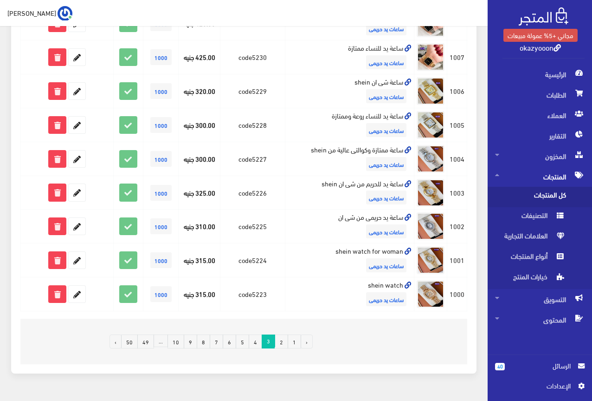
scroll to position [574, 0]
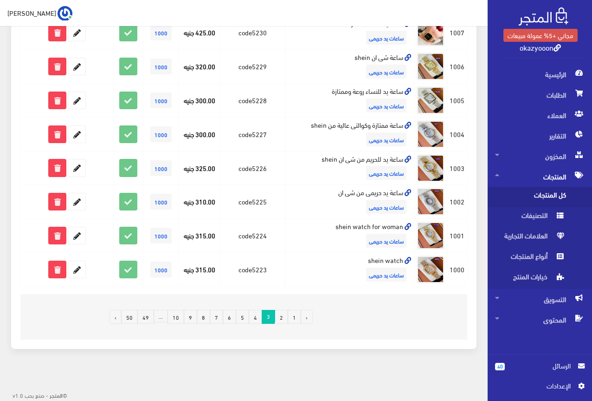
click at [281, 316] on link "2" at bounding box center [281, 317] width 13 height 14
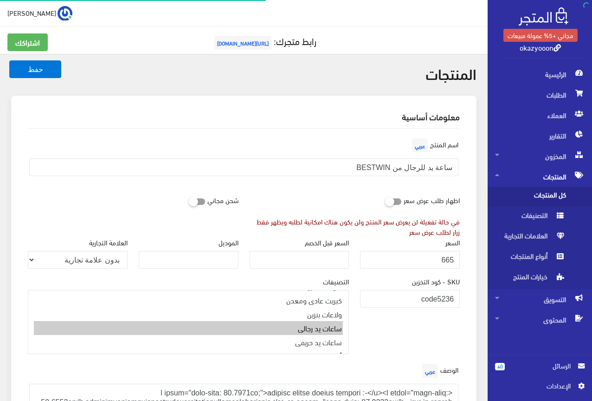
scroll to position [173, 0]
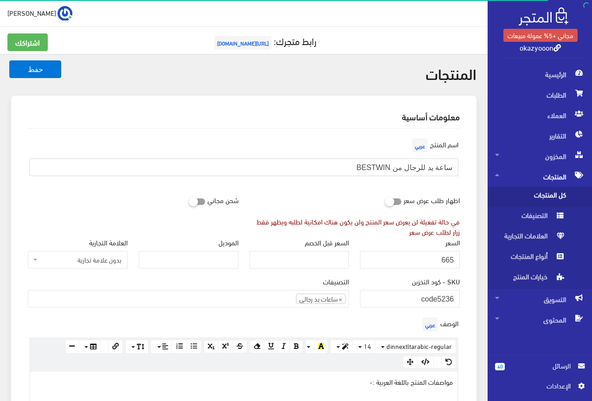
click at [439, 169] on input "ساعة يد للرجال من BESTWIN" at bounding box center [243, 167] width 429 height 18
click at [279, 196] on div "اظهار طلب عرض سعر في حالة تفعيلة لن يعرض سعر المنتج ولن يكون هناك امكانية لطلبه…" at bounding box center [355, 213] width 222 height 45
click at [447, 258] on input "665" at bounding box center [410, 260] width 100 height 18
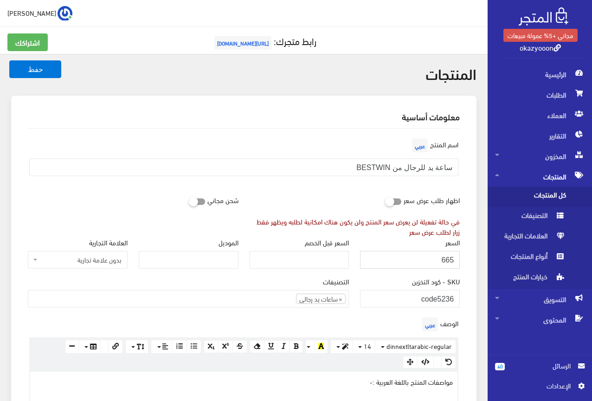
click at [447, 258] on input "665" at bounding box center [410, 260] width 100 height 18
click at [306, 194] on div "اظهار طلب عرض سعر في حالة تفعيلة لن يعرض سعر المنتج ولن يكون هناك امكانية لطلبه…" at bounding box center [355, 213] width 222 height 45
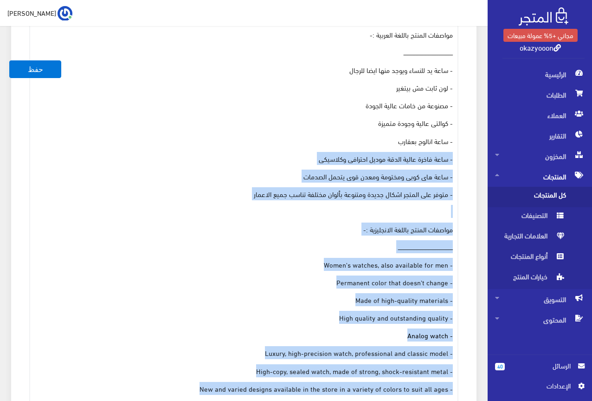
scroll to position [325, 0]
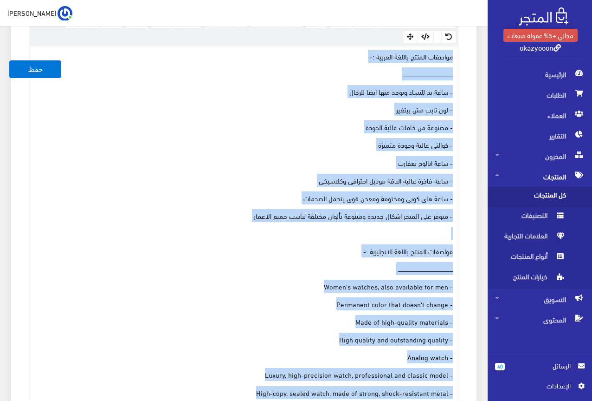
drag, startPoint x: 188, startPoint y: 359, endPoint x: 466, endPoint y: 58, distance: 409.7
click at [466, 58] on div "الوصف عربي × Insert Image Select from files Image URL Insert Image × Insert Lin…" at bounding box center [243, 209] width 443 height 438
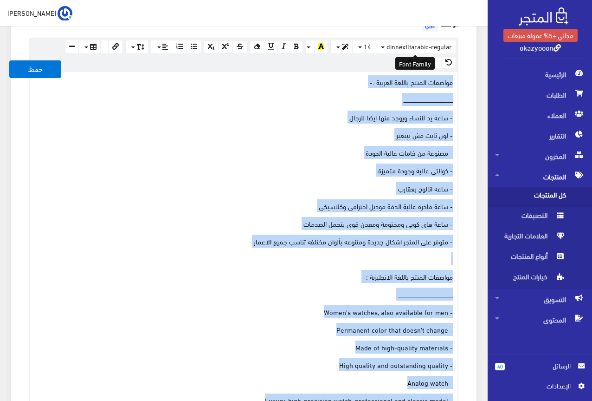
scroll to position [279, 0]
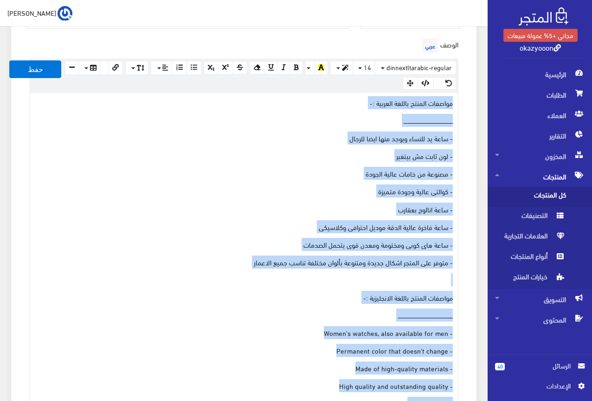
drag, startPoint x: 439, startPoint y: 58, endPoint x: 403, endPoint y: 102, distance: 57.1
copy div "loremip dolors ametco adipisc :- elitseddoeiusmodtemporincididuntutlaboreetdolo…"
click at [100, 97] on p "مواصفات المنتج باللغة العربية :-" at bounding box center [244, 102] width 418 height 10
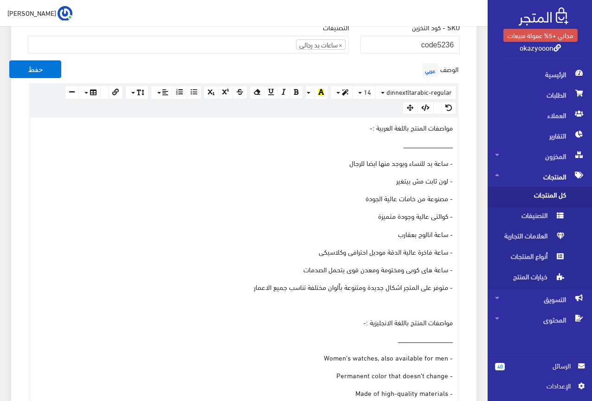
scroll to position [232, 0]
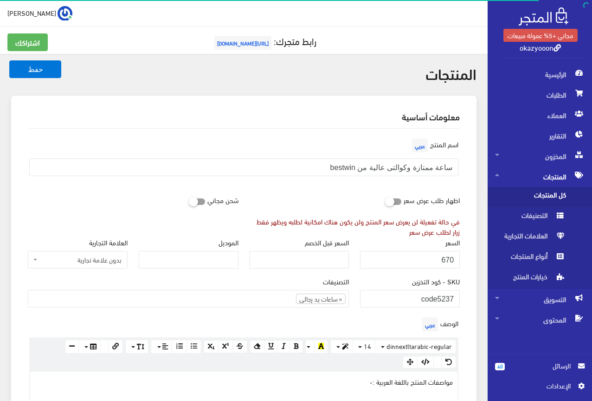
scroll to position [173, 0]
click at [372, 164] on input "ساعة ممتازة وكوالتى عالية من bestwin" at bounding box center [243, 167] width 429 height 18
click at [450, 258] on input "670" at bounding box center [410, 260] width 100 height 18
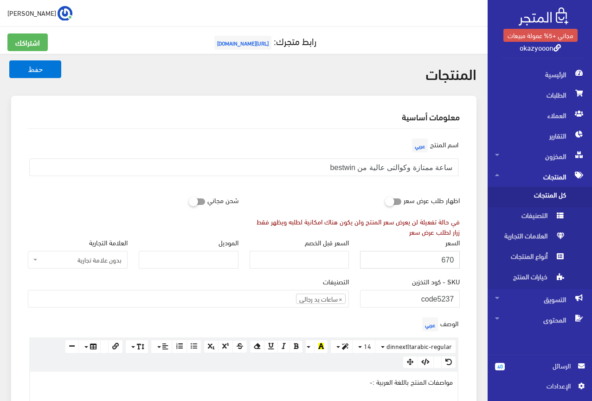
click at [450, 258] on input "670" at bounding box center [410, 260] width 100 height 18
click at [261, 204] on div "اظهار طلب عرض سعر في حالة تفعيلة لن يعرض سعر المنتج ولن يكون هناك امكانية لطلبه…" at bounding box center [355, 213] width 222 height 45
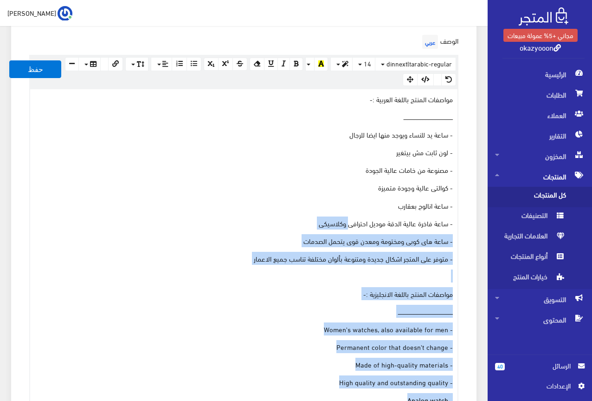
scroll to position [279, 0]
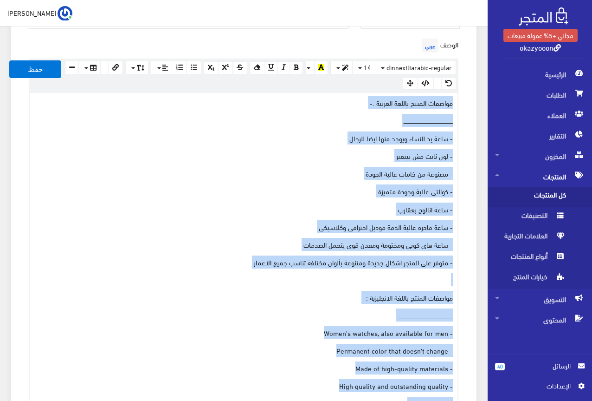
drag, startPoint x: 194, startPoint y: 361, endPoint x: 464, endPoint y: 100, distance: 375.6
click at [464, 100] on div "الوصف عربي × Insert Image Select from files Image URL Insert Image × Insert Lin…" at bounding box center [243, 255] width 443 height 438
copy div "loremip dolors ametco adipisc :- elitseddoeiusmodtemporincididuntutlaboreetdolo…"
click at [125, 146] on div "مواصفات المنتج باللغة العربية :- ــــــــــــــــــــــــــــــــــــــــــــــ…" at bounding box center [244, 283] width 428 height 381
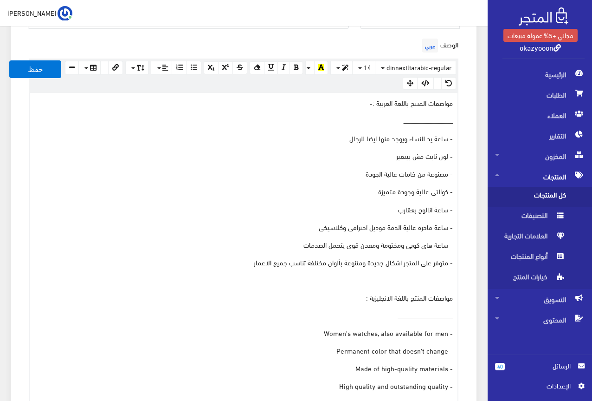
scroll to position [232, 0]
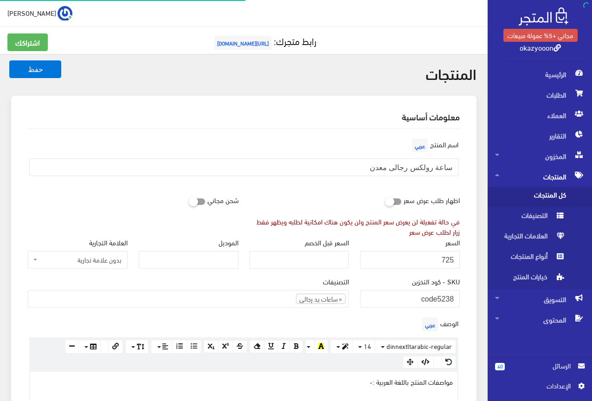
scroll to position [173, 0]
click at [414, 169] on input "ساعة رولكس رجالى معدن" at bounding box center [243, 167] width 429 height 18
click at [446, 260] on input "725" at bounding box center [410, 260] width 100 height 18
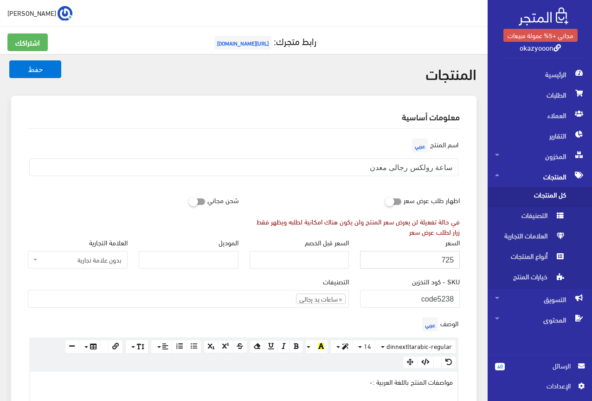
click at [446, 260] on input "725" at bounding box center [410, 260] width 100 height 18
click at [299, 117] on h2 "معلومات أساسية" at bounding box center [244, 116] width 432 height 8
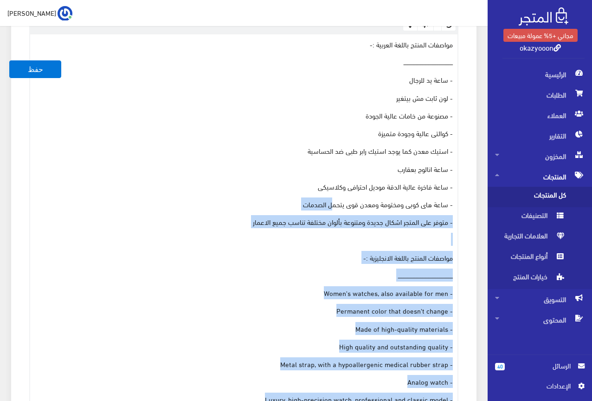
scroll to position [325, 0]
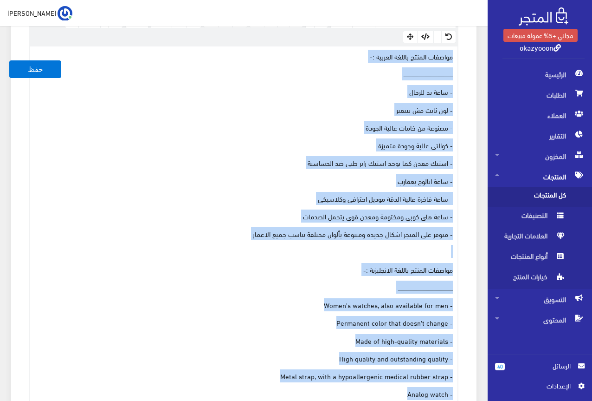
drag, startPoint x: 182, startPoint y: 313, endPoint x: 472, endPoint y: 49, distance: 391.7
click at [472, 49] on div "معلومات أساسية اسم المنتج عربي ساعة رولكس رجالى معدن اظهار طلب عرض سعر في حالة …" at bounding box center [244, 295] width 466 height 1048
copy div "loremip dolors ametco adipisc :- elitseddoeiusmodtemporincididuntutlaboreetdolo…"
click at [109, 93] on p "- ساعة يد للرجال" at bounding box center [244, 91] width 418 height 10
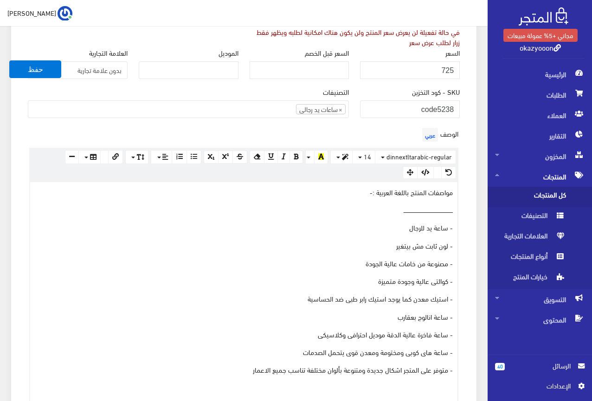
scroll to position [186, 0]
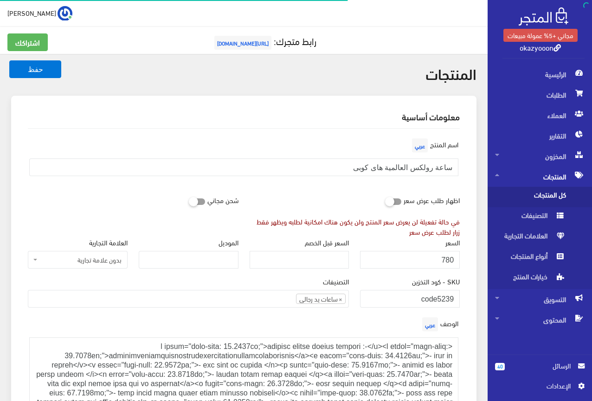
scroll to position [173, 0]
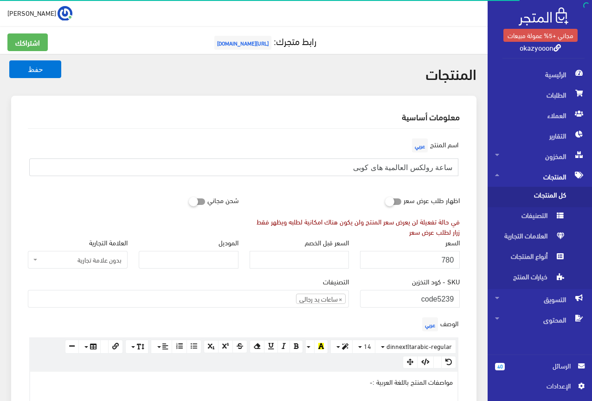
click at [381, 169] on input "ساعة رولكس العالمية هاى كوبى" at bounding box center [243, 167] width 429 height 18
click at [305, 184] on div "اسم المنتج عربي ساعة رولكس العالمية هاى كوبى" at bounding box center [243, 163] width 443 height 55
click at [448, 257] on input "780" at bounding box center [410, 260] width 100 height 18
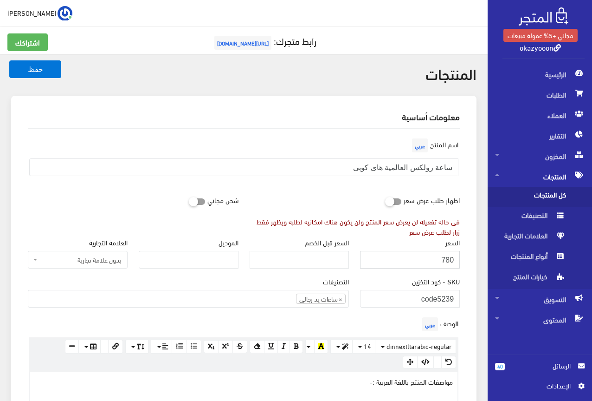
click at [448, 257] on input "780" at bounding box center [410, 260] width 100 height 18
click at [246, 141] on div "اسم المنتج عربي ساعة رولكس العالمية هاى كوبى" at bounding box center [243, 159] width 443 height 47
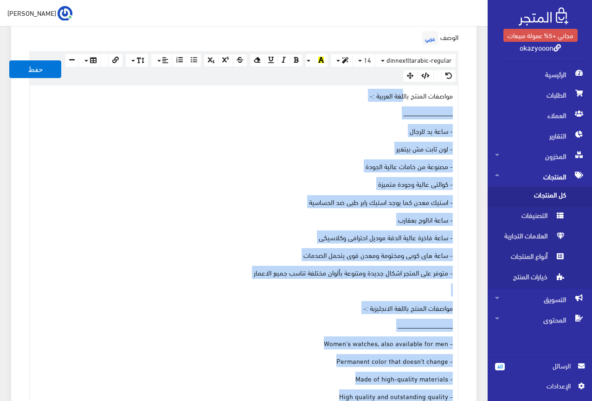
scroll to position [279, 0]
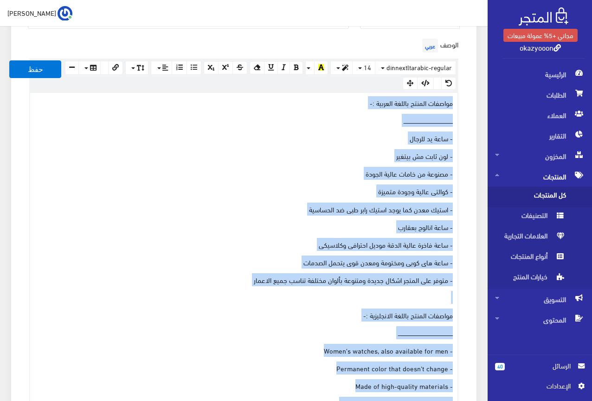
drag, startPoint x: 194, startPoint y: 260, endPoint x: 455, endPoint y: 105, distance: 303.5
click at [455, 105] on div "مواصفات المنتج باللغة العربية :- ــــــــــــــــــــــــــــــــــــــــــــــ…" at bounding box center [244, 301] width 428 height 416
copy div "loremip dolors ametco adipisc :- elitseddoeiusmodtemporincididuntutlaboreetdolo…"
click at [189, 199] on div "مواصفات المنتج باللغة العربية :- ــــــــــــــــــــــــــــــــــــــــــــــ…" at bounding box center [244, 301] width 428 height 416
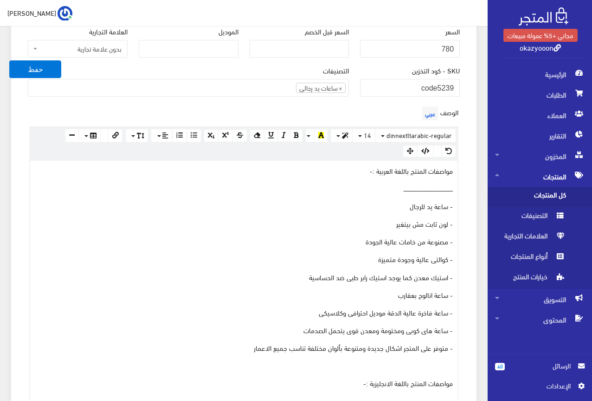
scroll to position [186, 0]
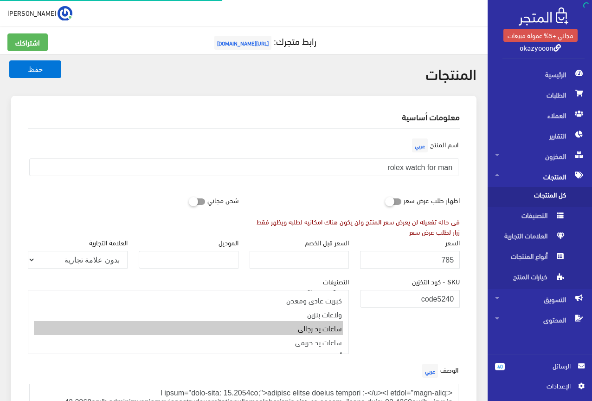
scroll to position [173, 0]
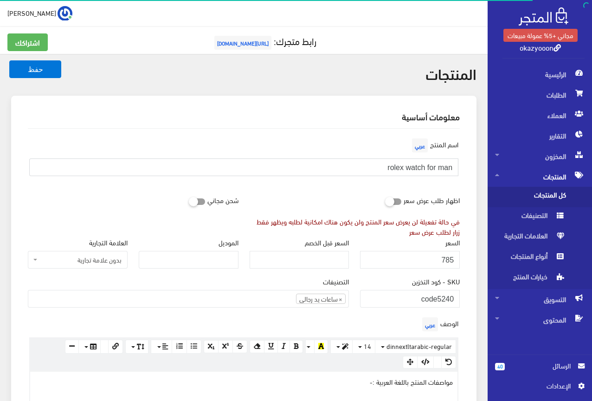
click at [440, 171] on input "rolex watch for man" at bounding box center [243, 167] width 429 height 18
click at [297, 191] on div "اظهار طلب عرض سعر في حالة تفعيلة لن يعرض سعر المنتج ولن يكون هناك امكانية لطلبه…" at bounding box center [355, 213] width 222 height 45
click at [447, 259] on input "785" at bounding box center [410, 260] width 100 height 18
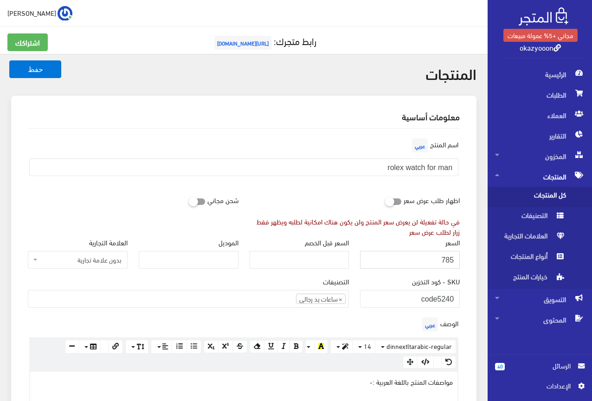
click at [447, 259] on input "785" at bounding box center [410, 260] width 100 height 18
click at [274, 183] on div "اسم [PERSON_NAME] rolex watch for man" at bounding box center [243, 159] width 443 height 47
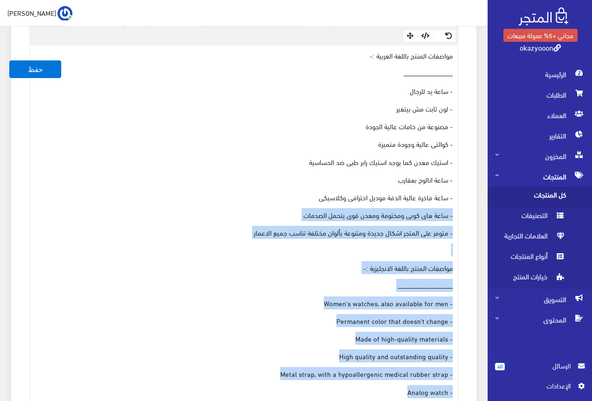
scroll to position [325, 0]
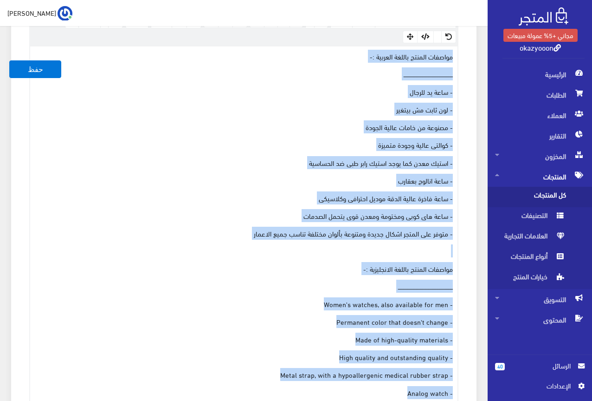
drag, startPoint x: 198, startPoint y: 311, endPoint x: 456, endPoint y: 58, distance: 360.8
click at [456, 58] on div "مواصفات المنتج باللغة العربية :- ــــــــــــــــــــــــــــــــــــــــــــــ…" at bounding box center [244, 254] width 428 height 416
copy div "loremip dolors ametco adipisc :- elitseddoeiusmodtemporincididuntutlaboreetdolo…"
click at [97, 54] on p "مواصفات المنتج باللغة العربية :-" at bounding box center [244, 56] width 418 height 10
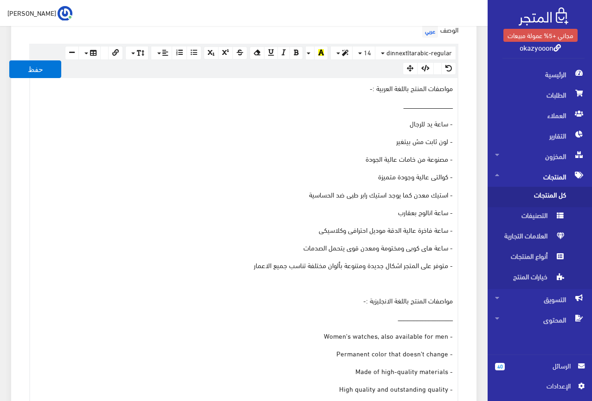
scroll to position [232, 0]
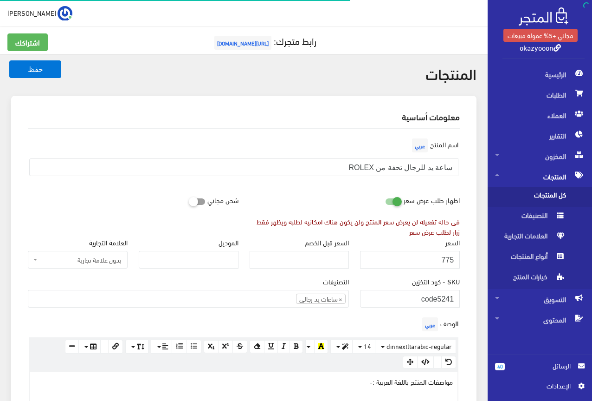
scroll to position [173, 0]
click at [407, 167] on input "ساعة يد للرجال تحفة من ROLEX" at bounding box center [243, 167] width 429 height 18
click at [321, 140] on div "اسم المنتج عربي ساعة يد للرجال تحفة من ROLEX" at bounding box center [243, 159] width 443 height 47
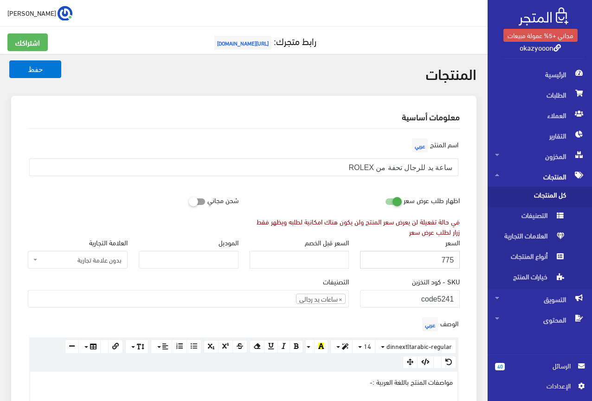
click at [444, 259] on input "775" at bounding box center [410, 260] width 100 height 18
click at [317, 112] on div "معلومات أساسية" at bounding box center [243, 116] width 447 height 23
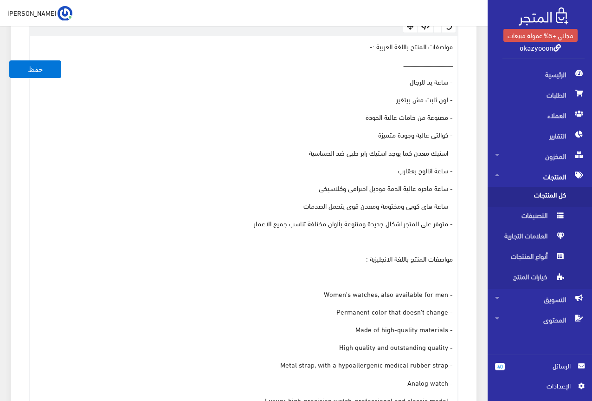
scroll to position [279, 0]
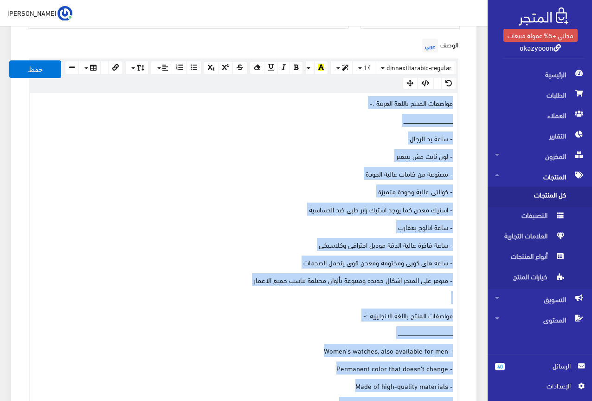
drag, startPoint x: 190, startPoint y: 308, endPoint x: 461, endPoint y: 104, distance: 339.4
click at [461, 104] on div "الوصف عربي × Insert Image Select from files Image URL Insert Image × Insert Lin…" at bounding box center [243, 273] width 443 height 474
copy div "loremip dolors ametco adipisc :- elitseddoeiusmodtemporincididuntutlaboreetdolo…"
click at [162, 156] on p "- لون ثابت مش بيتغير" at bounding box center [244, 155] width 418 height 10
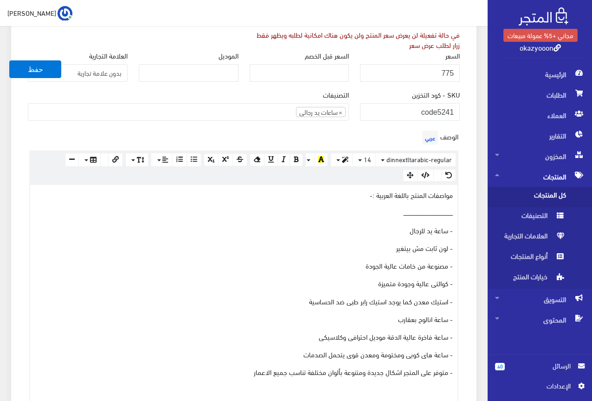
scroll to position [186, 0]
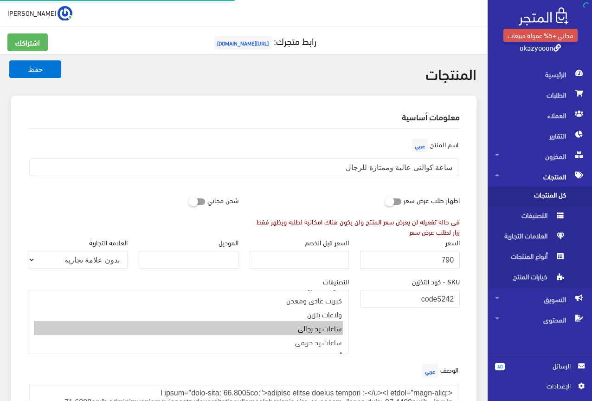
scroll to position [173, 0]
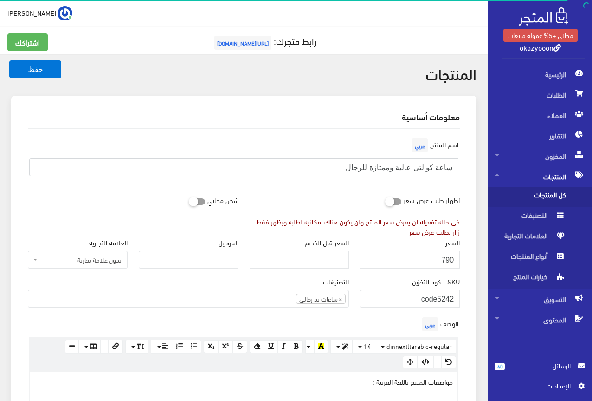
click at [395, 167] on input "ساعة كوالتى عالية وممتازة للرجال" at bounding box center [243, 167] width 429 height 18
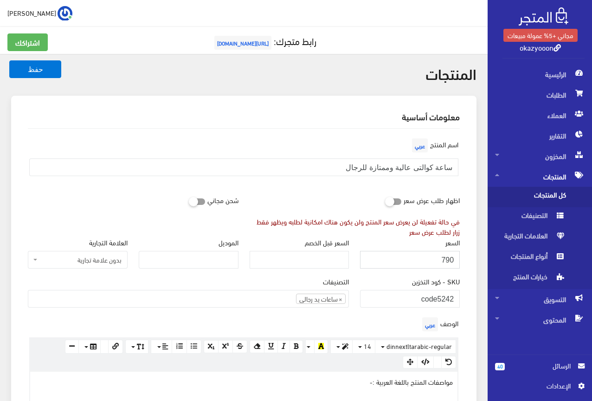
click at [448, 258] on input "790" at bounding box center [410, 260] width 100 height 18
click at [239, 143] on div "اسم المنتج عربي ساعة كوالتى عالية وممتازة للرجال" at bounding box center [243, 159] width 443 height 47
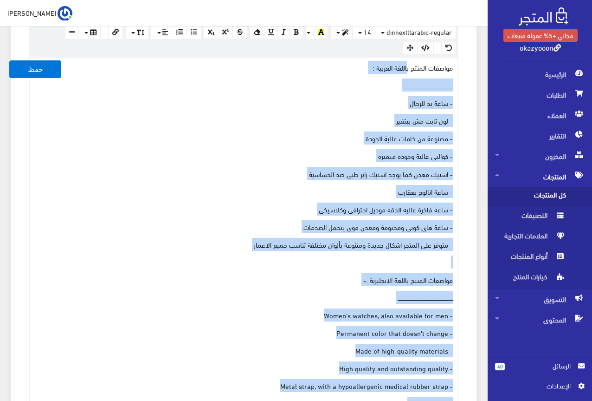
scroll to position [279, 0]
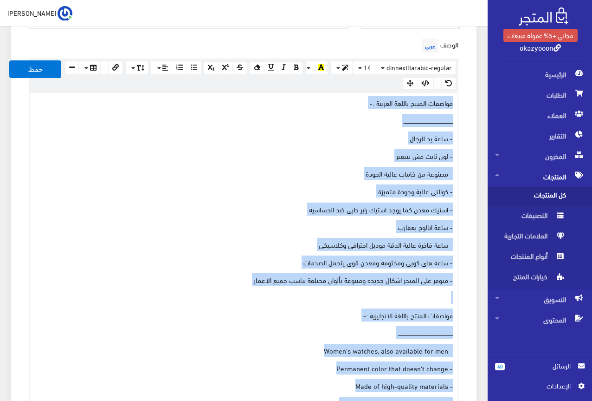
drag, startPoint x: 186, startPoint y: 311, endPoint x: 467, endPoint y: 101, distance: 350.6
click at [467, 101] on div "اسم المنتج عربي ساعة كوالتى عالية وممتازة للرجال اظهار طلب عرض سعر في حالة تفعي…" at bounding box center [243, 350] width 447 height 1000
copy div "loremip dolors ametco adipisc :- elitseddoeiusmodtemporincididuntutlaboreetdolo…"
click at [248, 148] on div "مواصفات المنتج باللغة العربية :- ــــــــــــــــــــــــــــــــــــــــــــــ…" at bounding box center [244, 301] width 428 height 416
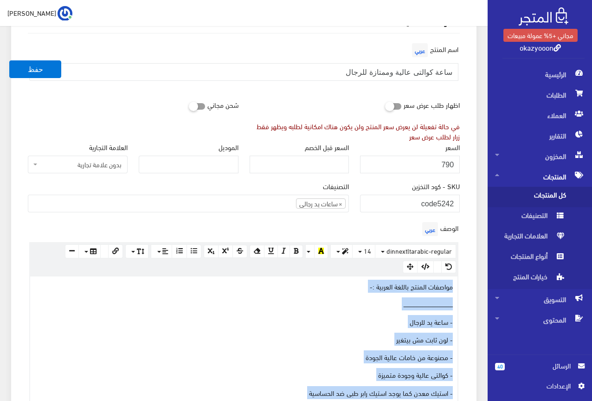
scroll to position [93, 0]
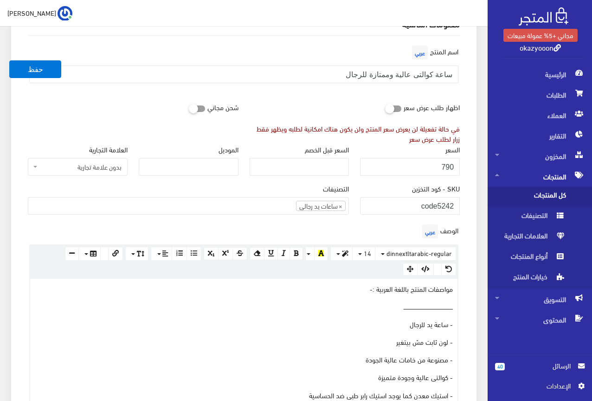
click at [122, 95] on div "اسم المنتج عربي ساعة كوالتى عالية وممتازة للرجال" at bounding box center [243, 70] width 443 height 55
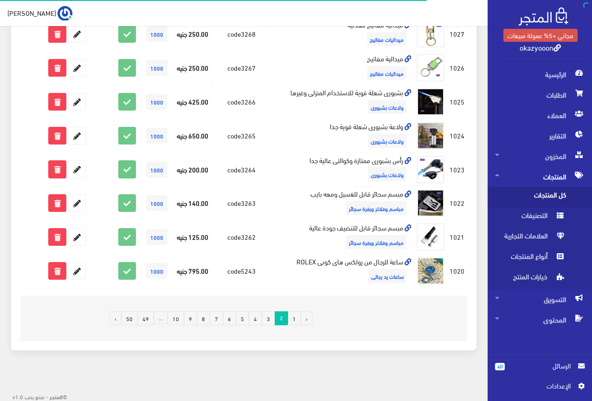
scroll to position [574, 0]
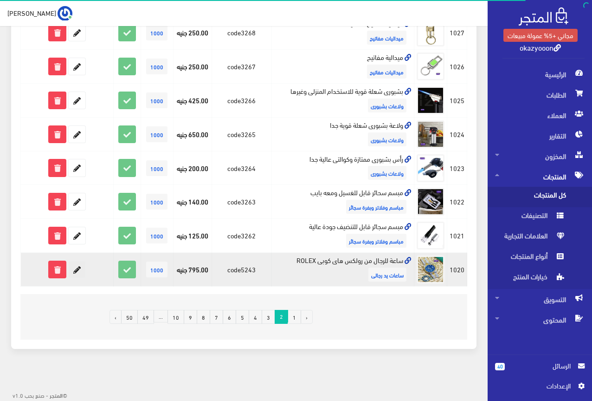
click at [74, 272] on icon at bounding box center [77, 269] width 17 height 17
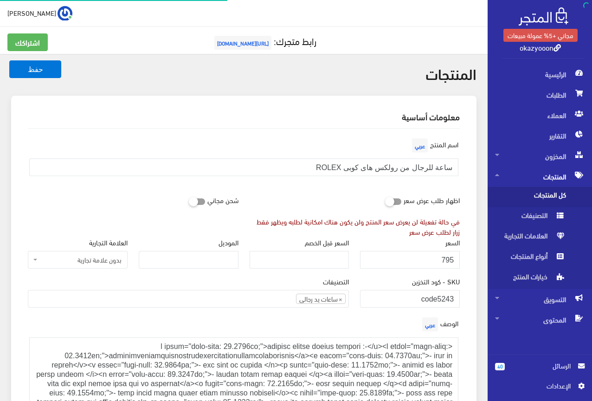
scroll to position [175, 0]
click at [392, 166] on input "ساعة للرجال من رولكس هاى كوبى ROLEX" at bounding box center [243, 167] width 429 height 18
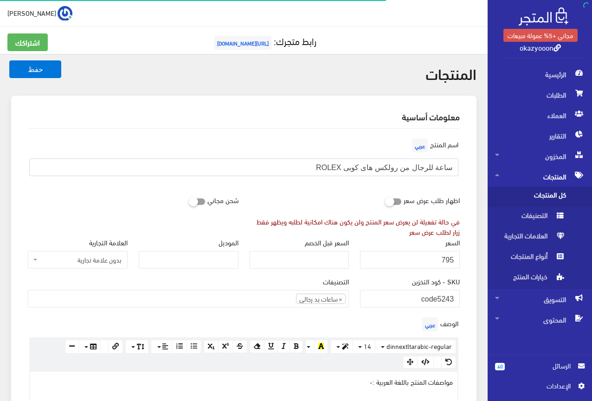
click at [392, 166] on input "ساعة للرجال من رولكس هاى كوبى ROLEX" at bounding box center [243, 167] width 429 height 18
click at [448, 260] on input "795" at bounding box center [410, 260] width 100 height 18
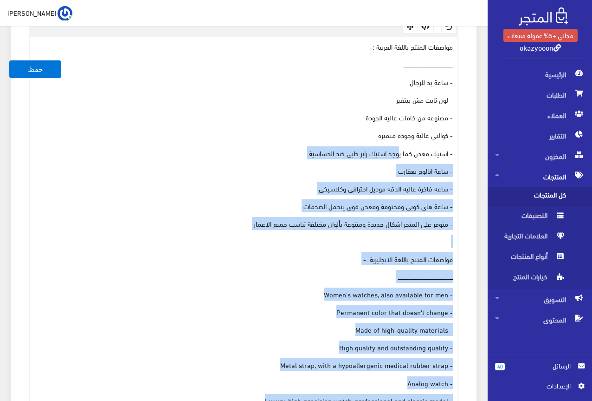
scroll to position [325, 0]
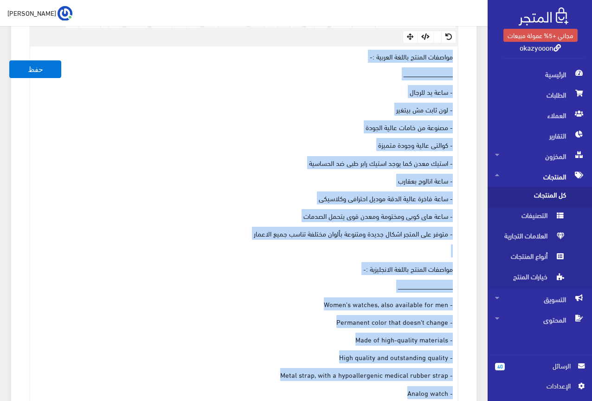
drag, startPoint x: 202, startPoint y: 359, endPoint x: 459, endPoint y: 51, distance: 400.9
click at [459, 51] on div "[DOMAIN_NAME] 100% 50% 25% مواصفات المنتج باللغة العربية :- ـــــــــــــــــــ…" at bounding box center [243, 254] width 429 height 418
copy div "loremip dolors ametco adipisc :- elitseddoeiusmodtemporincididuntutlaboreetdolo…"
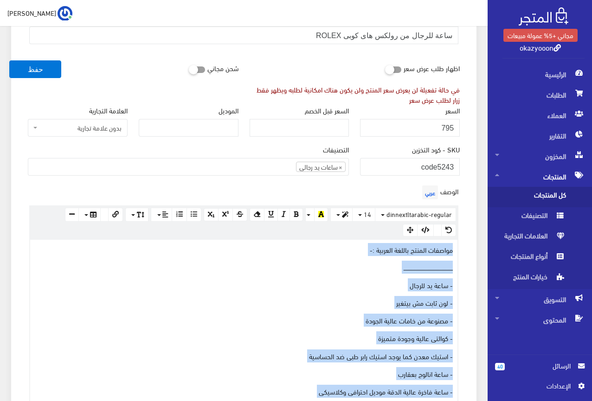
scroll to position [93, 0]
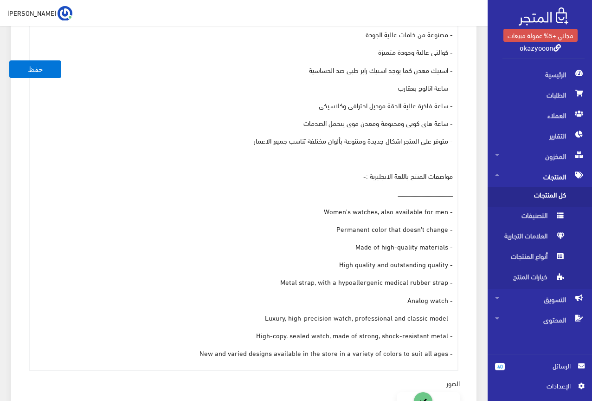
scroll to position [139, 0]
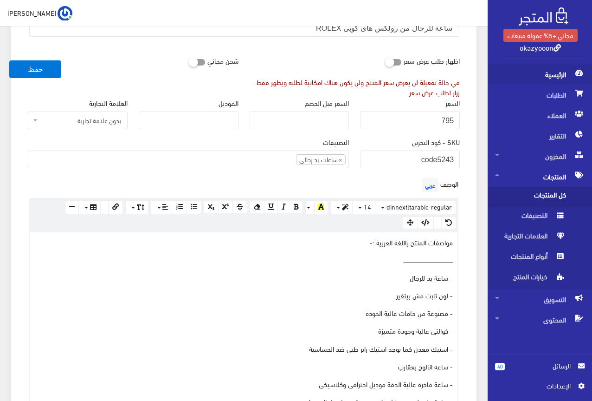
click at [563, 75] on span "الرئيسية" at bounding box center [540, 74] width 90 height 20
